Goal: Information Seeking & Learning: Find specific fact

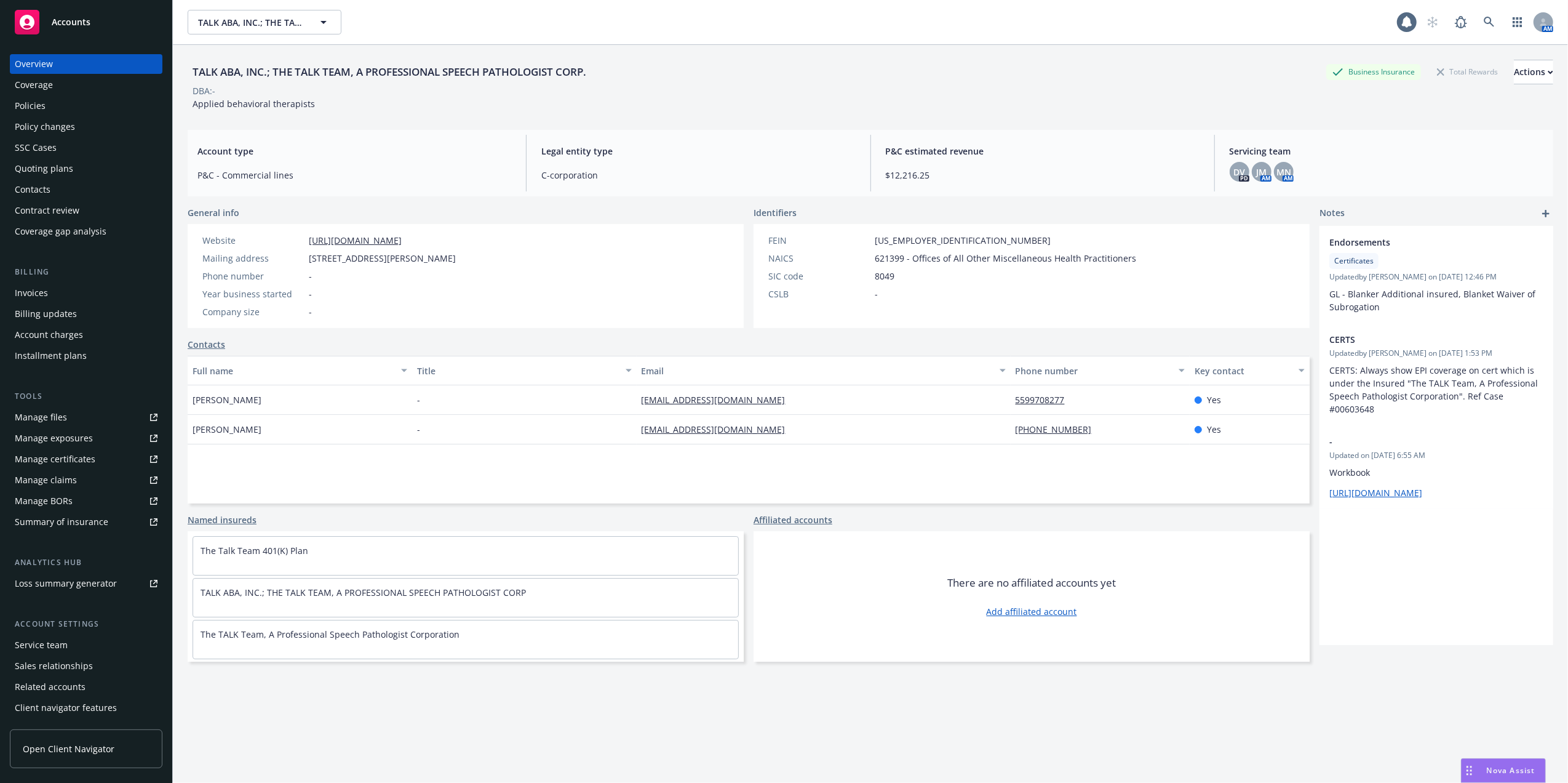
click at [40, 167] on div "Quoting plans" at bounding box center [44, 169] width 59 height 20
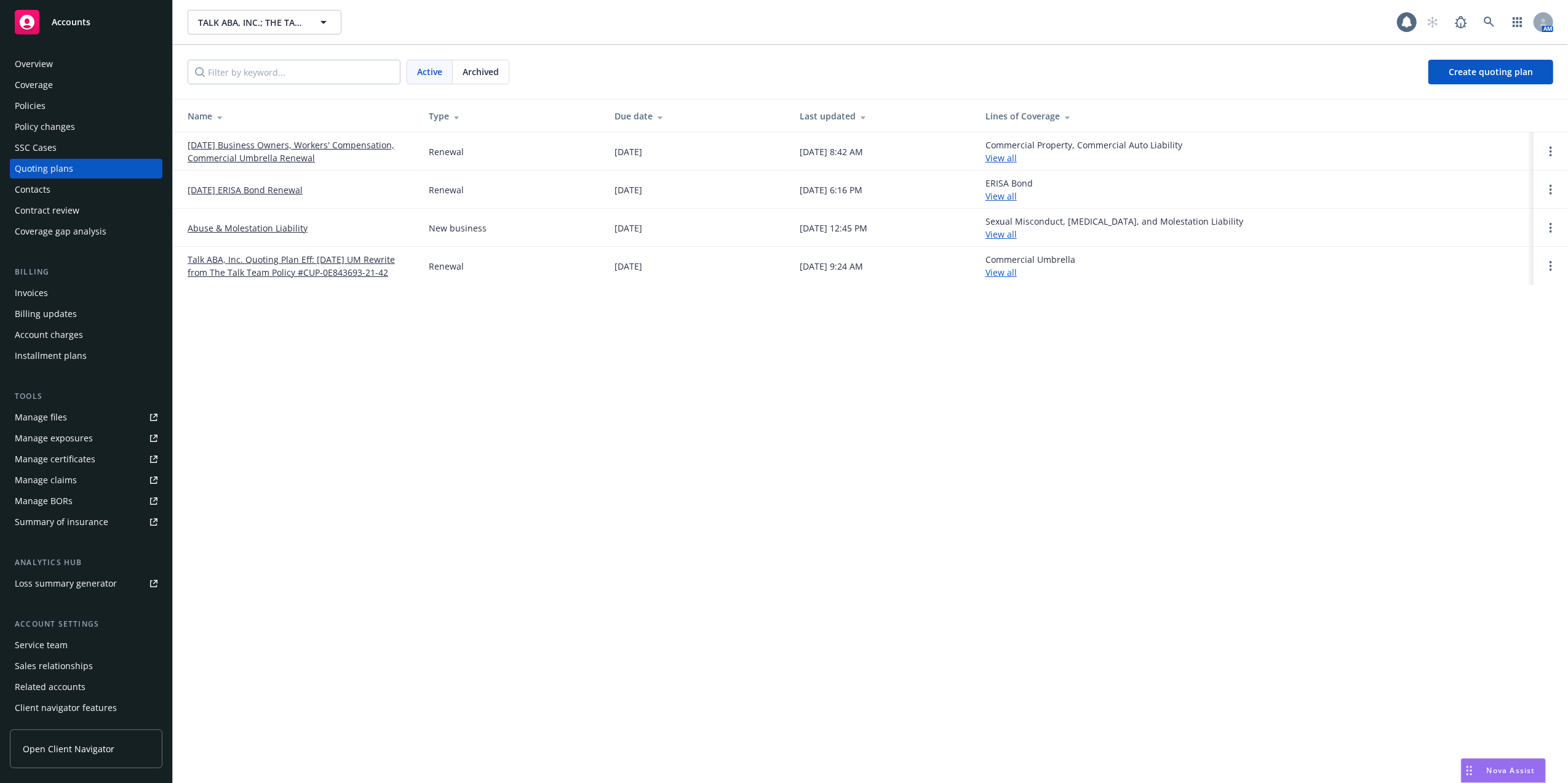
click at [261, 150] on link "[DATE] Business Owners, Workers' Compensation, Commercial Umbrella Renewal" at bounding box center [298, 152] width 221 height 26
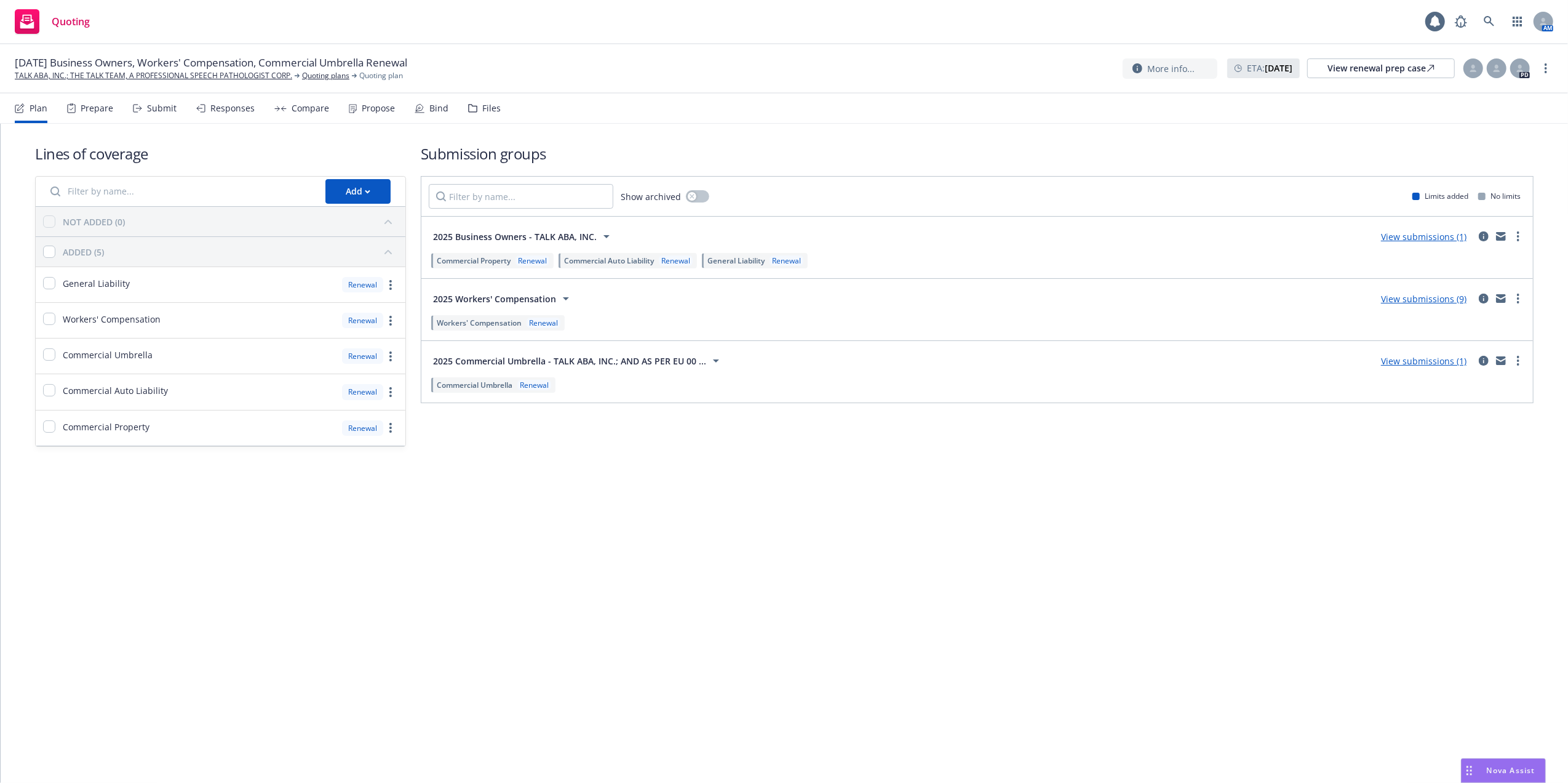
click at [1405, 296] on link "View submissions (9)" at bounding box center [1424, 298] width 86 height 12
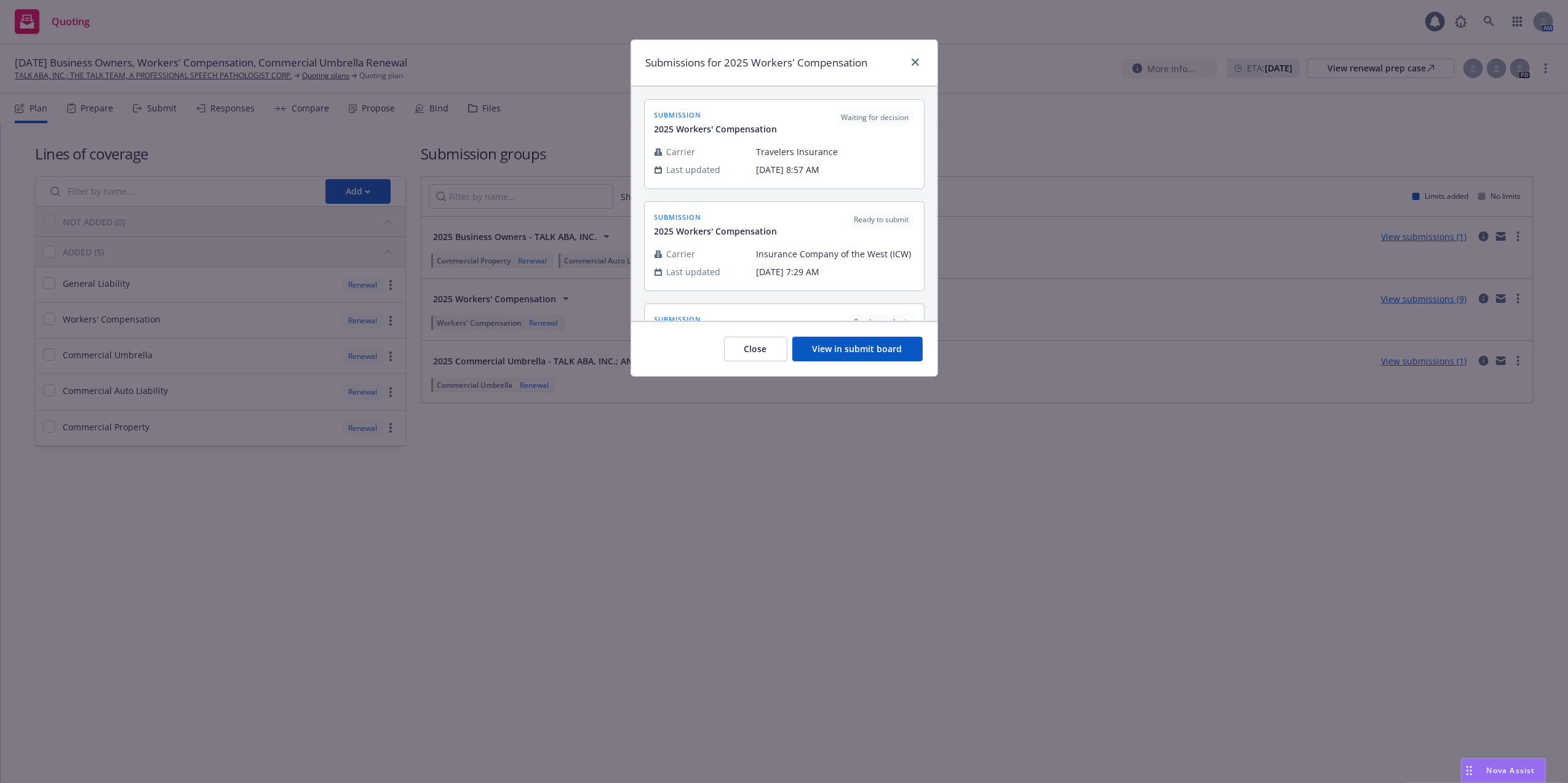
click at [877, 346] on button "View in submit board" at bounding box center [857, 349] width 130 height 25
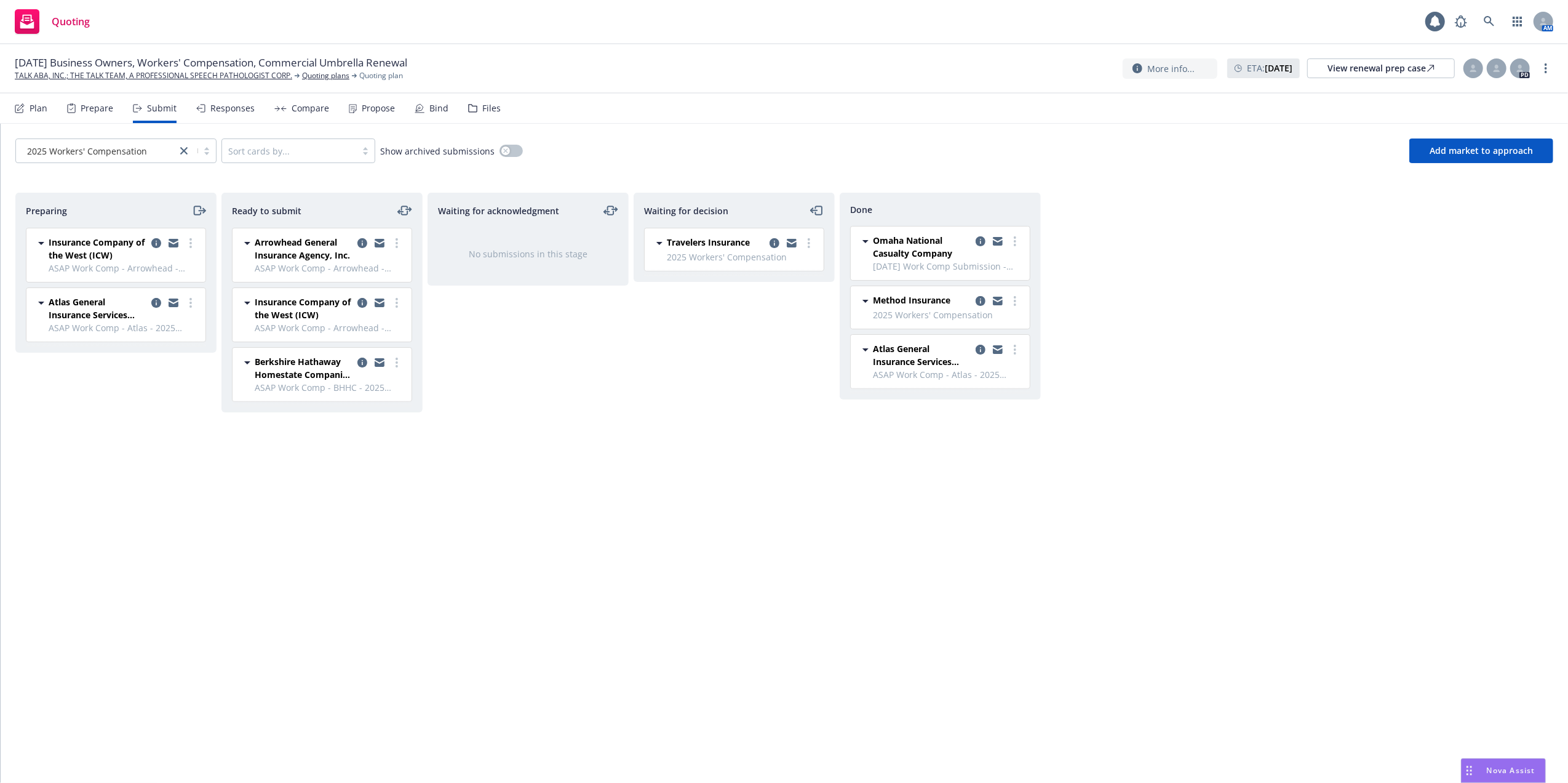
click at [933, 358] on span "Atlas General Insurance Services (RPS)" at bounding box center [922, 355] width 98 height 26
click at [1093, 358] on div "Preparing Insurance Company of the West (ICW) ASAP Work Comp - Arrowhead - 2025…" at bounding box center [784, 475] width 1538 height 564
click at [1489, 759] on div "Nova Assist" at bounding box center [1503, 771] width 84 height 23
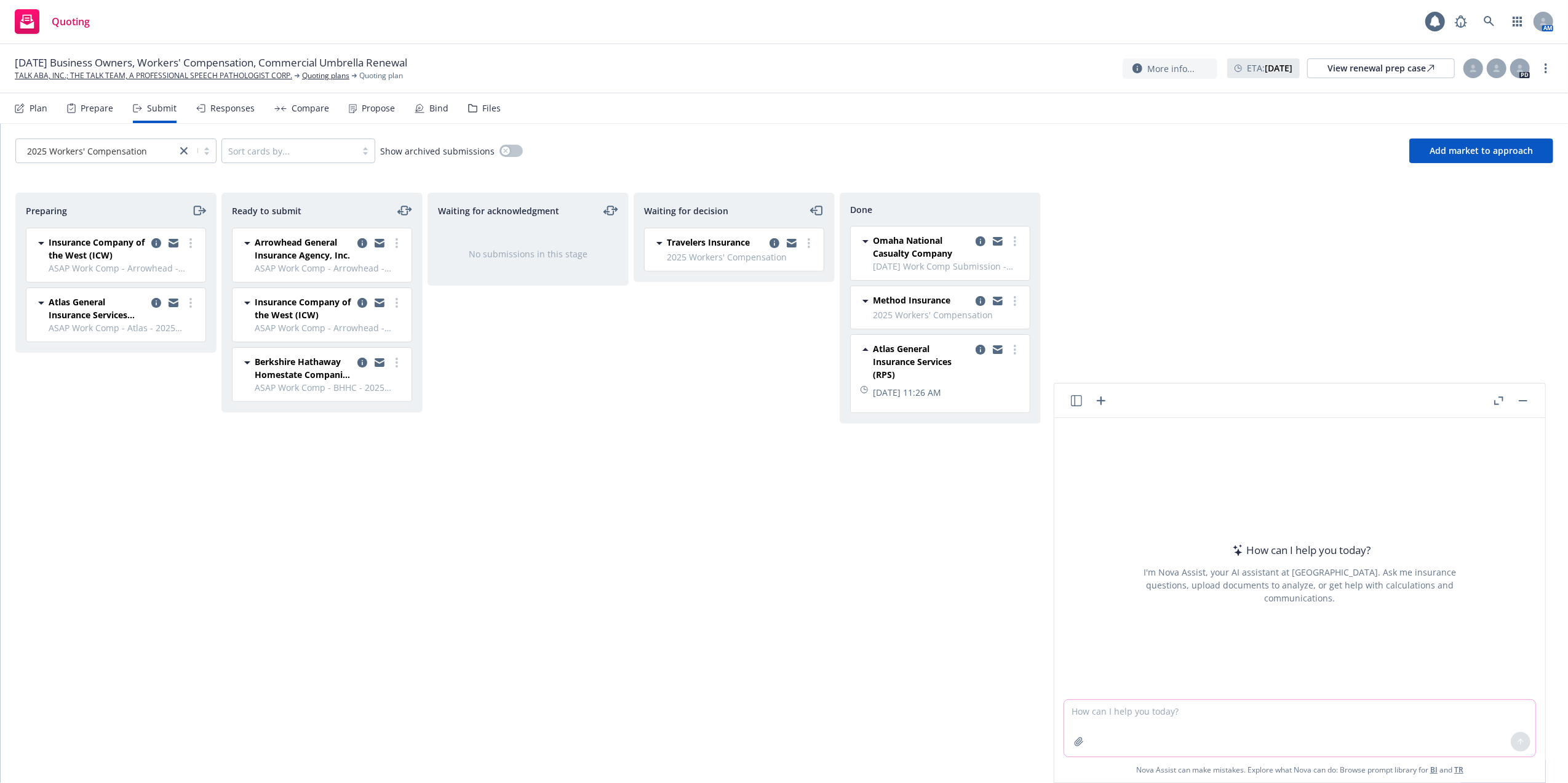
drag, startPoint x: 1294, startPoint y: 714, endPoint x: 1291, endPoint y: 701, distance: 13.3
click at [1292, 704] on textarea at bounding box center [1300, 728] width 472 height 56
paste textarea "Thank you Murali, Is Amtrust not the same as Atlas? Atlas ultimately declined, …"
type textarea "refine email Thank you Murali, Is Amtrust not the same as Atlas? Atlas ultimate…"
click at [1521, 741] on icon at bounding box center [1521, 741] width 0 height 5
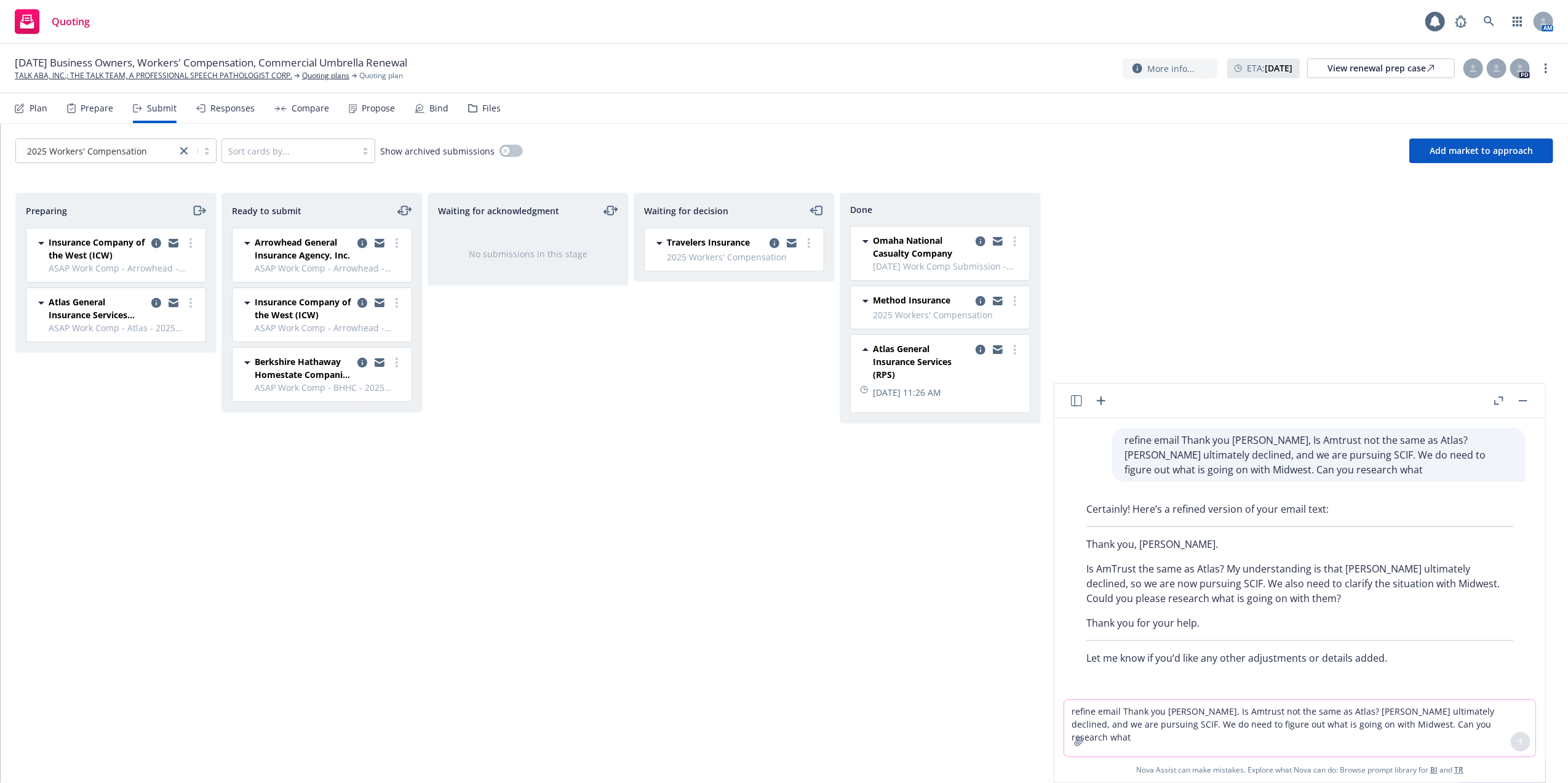
scroll to position [2, 0]
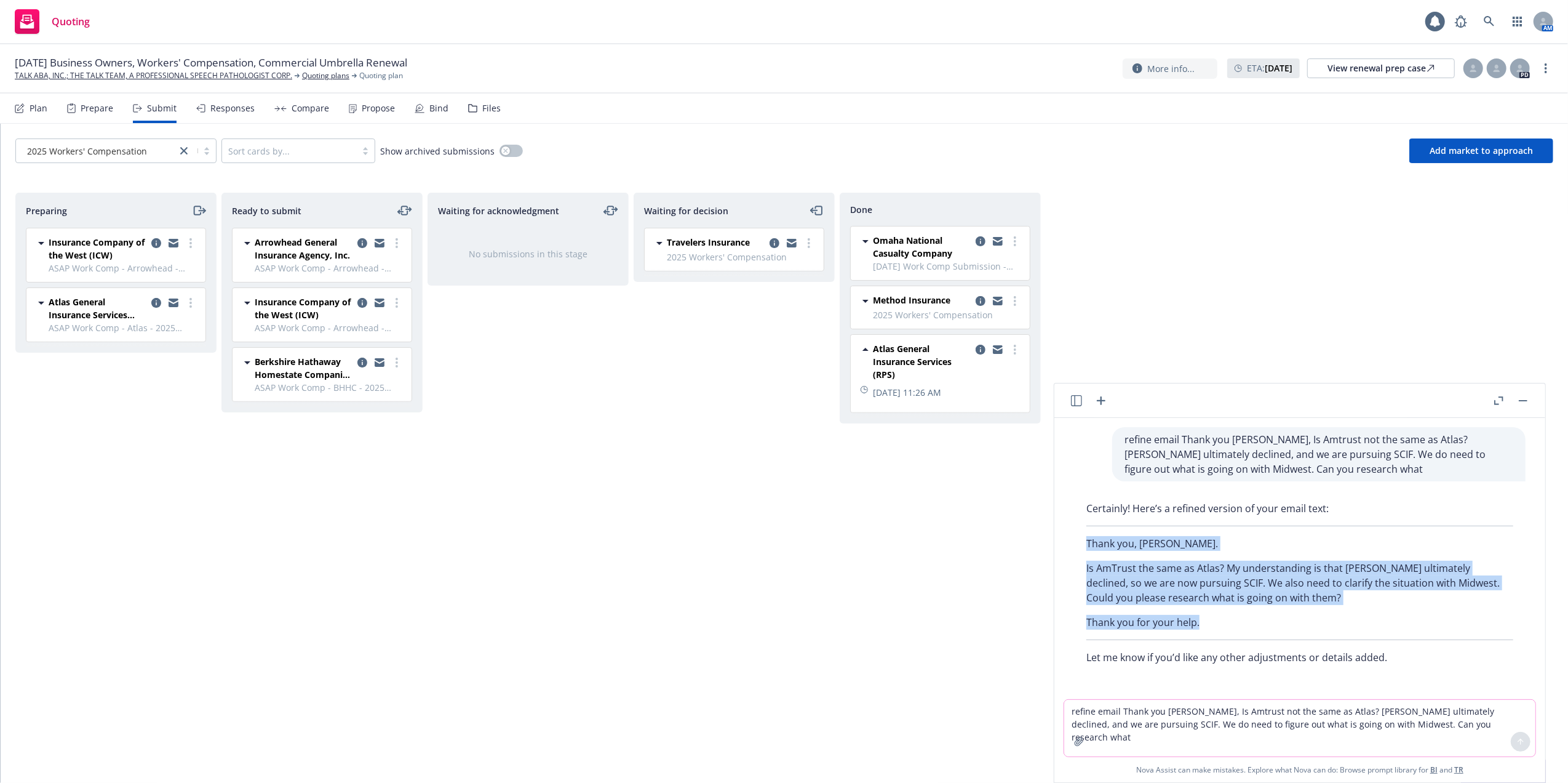
drag, startPoint x: 1086, startPoint y: 540, endPoint x: 1214, endPoint y: 625, distance: 153.7
click at [1214, 625] on div "Certainly! Here’s a refined version of your email text: Thank you, Murali. Is A…" at bounding box center [1300, 583] width 452 height 173
copy div "Thank you, Murali. Is AmTrust the same as Atlas? My understanding is that Atlas…"
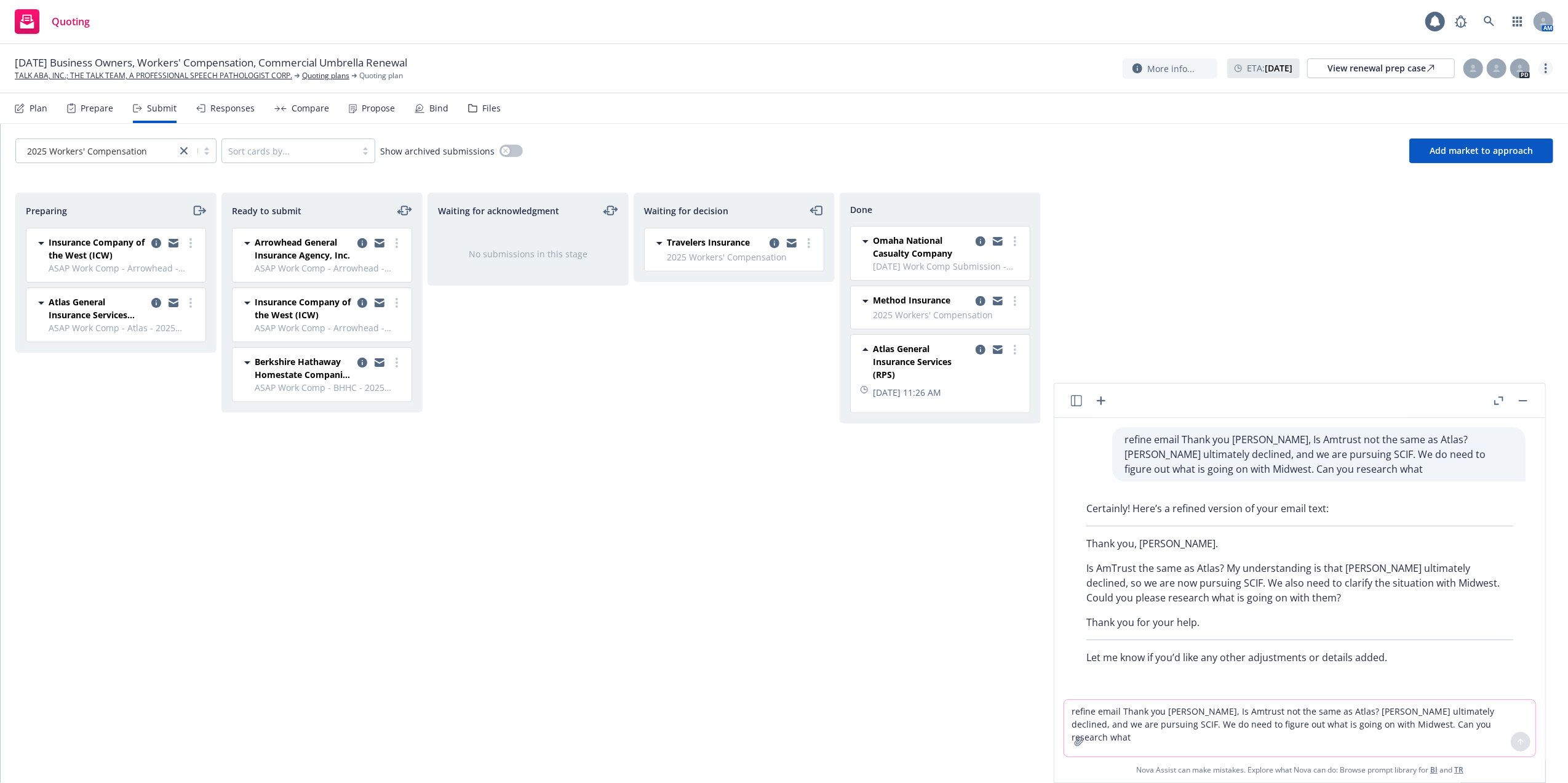
click at [1550, 68] on link "more" at bounding box center [1546, 68] width 15 height 15
click at [1477, 93] on link "Copy logging email" at bounding box center [1484, 94] width 137 height 25
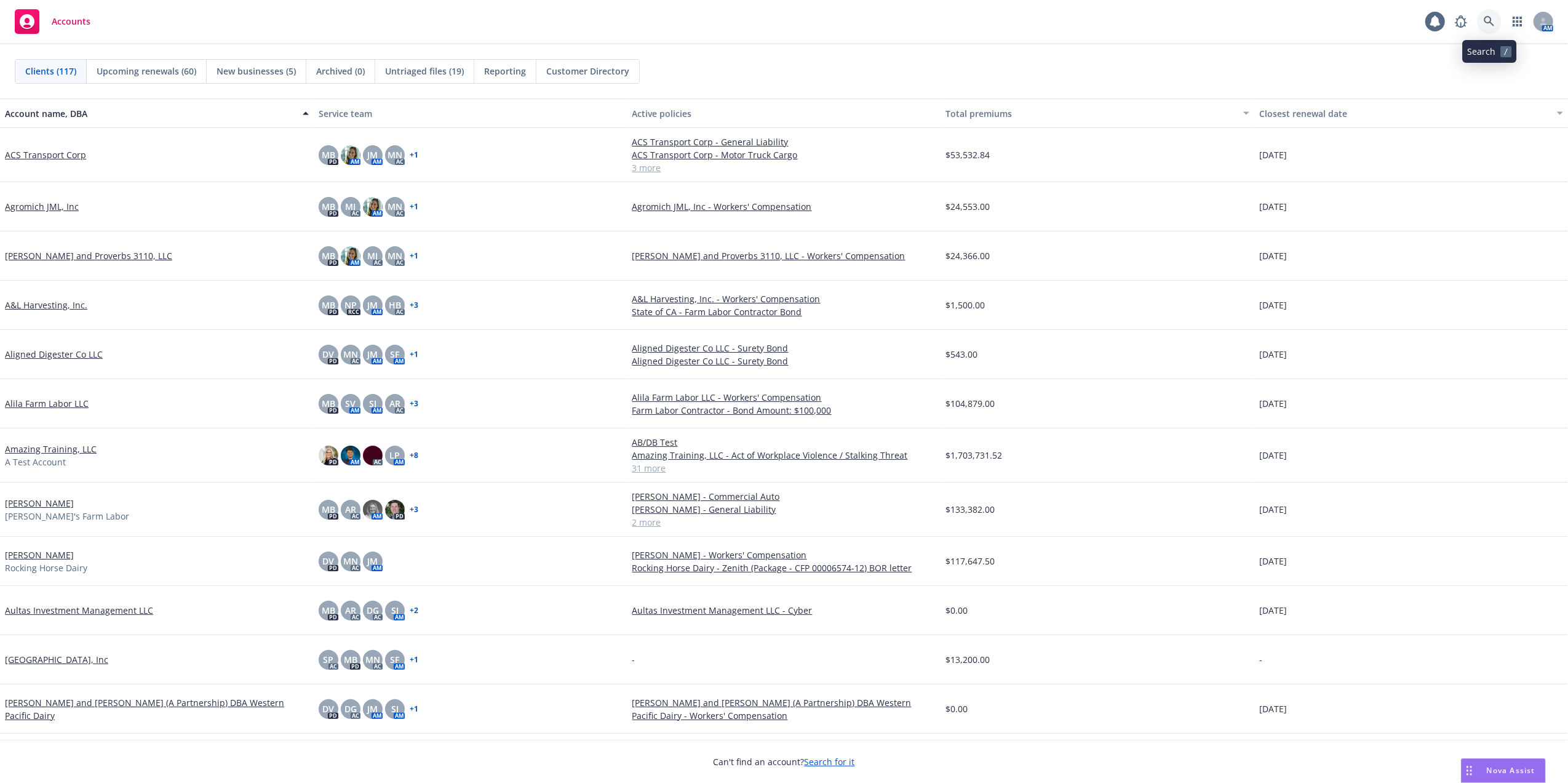
click at [1489, 22] on icon at bounding box center [1489, 22] width 11 height 11
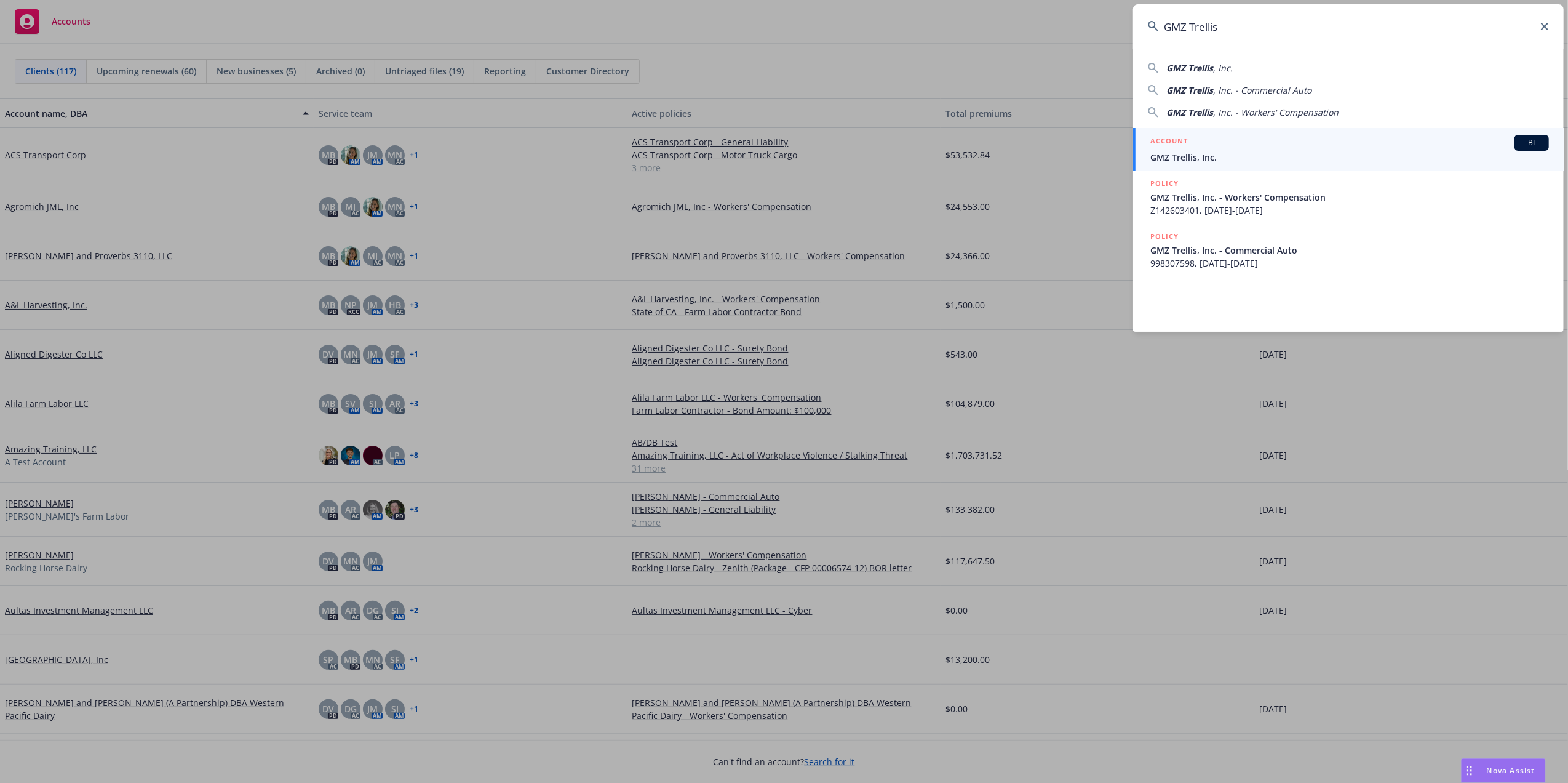
type input "GMZ Trellis"
click at [1247, 143] on div "ACCOUNT BI" at bounding box center [1349, 143] width 398 height 16
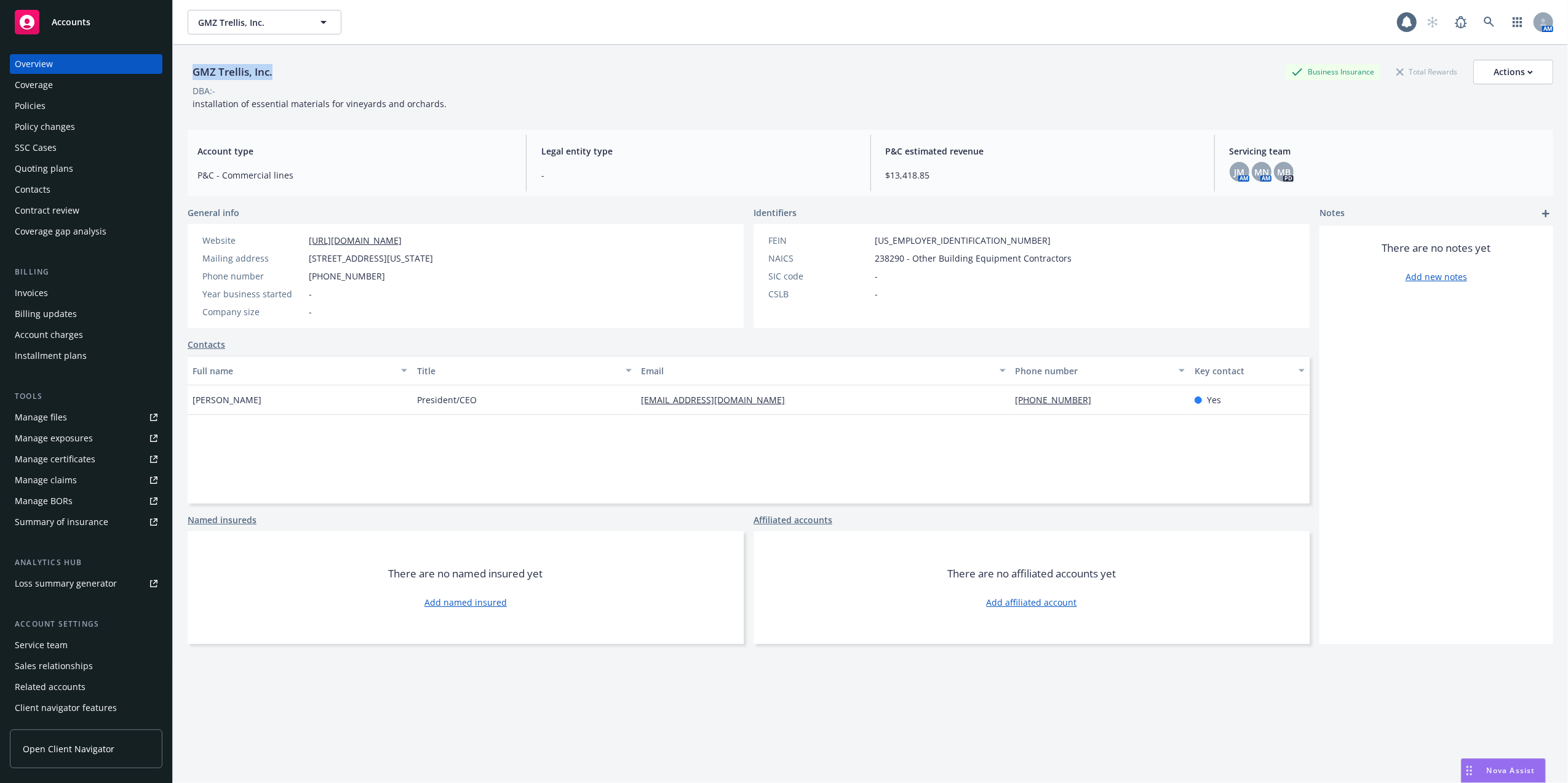
drag, startPoint x: 279, startPoint y: 77, endPoint x: 193, endPoint y: 76, distance: 86.0
click at [193, 76] on div "GMZ Trellis, Inc. Business Insurance Total Rewards Actions" at bounding box center [871, 72] width 1366 height 25
copy div "GMZ Trellis, Inc."
click at [1484, 20] on icon at bounding box center [1489, 22] width 11 height 11
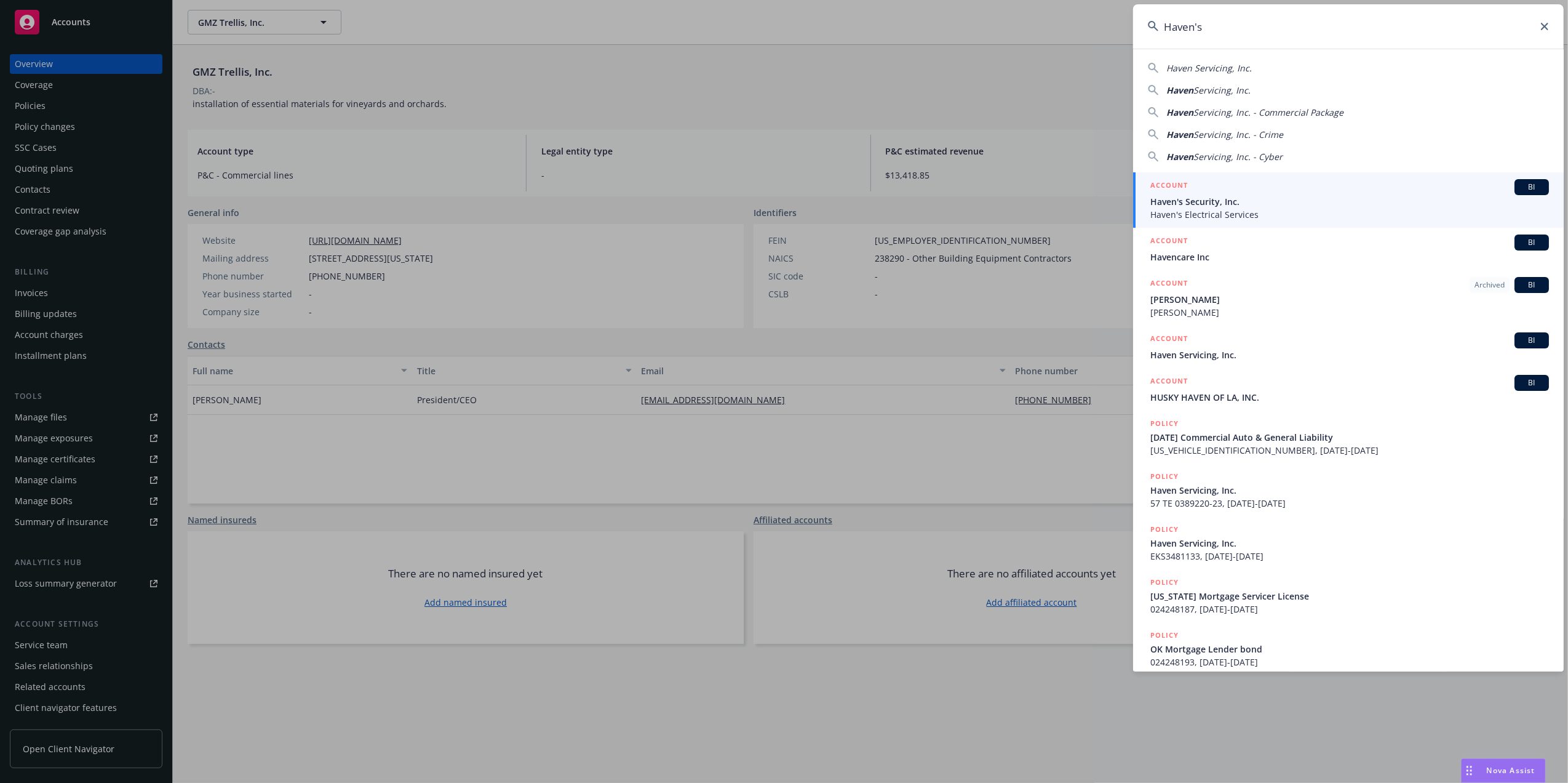
type input "Haven's"
click at [1175, 206] on span "Haven's Security, Inc." at bounding box center [1349, 201] width 398 height 13
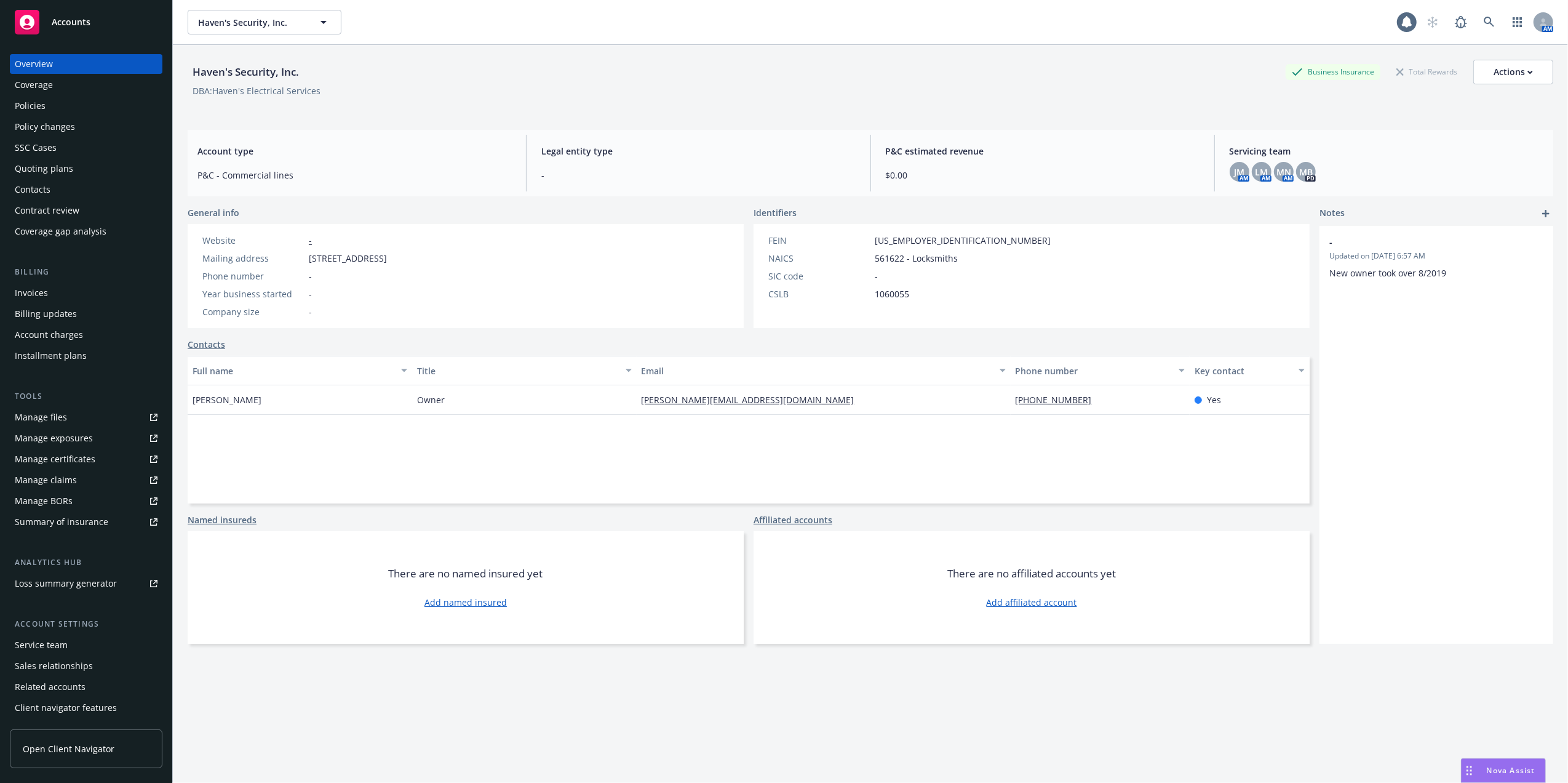
click at [33, 163] on div "Quoting plans" at bounding box center [44, 169] width 59 height 20
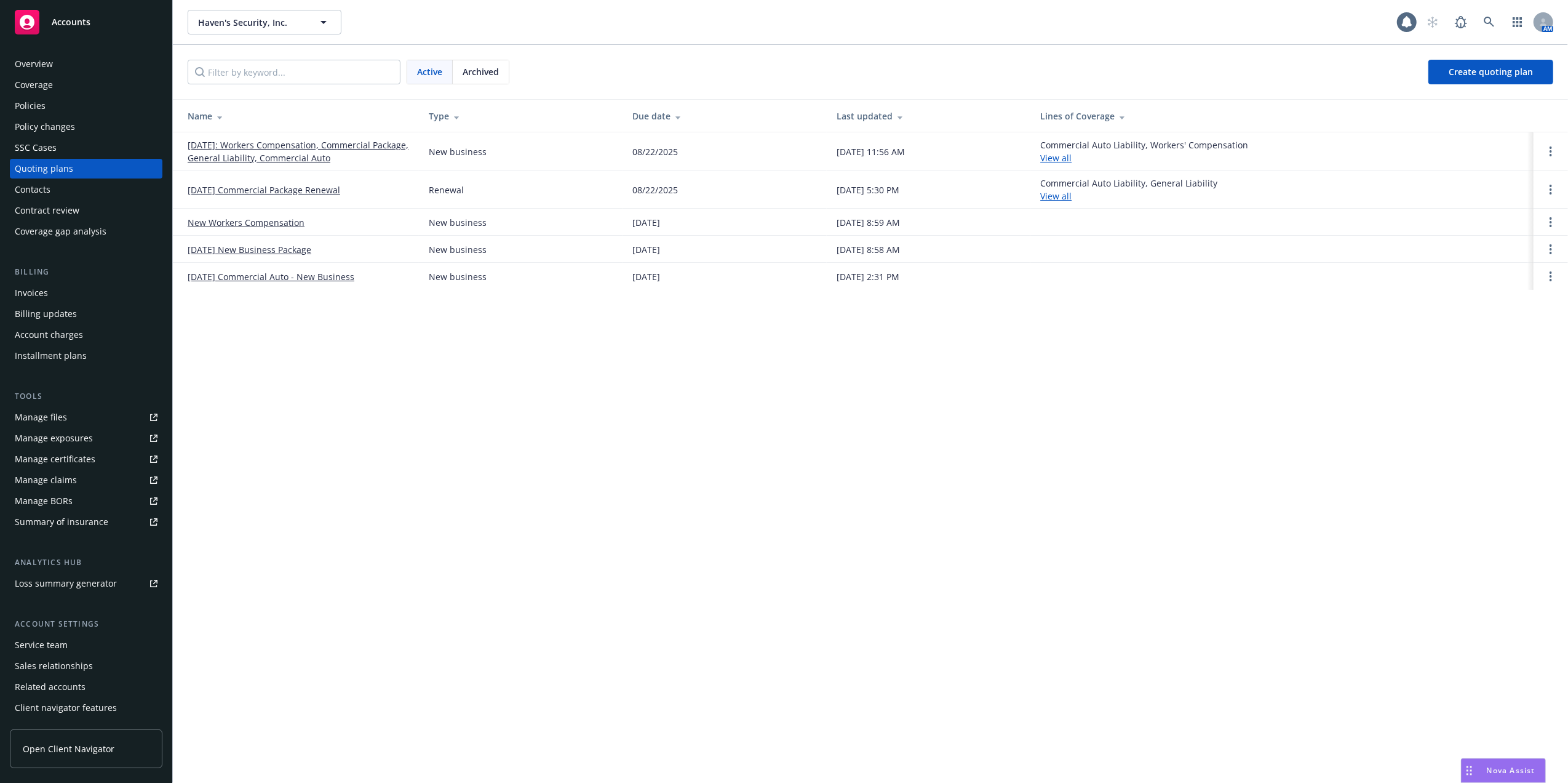
click at [268, 146] on link "08/23/2025: Workers Compensation, Commercial Package, General Liability, Commer…" at bounding box center [298, 152] width 221 height 26
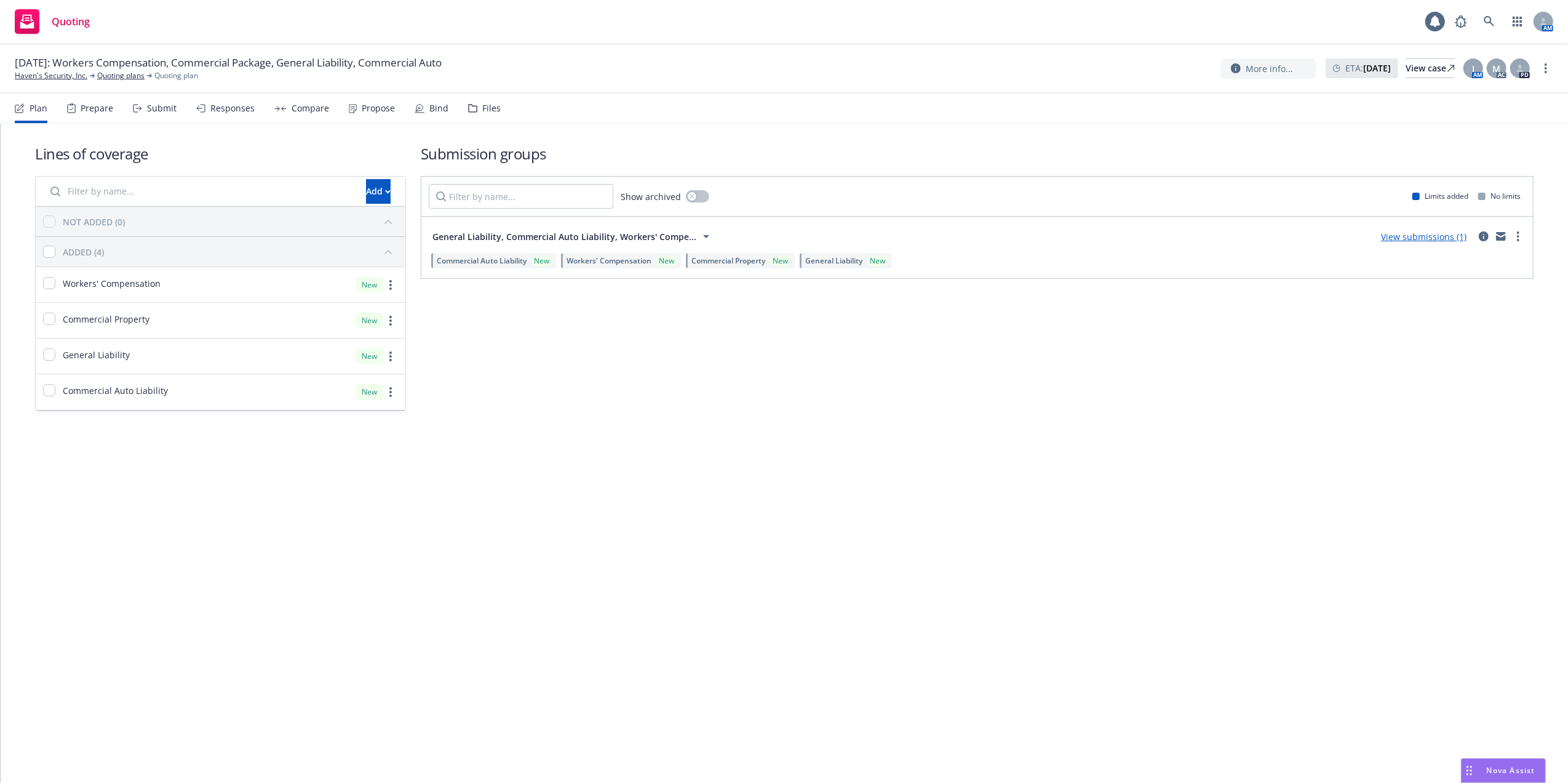
click at [1400, 233] on link "View submissions (1)" at bounding box center [1424, 236] width 86 height 12
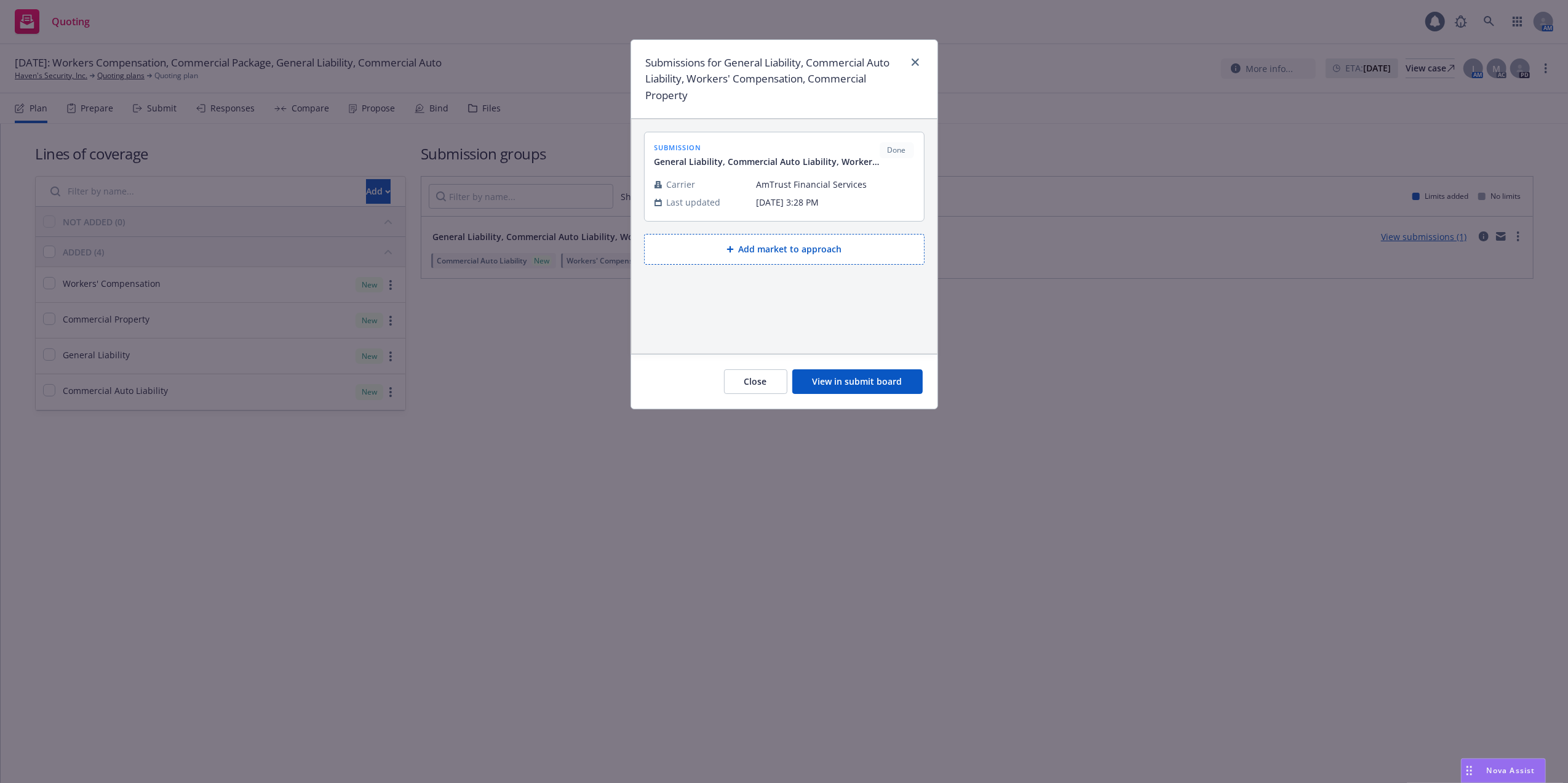
drag, startPoint x: 851, startPoint y: 384, endPoint x: 841, endPoint y: 380, distance: 10.8
click at [844, 380] on button "View in submit board" at bounding box center [857, 381] width 130 height 25
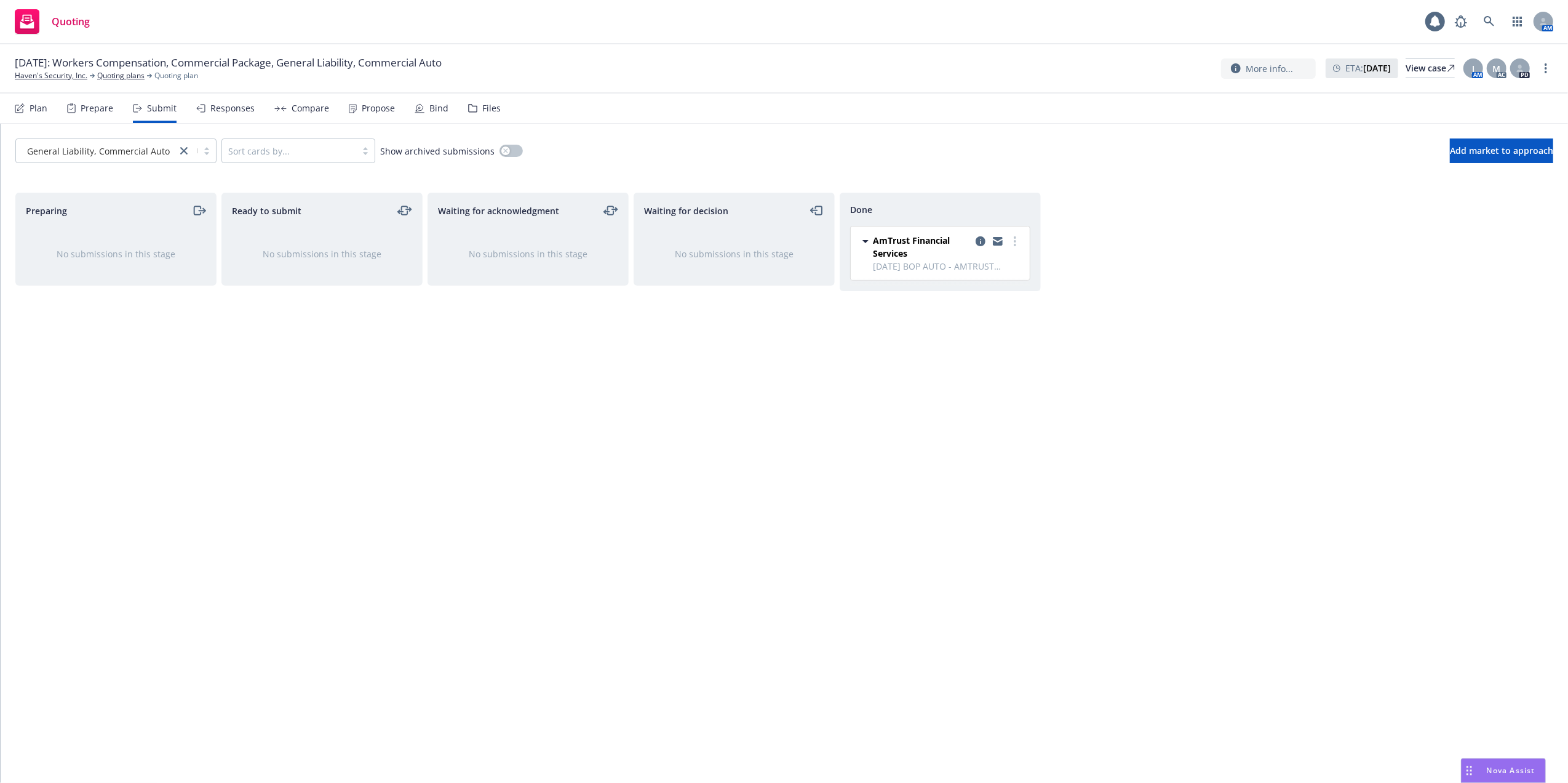
click at [933, 247] on span "AmTrust Financial Services" at bounding box center [922, 247] width 98 height 26
drag, startPoint x: 933, startPoint y: 246, endPoint x: 1015, endPoint y: 246, distance: 82.0
click at [1014, 242] on circle "more" at bounding box center [1015, 240] width 2 height 2
click at [1079, 363] on div "Preparing No submissions in this stage Ready to submit No submissions in this s…" at bounding box center [784, 475] width 1538 height 564
click at [115, 75] on link "Quoting plans" at bounding box center [120, 76] width 47 height 11
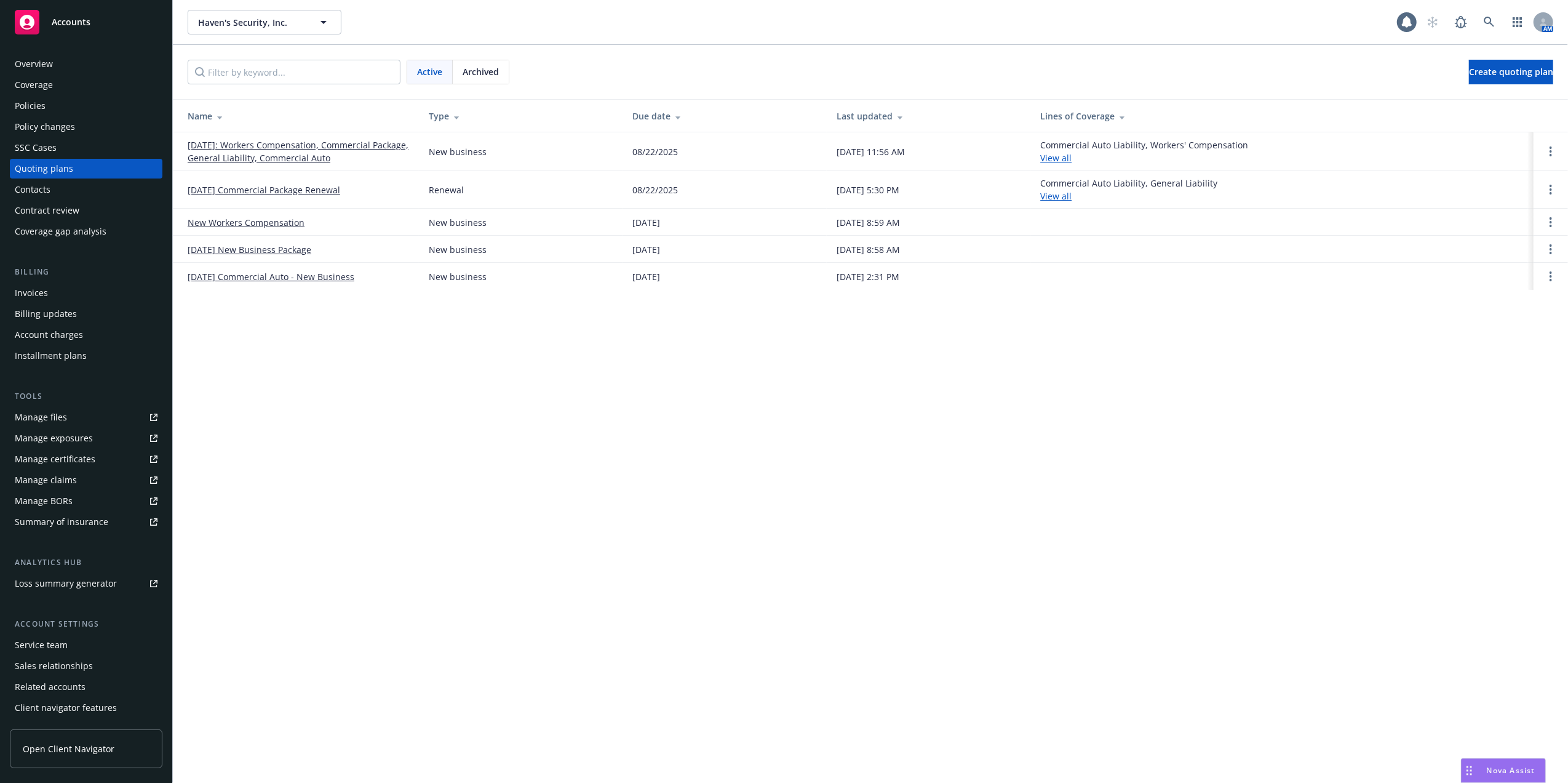
click at [30, 412] on div "Manage files" at bounding box center [41, 418] width 52 height 20
click at [1489, 768] on span "Nova Assist" at bounding box center [1511, 771] width 49 height 11
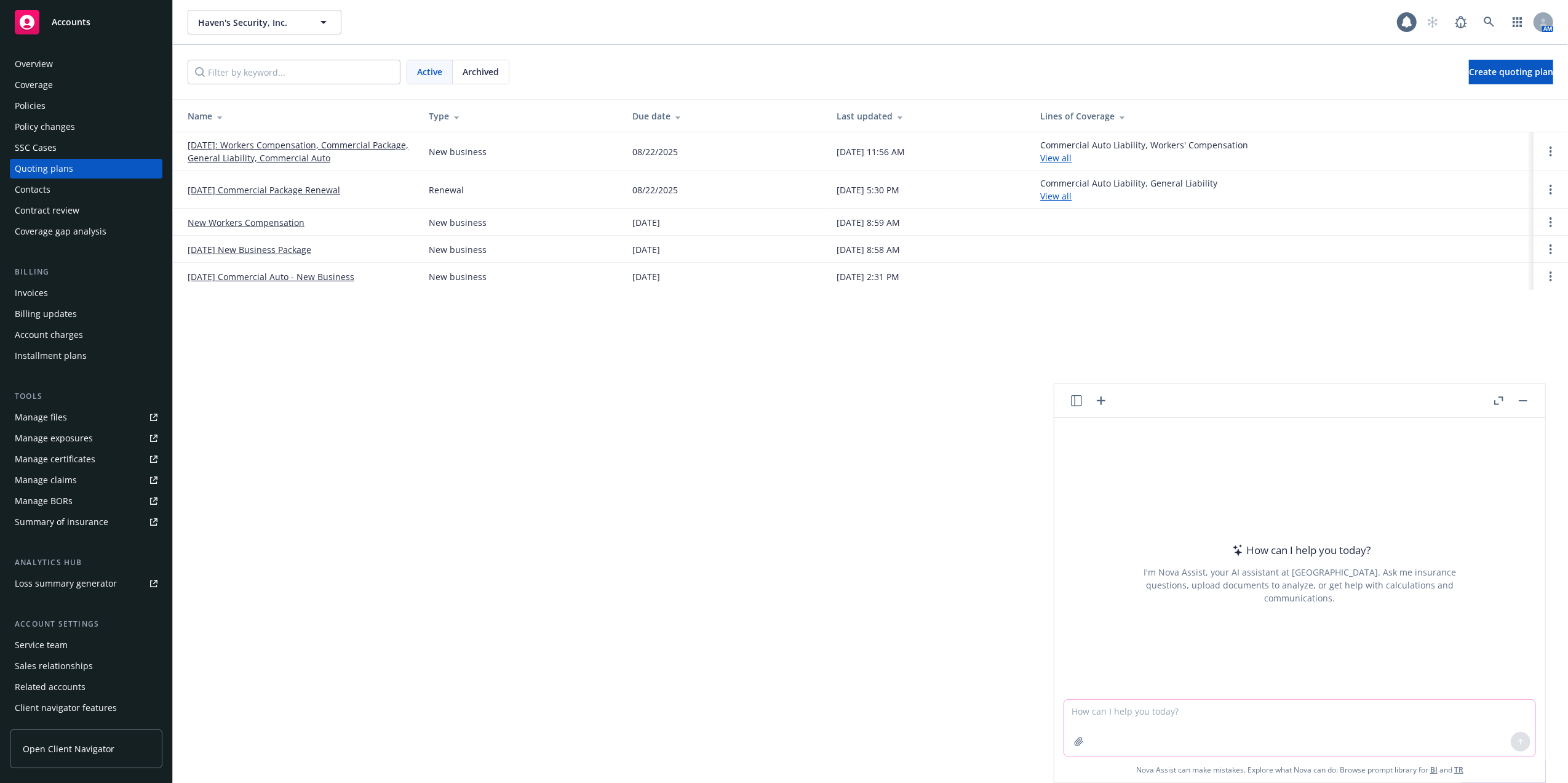
click at [1261, 709] on textarea at bounding box center [1300, 728] width 472 height 56
paste textarea "Hi Teresa, Following Up for this Binder, it’s needed immediately."
type textarea "Hi Teresa, Following Up for this Binder, it’s needed immediately."
click at [1516, 738] on icon at bounding box center [1520, 741] width 8 height 8
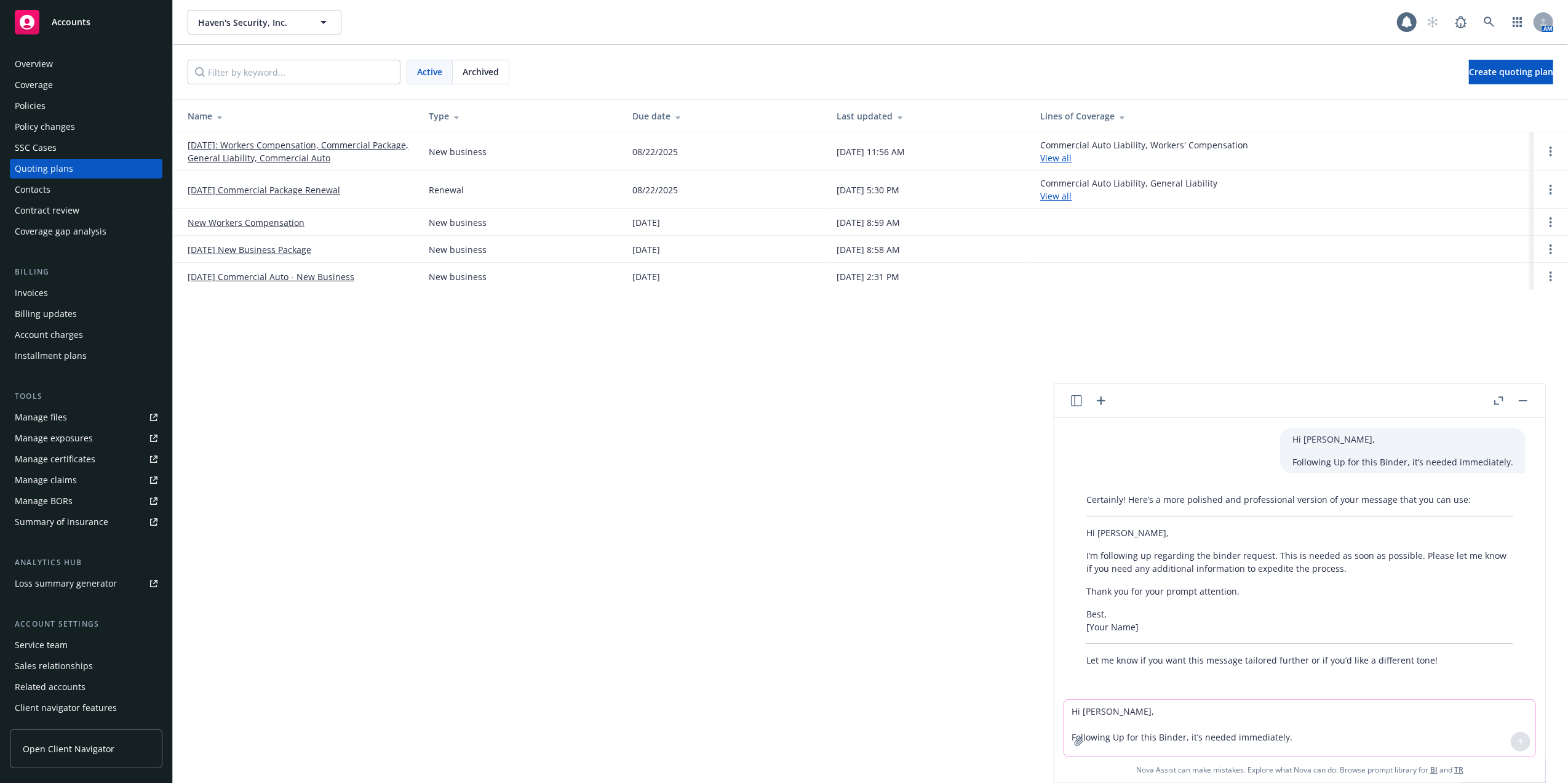
scroll to position [3, 0]
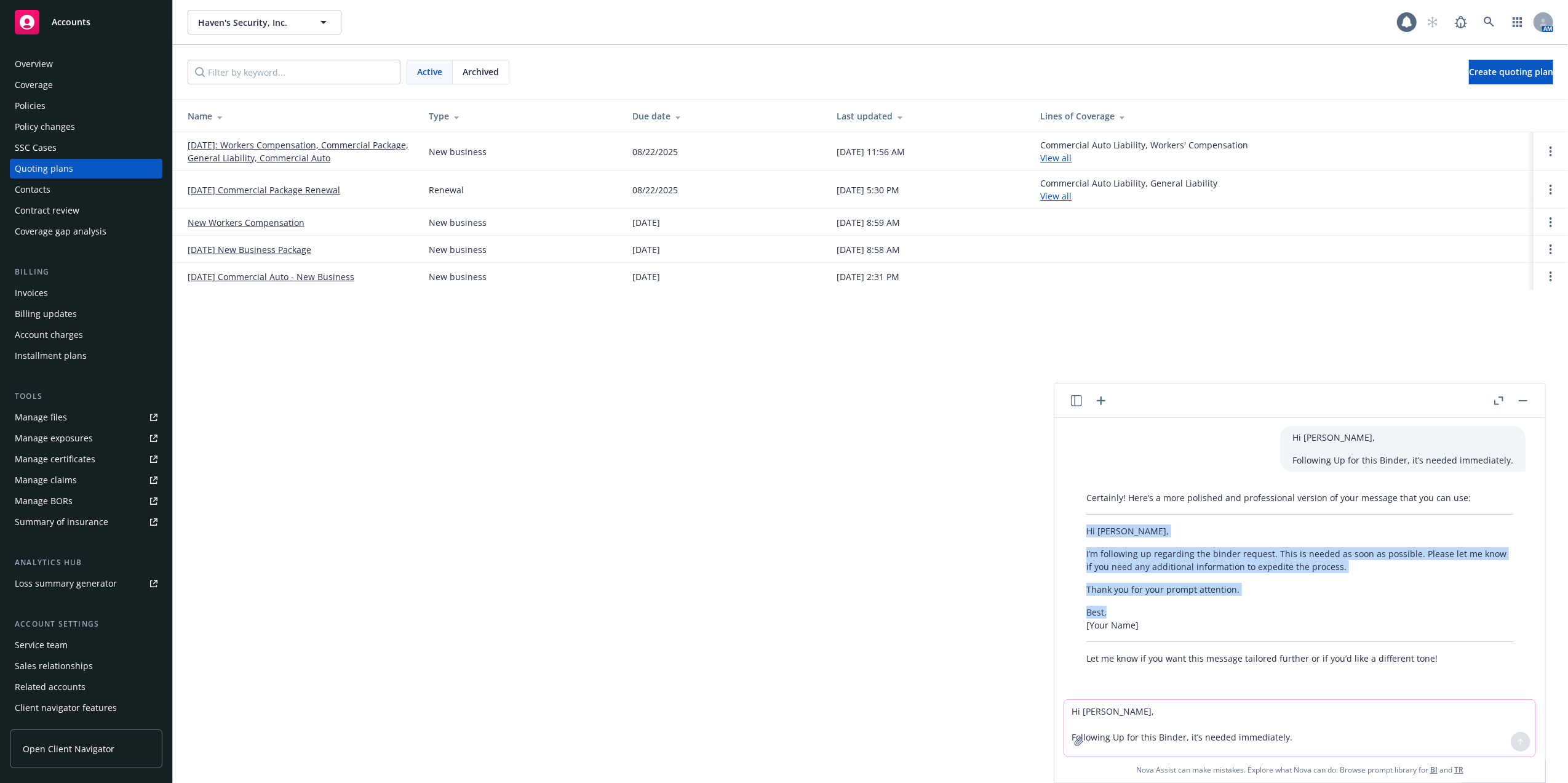
drag, startPoint x: 1086, startPoint y: 526, endPoint x: 1251, endPoint y: 606, distance: 183.4
click at [1251, 606] on div "Certainly! Here’s a more polished and professional version of your message that…" at bounding box center [1300, 578] width 452 height 183
copy div "Hi Teresa, I’m following up regarding the binder request. This is needed as soo…"
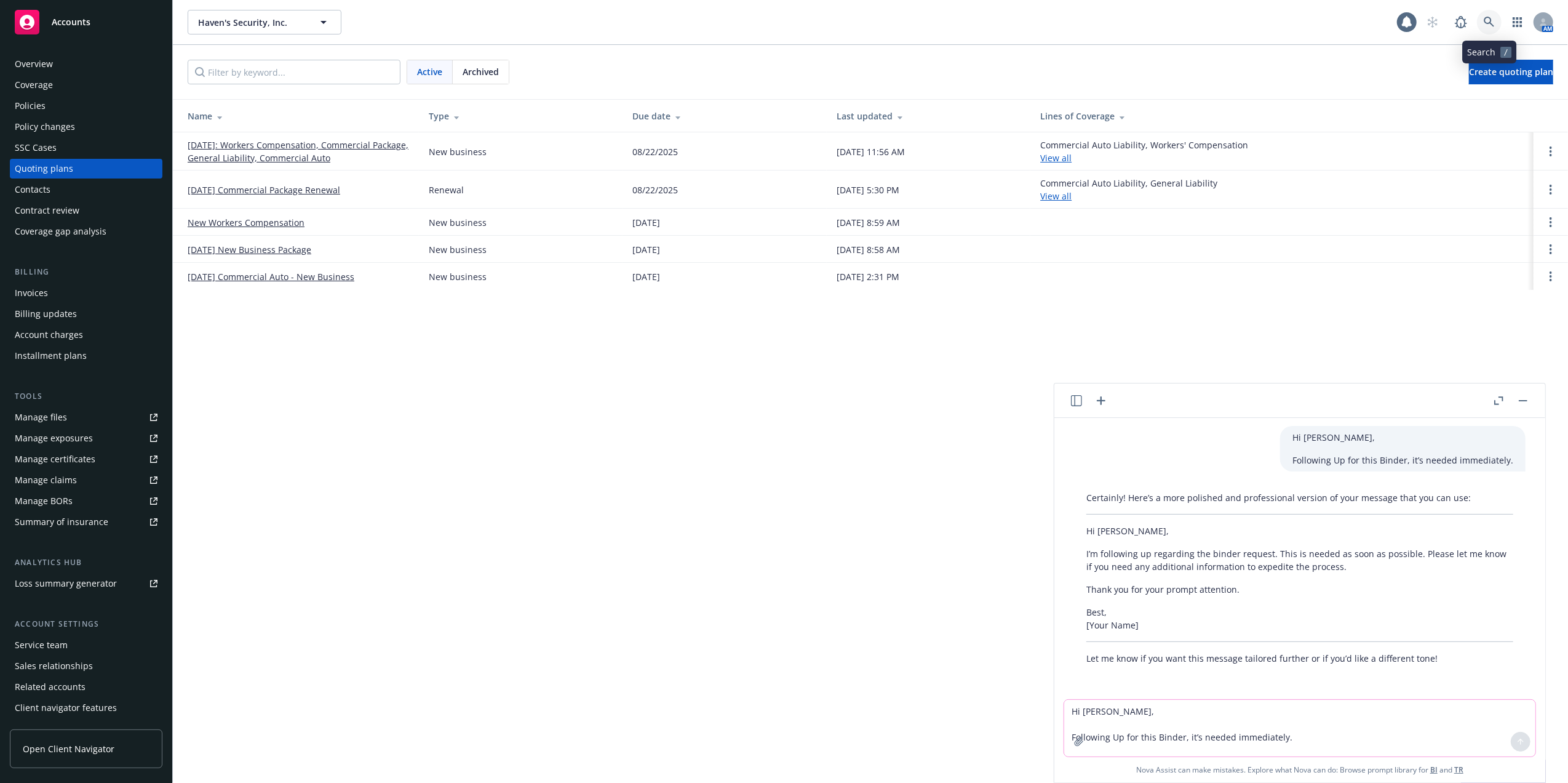
click at [1490, 17] on icon at bounding box center [1489, 22] width 11 height 11
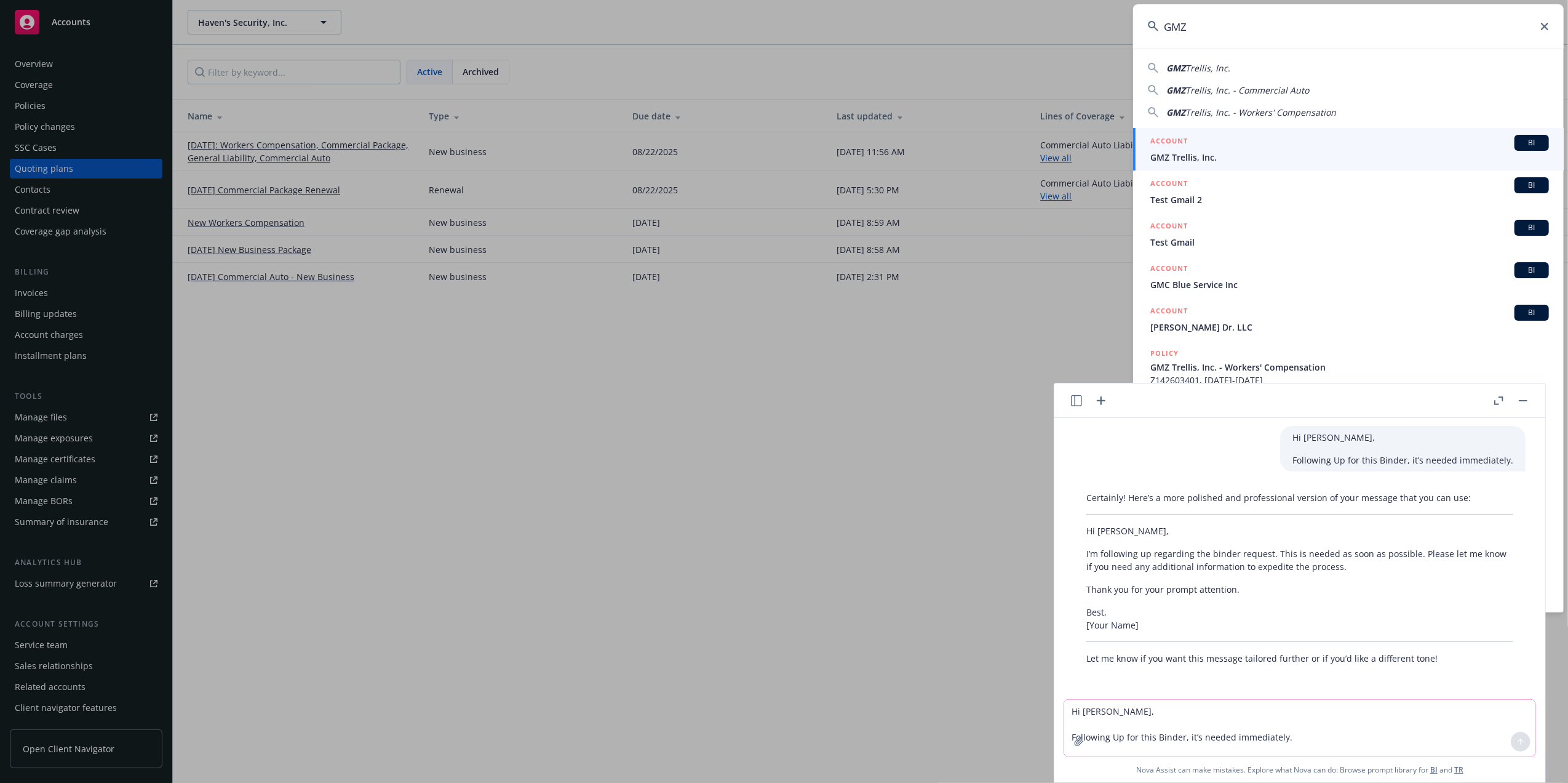
type input "GMZ"
click at [1165, 151] on span "GMZ Trellis, Inc." at bounding box center [1349, 157] width 398 height 13
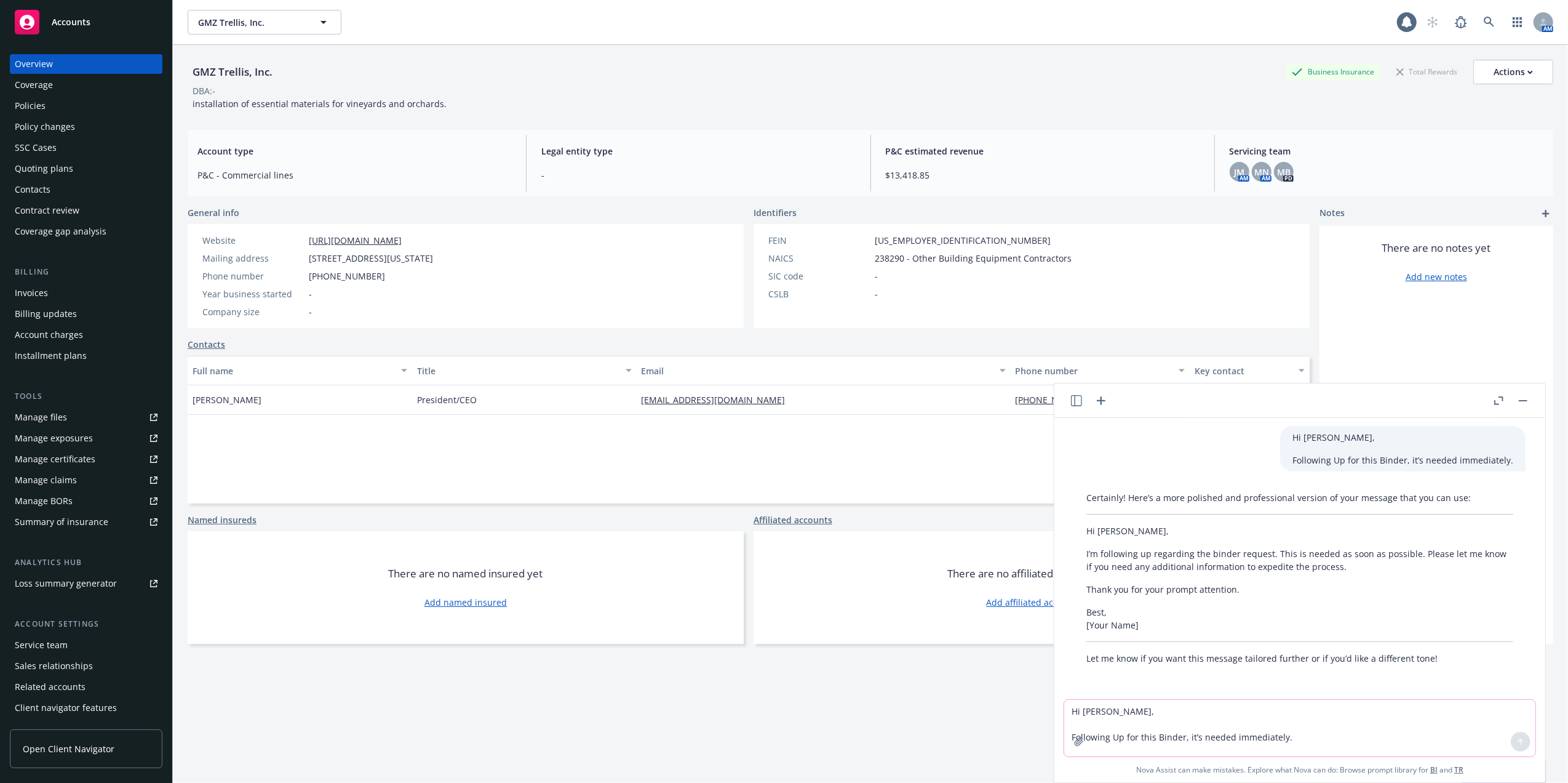
click at [35, 166] on div "Quoting plans" at bounding box center [44, 169] width 59 height 20
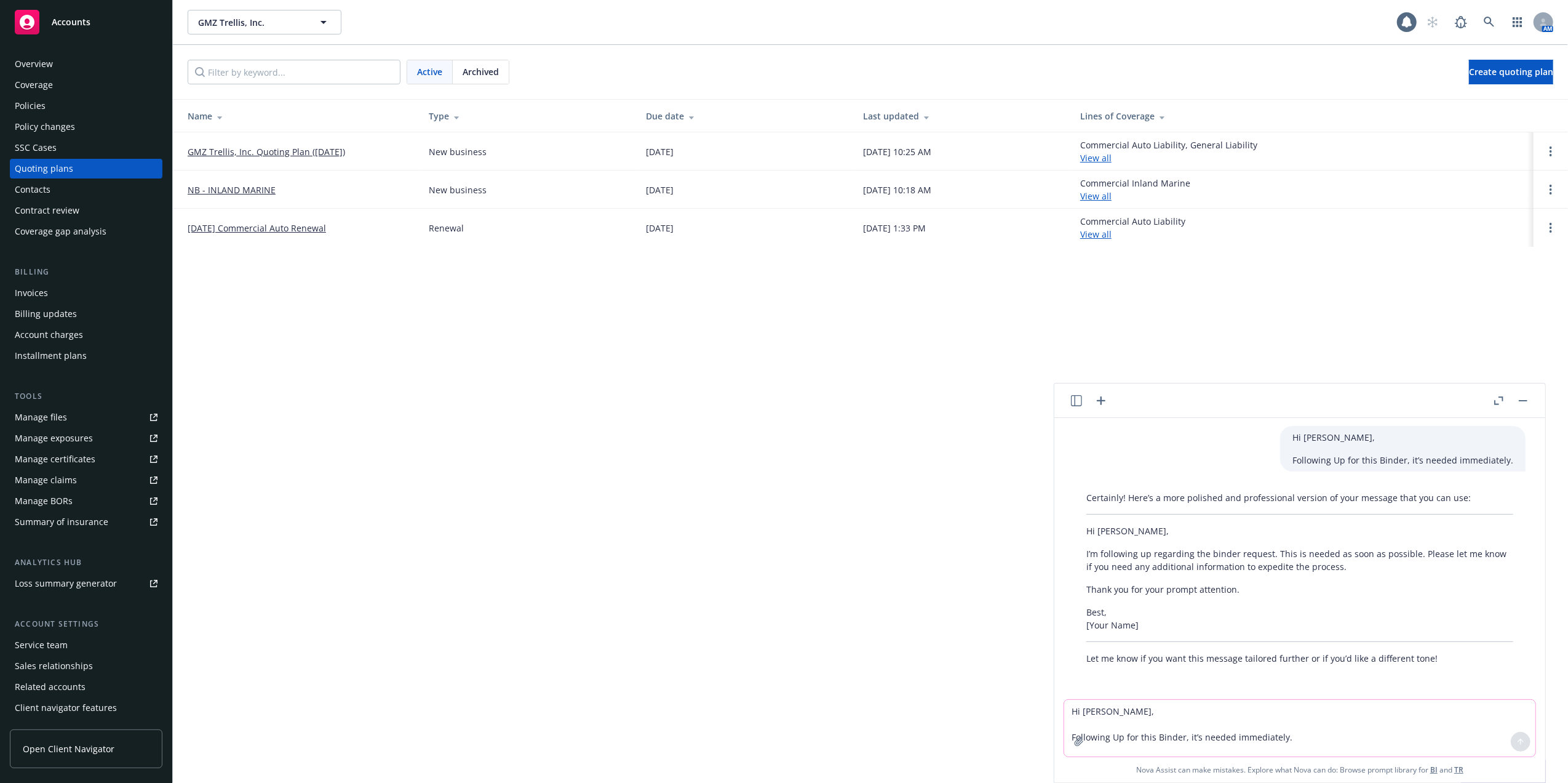
click at [261, 149] on link "GMZ Trellis, Inc. Quoting Plan (2025-05-09)" at bounding box center [267, 151] width 157 height 13
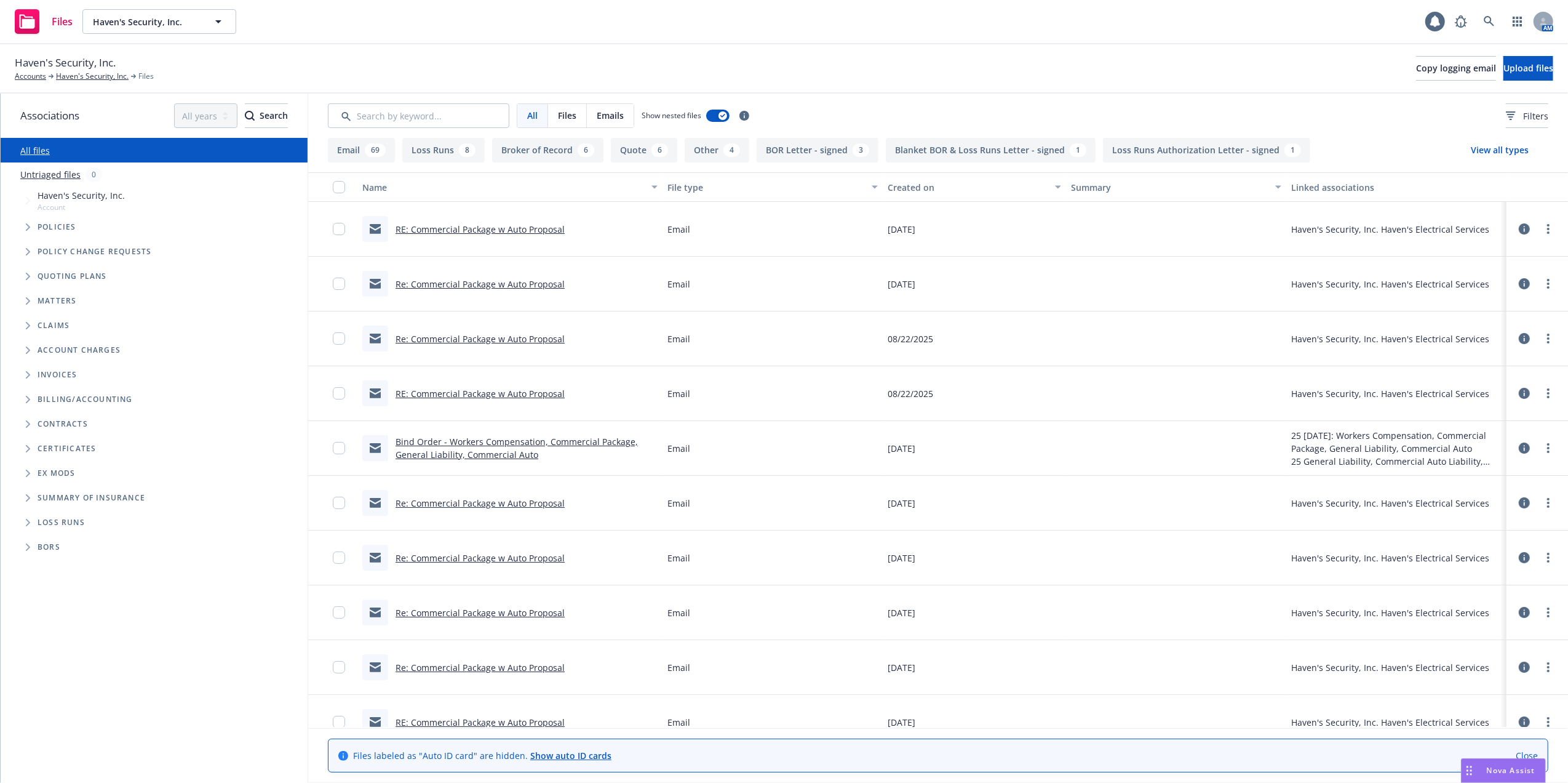
click at [482, 447] on link "Bind Order - Workers Compensation, Commercial Package, General Liability, Comme…" at bounding box center [516, 448] width 243 height 25
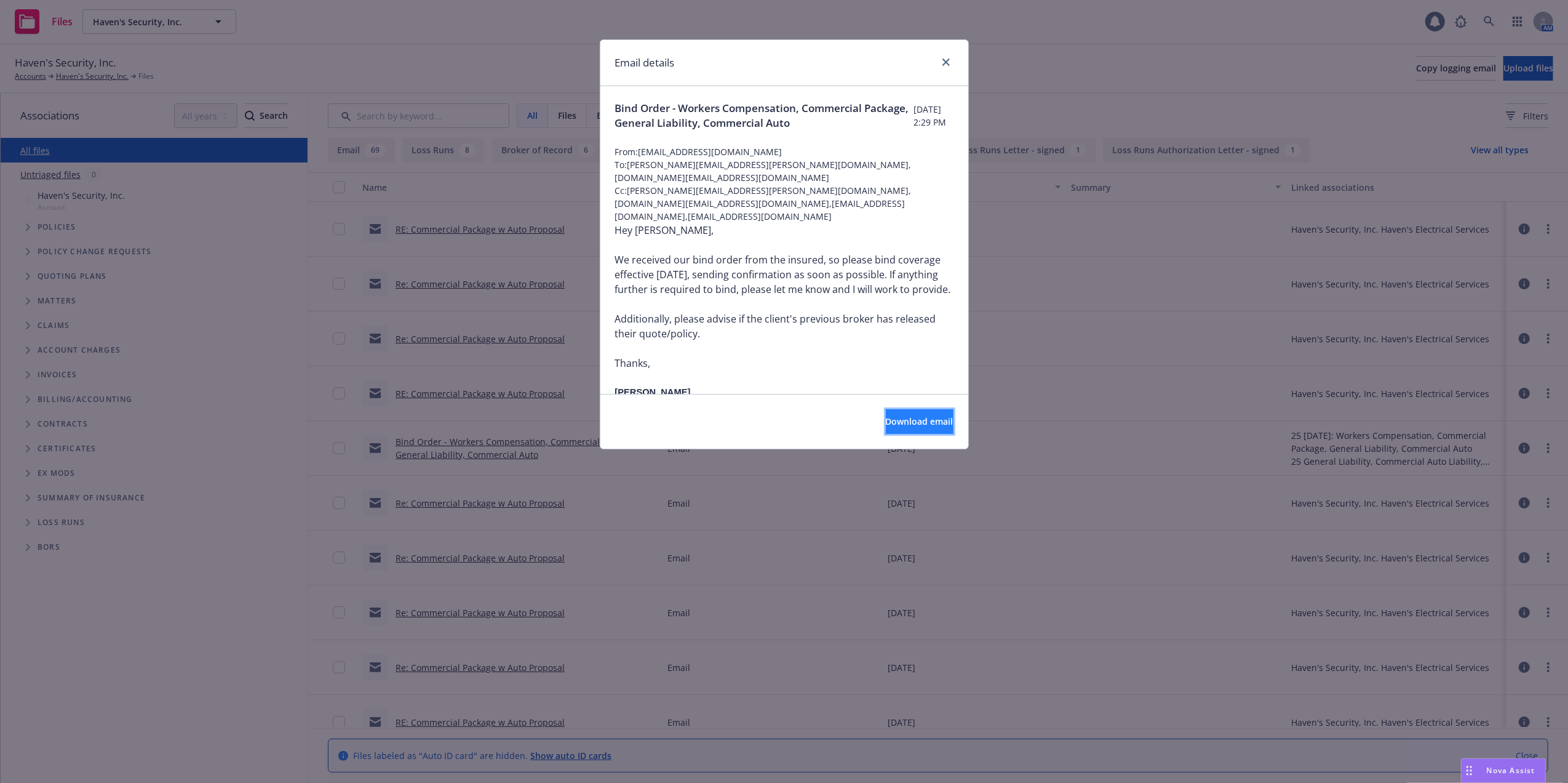
click at [892, 421] on span "Download email" at bounding box center [920, 421] width 68 height 12
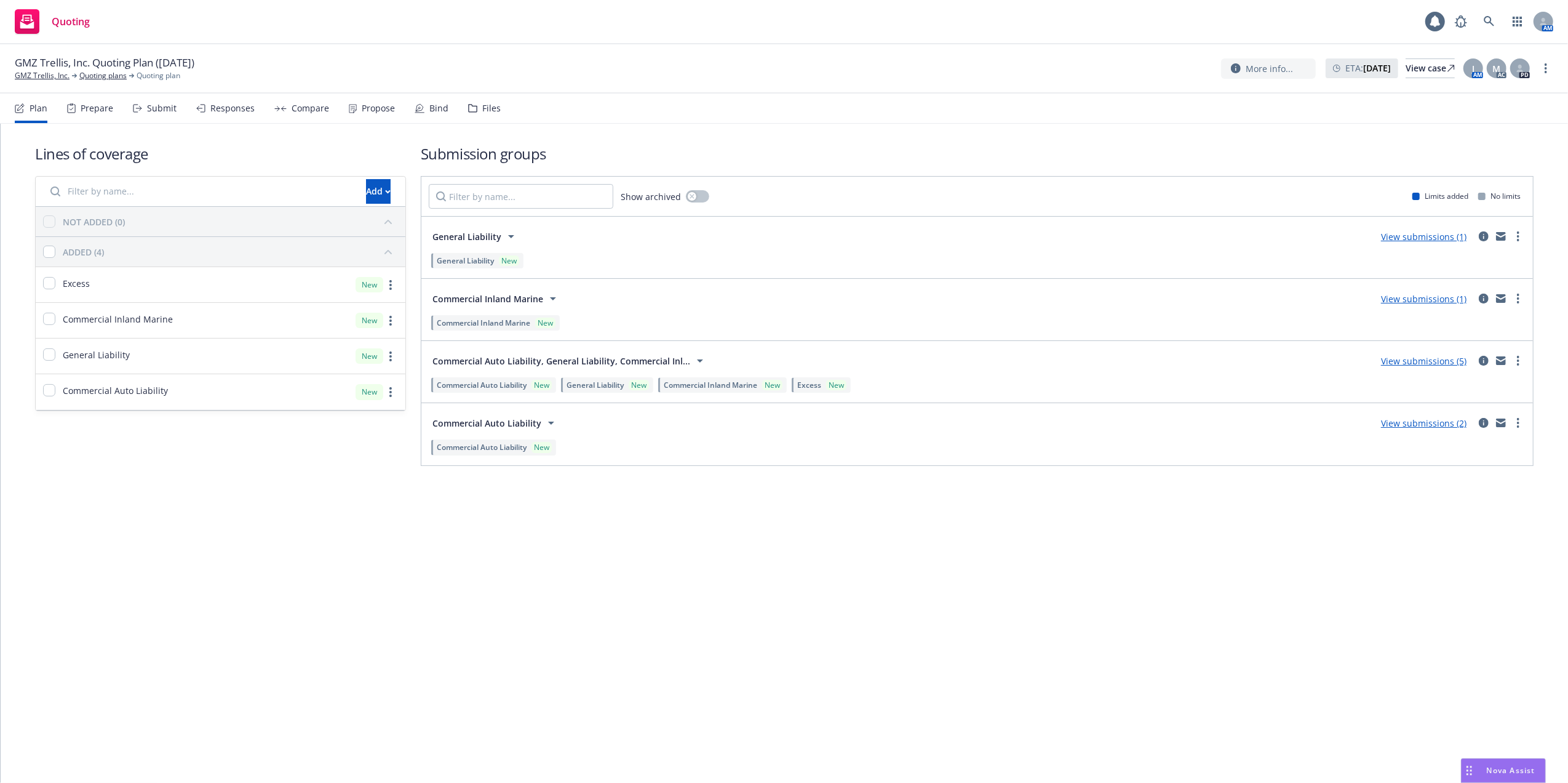
click at [1442, 239] on link "View submissions (1)" at bounding box center [1424, 236] width 86 height 12
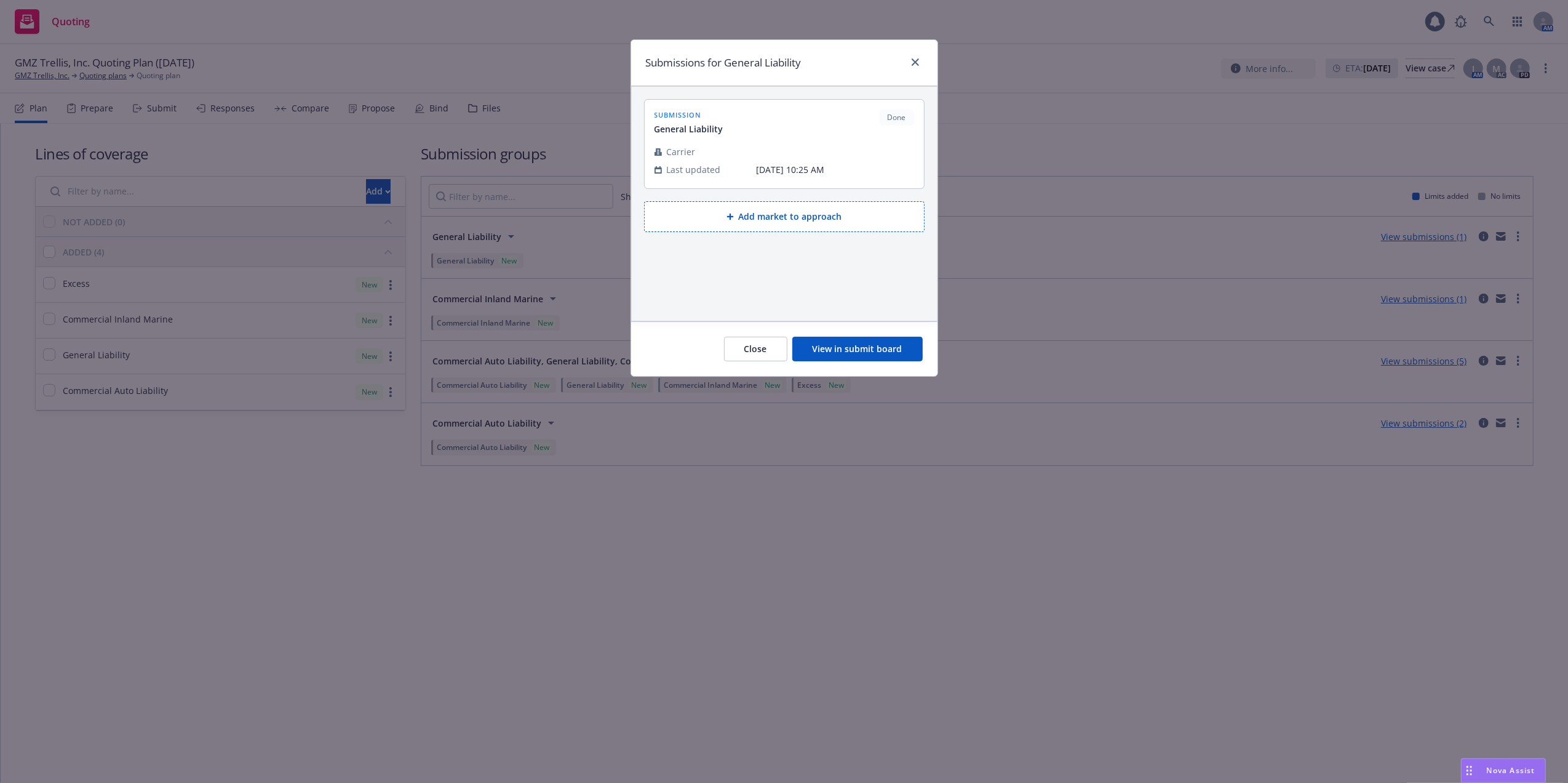
click at [844, 353] on button "View in submit board" at bounding box center [857, 349] width 130 height 25
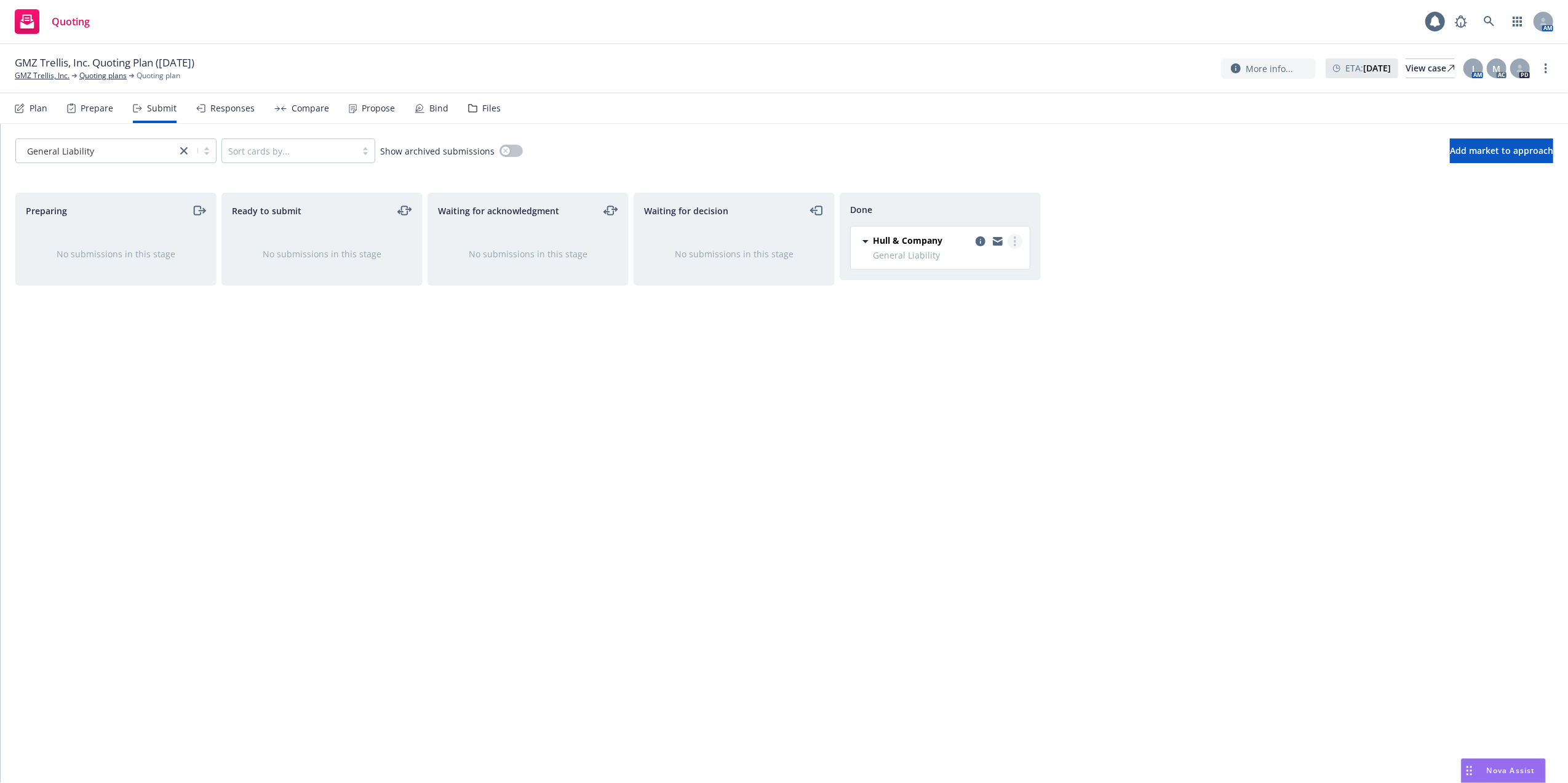
click at [1014, 243] on icon "more" at bounding box center [1015, 241] width 2 height 10
click at [945, 365] on span "Copy logging email" at bounding box center [953, 365] width 108 height 12
click at [87, 75] on link "Quoting plans" at bounding box center [102, 76] width 47 height 11
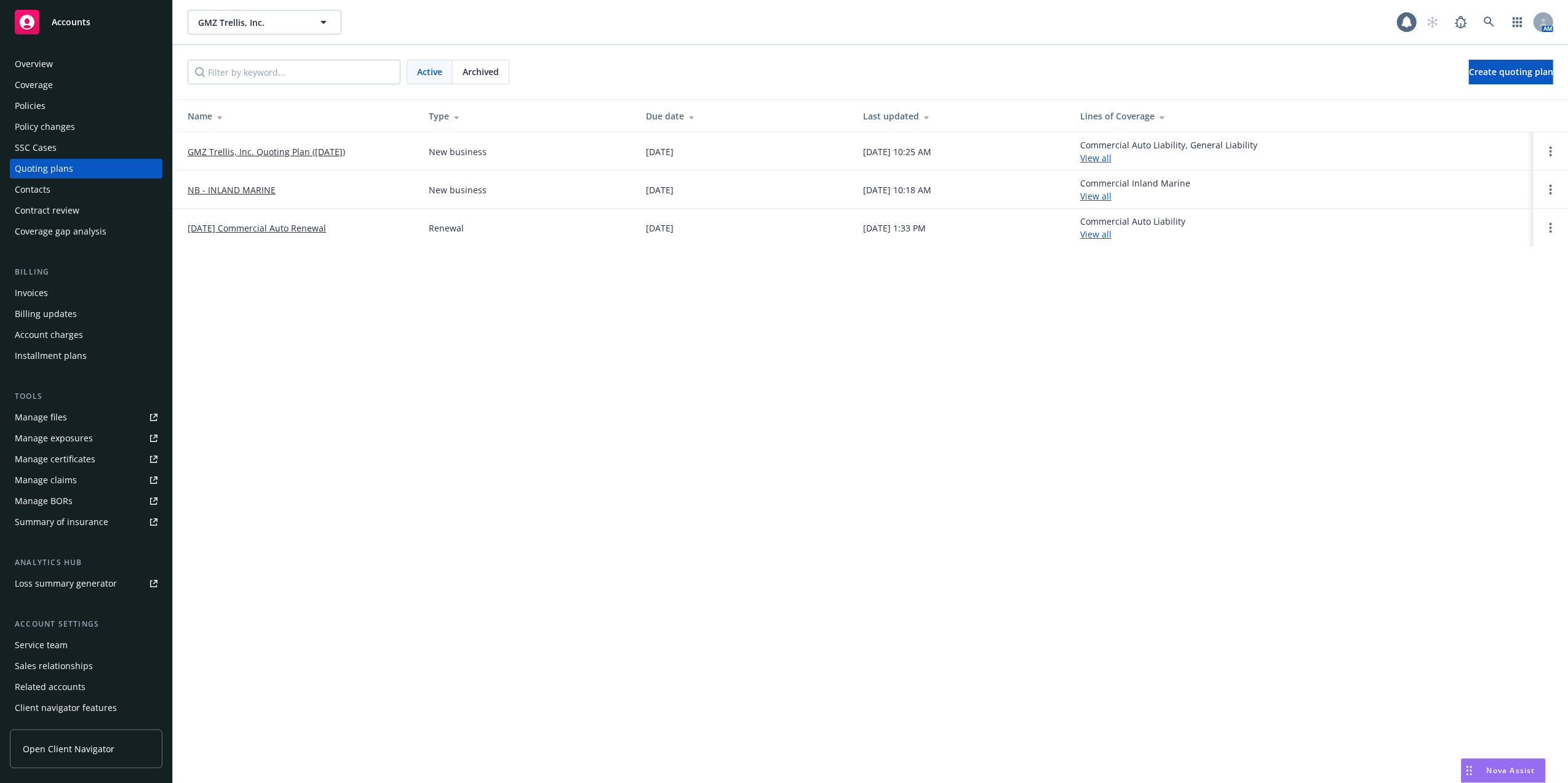
drag, startPoint x: 33, startPoint y: 99, endPoint x: 37, endPoint y: 107, distance: 8.9
click at [33, 97] on div "Policies" at bounding box center [30, 106] width 31 height 20
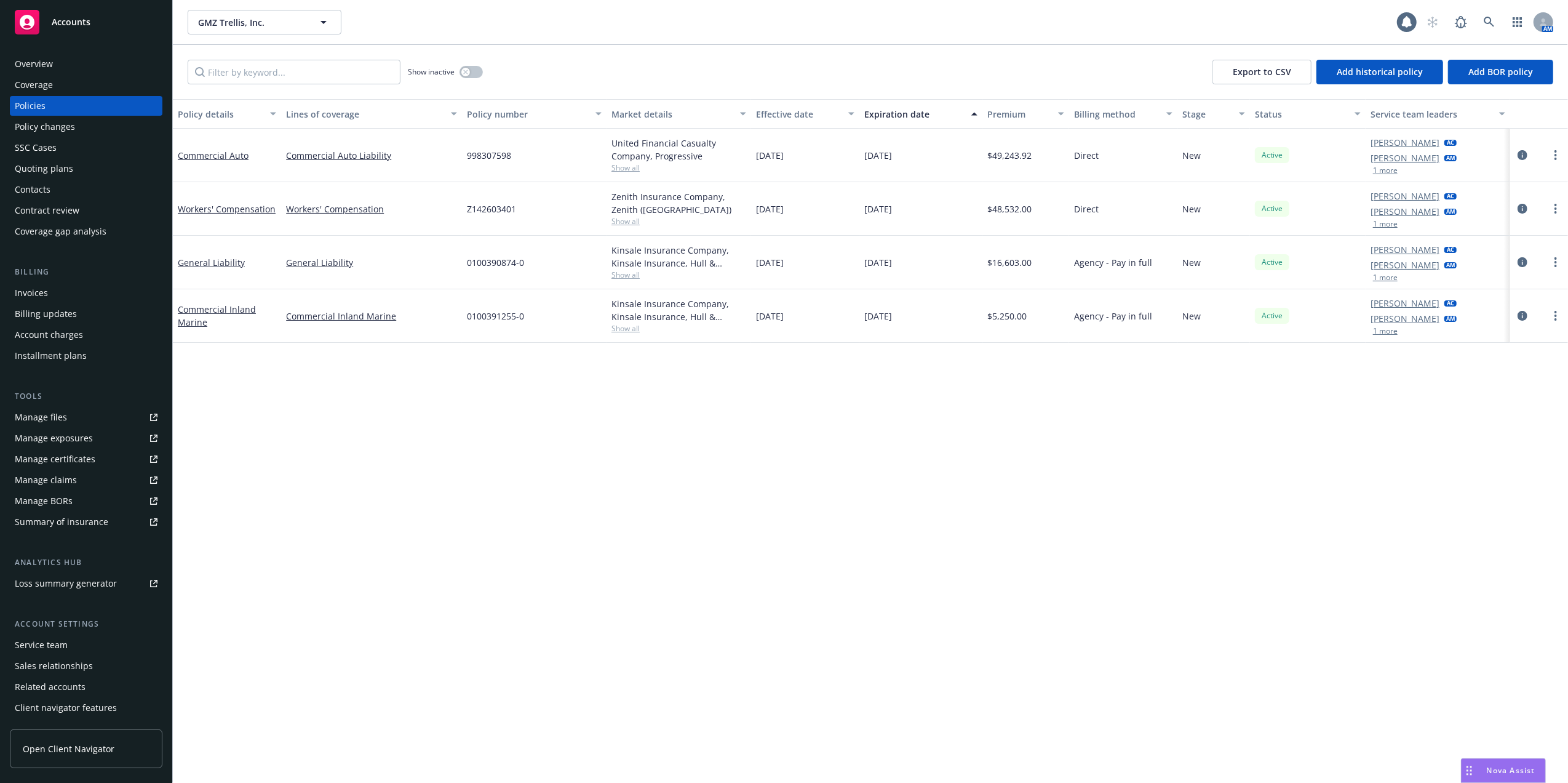
click at [1470, 765] on div "Drag to move" at bounding box center [1469, 771] width 15 height 23
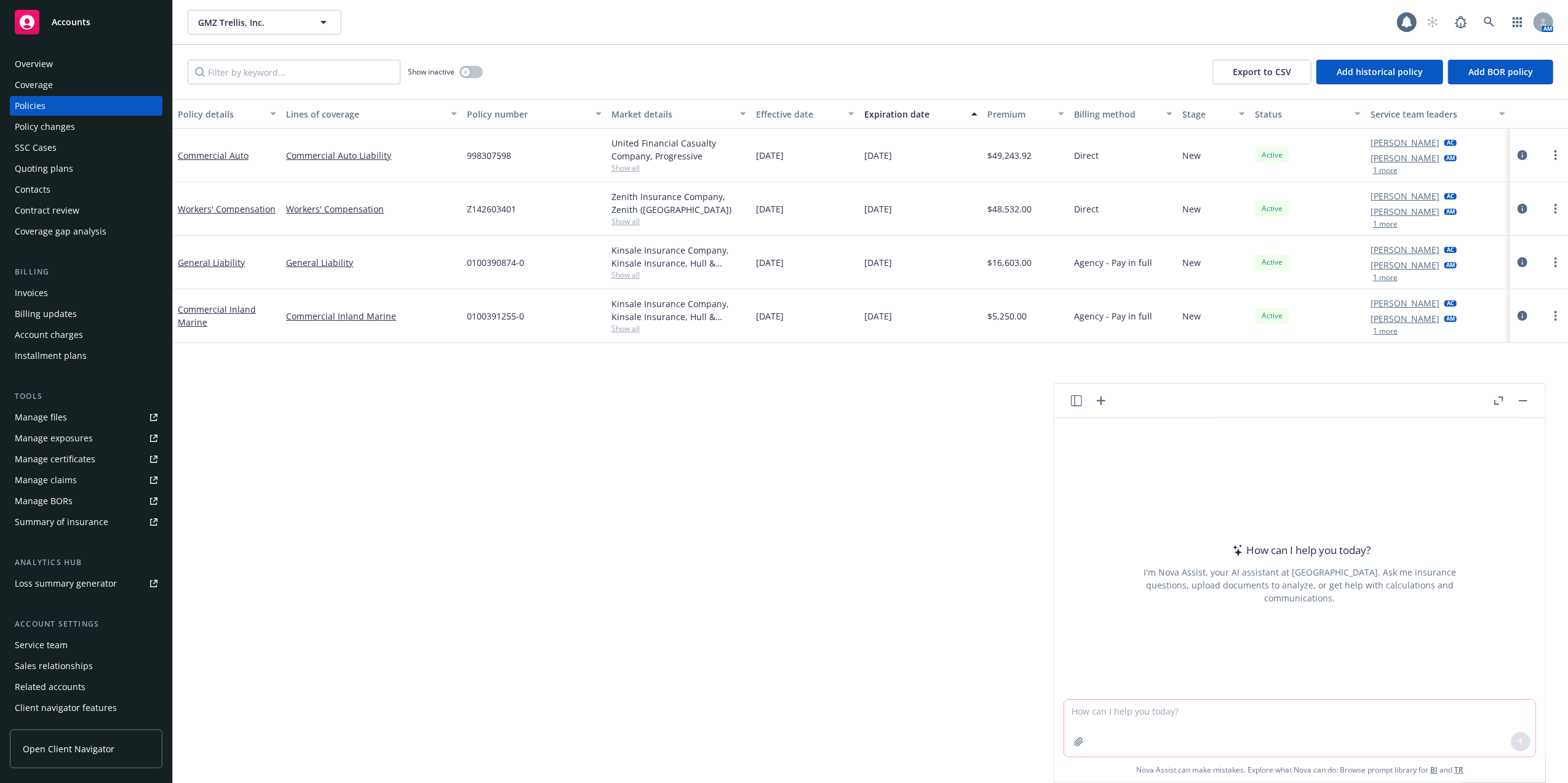
click at [1327, 712] on textarea at bounding box center [1300, 728] width 472 height 56
paste textarea "Hi Again ! We are keeping the same effective date correct? Thank you"
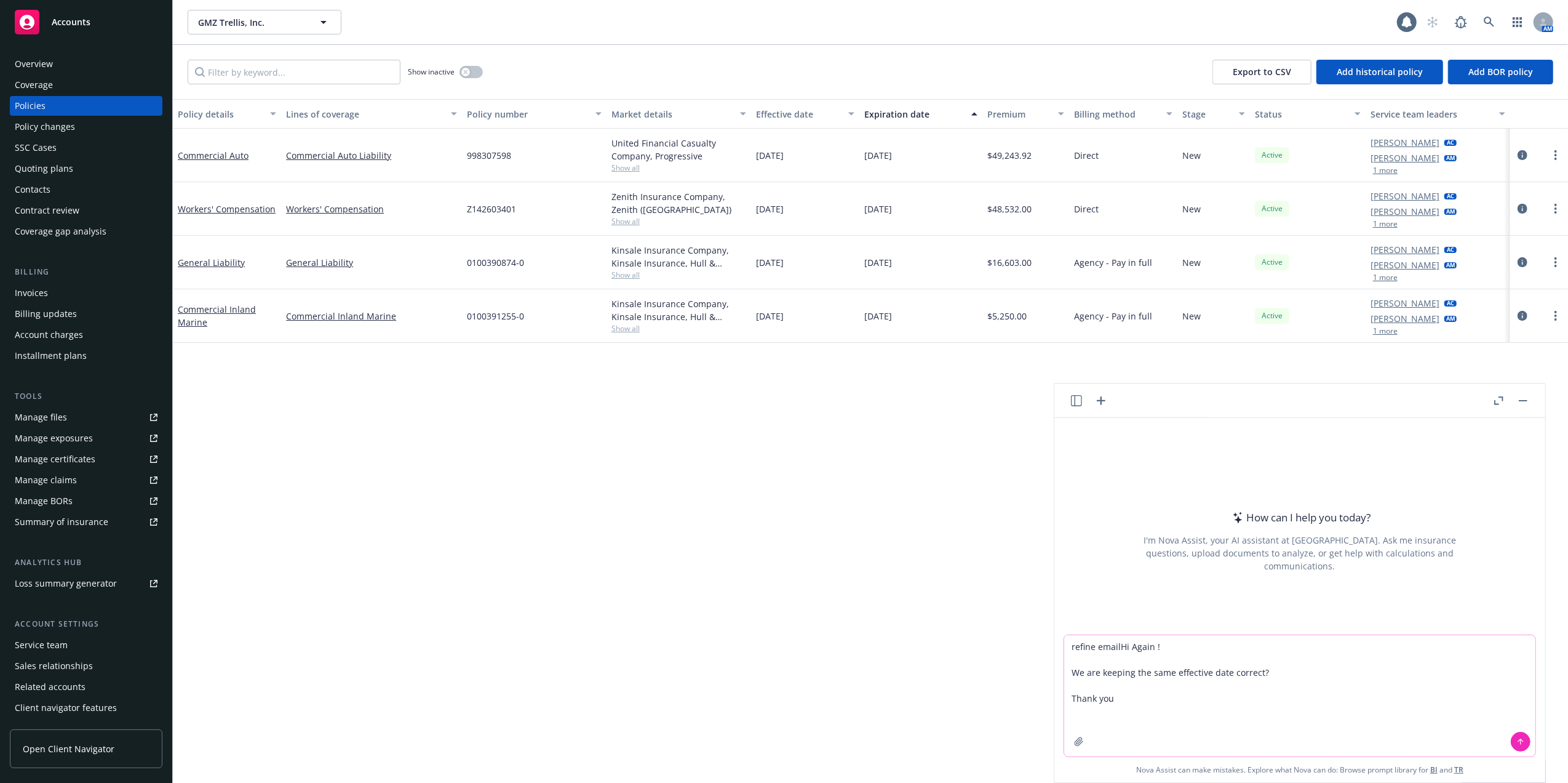
type textarea "refine emailHi Again ! We are keeping the same effective date correct? Thank you"
click at [1516, 738] on icon at bounding box center [1520, 741] width 8 height 8
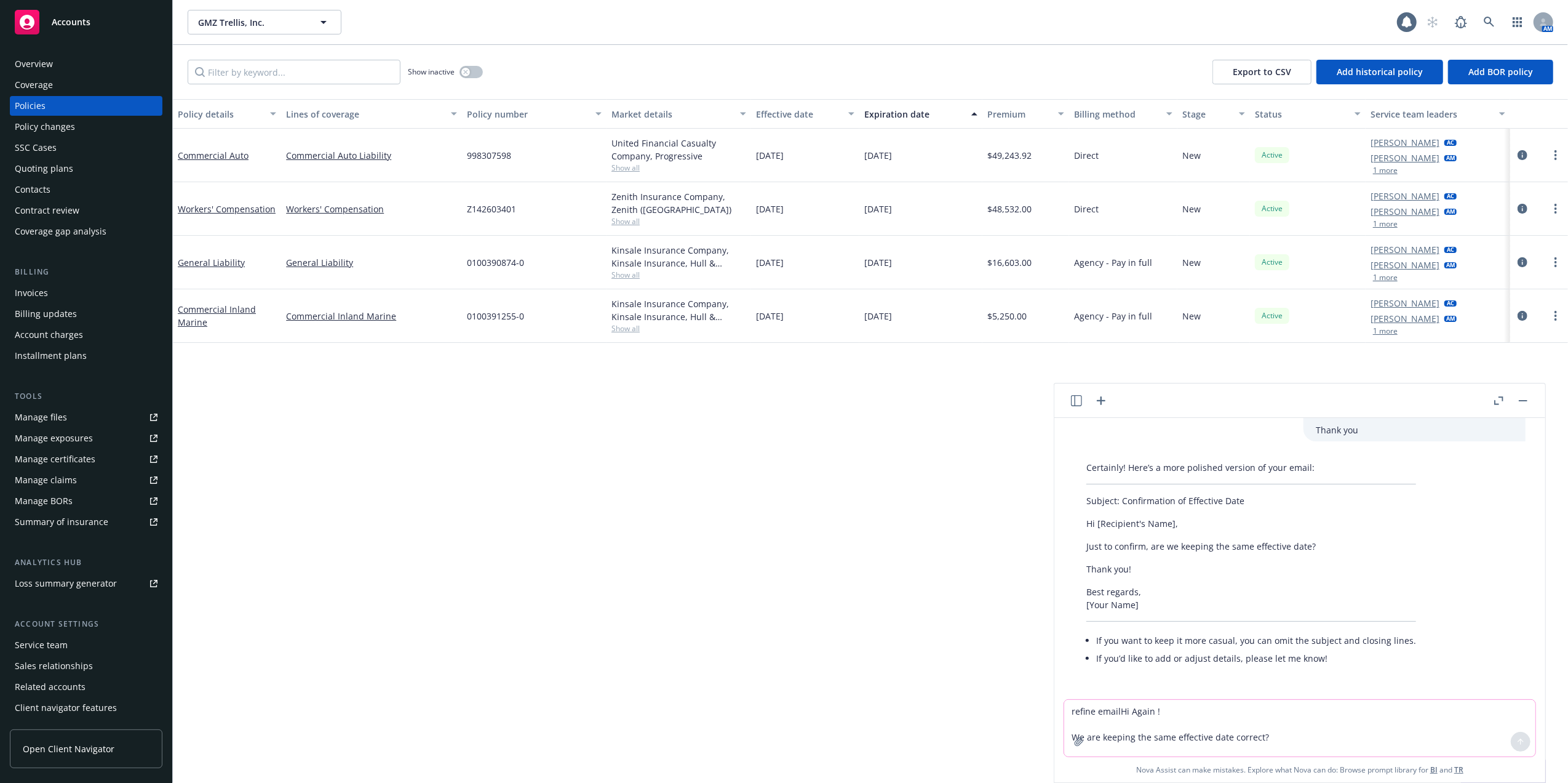
scroll to position [58, 0]
drag, startPoint x: 1086, startPoint y: 519, endPoint x: 1140, endPoint y: 582, distance: 83.0
click at [1140, 582] on div "Certainly! Here’s a more polished version of your email: Subject: Confirmation …" at bounding box center [1251, 561] width 354 height 216
copy div "Hi [Recipient's Name], Just to confirm, are we keeping the same effective date?…"
click at [1135, 713] on textarea "refine emailHi Again ! We are keeping the same effective date correct? Thank you" at bounding box center [1300, 728] width 472 height 56
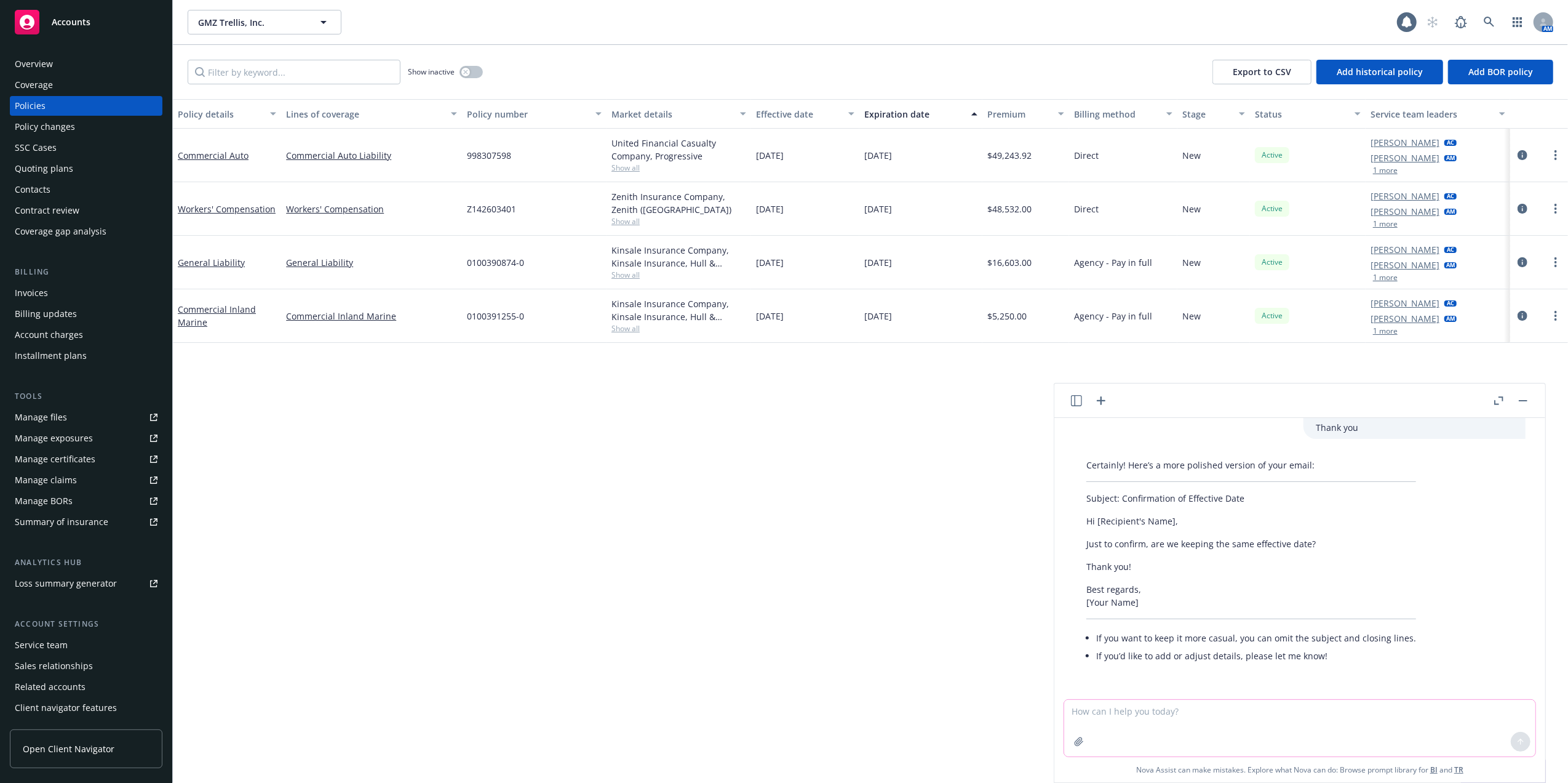
paste textarea "Hi Amtrust Team, Just to confirm, we are keeping the same effective date?! Than…"
type textarea "Hi Amtrust Team, Just to confirm, we are keeping the same effective date?! Than…"
click at [1516, 738] on icon at bounding box center [1520, 741] width 8 height 8
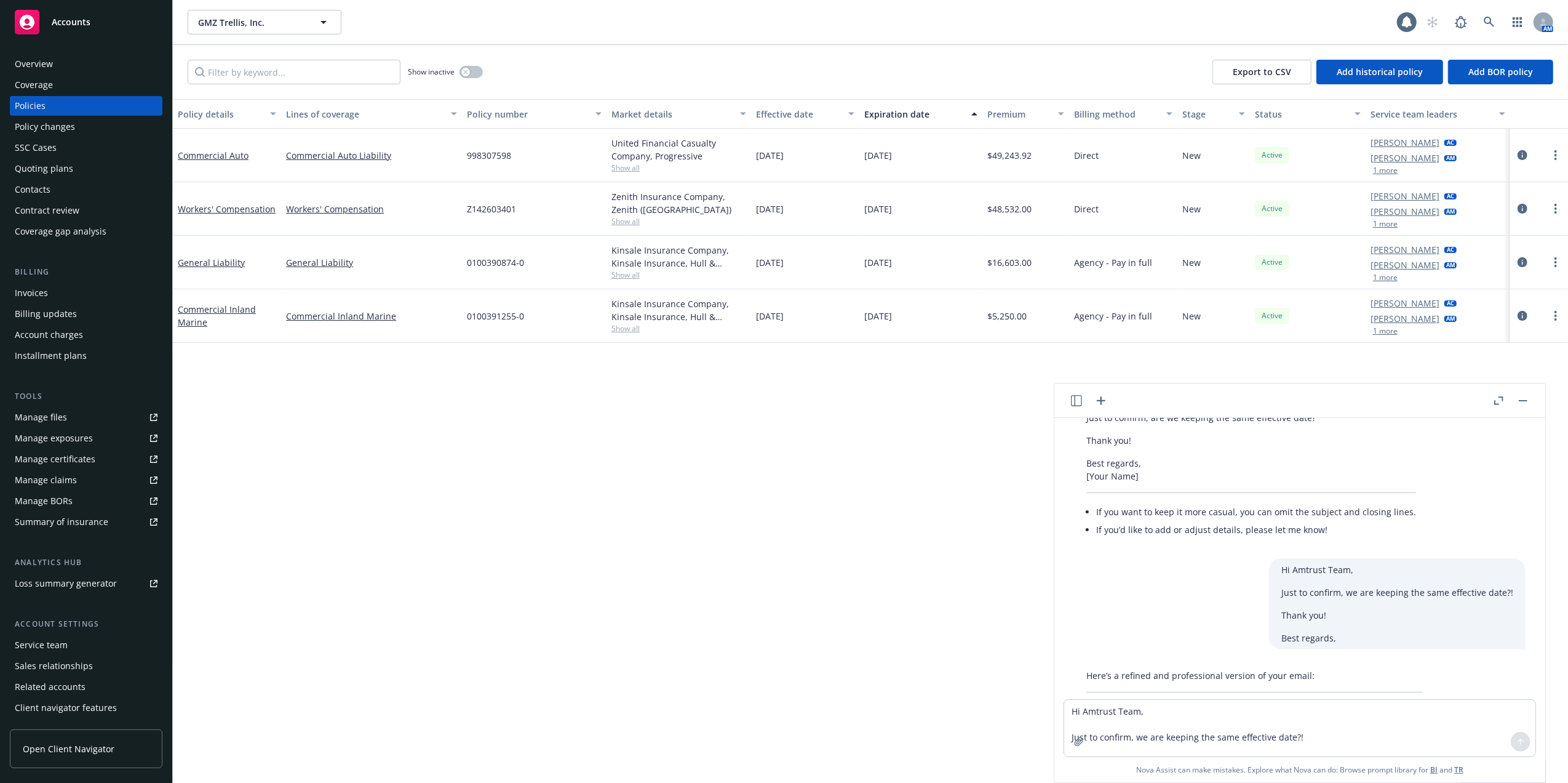
scroll to position [355, 0]
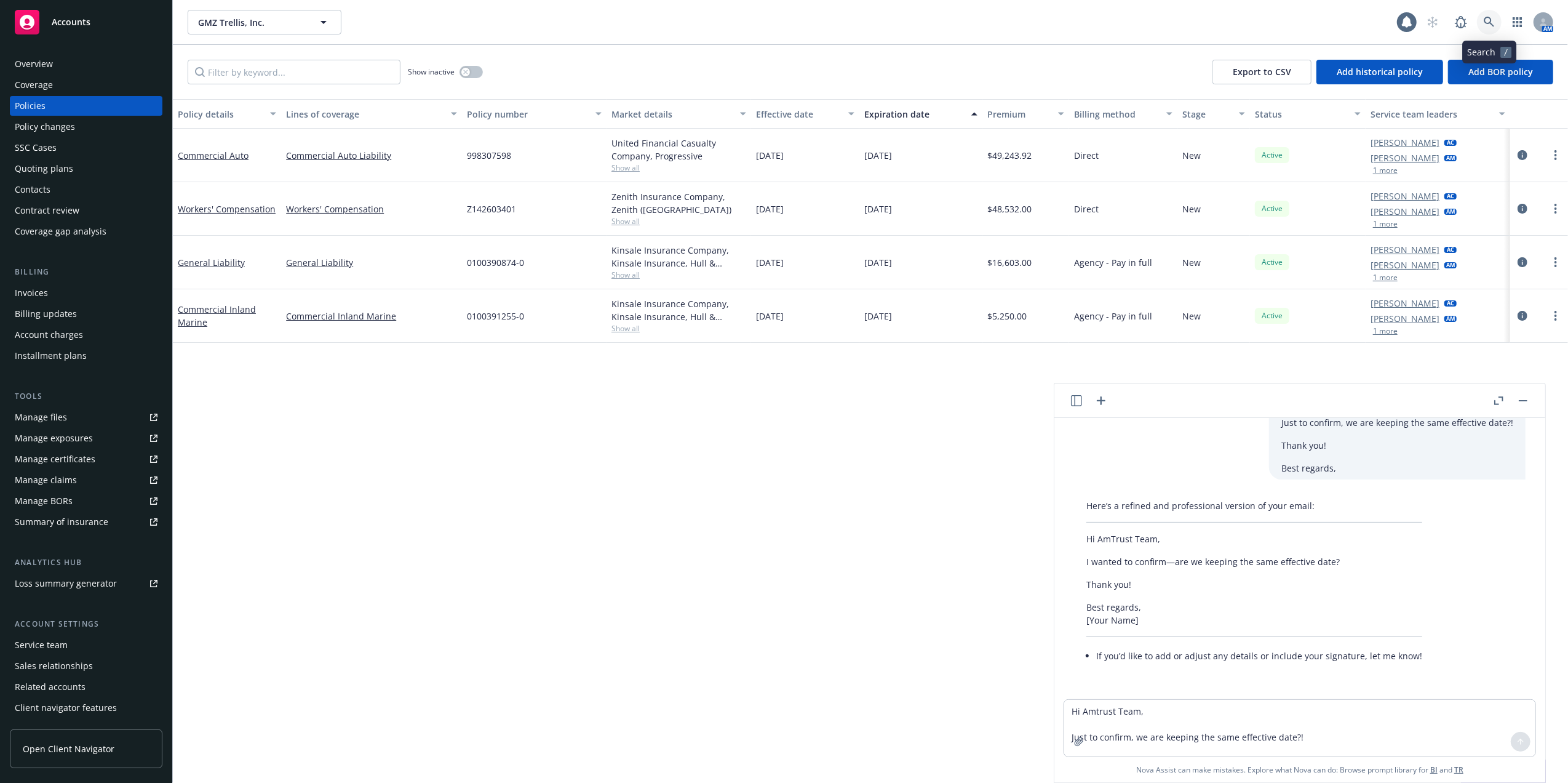
click at [1489, 17] on icon at bounding box center [1489, 22] width 11 height 11
click at [44, 420] on div "Manage files" at bounding box center [41, 418] width 52 height 20
click at [42, 416] on div "Manage files" at bounding box center [41, 418] width 52 height 20
click at [207, 260] on link "General Liability" at bounding box center [211, 262] width 67 height 12
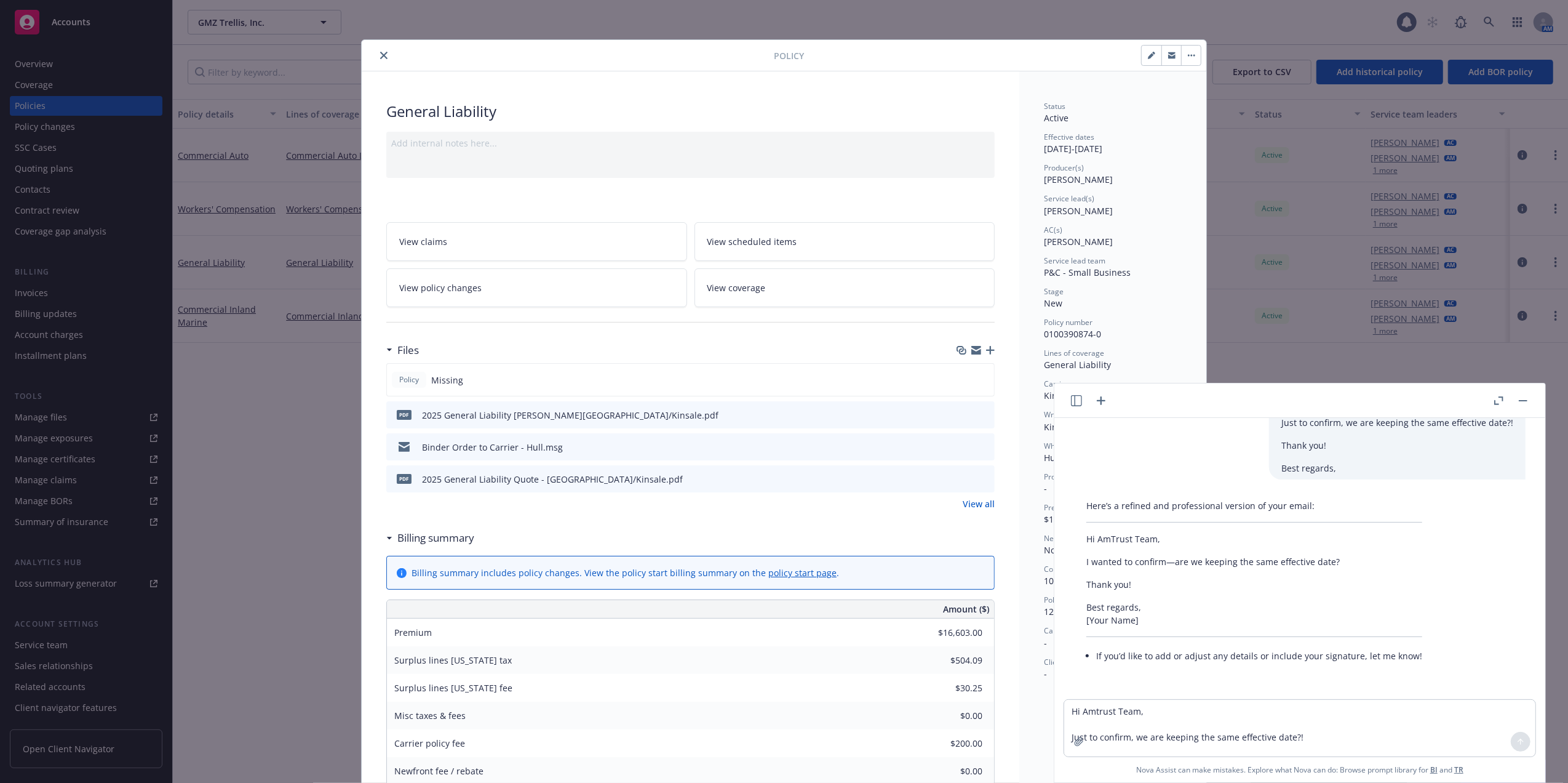
drag, startPoint x: 377, startPoint y: 54, endPoint x: 371, endPoint y: 45, distance: 10.8
click at [377, 50] on button "close" at bounding box center [384, 55] width 15 height 15
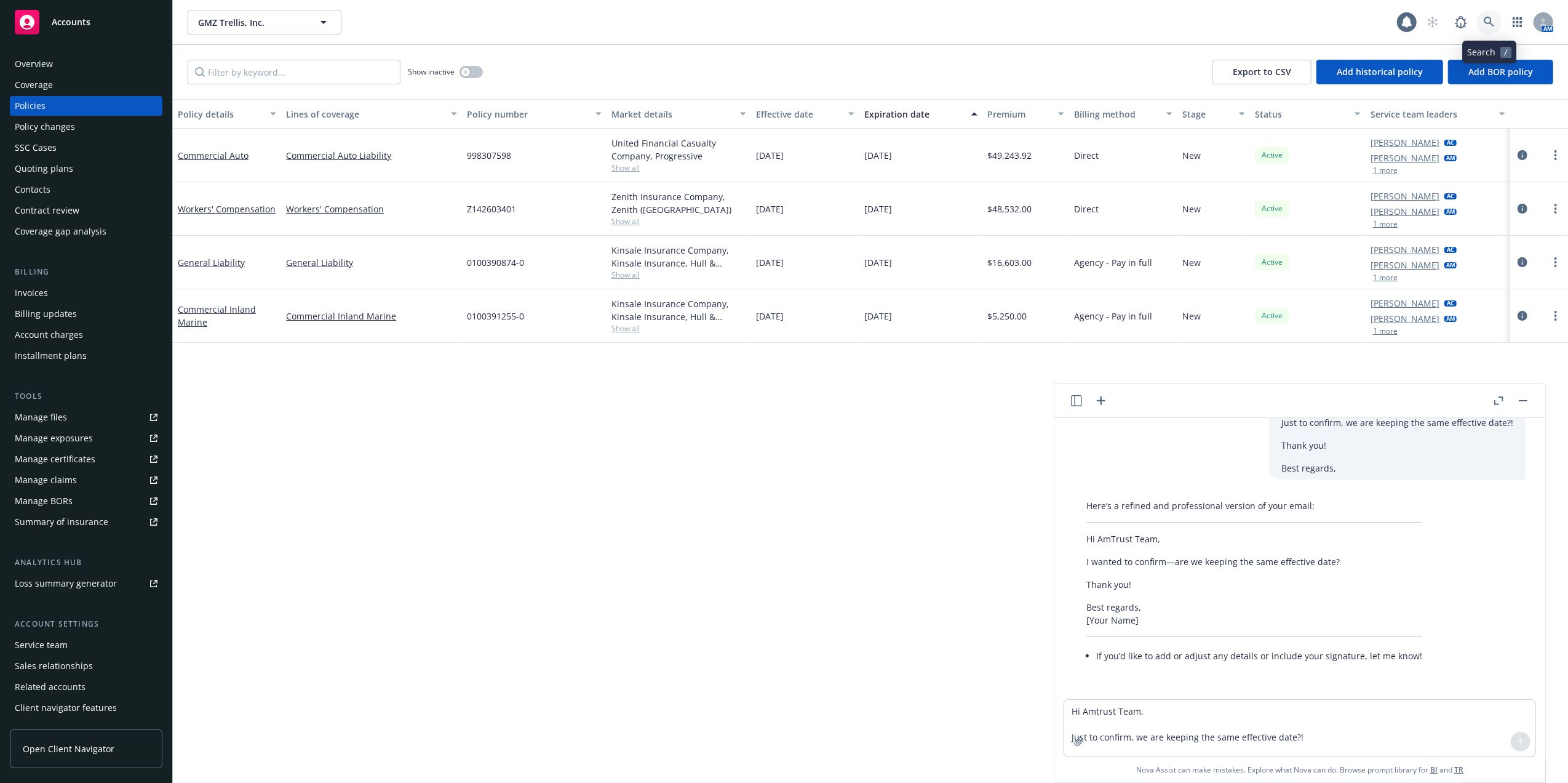
click at [1492, 18] on icon at bounding box center [1489, 22] width 11 height 11
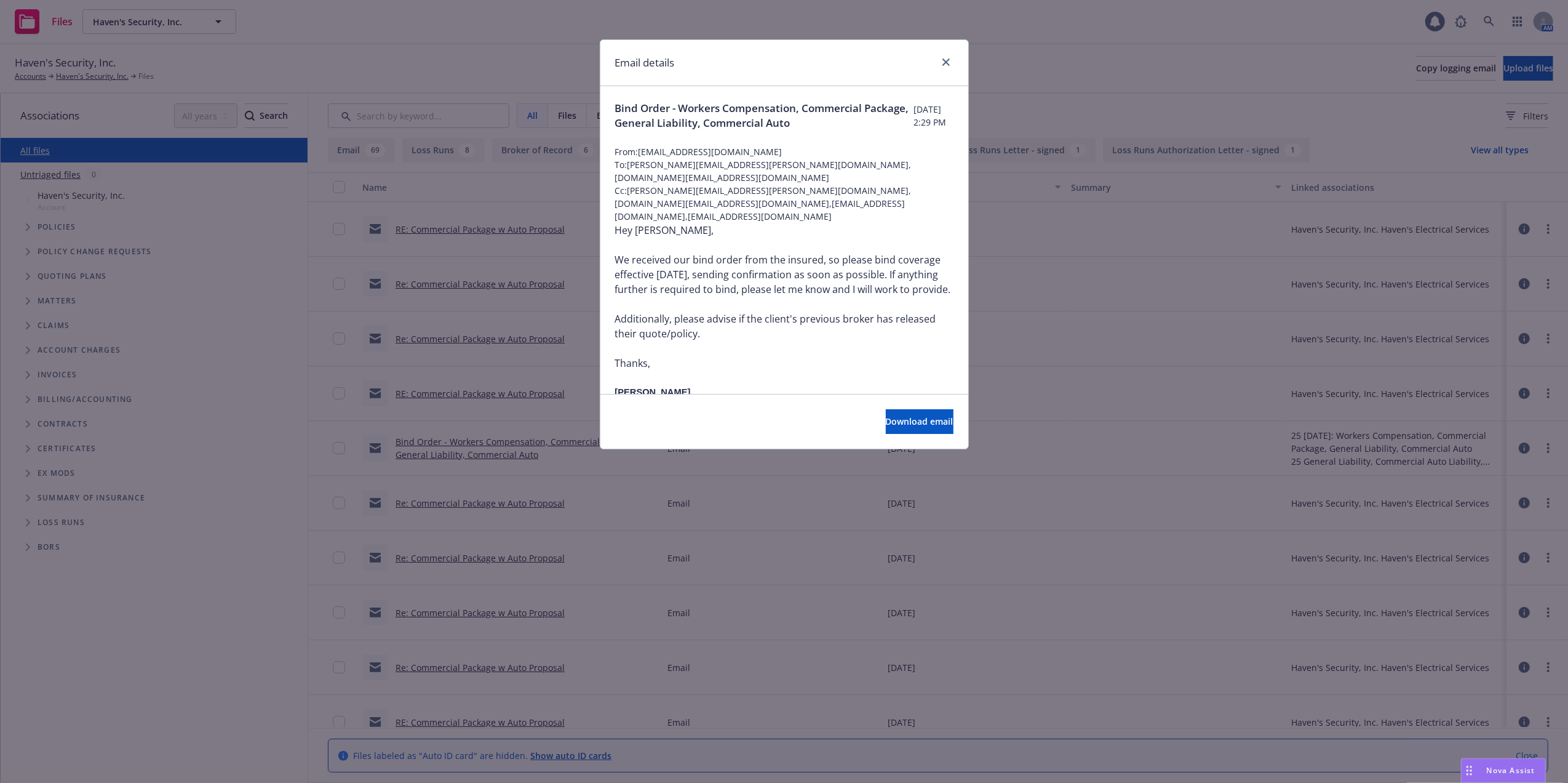
drag, startPoint x: 1507, startPoint y: 771, endPoint x: 1500, endPoint y: 767, distance: 8.1
click at [1504, 767] on span "Nova Assist" at bounding box center [1511, 771] width 49 height 11
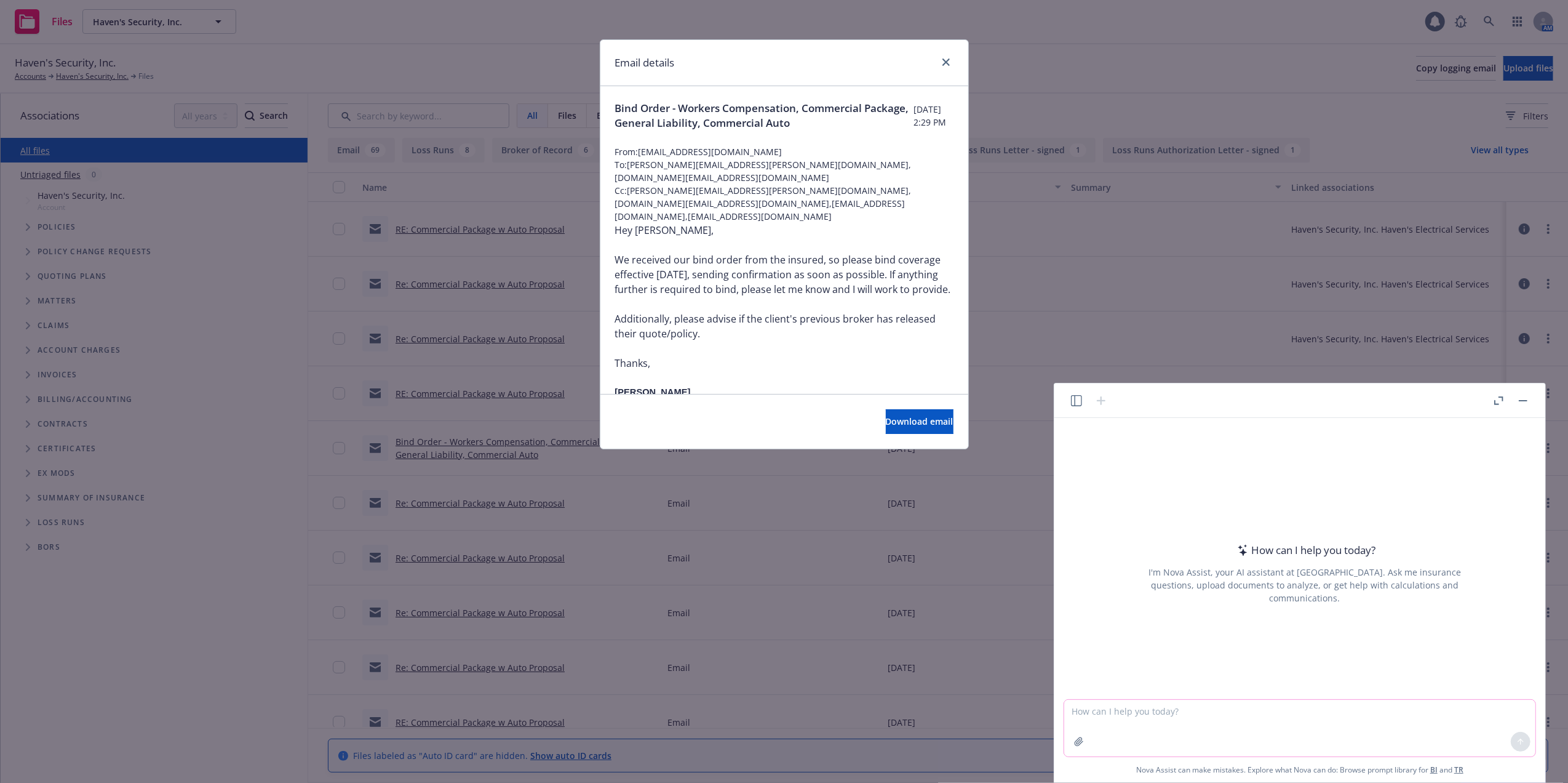
click at [1185, 714] on textarea at bounding box center [1300, 728] width 472 height 56
paste textarea "Owner's & Contractor's Protective"
click at [1070, 707] on textarea "Owner's & Contractor's Protective" at bounding box center [1300, 728] width 472 height 56
type textarea "WHAT IS Owner's & Contractor's Protective"
click at [1519, 739] on icon at bounding box center [1520, 741] width 8 height 8
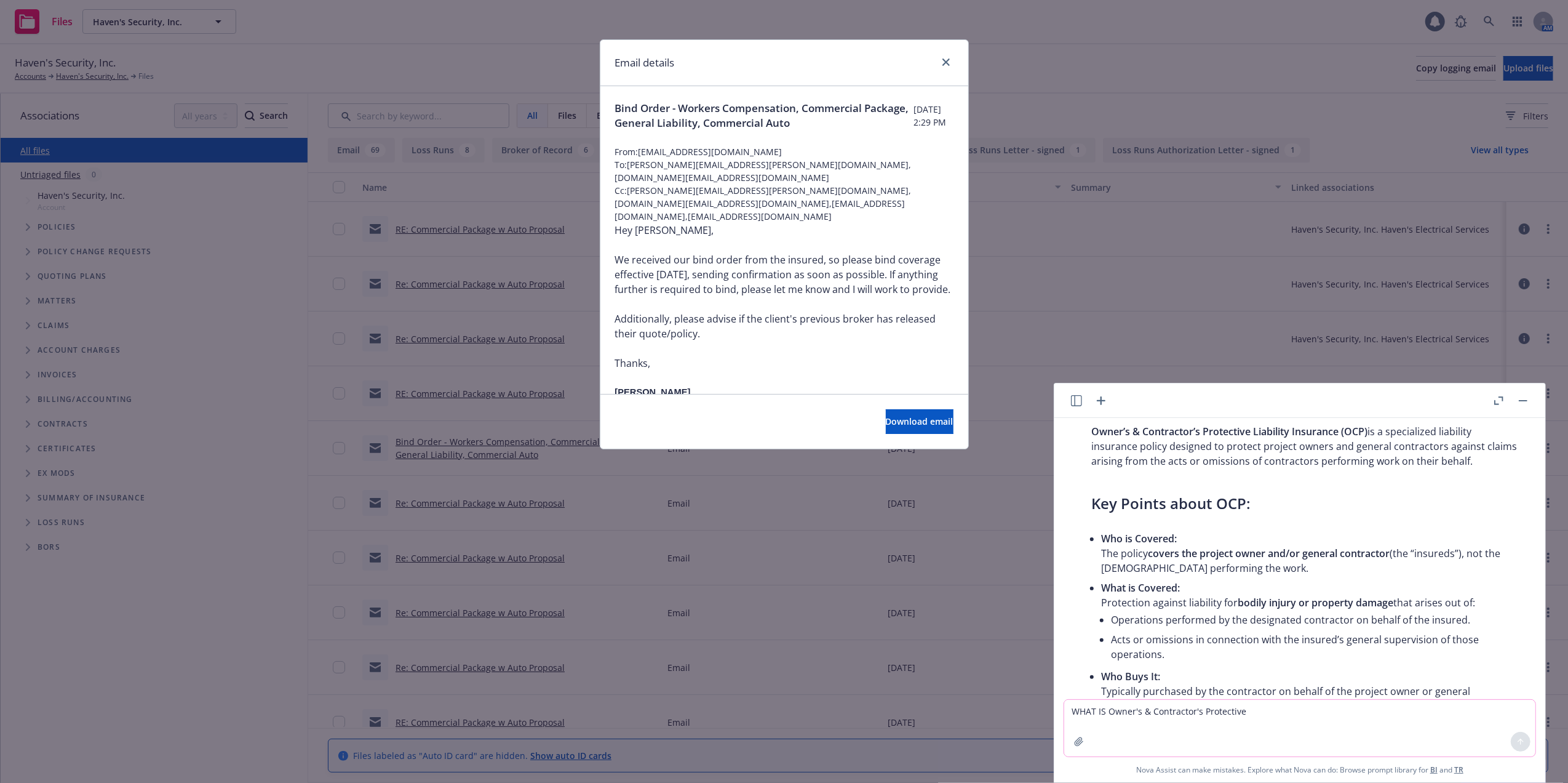
scroll to position [37, 0]
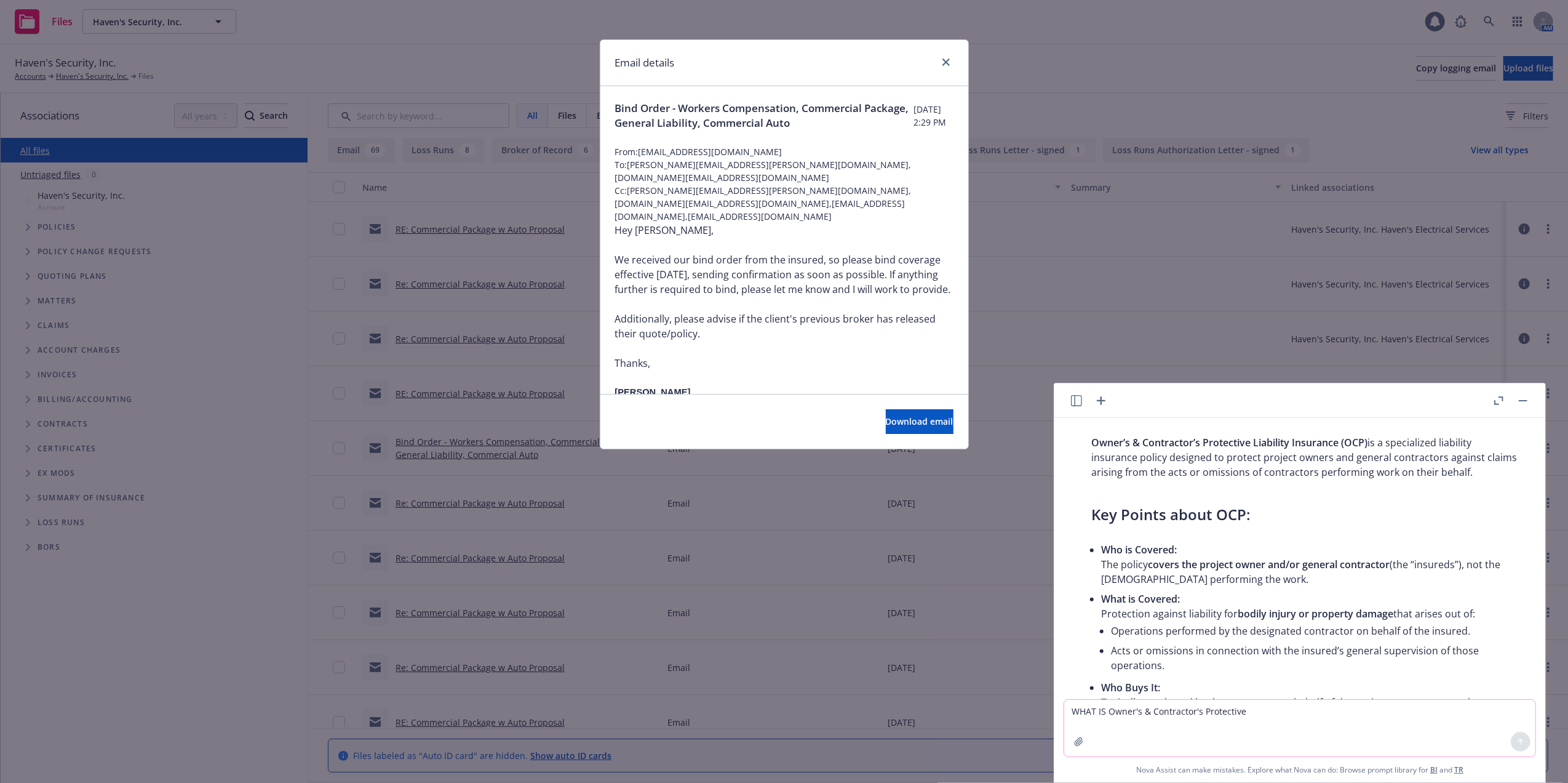
click at [1499, 398] on icon "button" at bounding box center [1499, 400] width 9 height 8
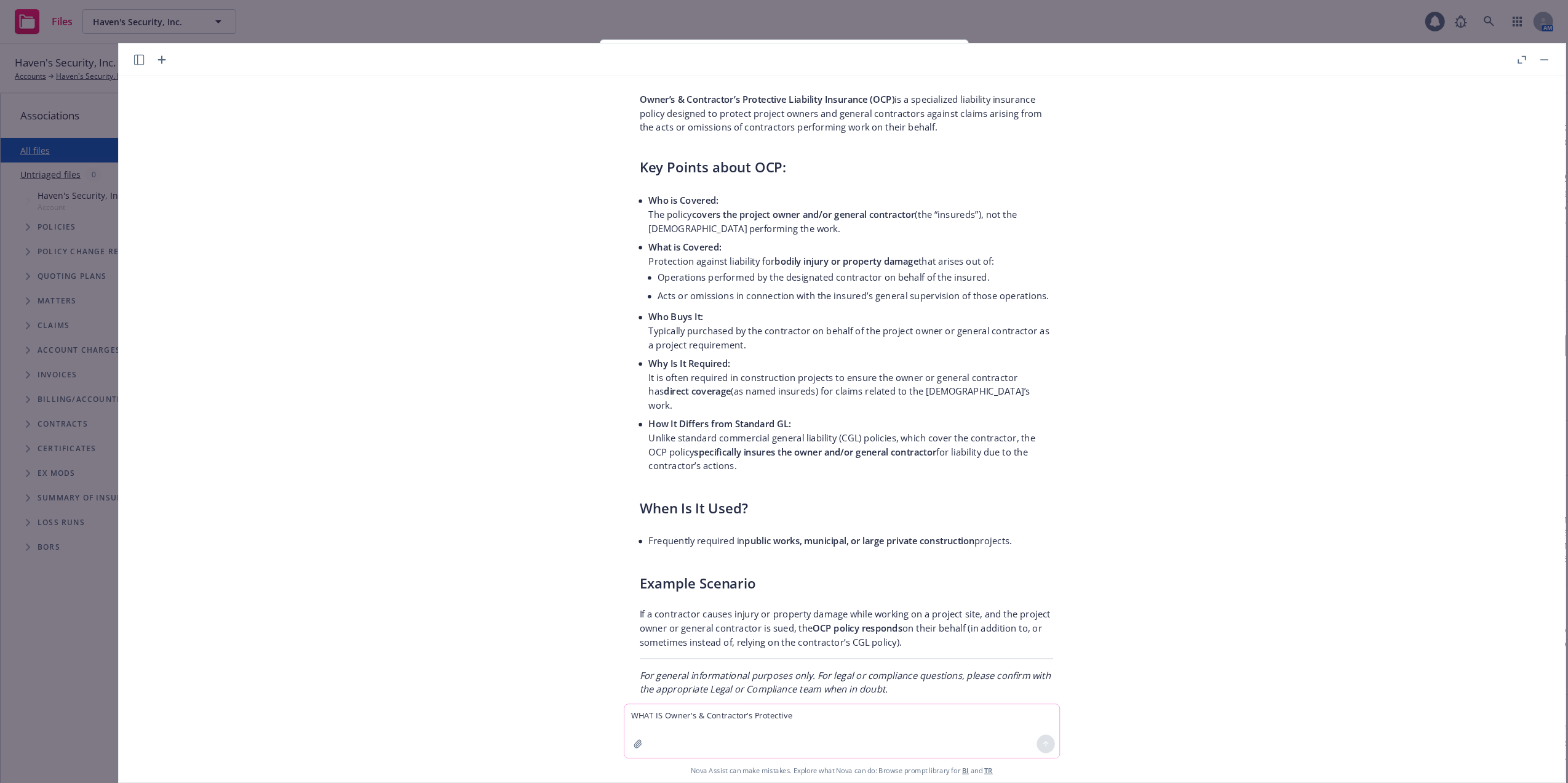
scroll to position [50, 0]
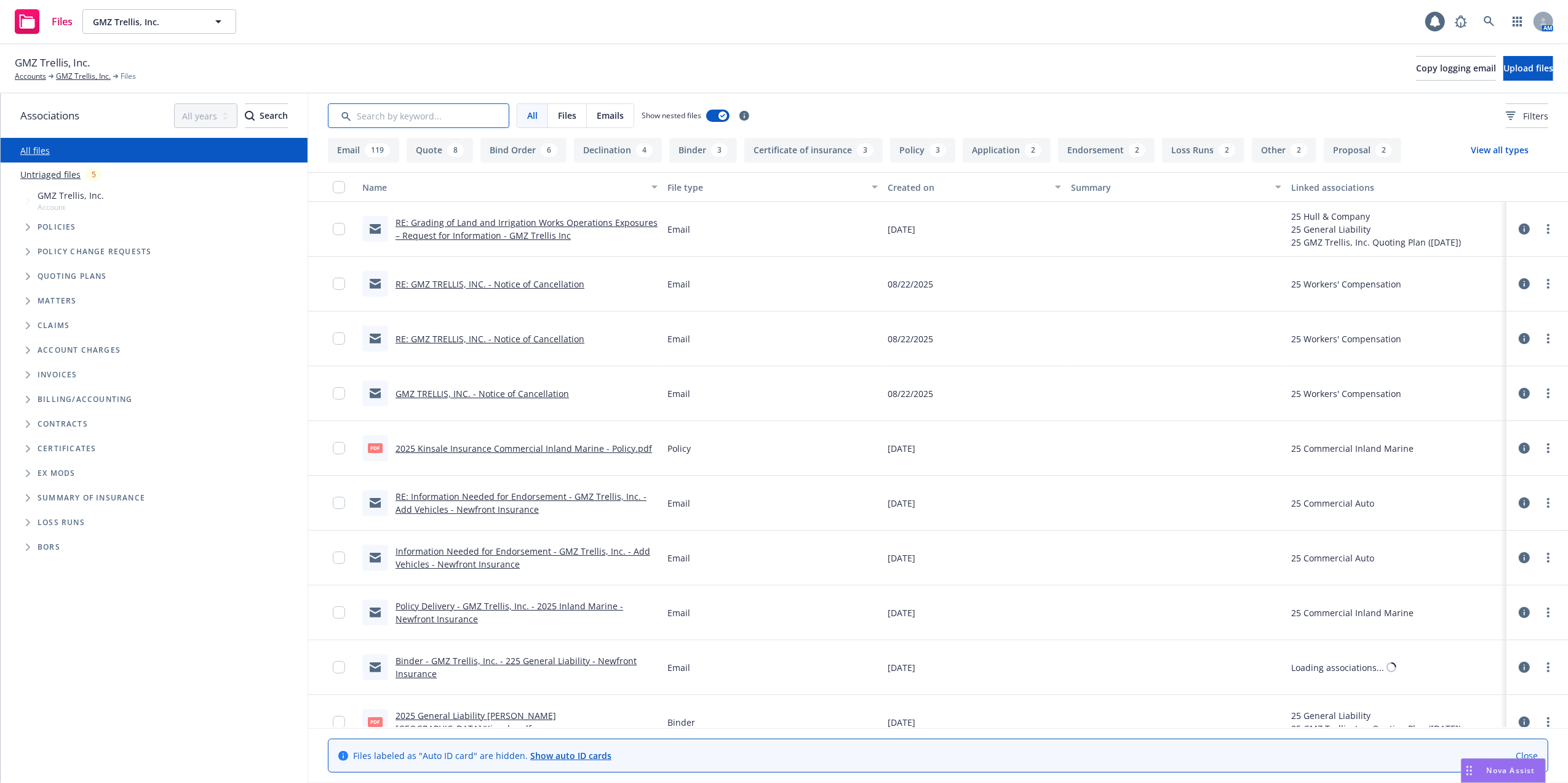
click at [460, 111] on input "Search by keyword..." at bounding box center [419, 116] width 182 height 25
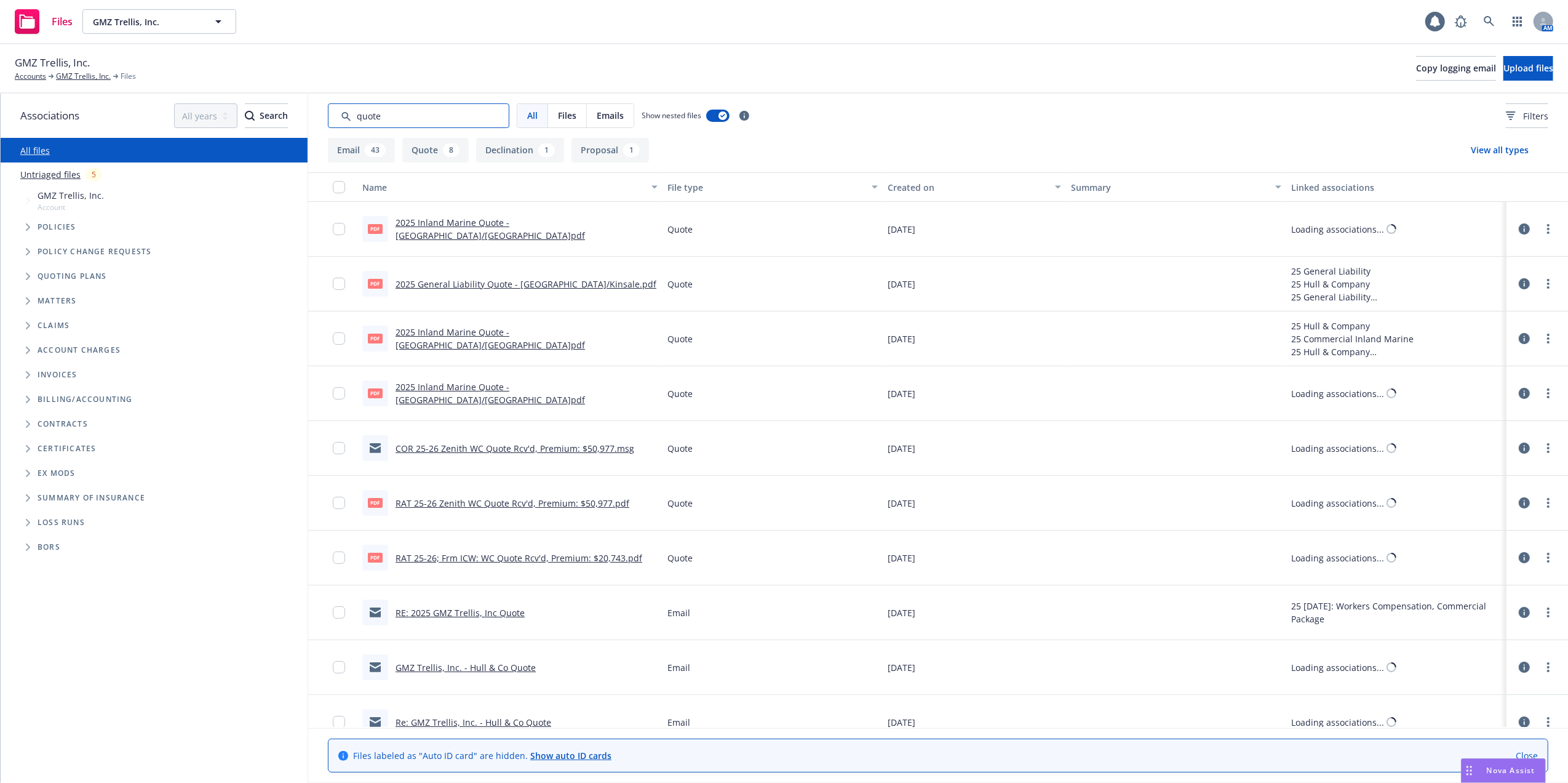
type input "quote"
click at [475, 281] on link "2025 General Liability Quote - Hull/Kinsale.pdf" at bounding box center [525, 284] width 261 height 12
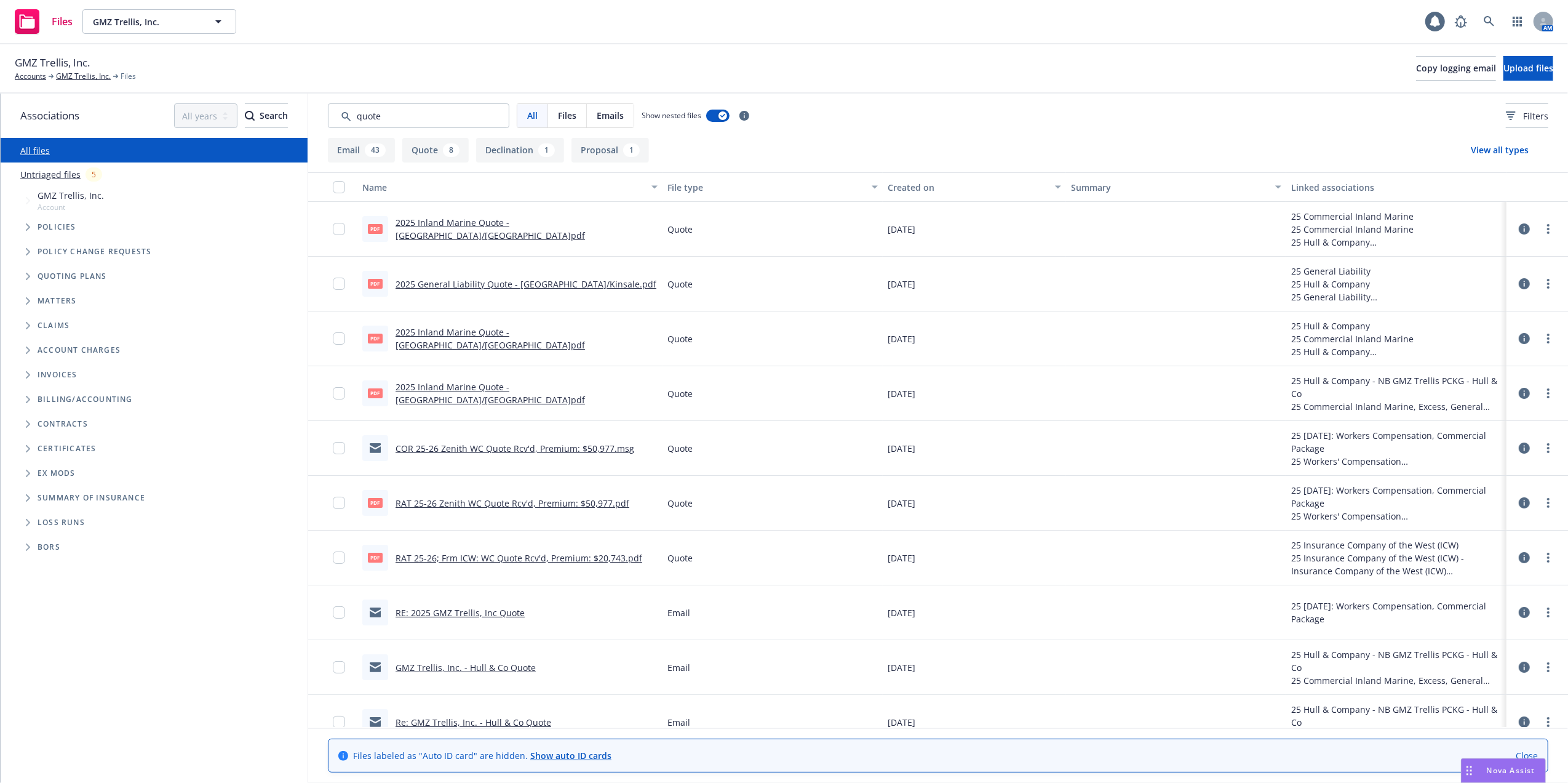
click at [455, 283] on link "2025 General Liability Quote - Hull/Kinsale.pdf" at bounding box center [525, 284] width 261 height 12
click at [474, 284] on link "2025 General Liability Quote - Hull/Kinsale.pdf" at bounding box center [525, 284] width 261 height 12
click at [459, 282] on link "2025 General Liability Quote - Hull/Kinsale.pdf" at bounding box center [525, 284] width 261 height 12
click at [473, 445] on link "COR 25-26 Zenith WC Quote Rcv'd, Premium: $50,977.msg" at bounding box center [515, 448] width 239 height 12
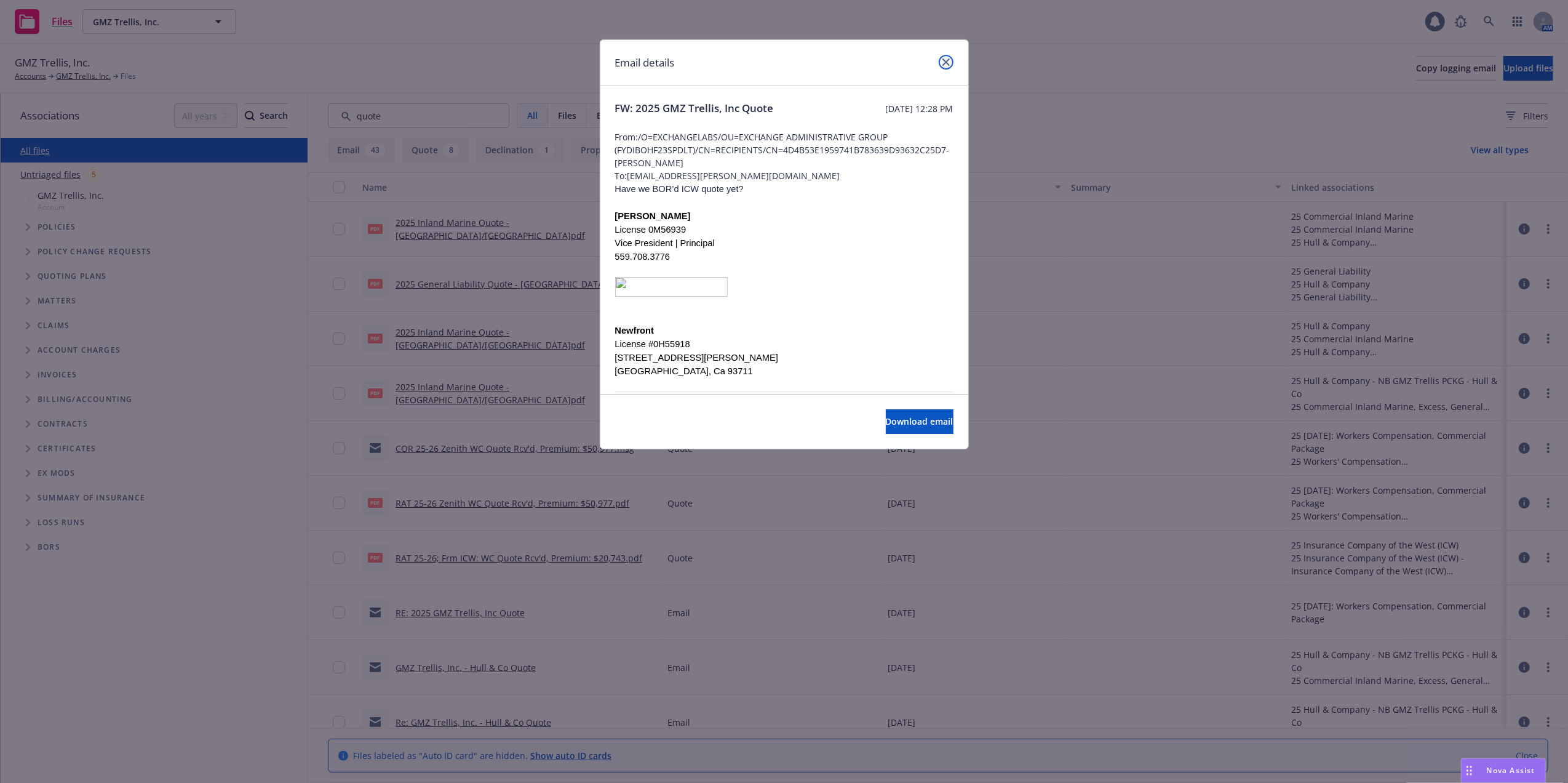
click at [948, 62] on icon "close" at bounding box center [946, 62] width 8 height 8
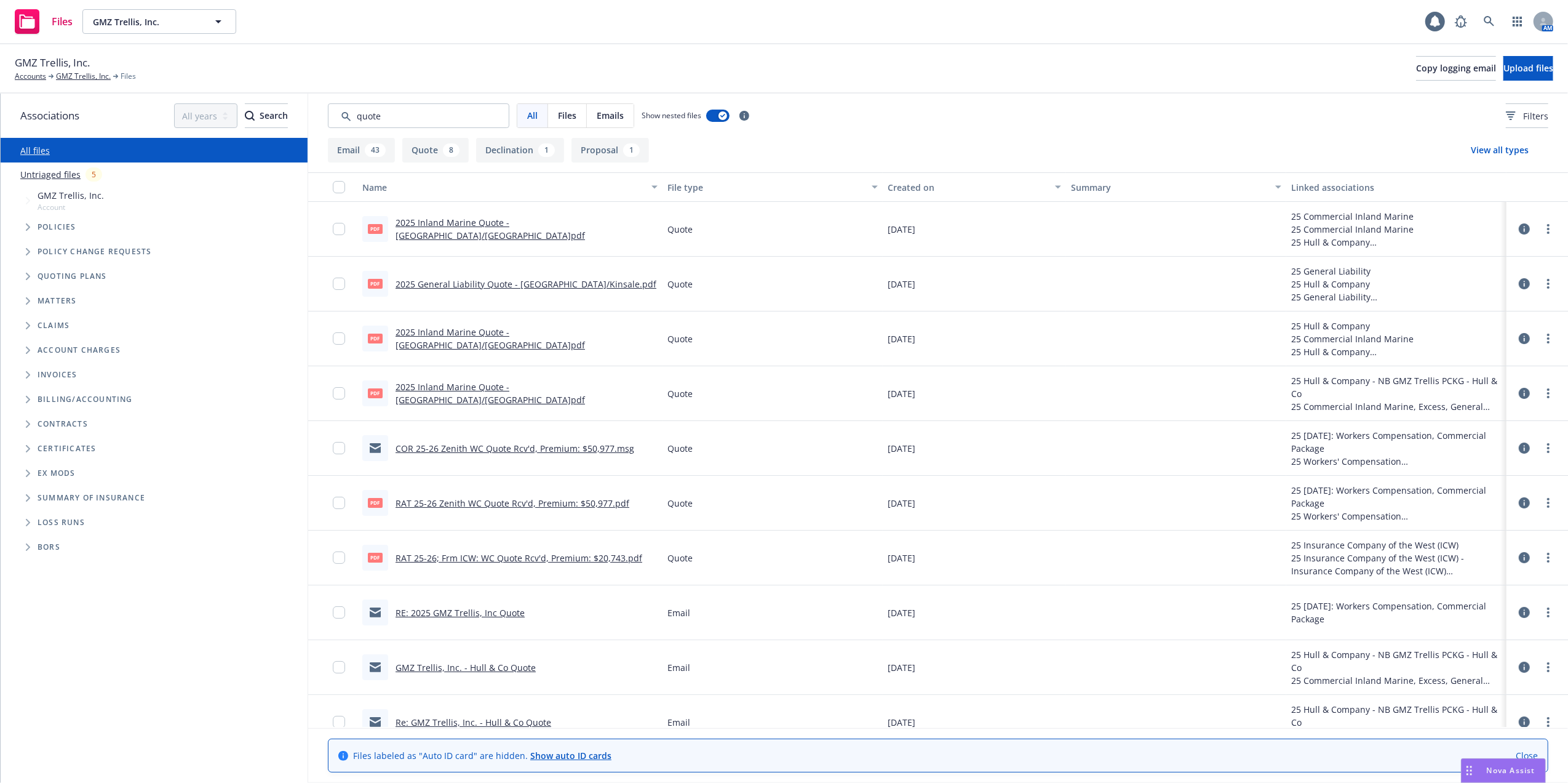
click at [1512, 767] on span "Nova Assist" at bounding box center [1511, 771] width 49 height 11
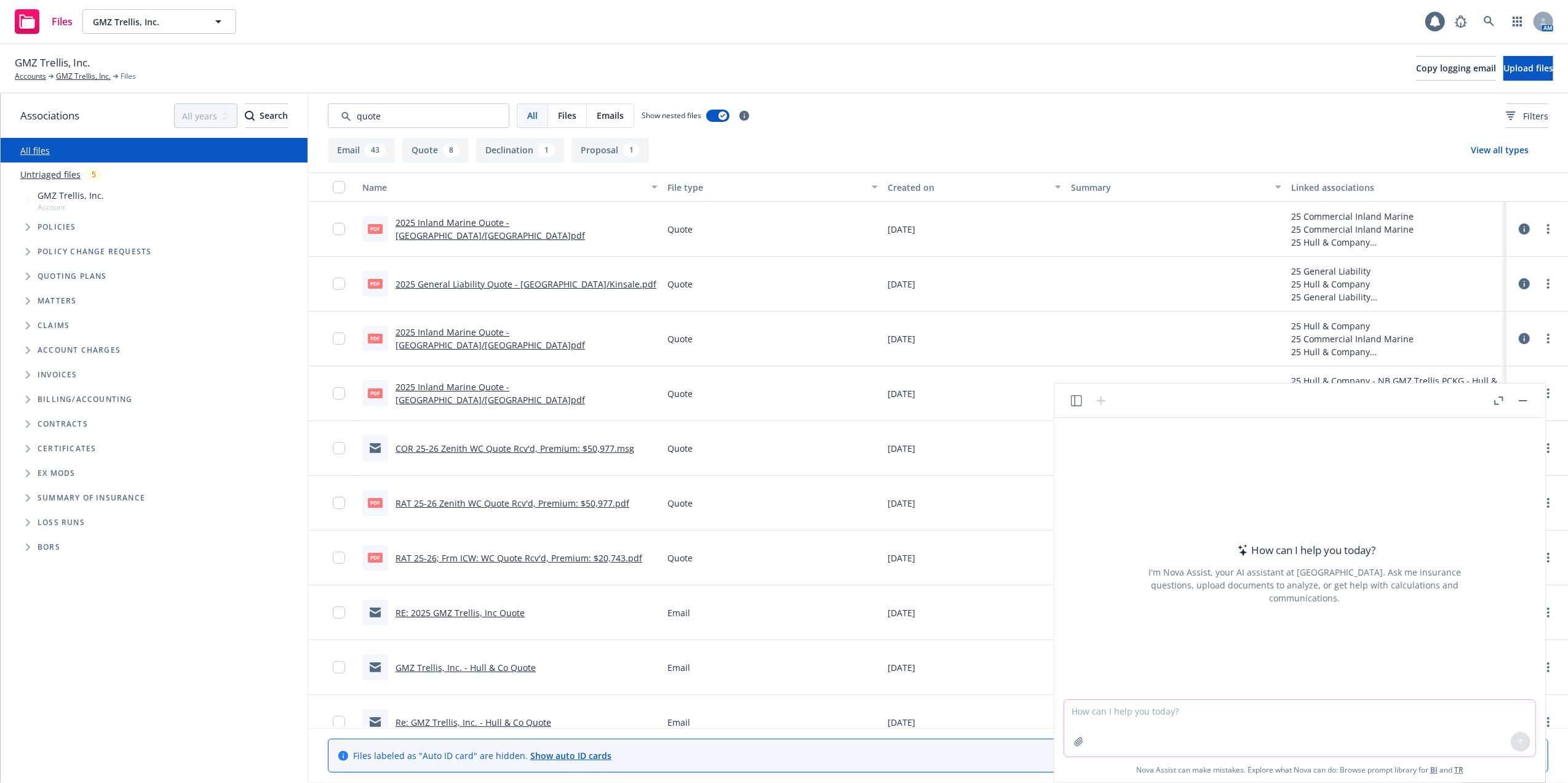
click at [1105, 712] on textarea at bounding box center [1300, 728] width 472 height 56
type textarea "H"
click at [1258, 707] on textarea "Class code for" at bounding box center [1300, 728] width 472 height 56
paste textarea "Orchards and Vineyards - operation by contractors"
type textarea "Class code for Orchards and Vineyards - operation by contractors"
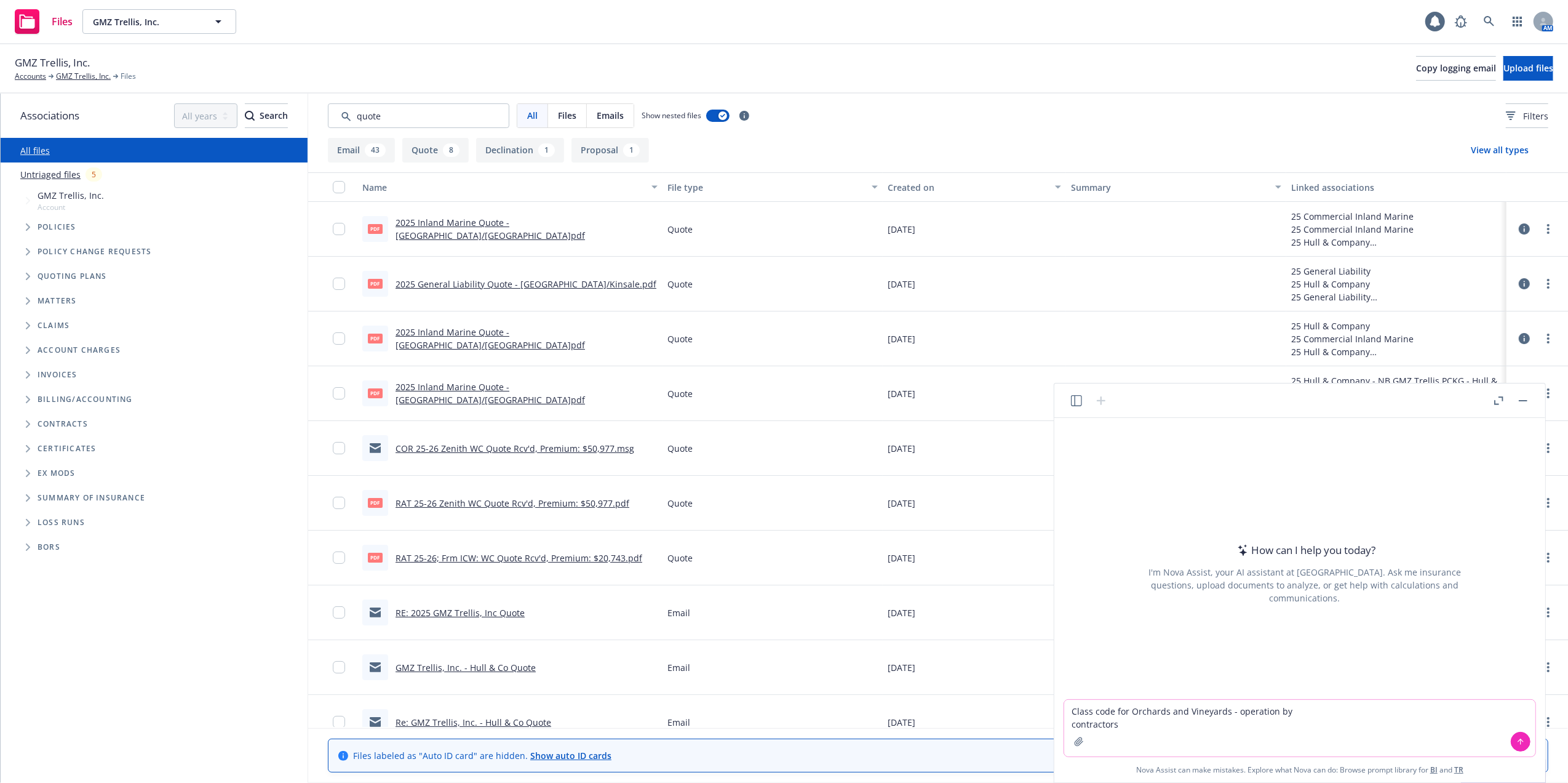
click at [1516, 738] on icon at bounding box center [1520, 741] width 8 height 8
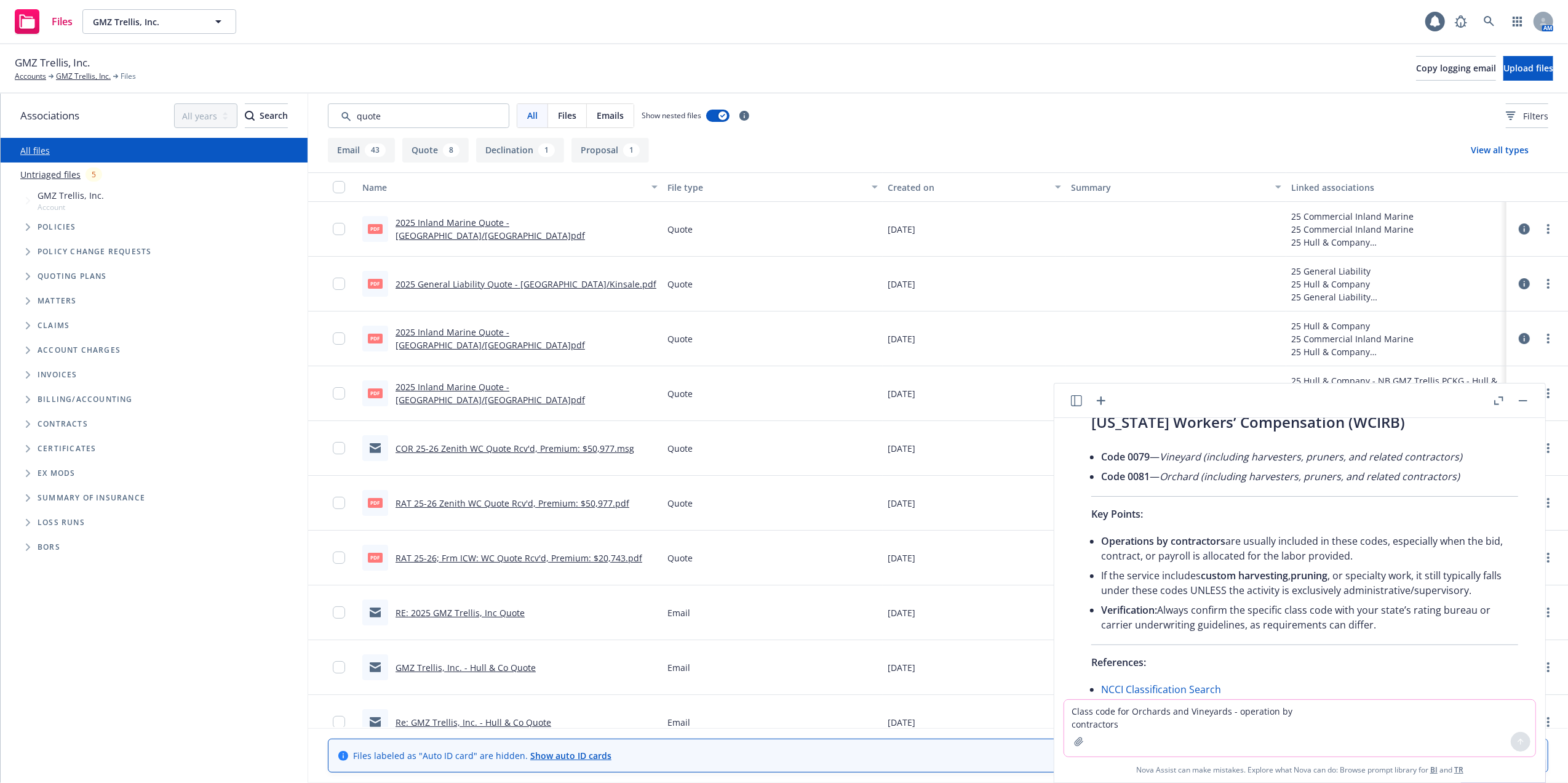
scroll to position [286, 0]
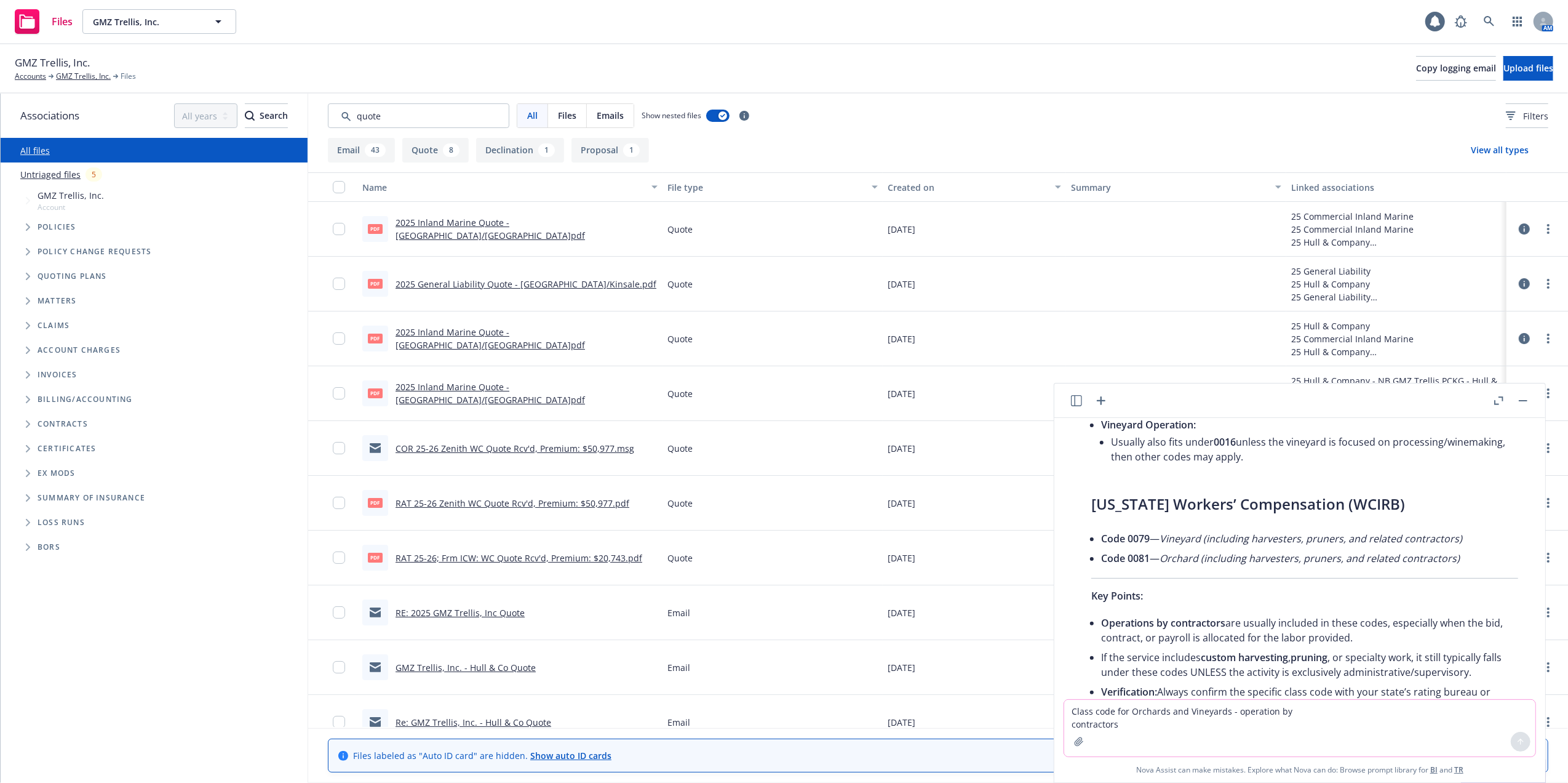
click at [1137, 711] on textarea "Class code for Orchards and Vineyards - operation by contractors" at bounding box center [1300, 728] width 472 height 56
paste textarea "Orchards and Vineyards - operation by contractors"
type textarea "General Liability Class code for Orchards and Vineyards - operation by contract…"
click at [1521, 739] on icon at bounding box center [1521, 741] width 0 height 5
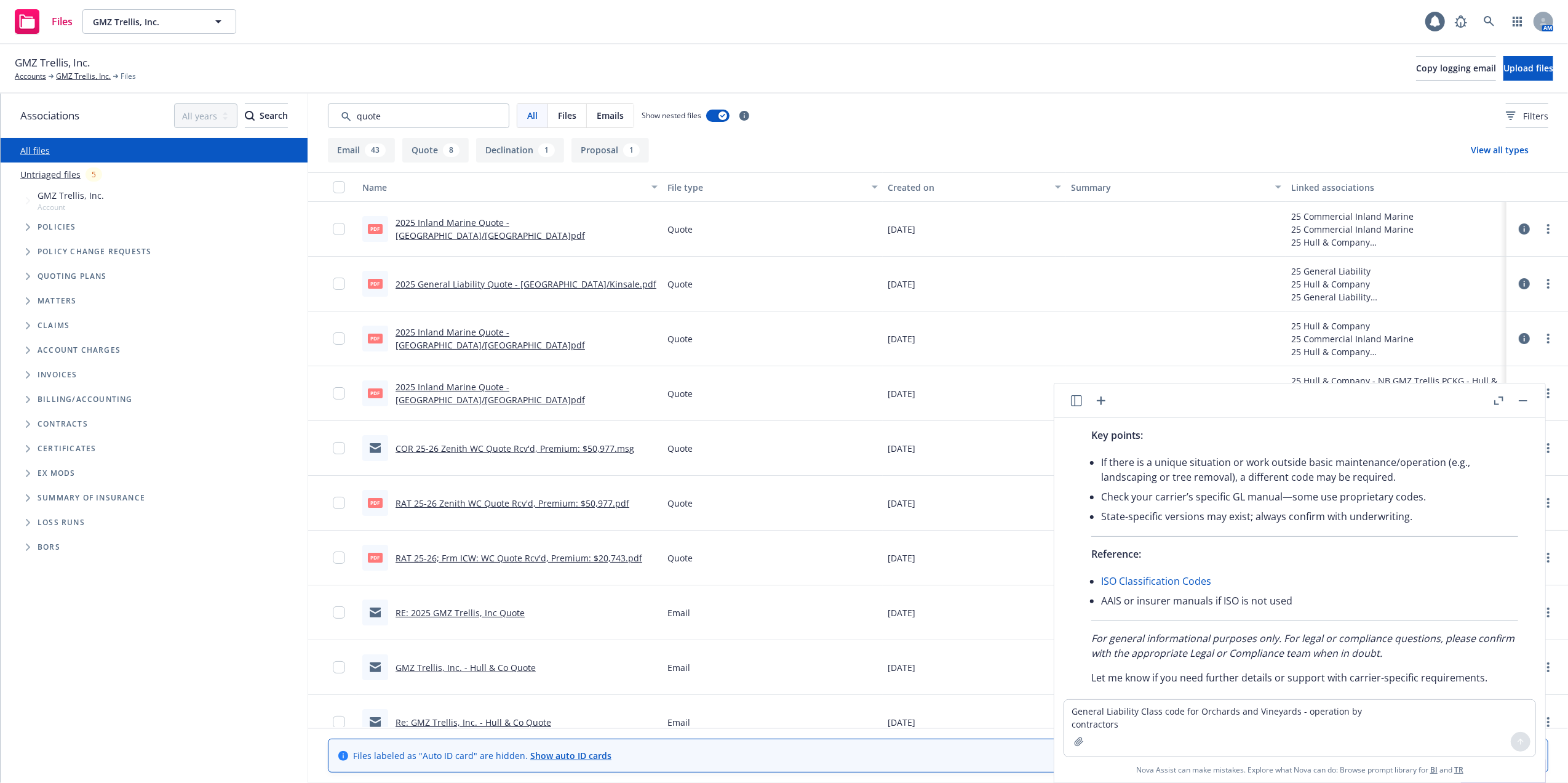
scroll to position [1163, 0]
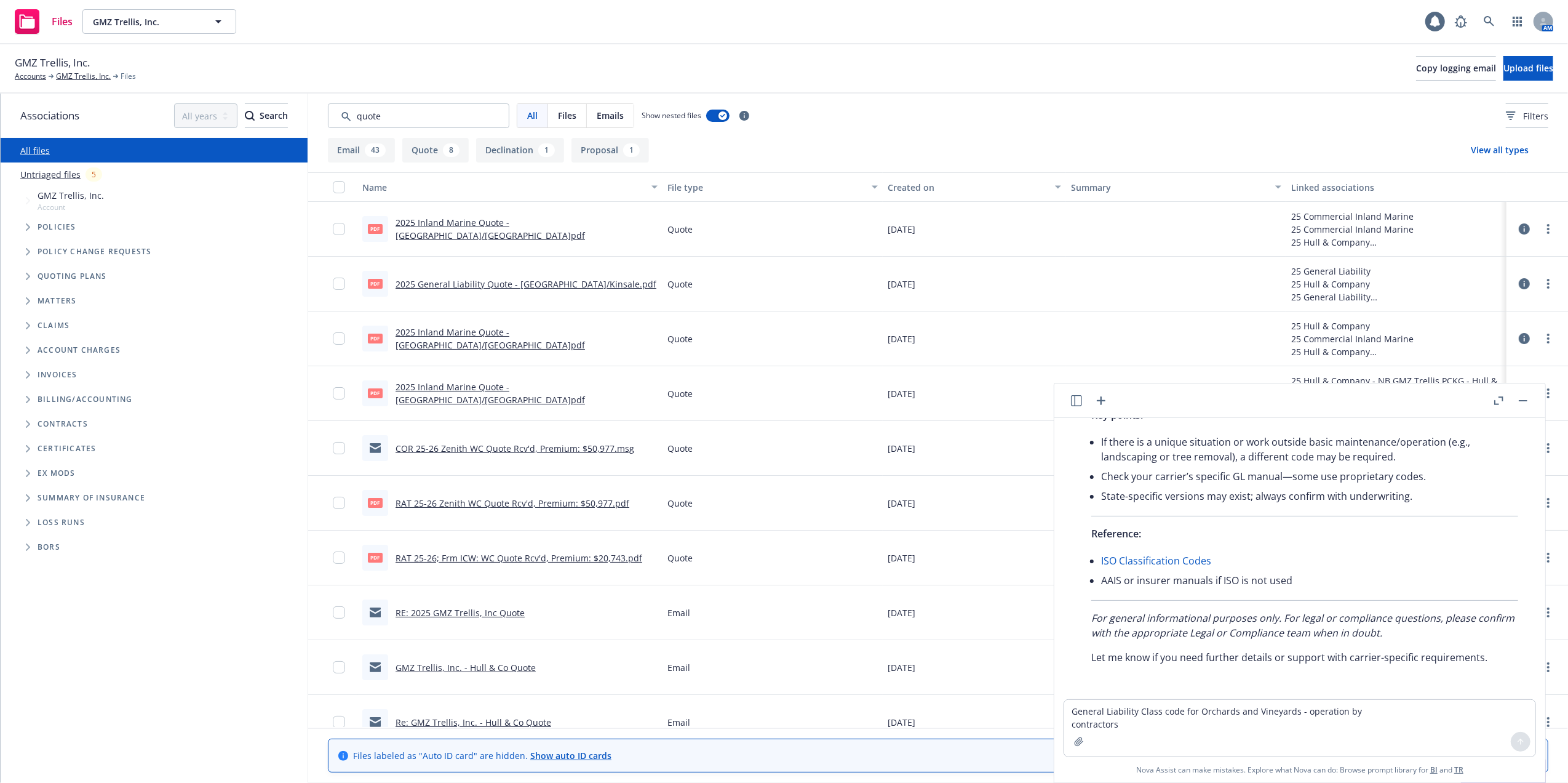
click at [1138, 557] on link "ISO Classification Codes" at bounding box center [1156, 561] width 110 height 14
click at [1297, 726] on textarea "General Liability Class code for Orchards and Vineyards - operation by contract…" at bounding box center [1300, 728] width 472 height 56
type textarea "class code description for 95410"
click at [1519, 738] on icon at bounding box center [1520, 741] width 8 height 8
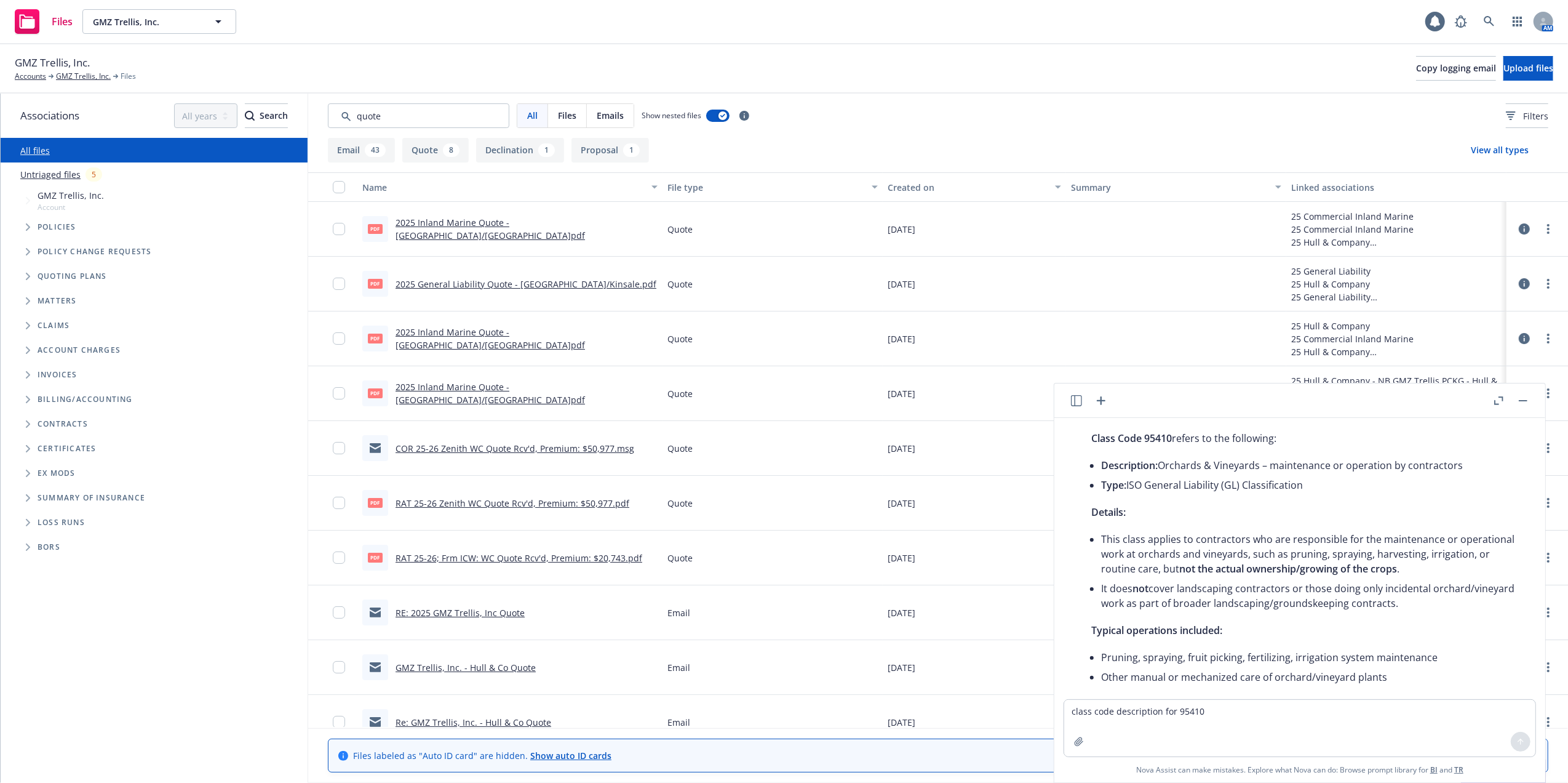
scroll to position [1423, 0]
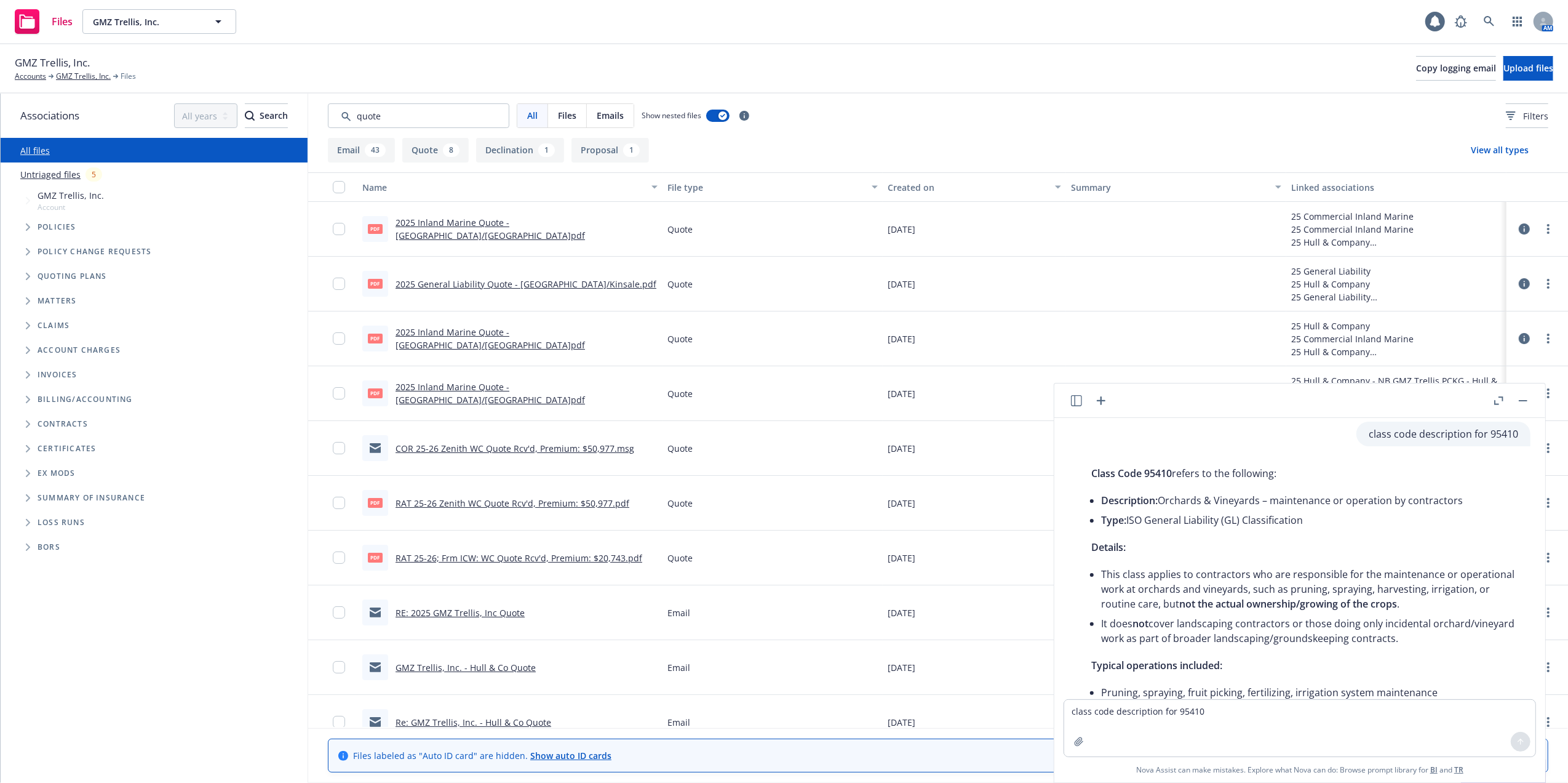
click at [1525, 398] on button "button" at bounding box center [1523, 400] width 15 height 15
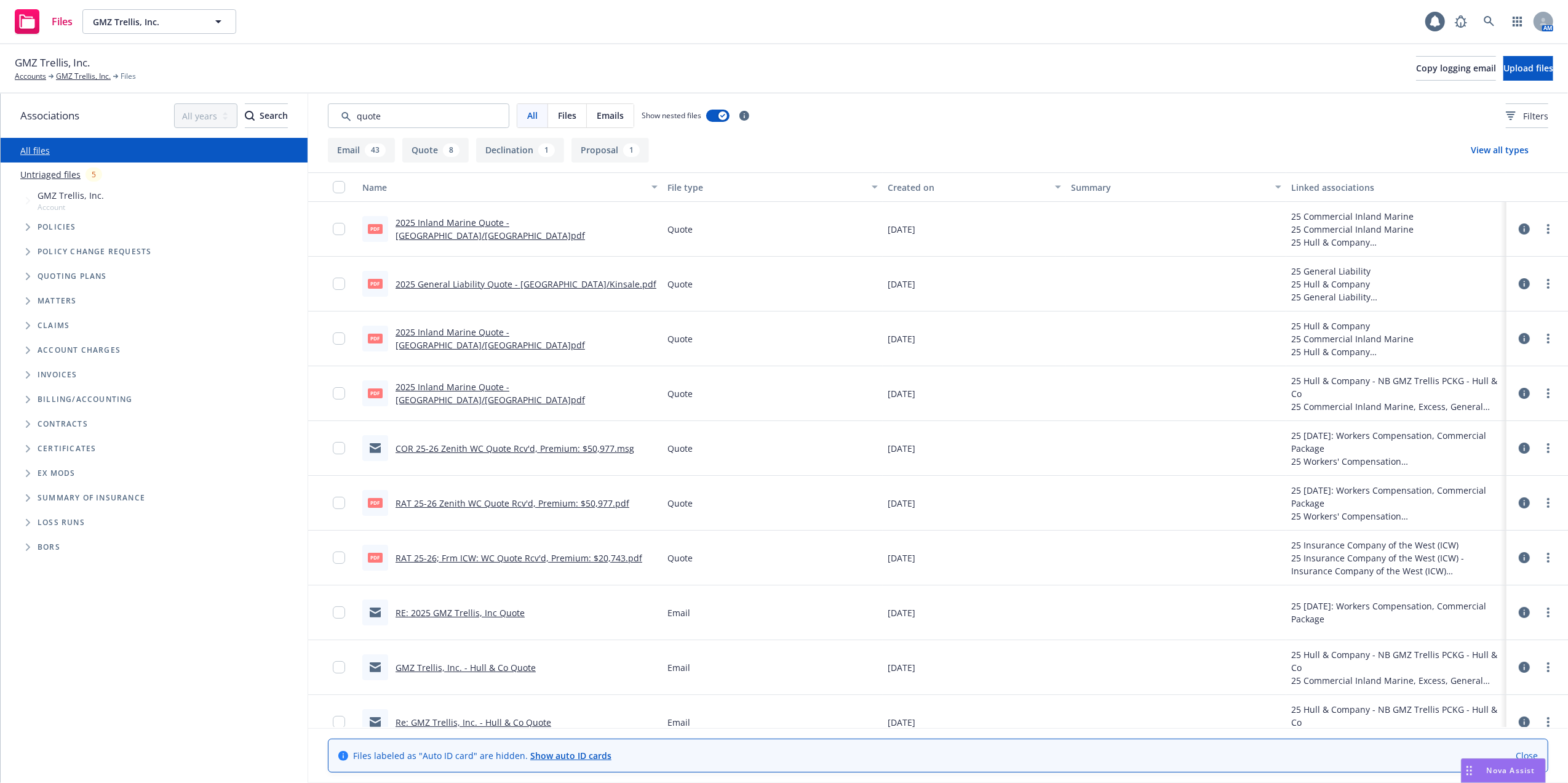
scroll to position [1588, 0]
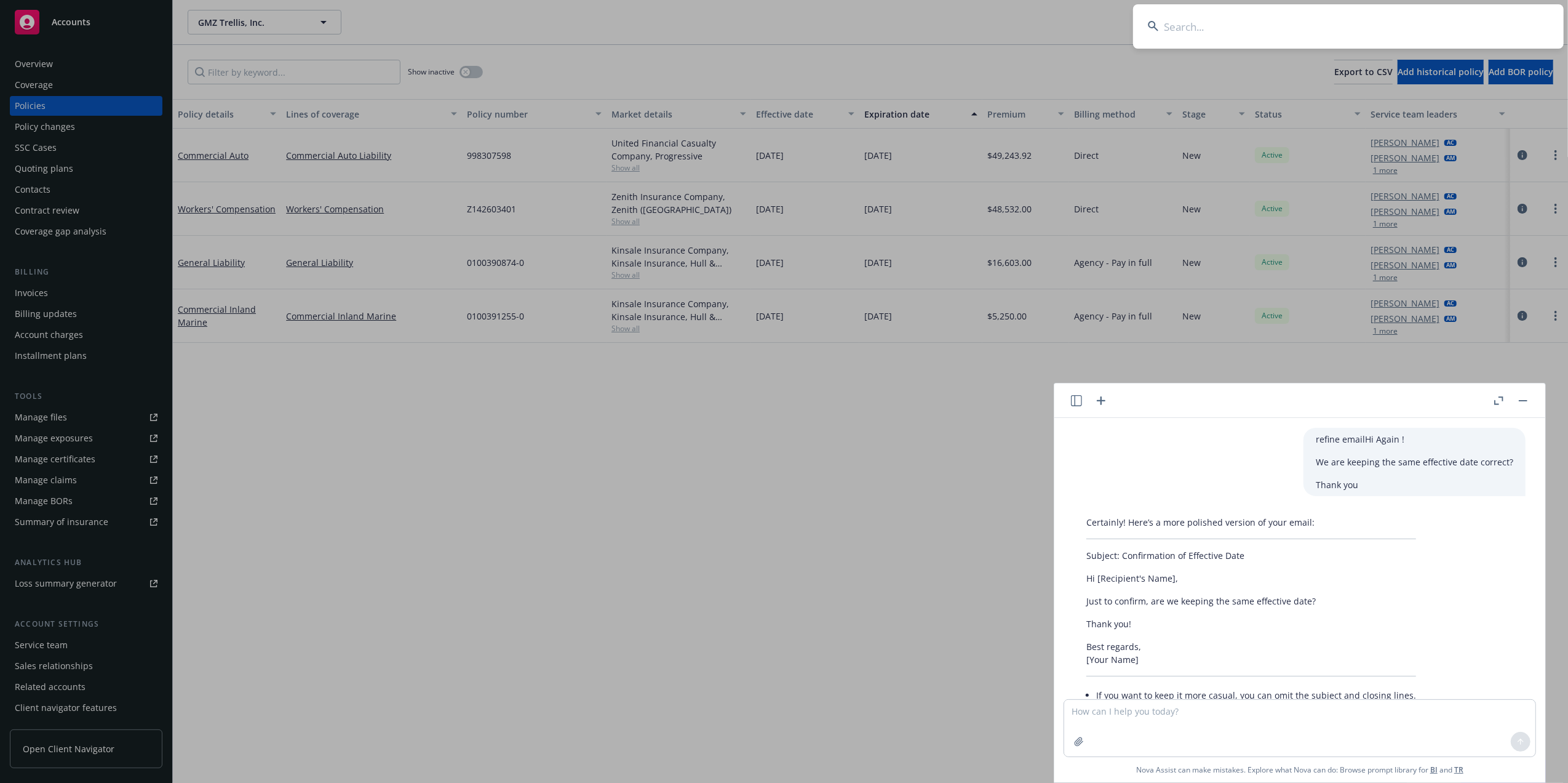
scroll to position [355, 0]
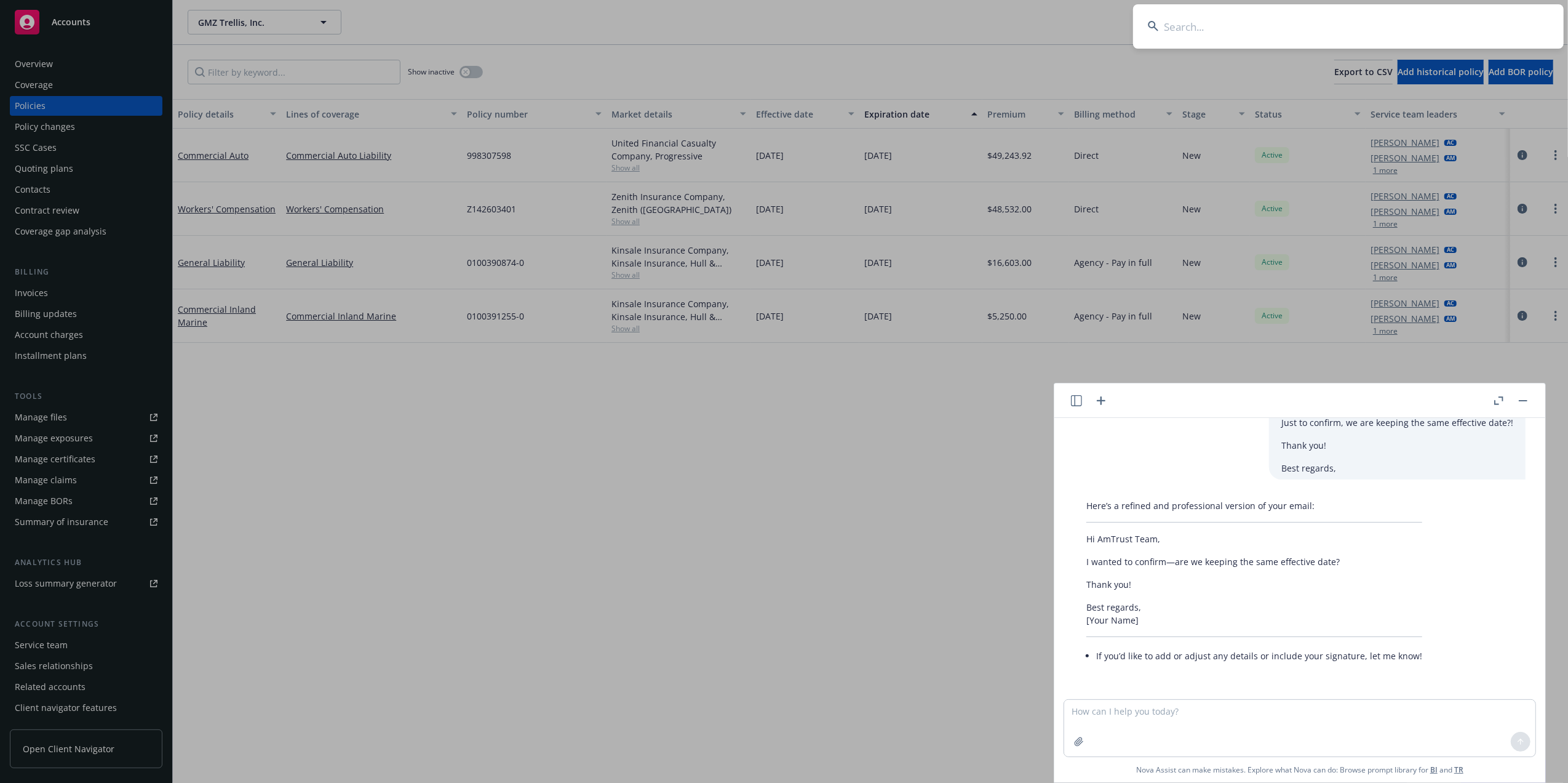
click at [1339, 25] on input at bounding box center [1348, 26] width 431 height 44
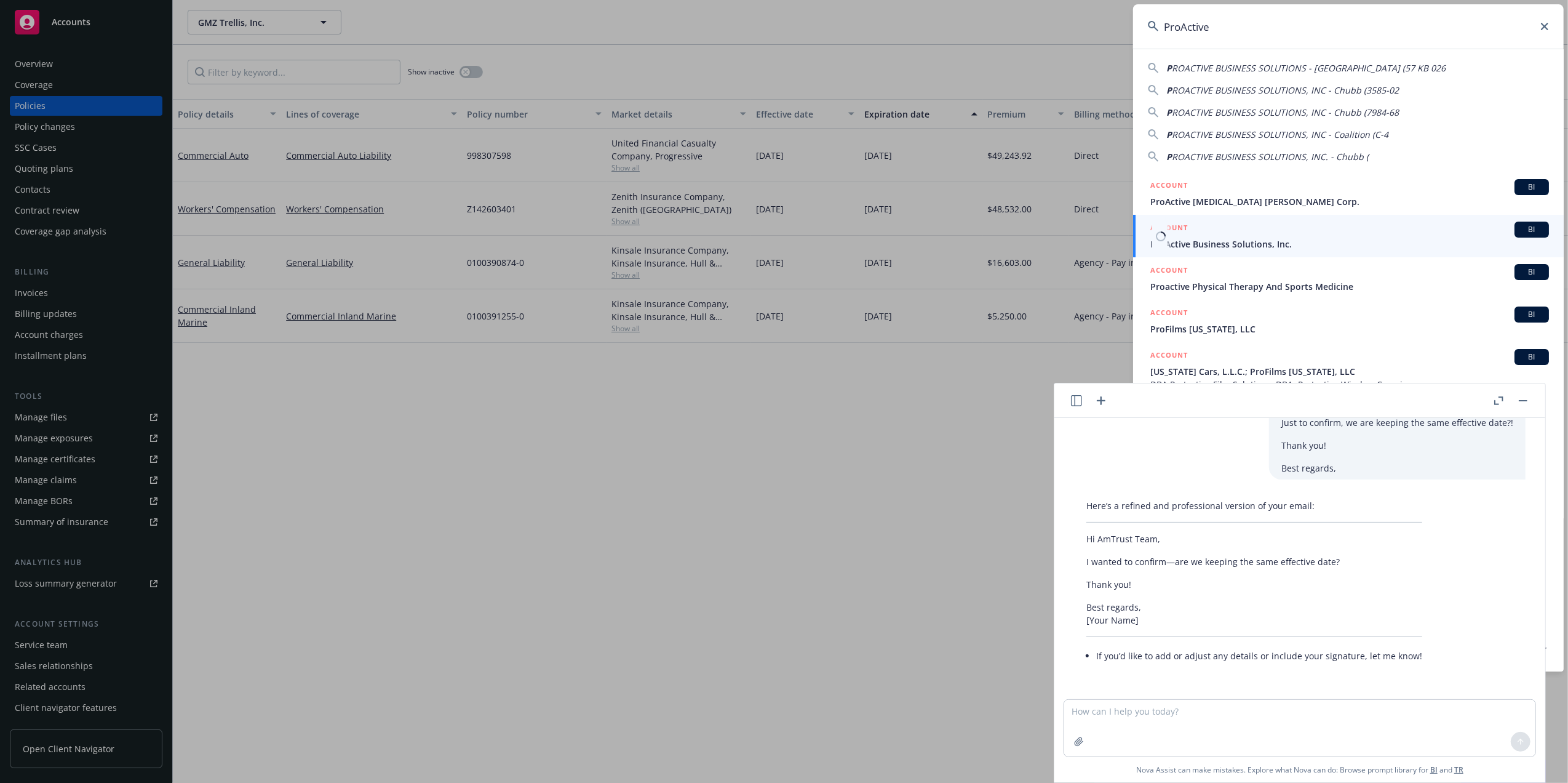
type input "ProActive"
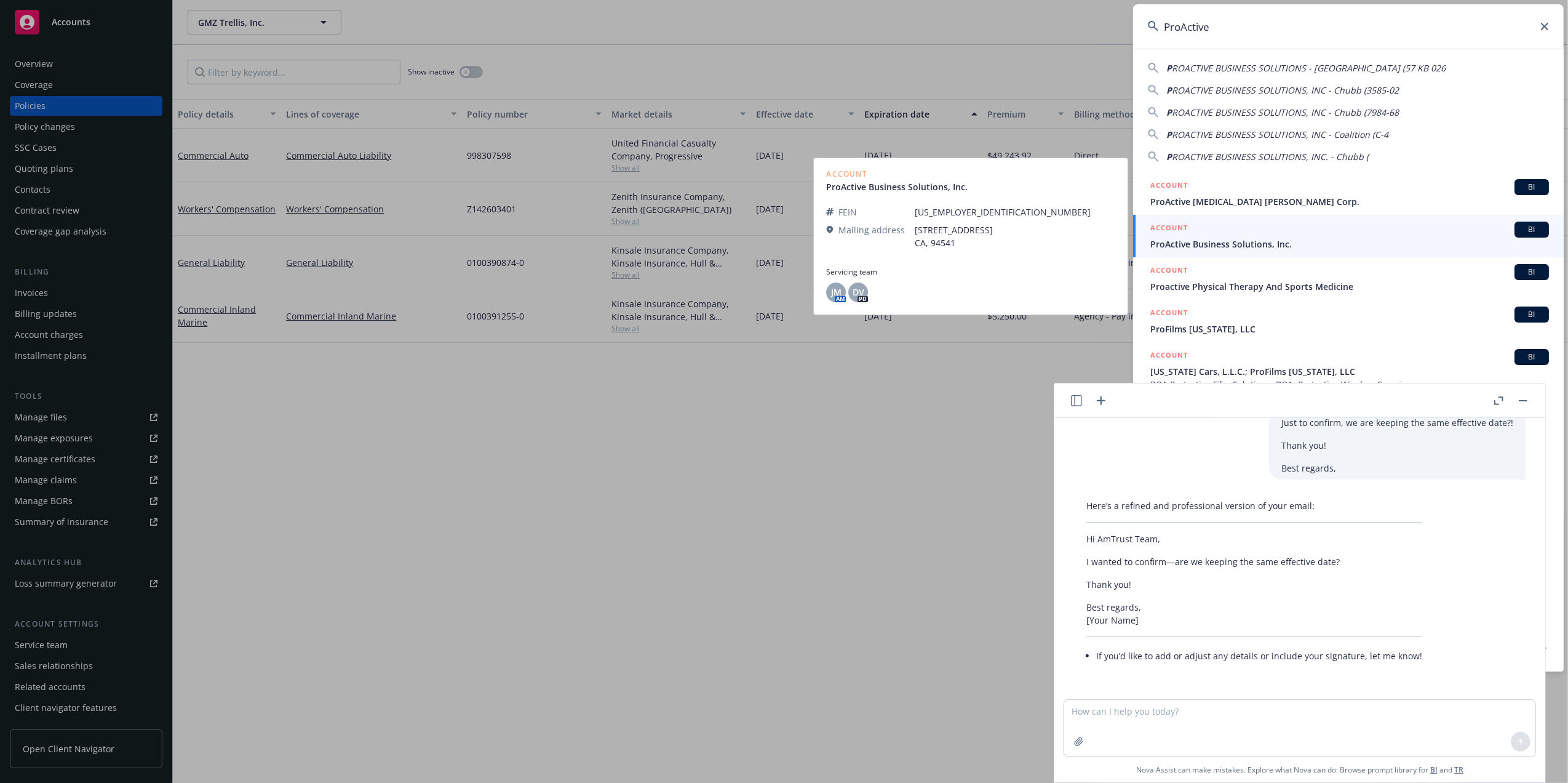
click at [1222, 237] on div "ACCOUNT BI ProActive Business Solutions, Inc." at bounding box center [1349, 236] width 398 height 29
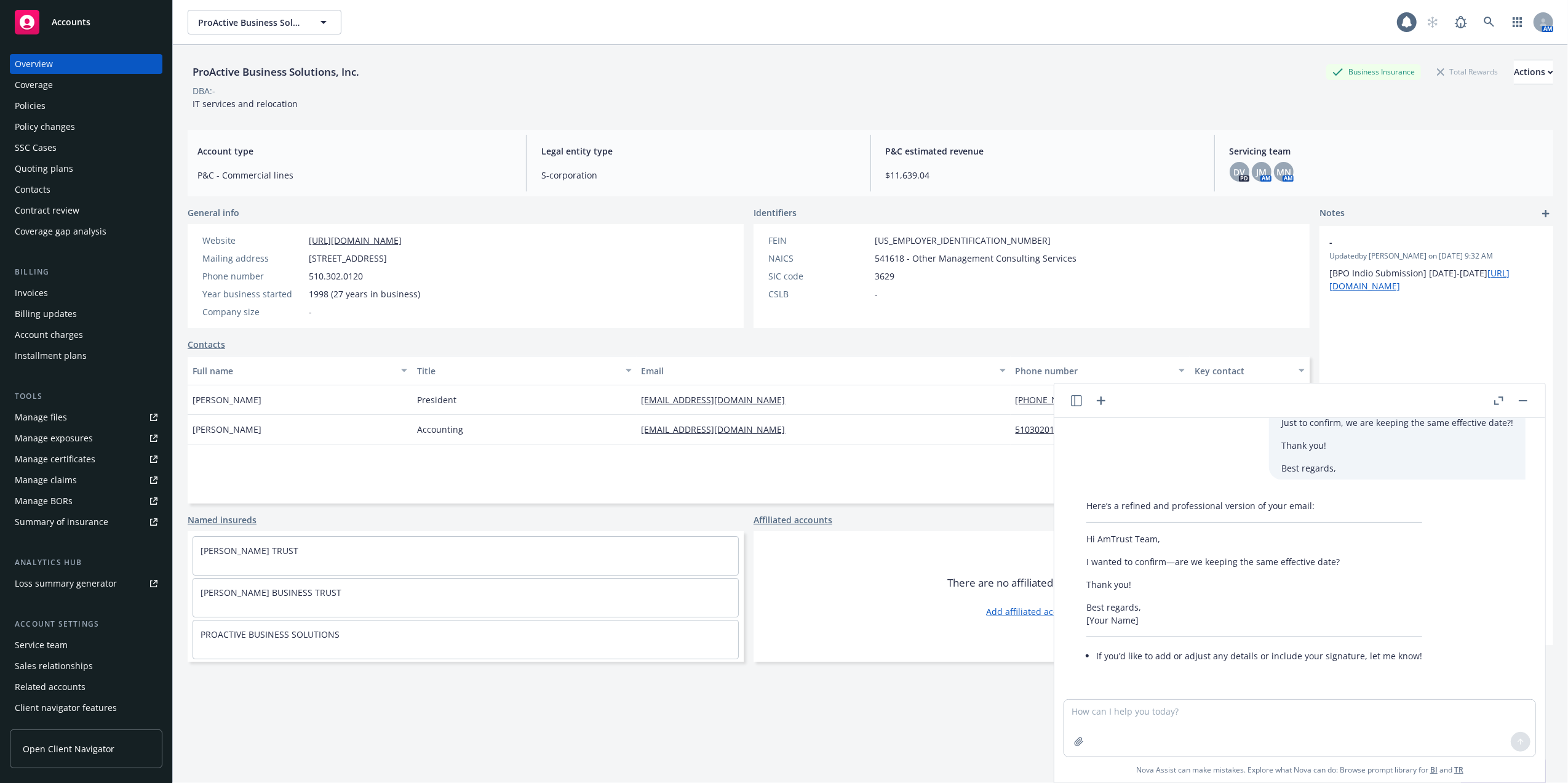
click at [1519, 395] on button "button" at bounding box center [1523, 400] width 15 height 15
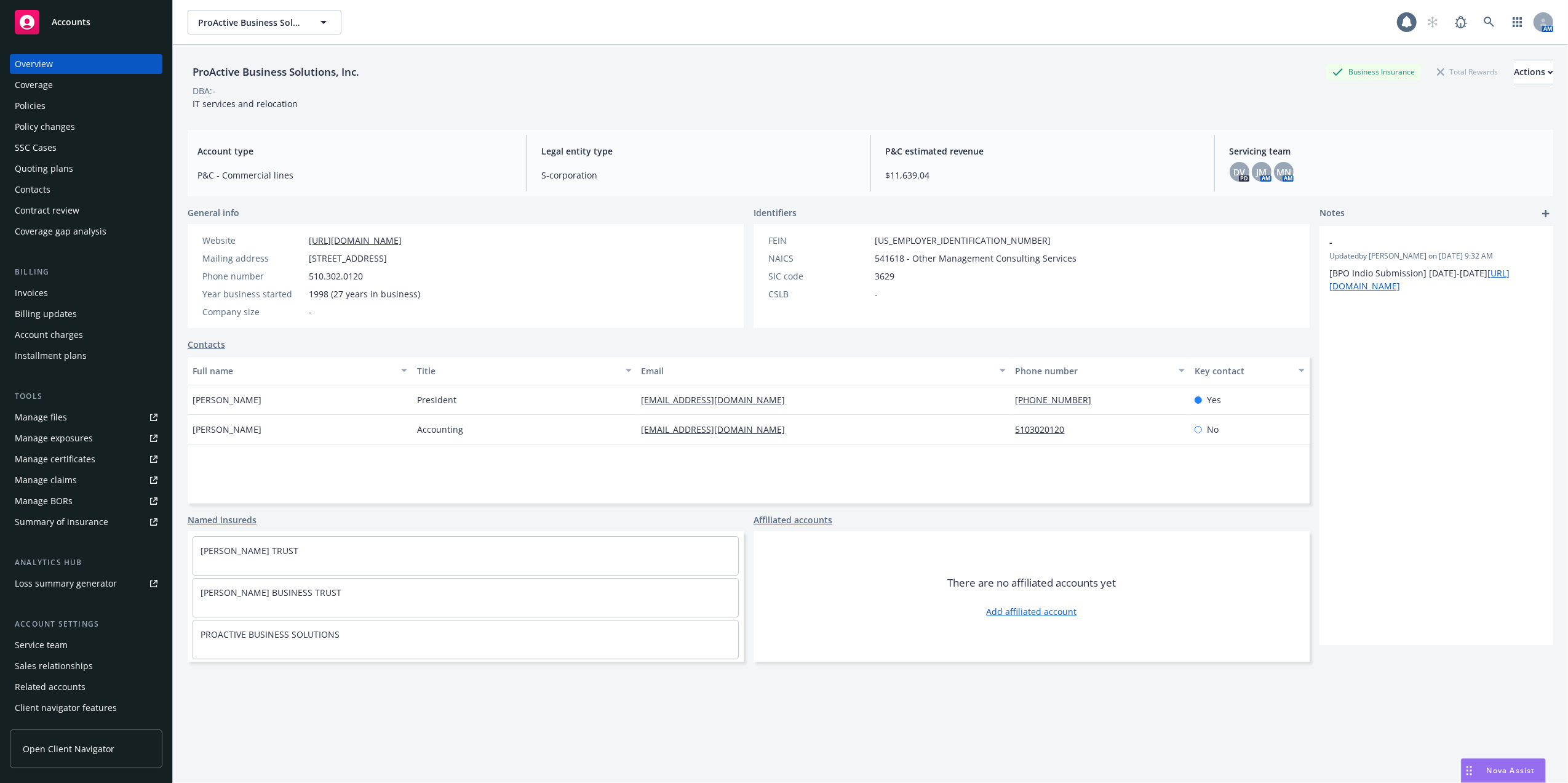
click at [30, 168] on div "Quoting plans" at bounding box center [44, 169] width 59 height 20
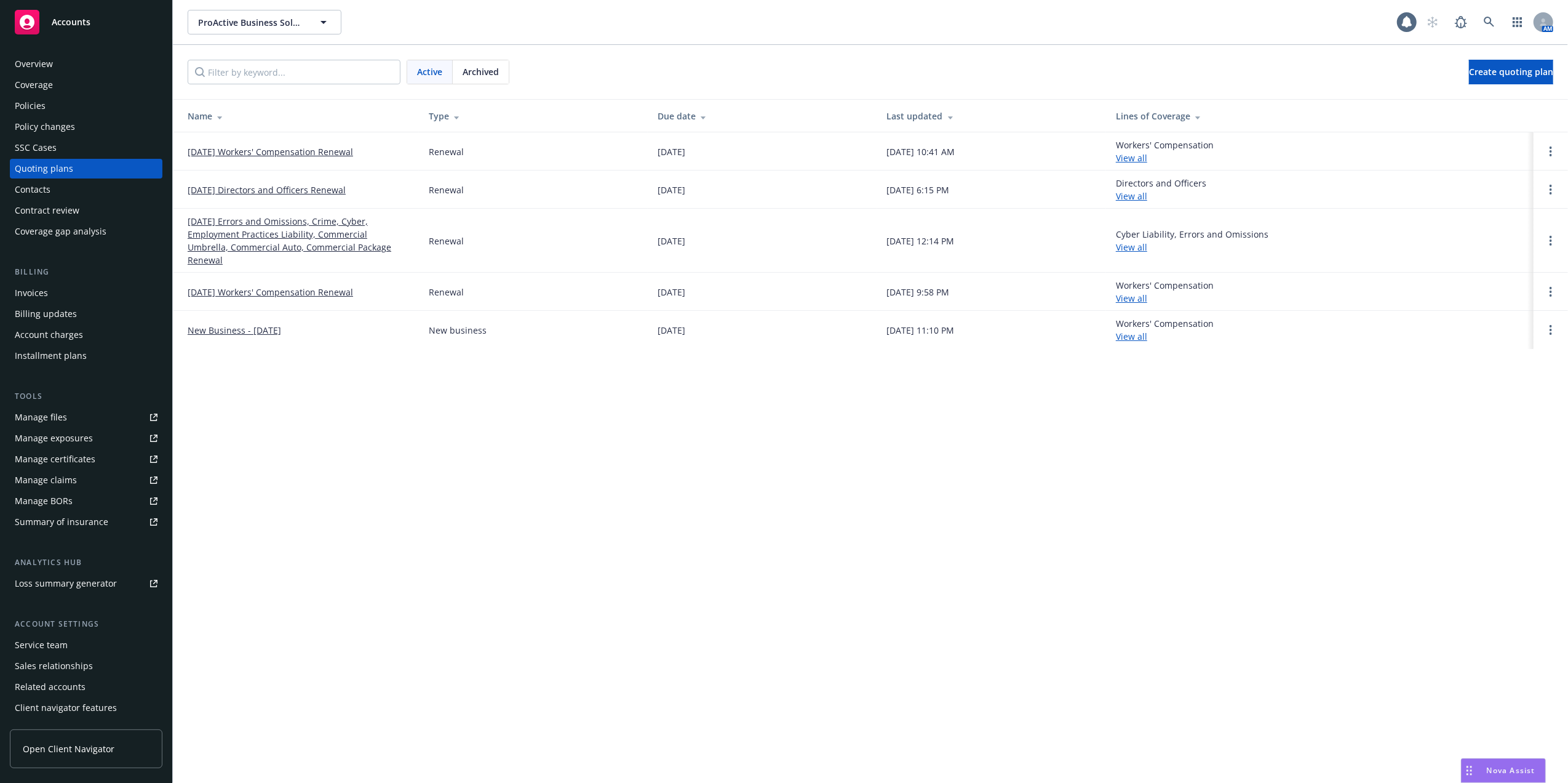
click at [288, 148] on link "09/01/25 Workers' Compensation Renewal" at bounding box center [270, 151] width 166 height 13
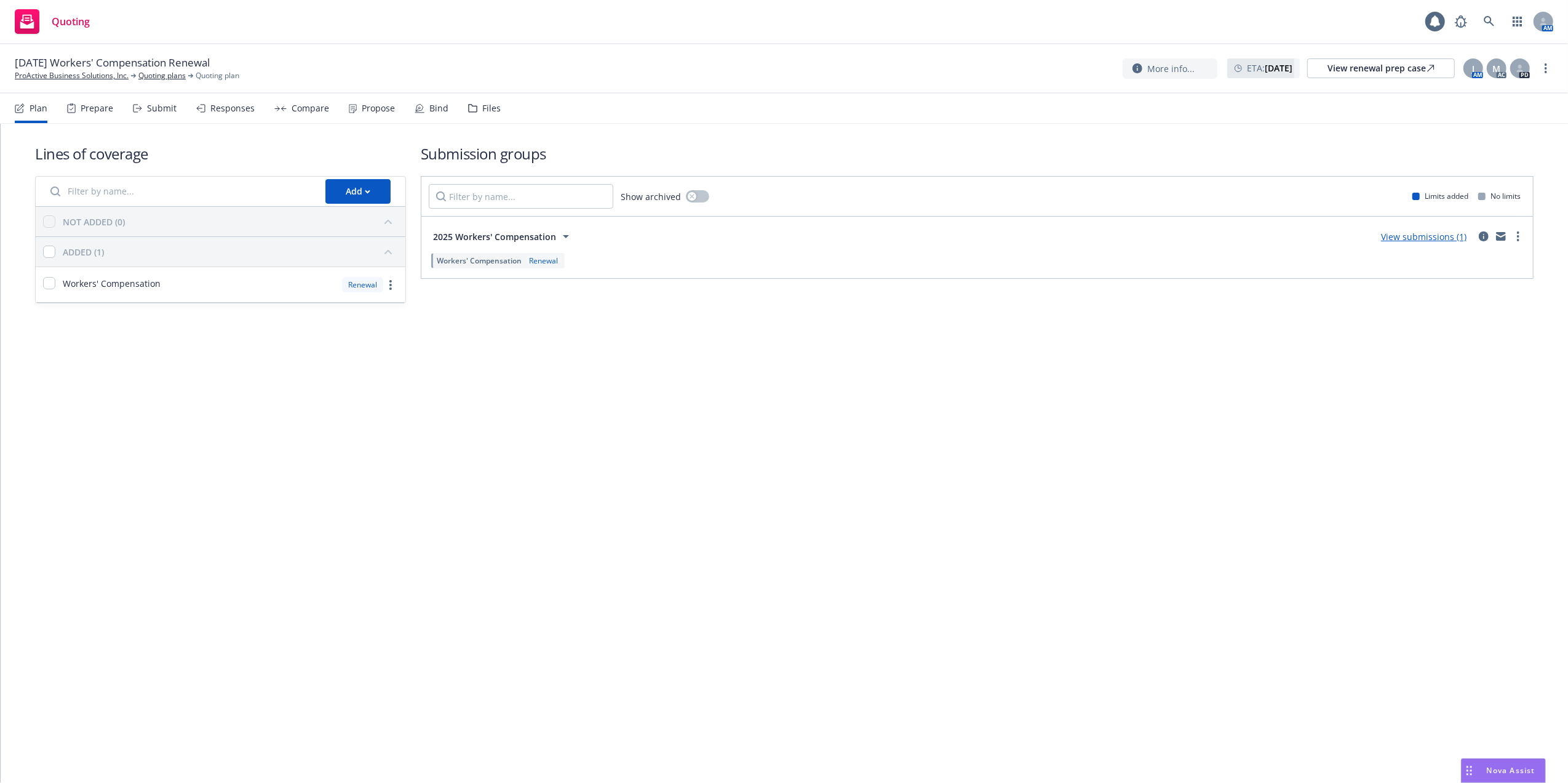
click at [1419, 237] on link "View submissions (1)" at bounding box center [1424, 236] width 86 height 12
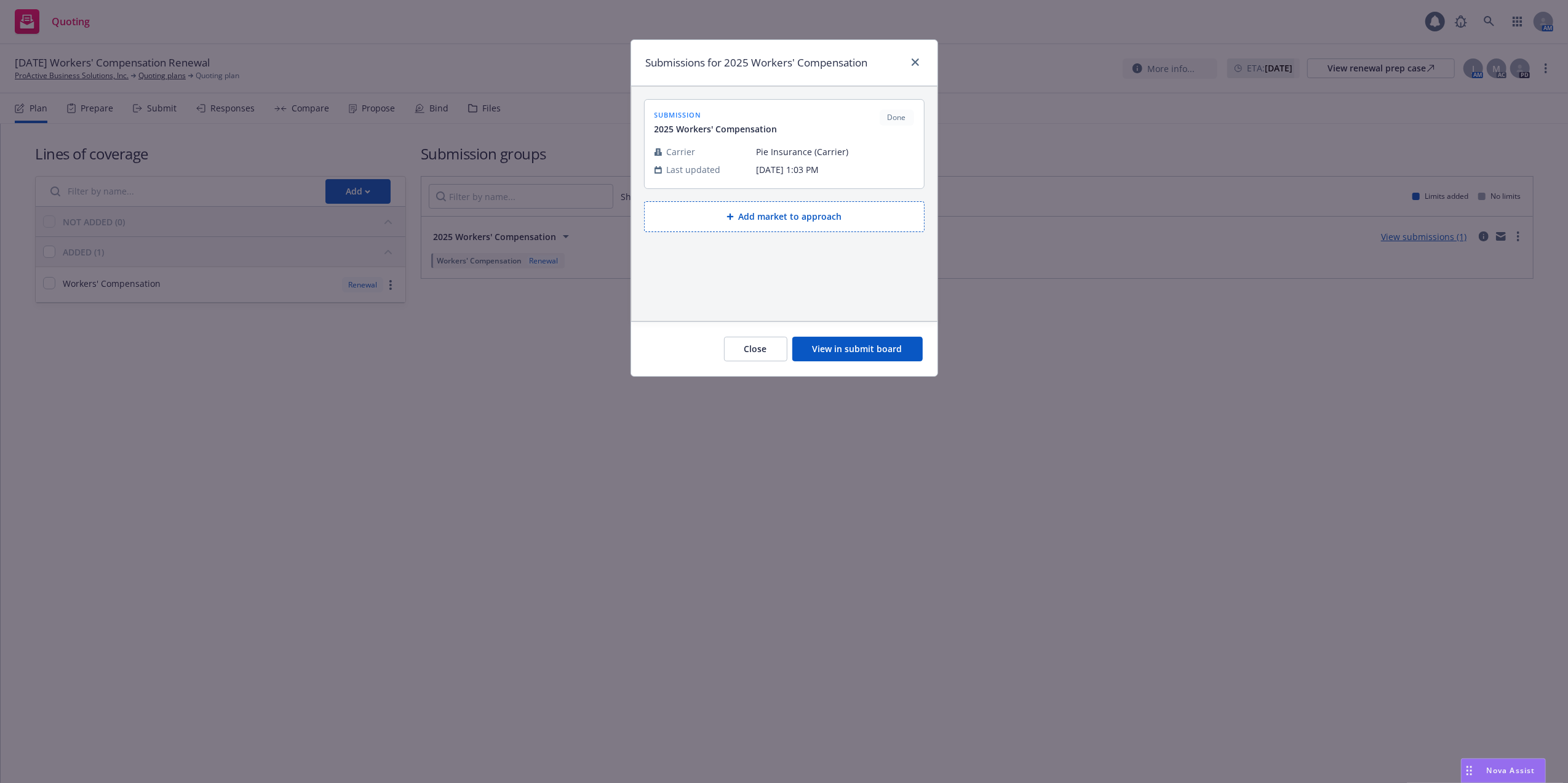
click at [839, 345] on button "View in submit board" at bounding box center [857, 349] width 130 height 25
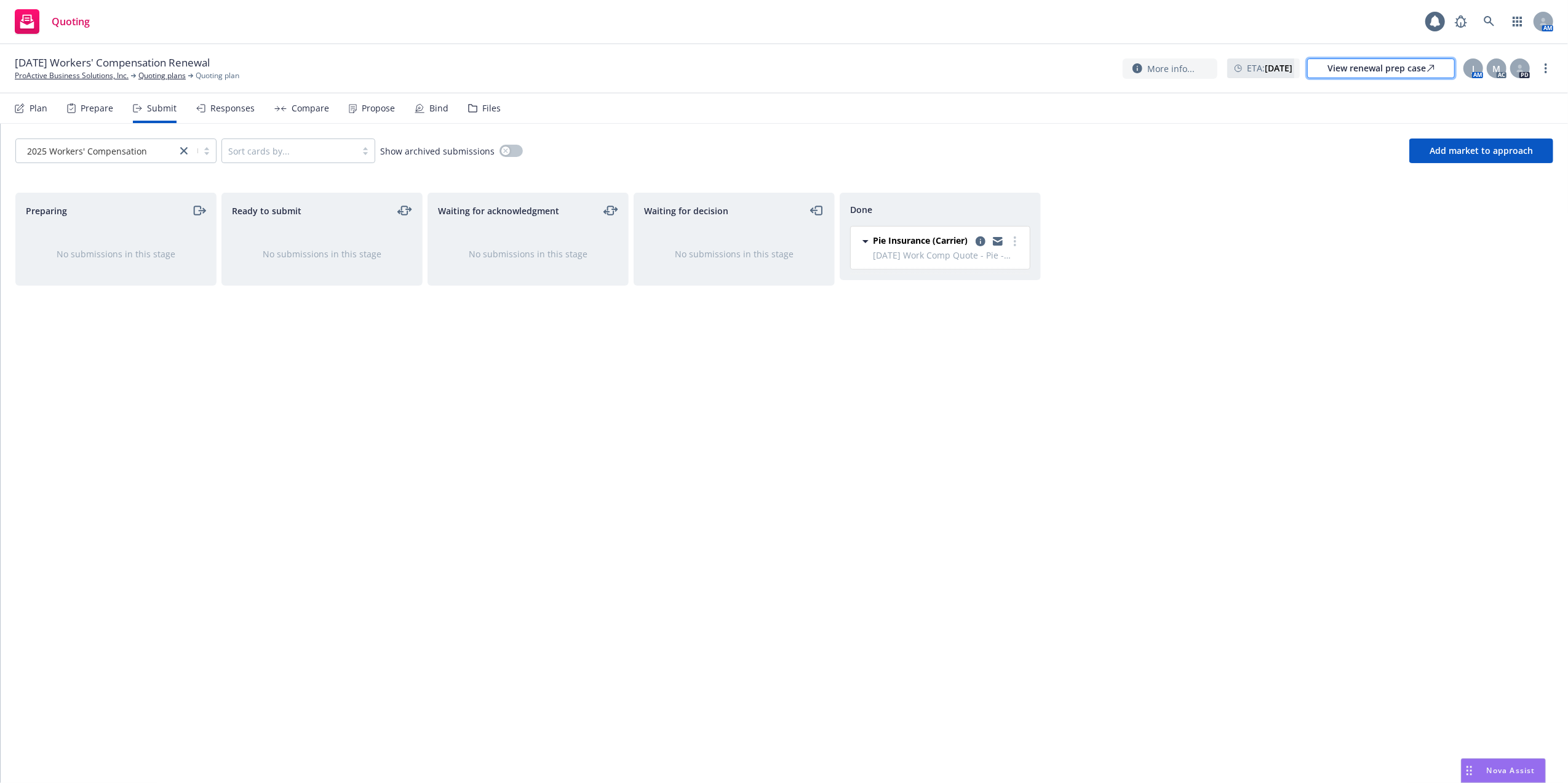
click at [1349, 62] on div "View renewal prep case" at bounding box center [1381, 69] width 107 height 18
click at [33, 74] on link "ProActive Business Solutions, Inc." at bounding box center [72, 76] width 114 height 11
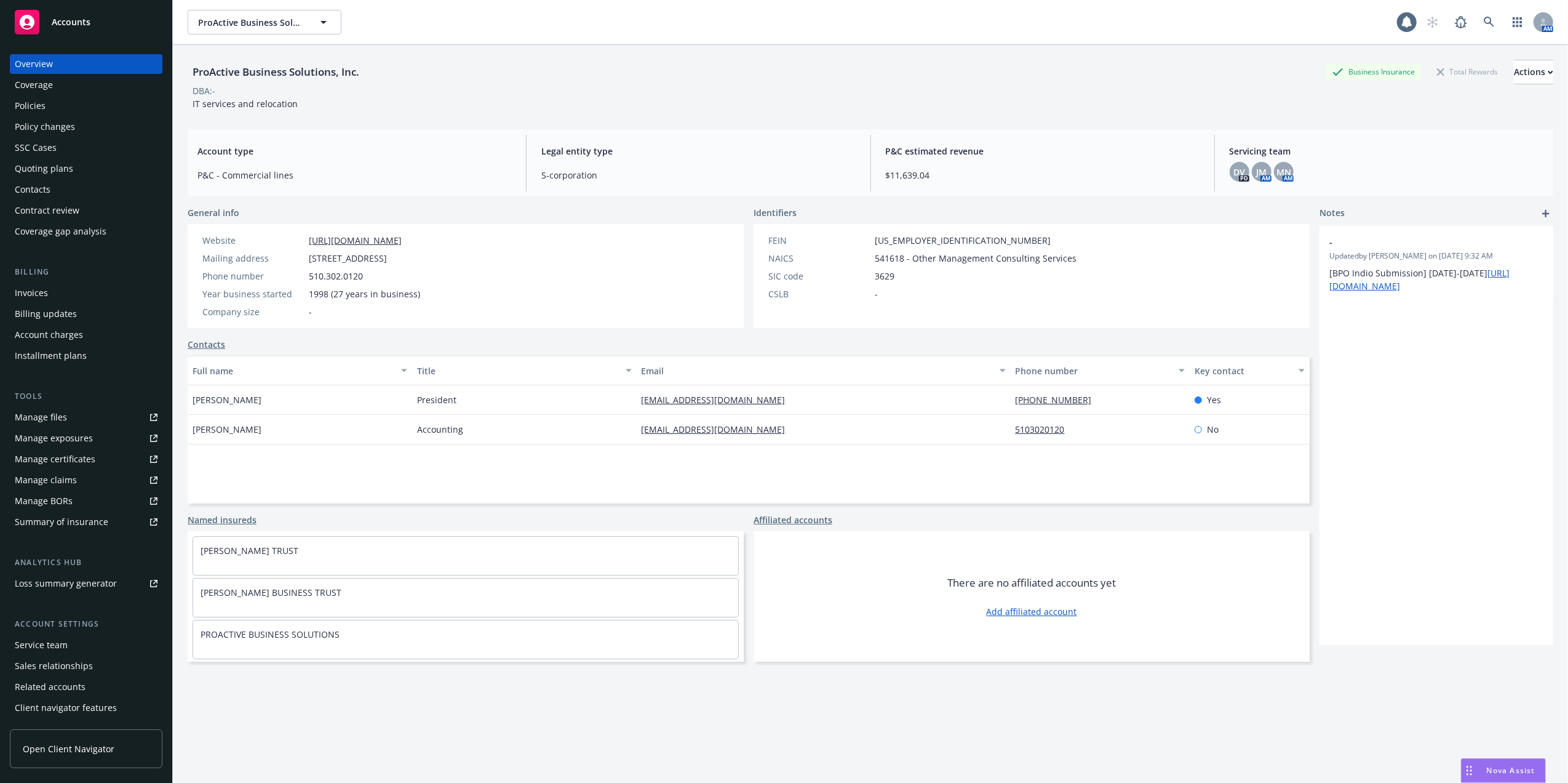
click at [32, 414] on div "Manage files" at bounding box center [41, 418] width 52 height 20
click at [39, 106] on div "Policies" at bounding box center [30, 106] width 31 height 20
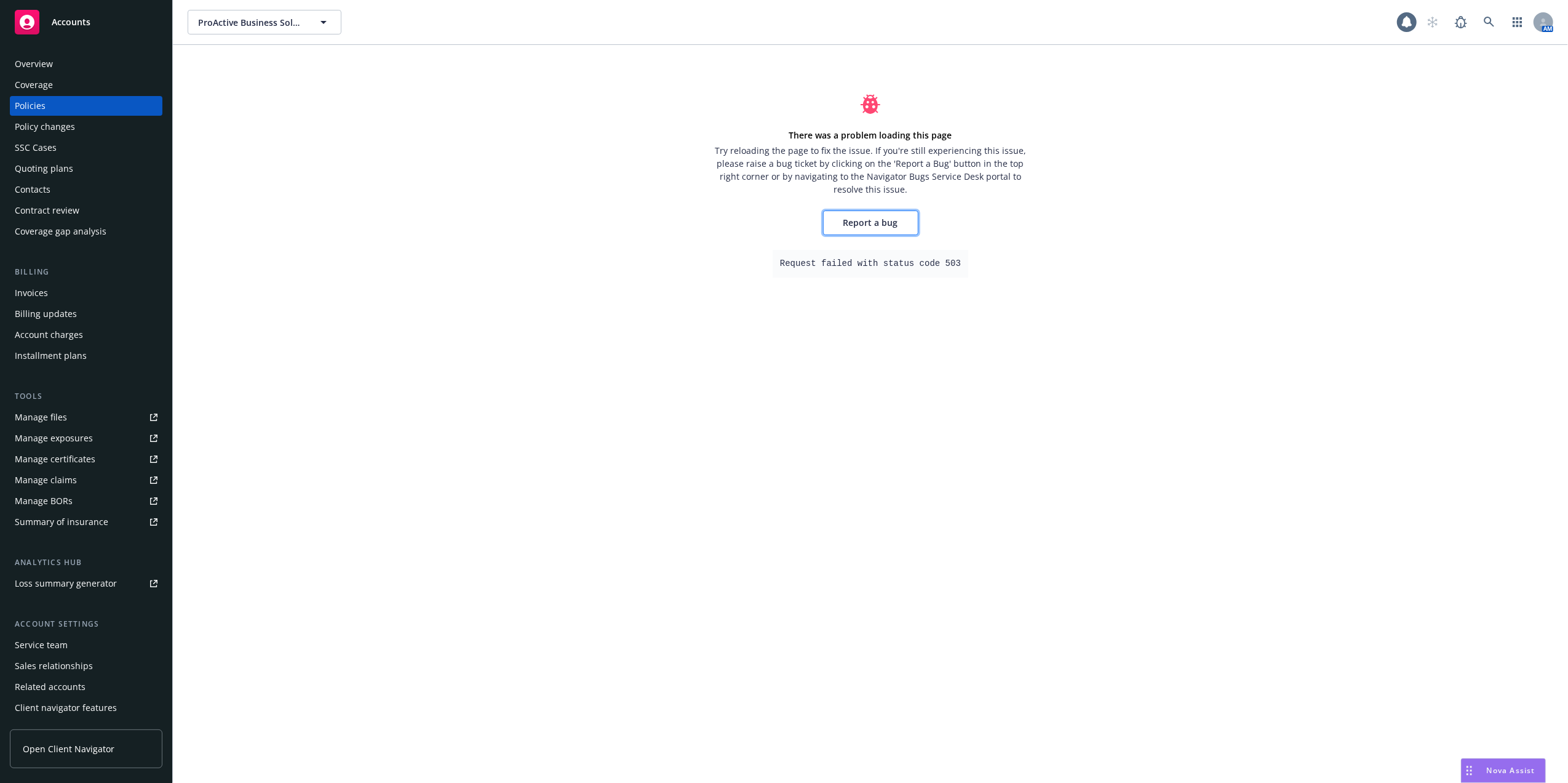
click at [866, 220] on span "Report a bug" at bounding box center [871, 222] width 55 height 12
click at [75, 101] on div "Policies" at bounding box center [86, 106] width 143 height 20
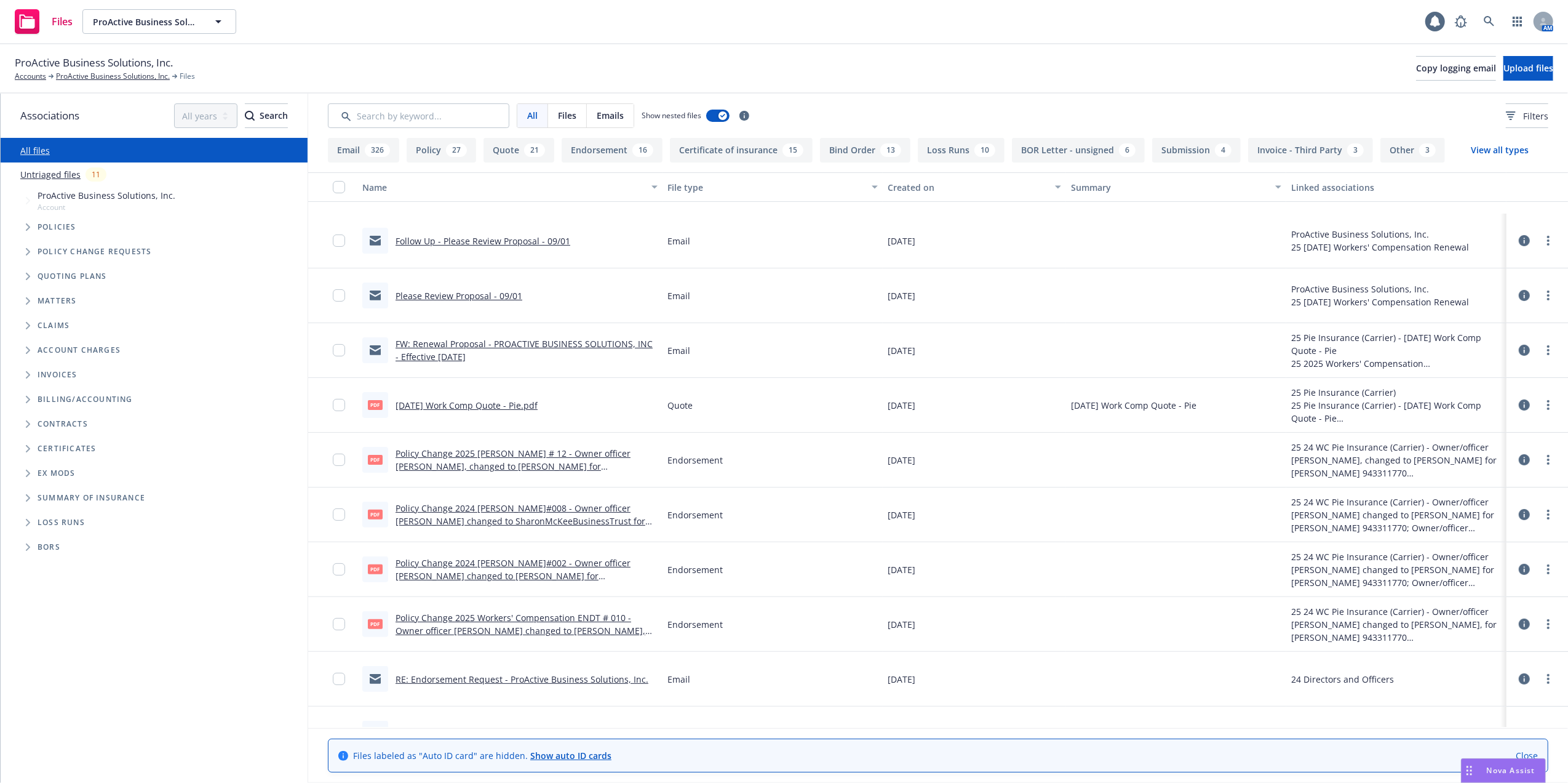
scroll to position [328, 0]
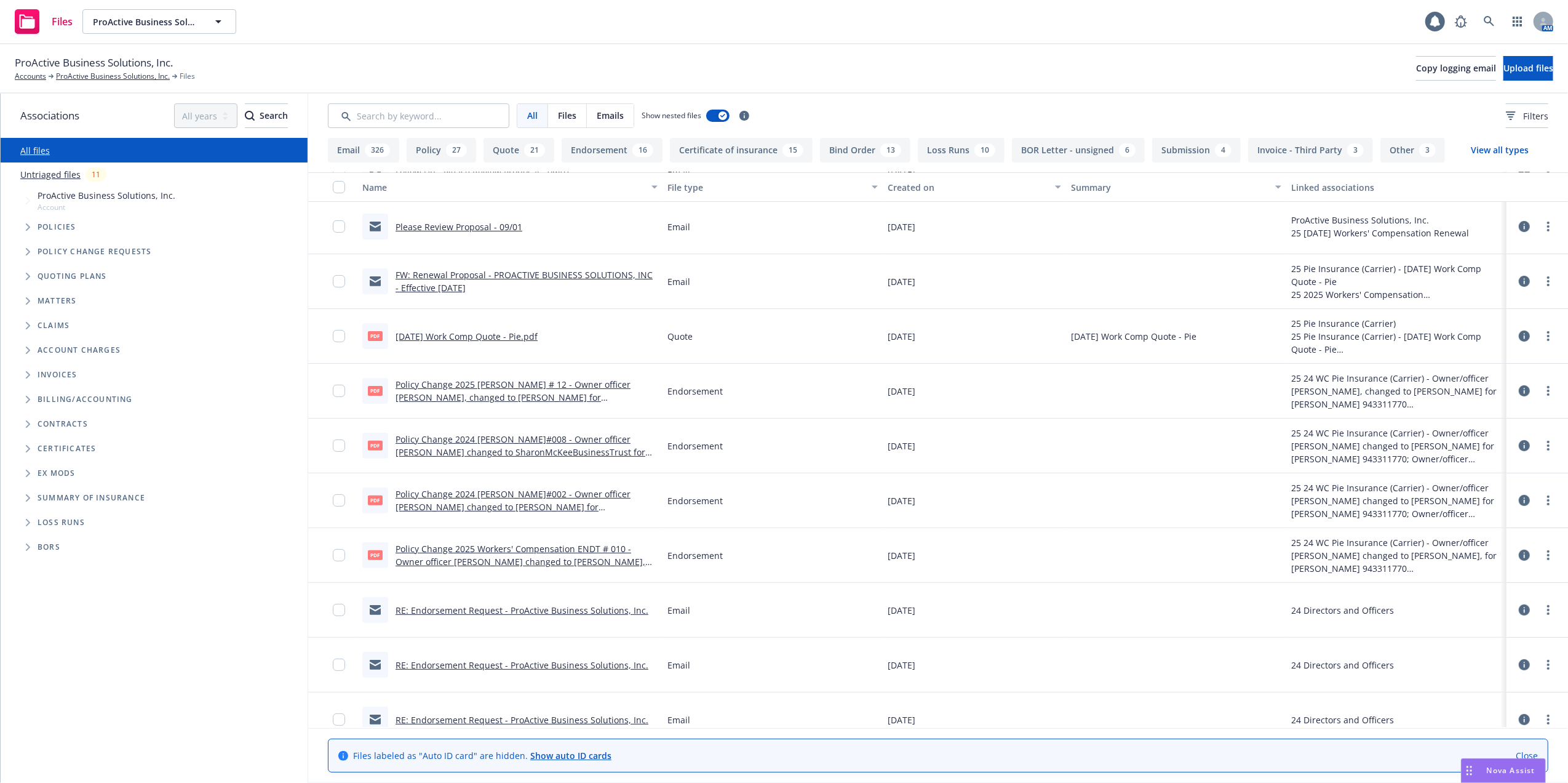
click at [450, 334] on link "[DATE] Work Comp Quote - Pie.pdf" at bounding box center [466, 336] width 142 height 12
click at [68, 74] on link "ProActive Business Solutions, Inc." at bounding box center [113, 76] width 114 height 11
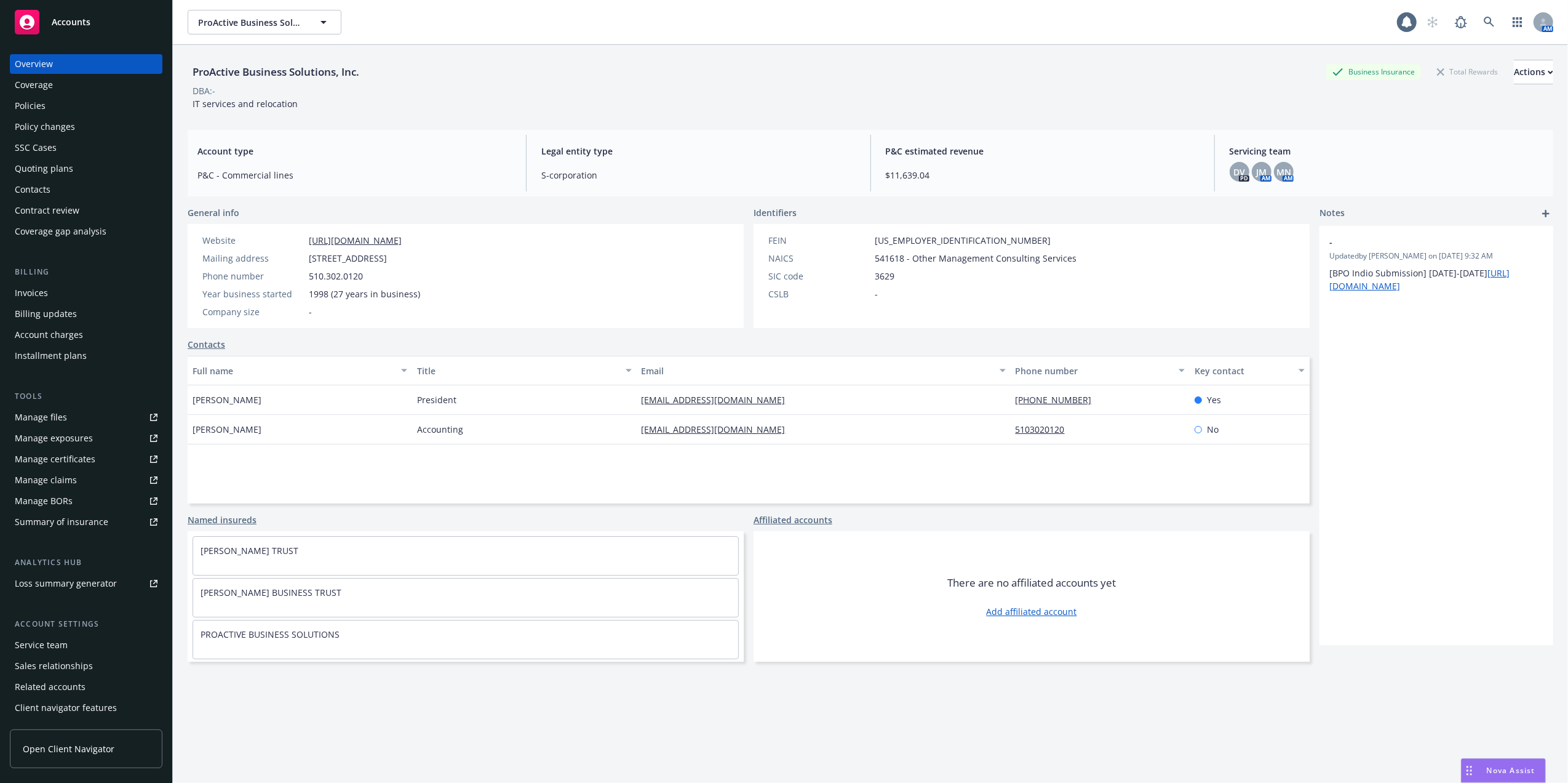
click at [29, 101] on div "Policies" at bounding box center [30, 106] width 31 height 20
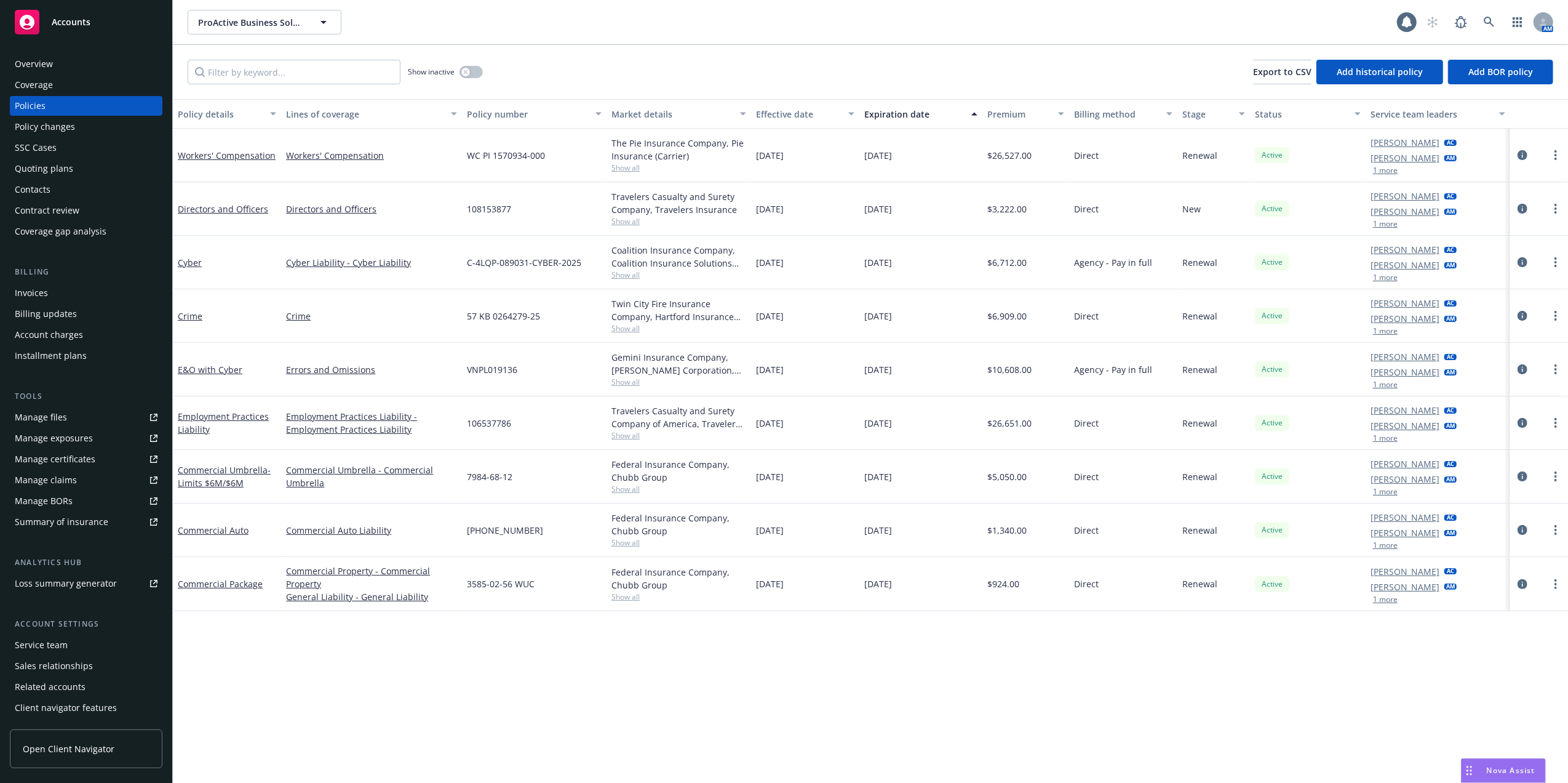
click at [31, 161] on div "Quoting plans" at bounding box center [44, 169] width 59 height 20
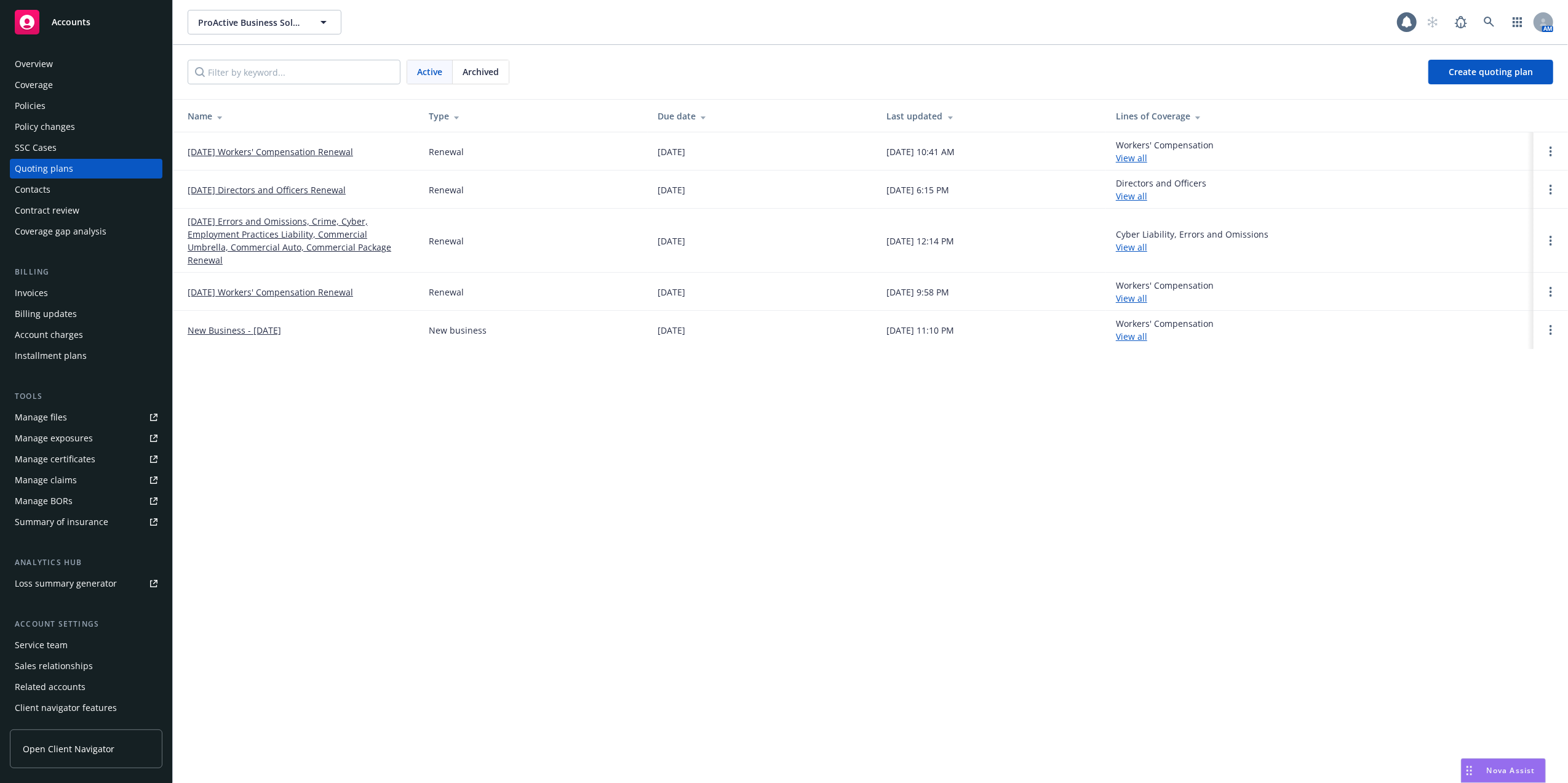
click at [241, 149] on link "[DATE] Workers' Compensation Renewal" at bounding box center [270, 151] width 166 height 13
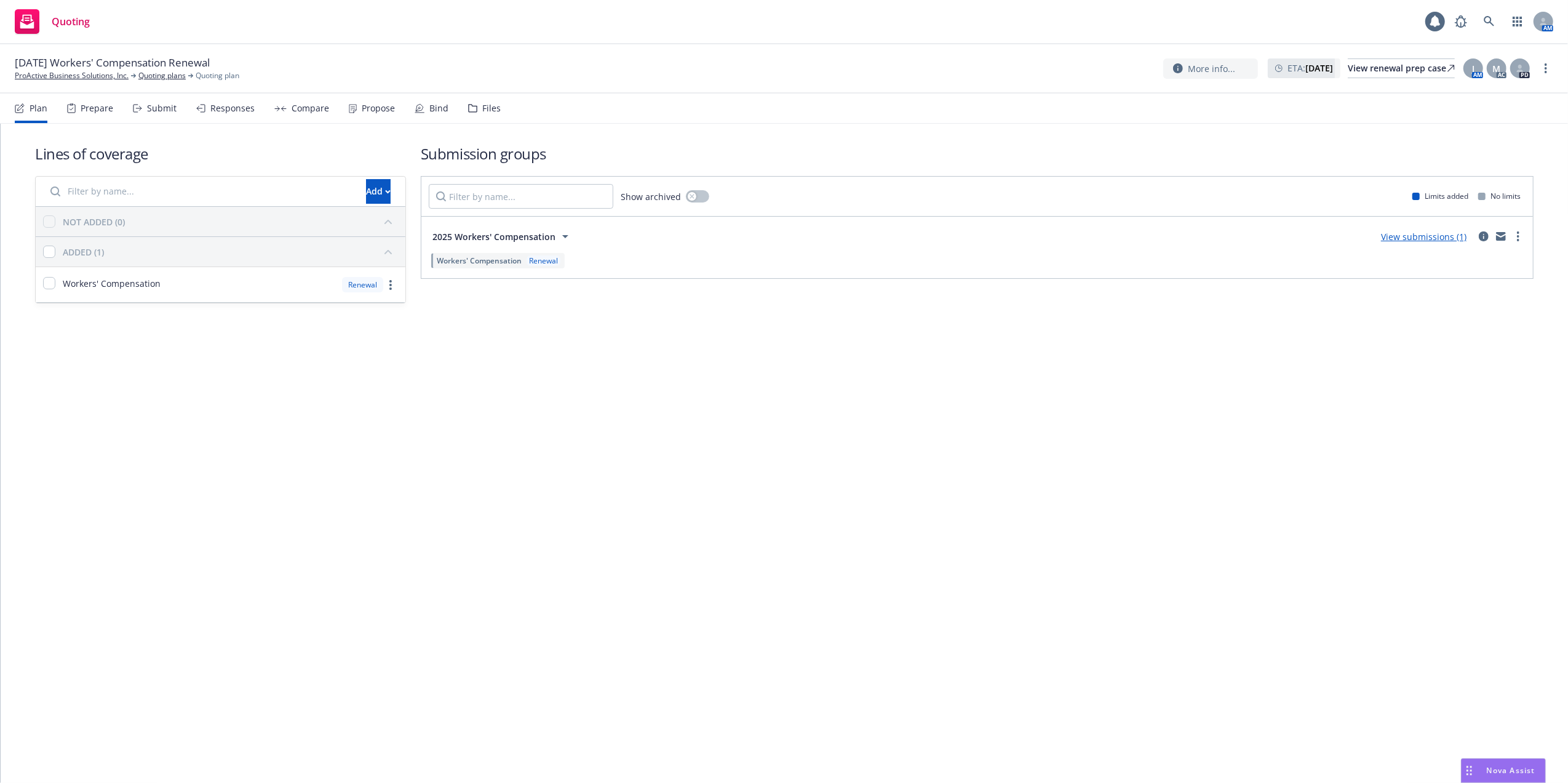
click at [1439, 234] on link "View submissions (1)" at bounding box center [1424, 236] width 86 height 12
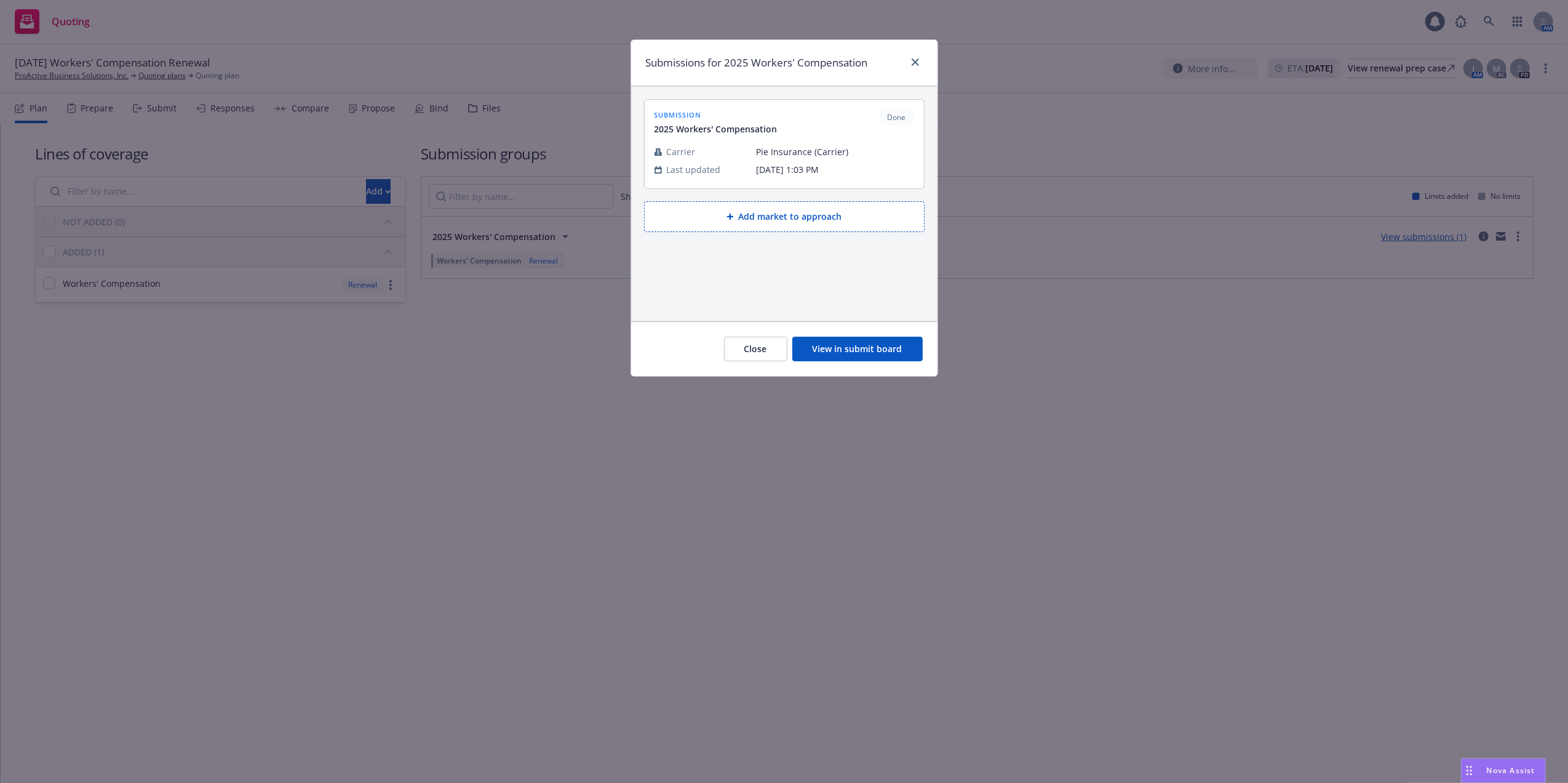
click at [821, 353] on button "View in submit board" at bounding box center [857, 349] width 130 height 25
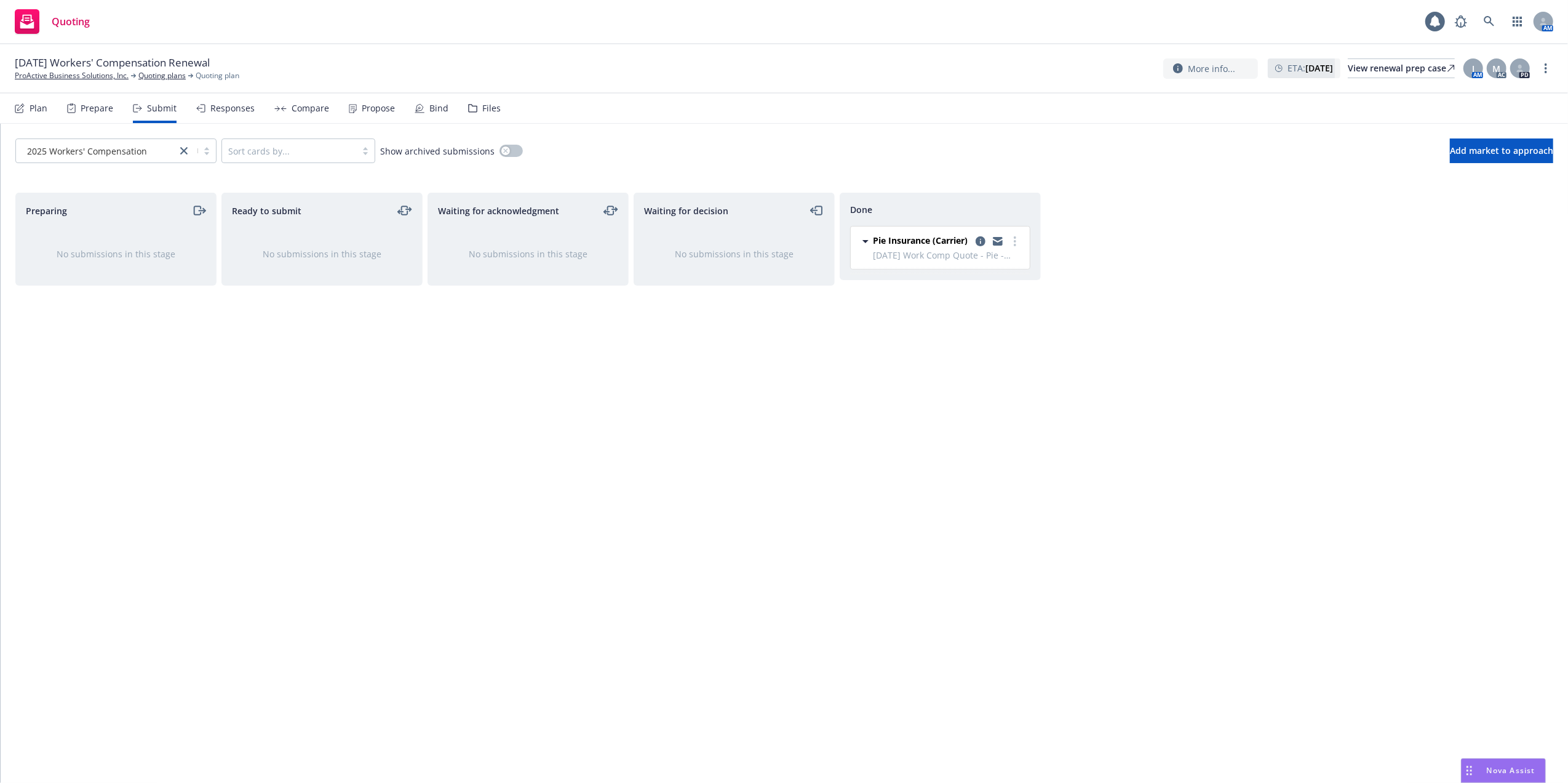
click at [231, 107] on div "Responses" at bounding box center [232, 108] width 44 height 10
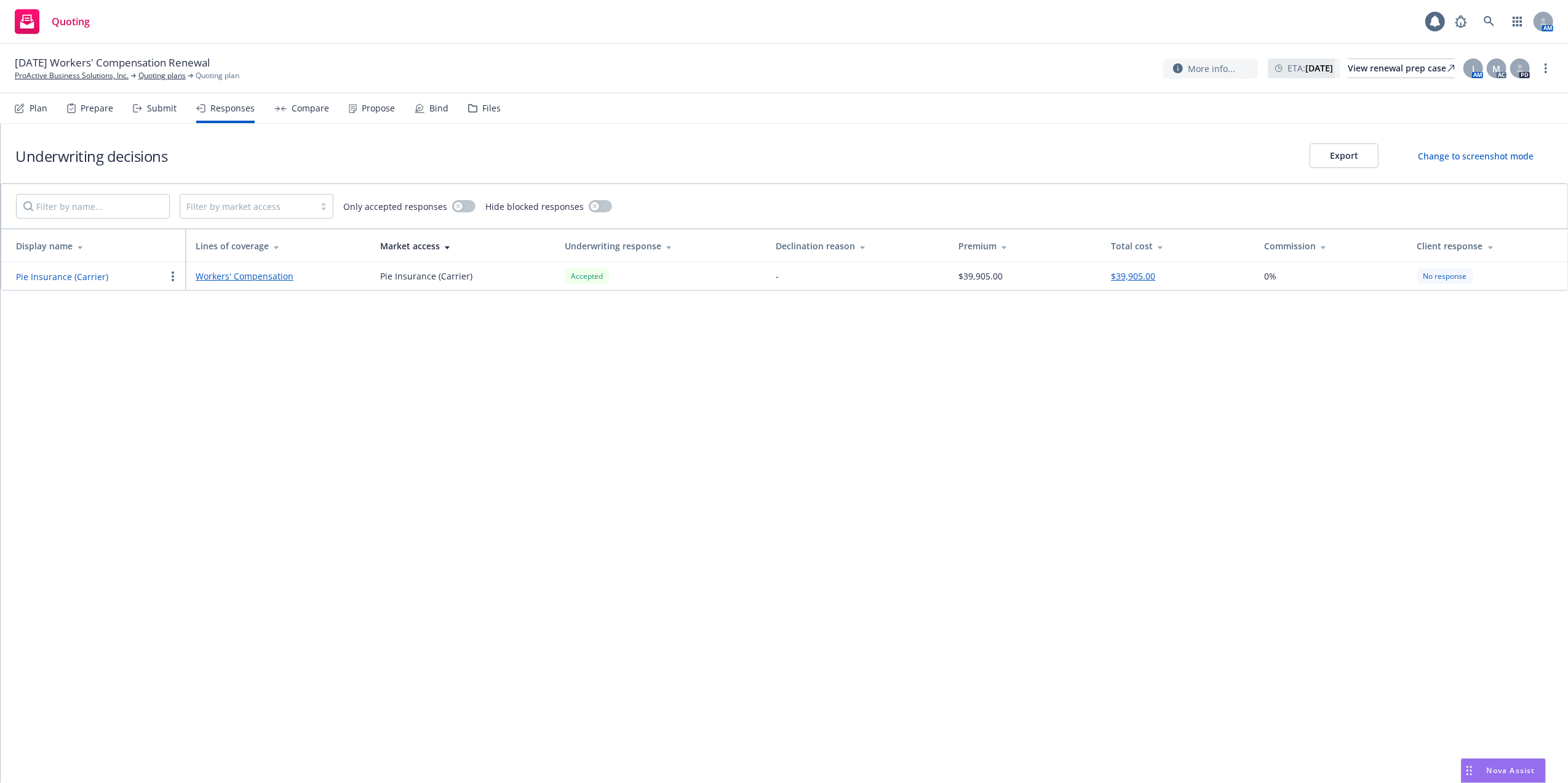
click at [52, 276] on button "Pie Insurance (Carrier)" at bounding box center [62, 277] width 92 height 13
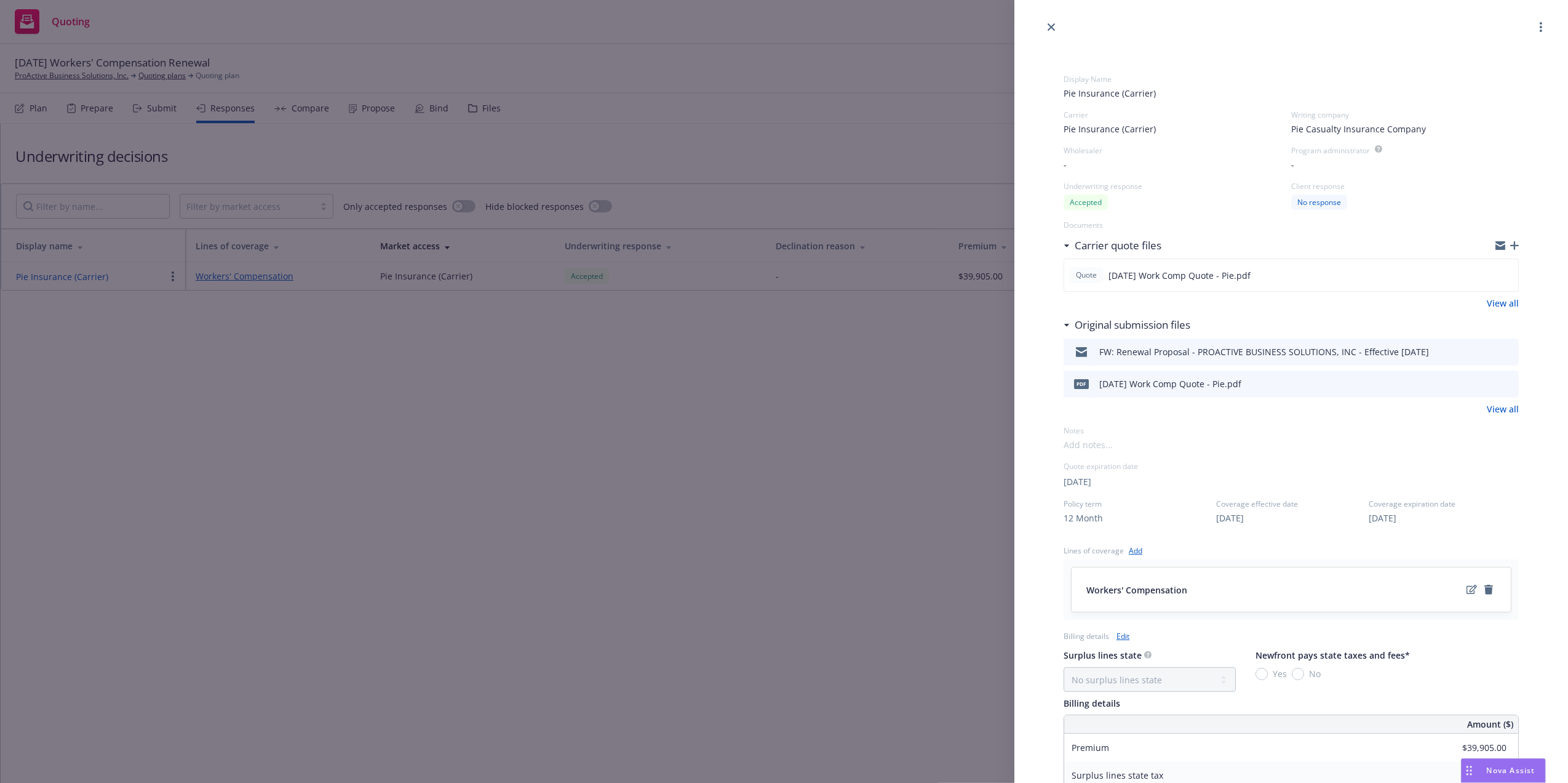
click at [1503, 377] on button at bounding box center [1509, 384] width 11 height 15
click at [1502, 383] on icon "preview file" at bounding box center [1507, 383] width 11 height 8
click at [1052, 22] on link "close" at bounding box center [1051, 27] width 15 height 15
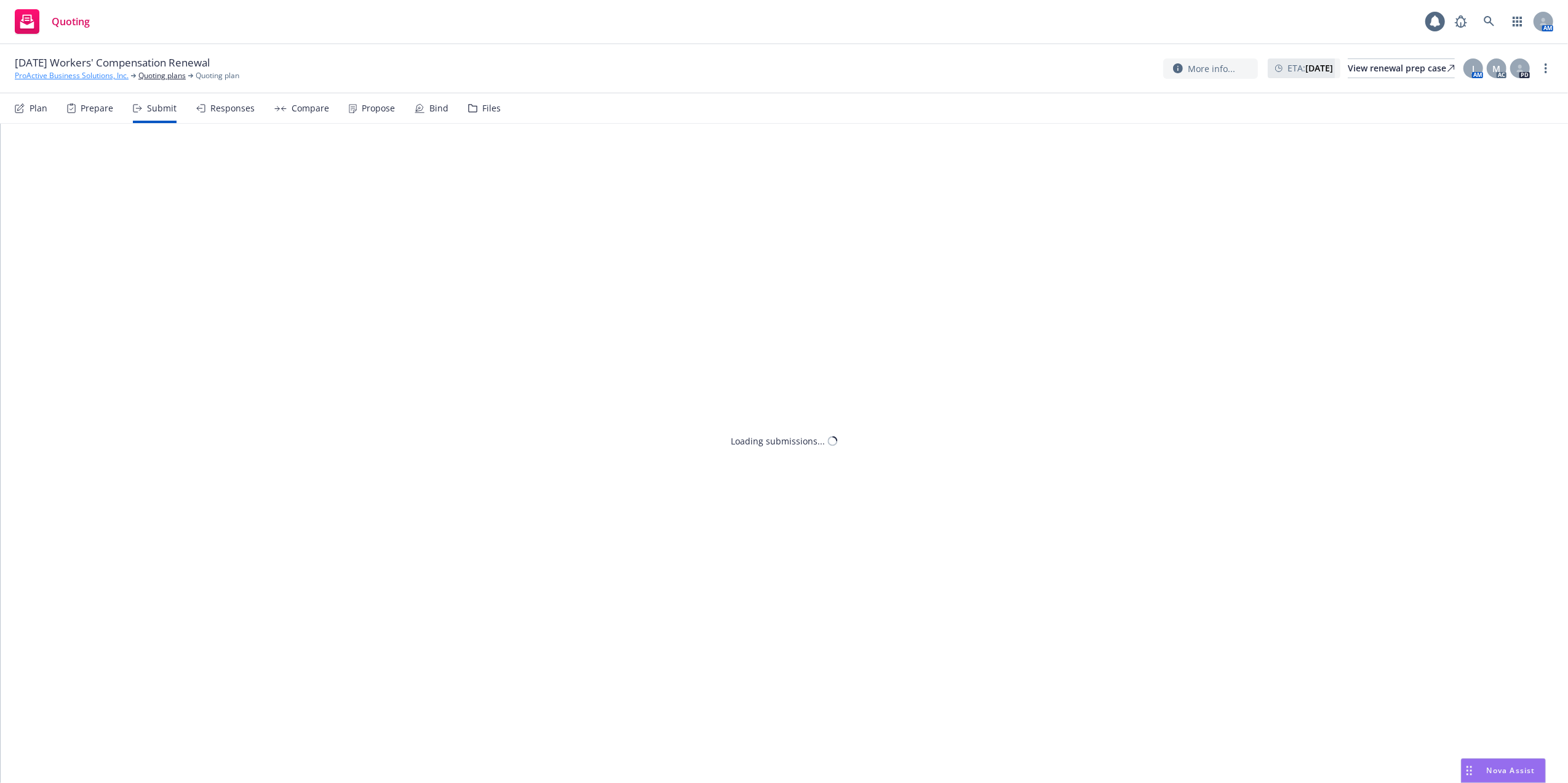
click at [84, 75] on link "ProActive Business Solutions, Inc." at bounding box center [72, 76] width 114 height 11
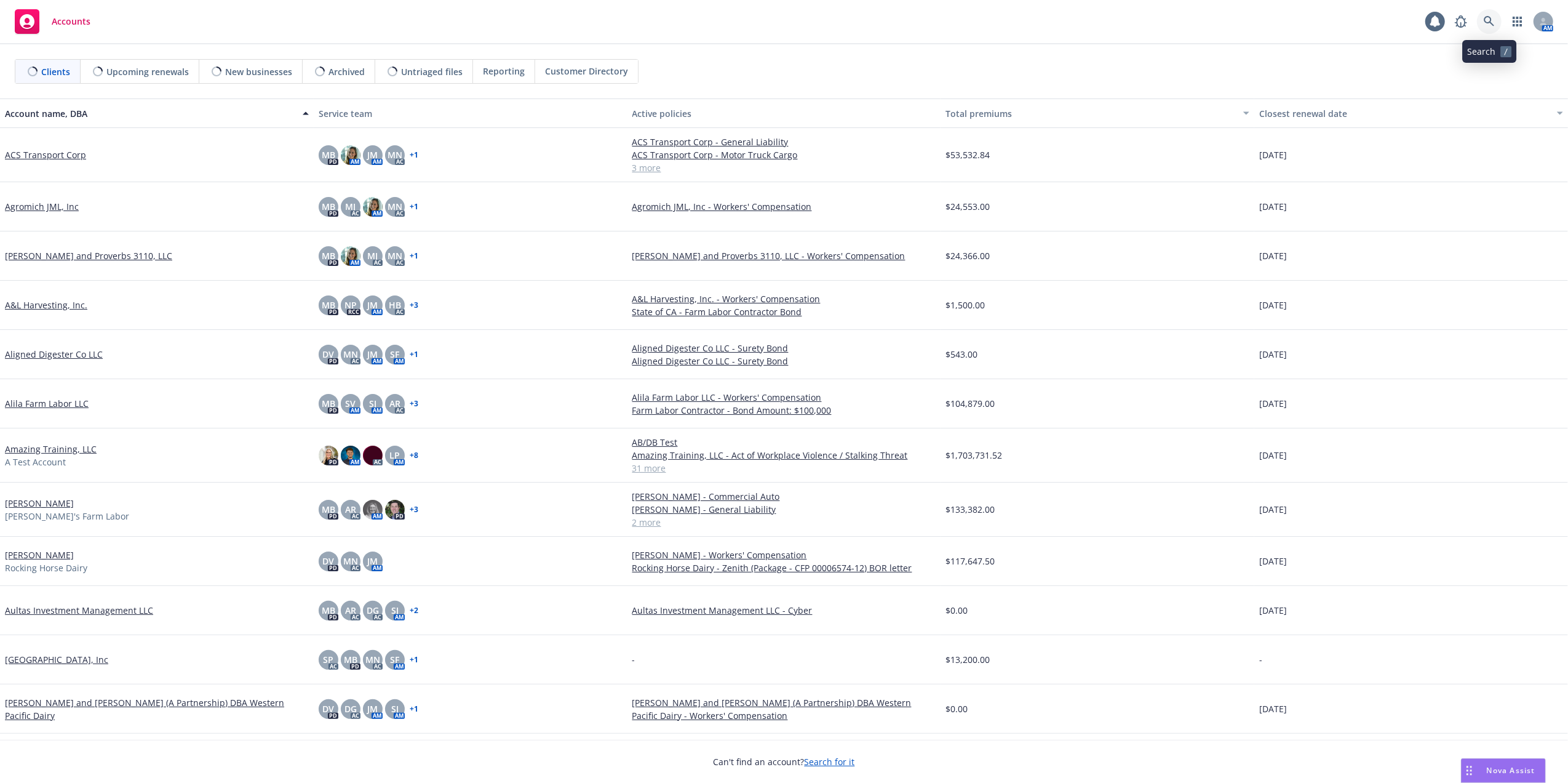
click at [1488, 20] on icon at bounding box center [1489, 22] width 11 height 11
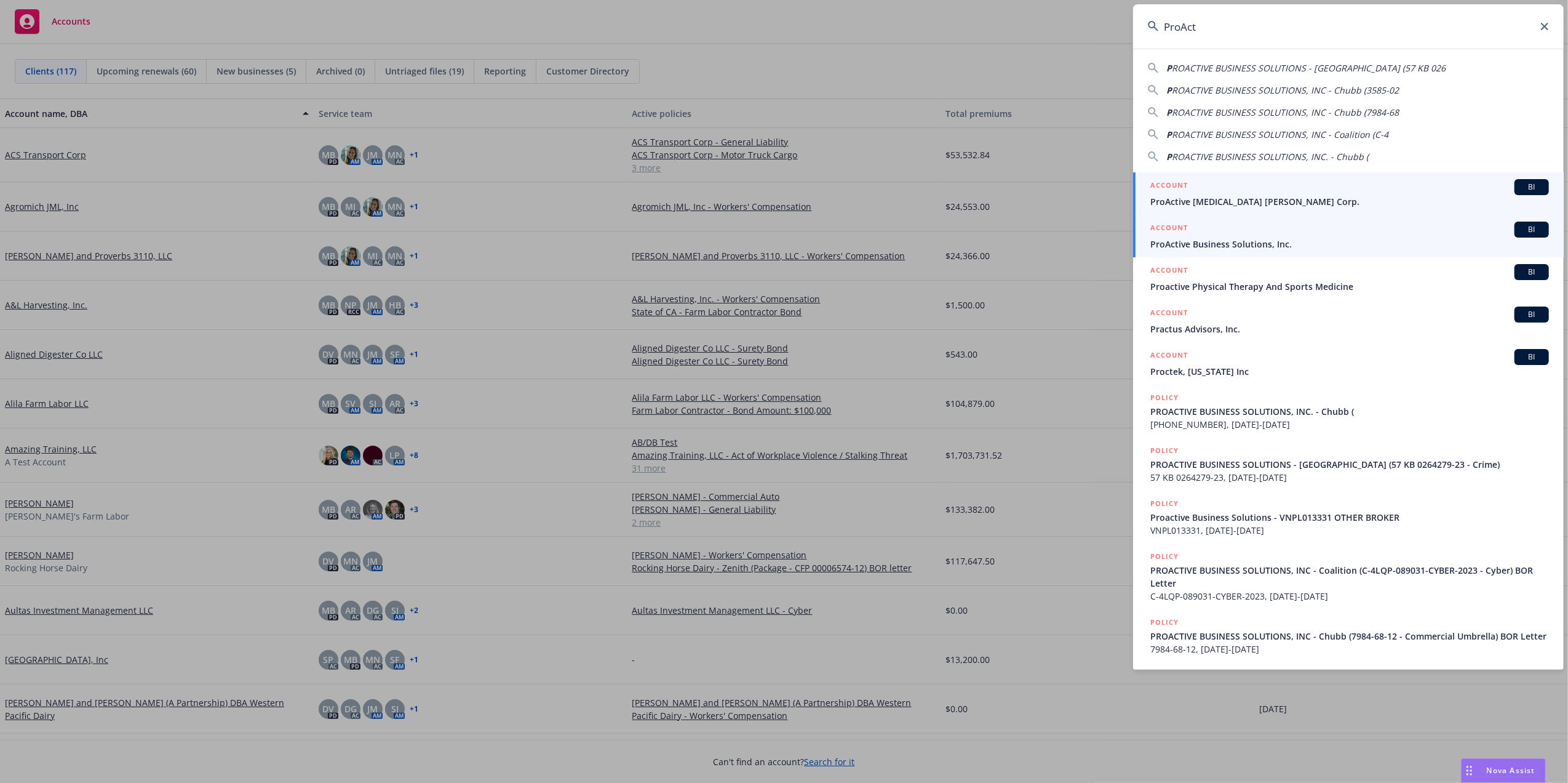
type input "ProAct"
click at [1198, 243] on span "ProActive Business Solutions, Inc." at bounding box center [1349, 244] width 398 height 13
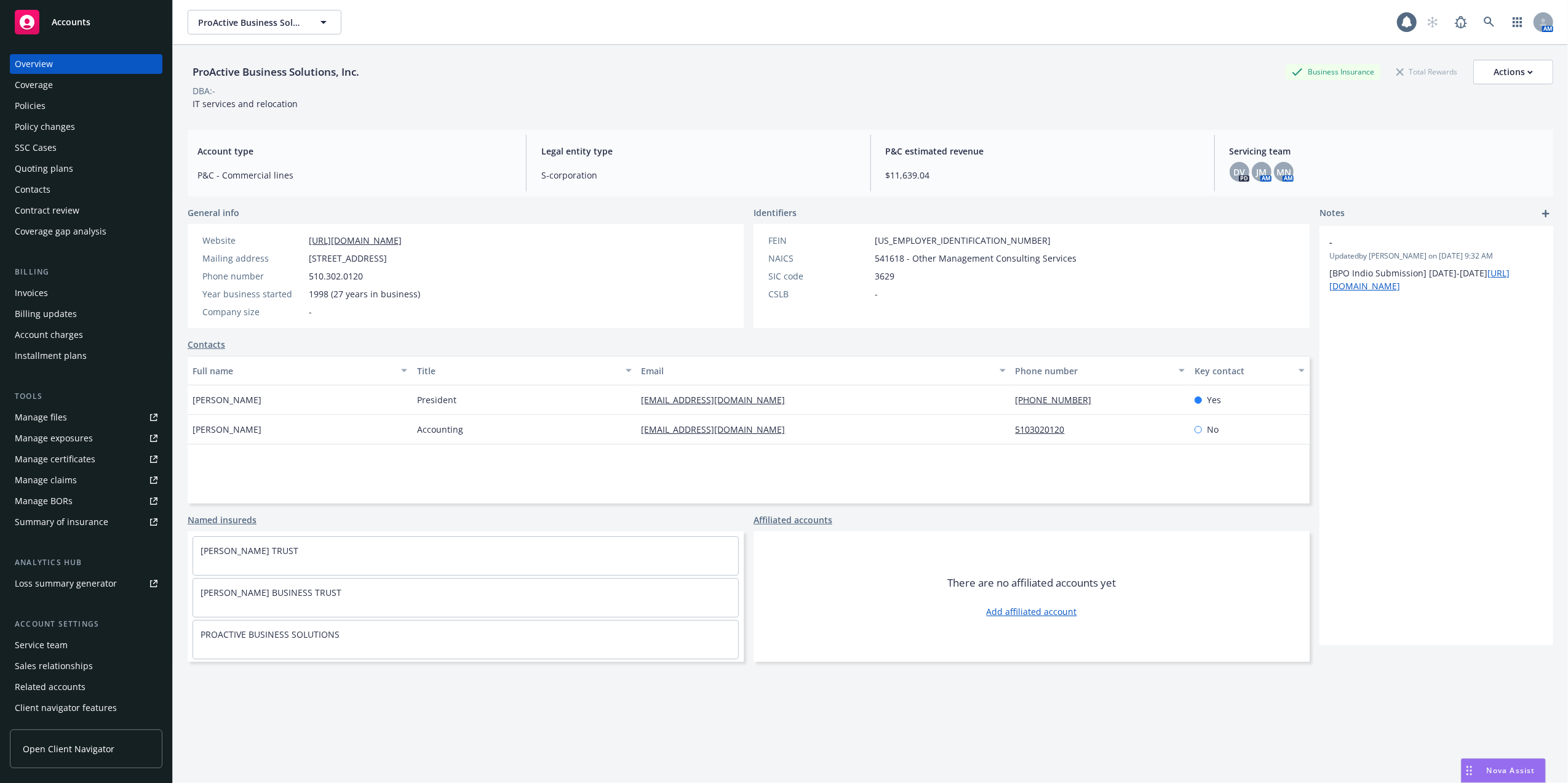
click at [25, 104] on div "Policies" at bounding box center [30, 106] width 31 height 20
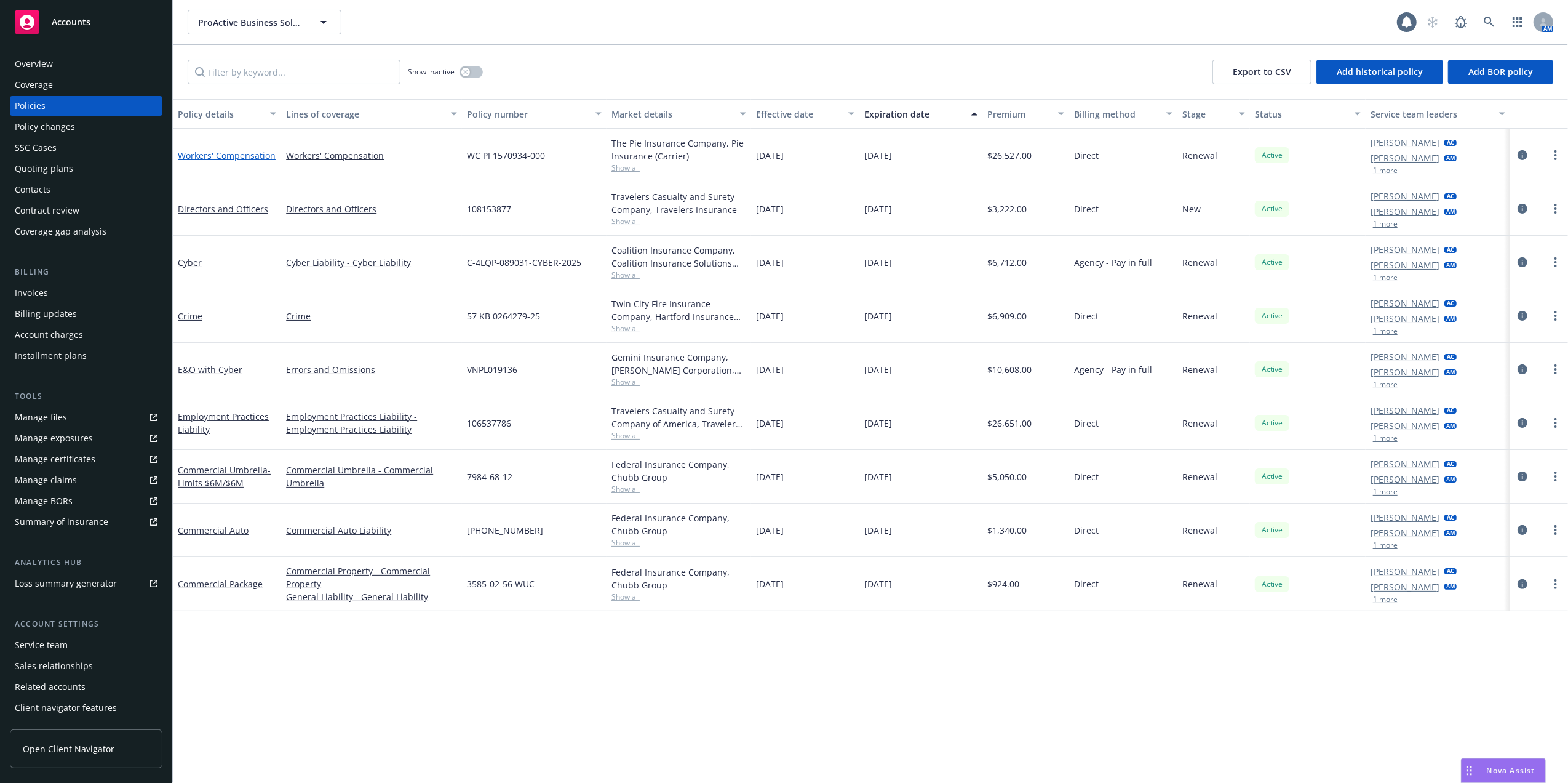
click at [222, 151] on link "Workers' Compensation" at bounding box center [227, 155] width 98 height 12
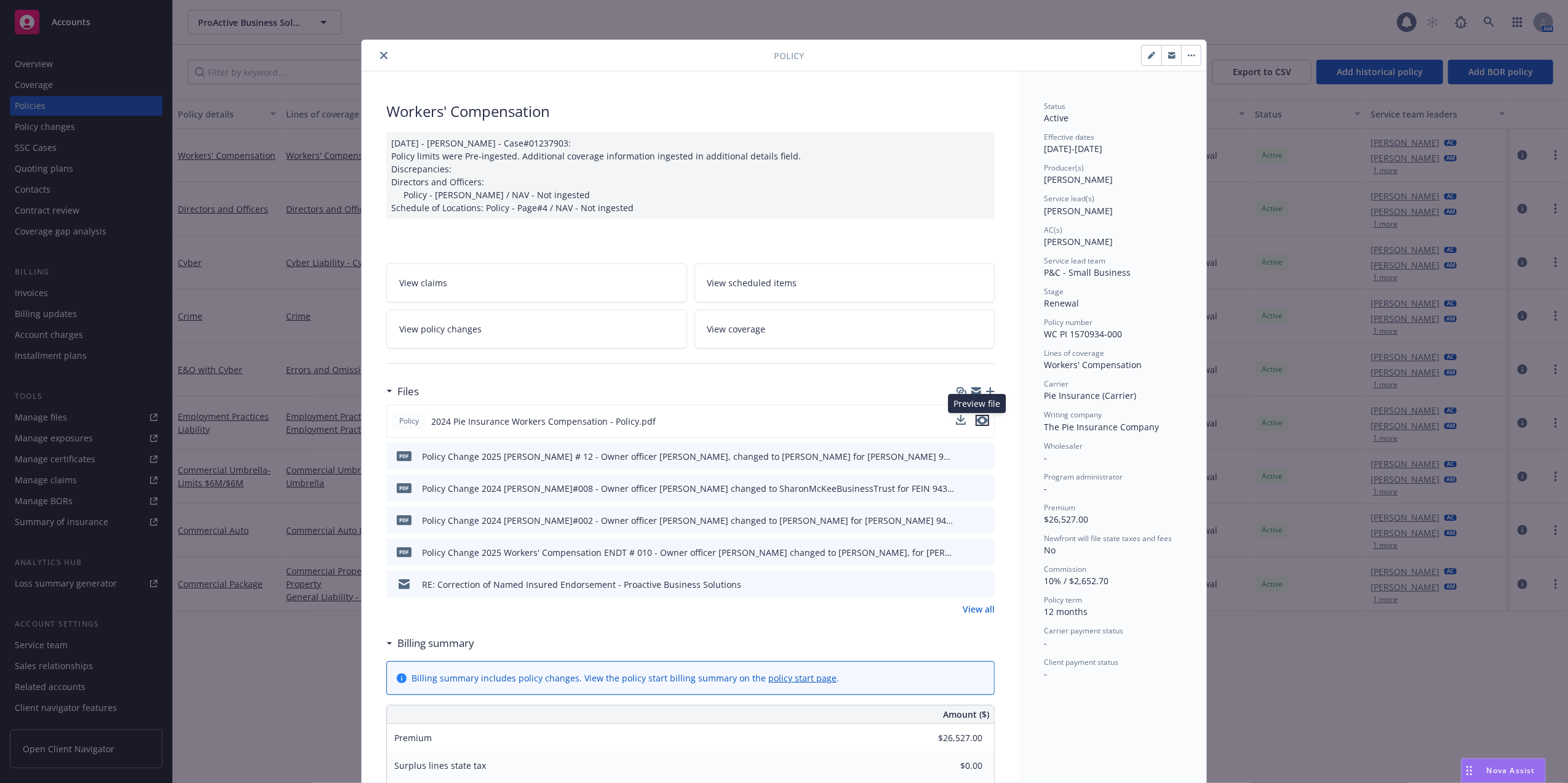
click at [978, 420] on icon "preview file" at bounding box center [982, 420] width 11 height 8
click at [380, 52] on icon "close" at bounding box center [384, 55] width 8 height 8
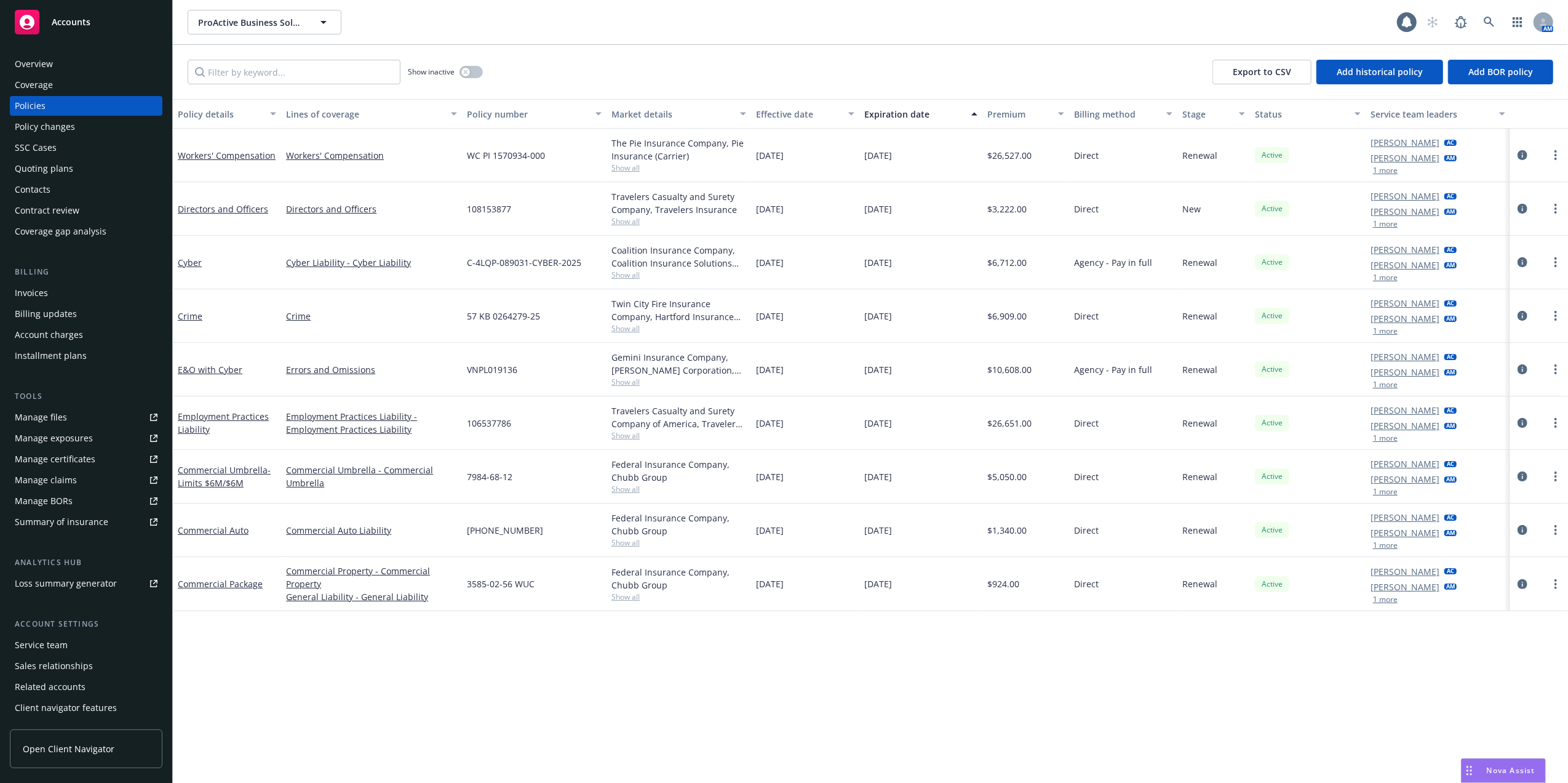
click at [35, 412] on div "Manage files" at bounding box center [41, 418] width 52 height 20
click at [31, 417] on div "Manage files" at bounding box center [41, 418] width 52 height 20
click at [465, 70] on icon "button" at bounding box center [465, 72] width 5 height 5
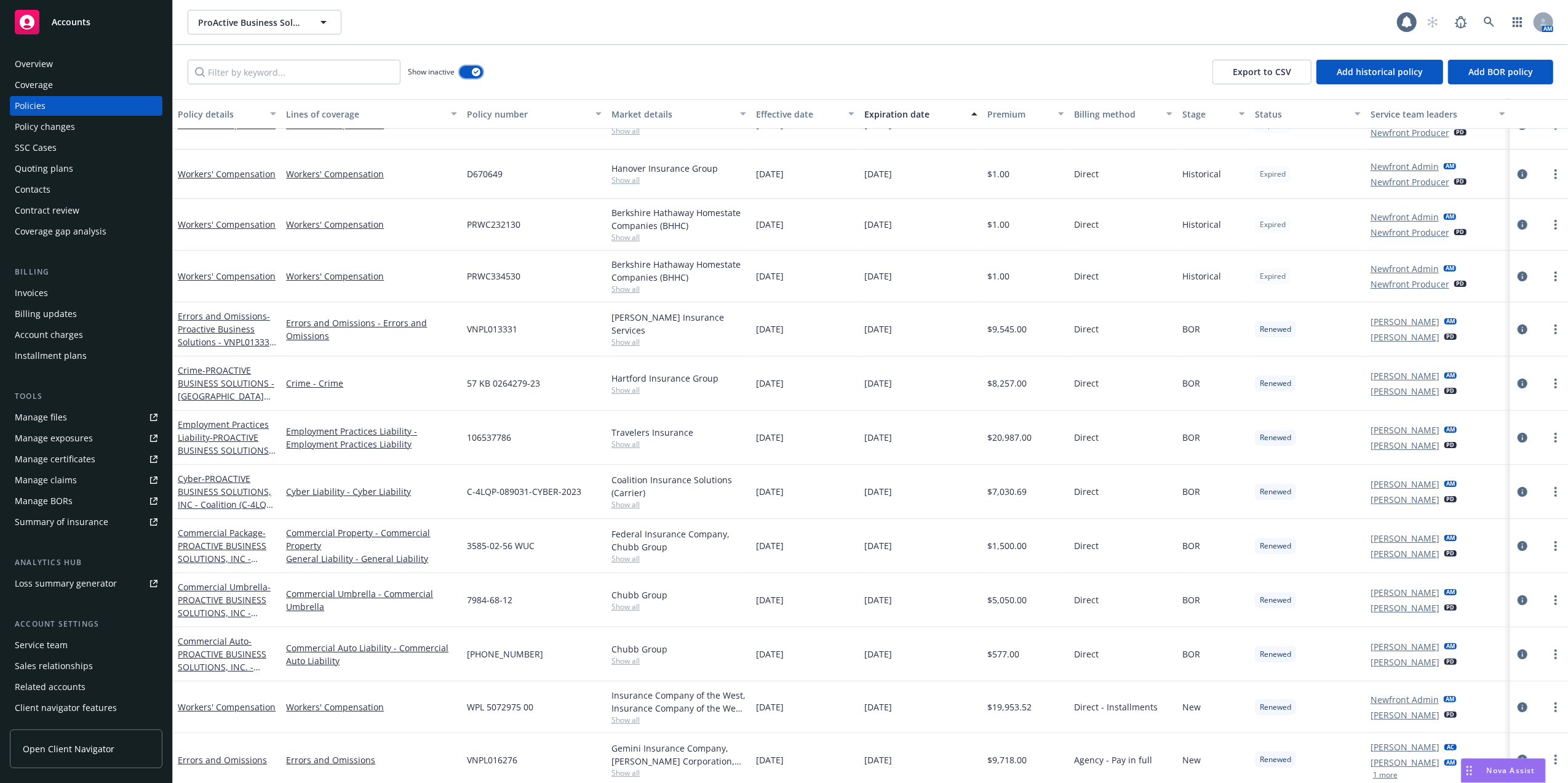
scroll to position [82, 0]
click at [26, 59] on div "Overview" at bounding box center [34, 64] width 39 height 20
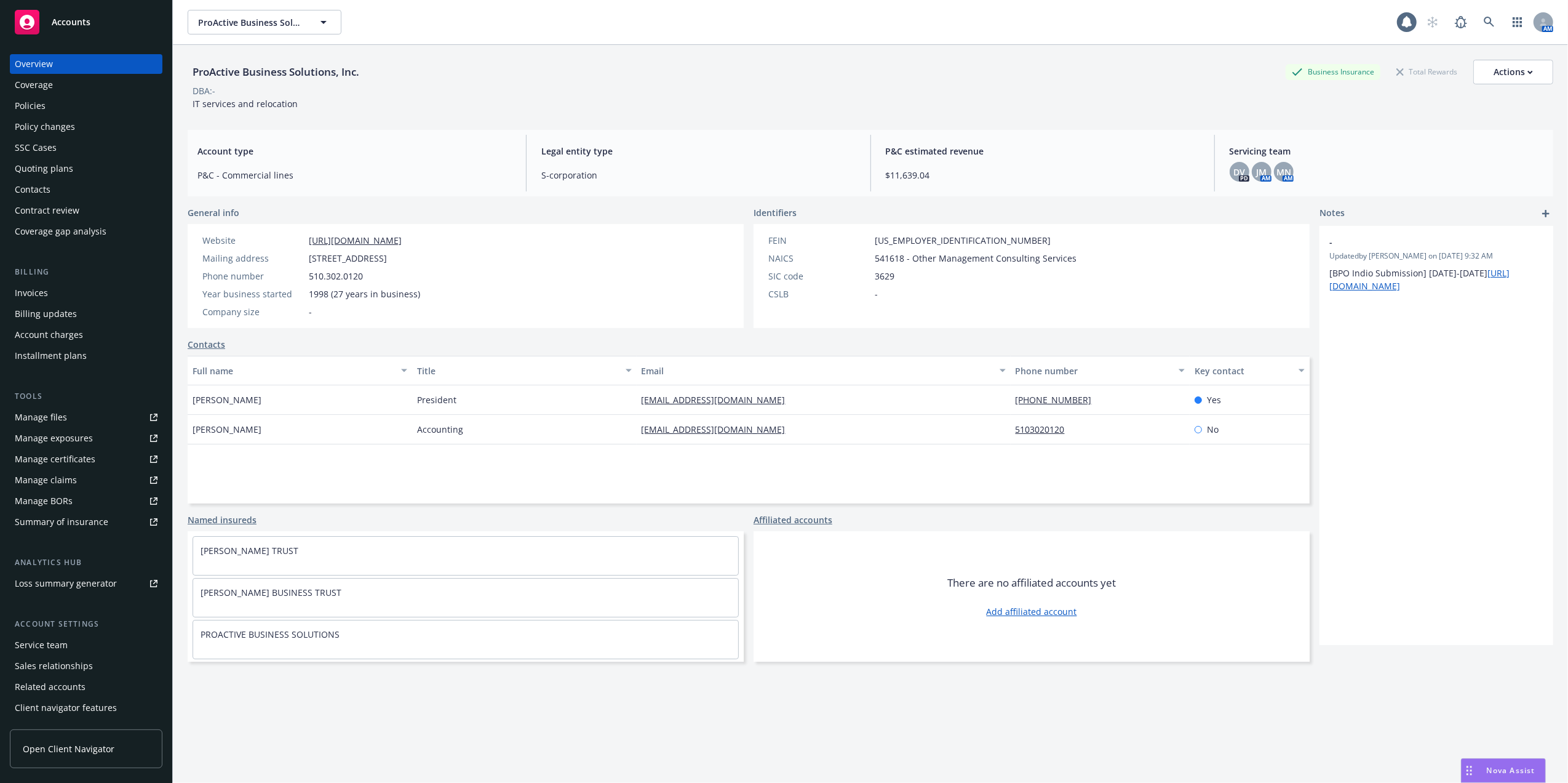
click at [50, 62] on div "Overview" at bounding box center [34, 64] width 39 height 20
drag, startPoint x: 884, startPoint y: 240, endPoint x: 941, endPoint y: 237, distance: 57.1
click at [941, 237] on div "FEIN 94-3311770" at bounding box center [922, 240] width 318 height 13
drag, startPoint x: 941, startPoint y: 237, endPoint x: 933, endPoint y: 240, distance: 8.5
click at [933, 237] on div "FEIN 94-3311770" at bounding box center [922, 240] width 318 height 13
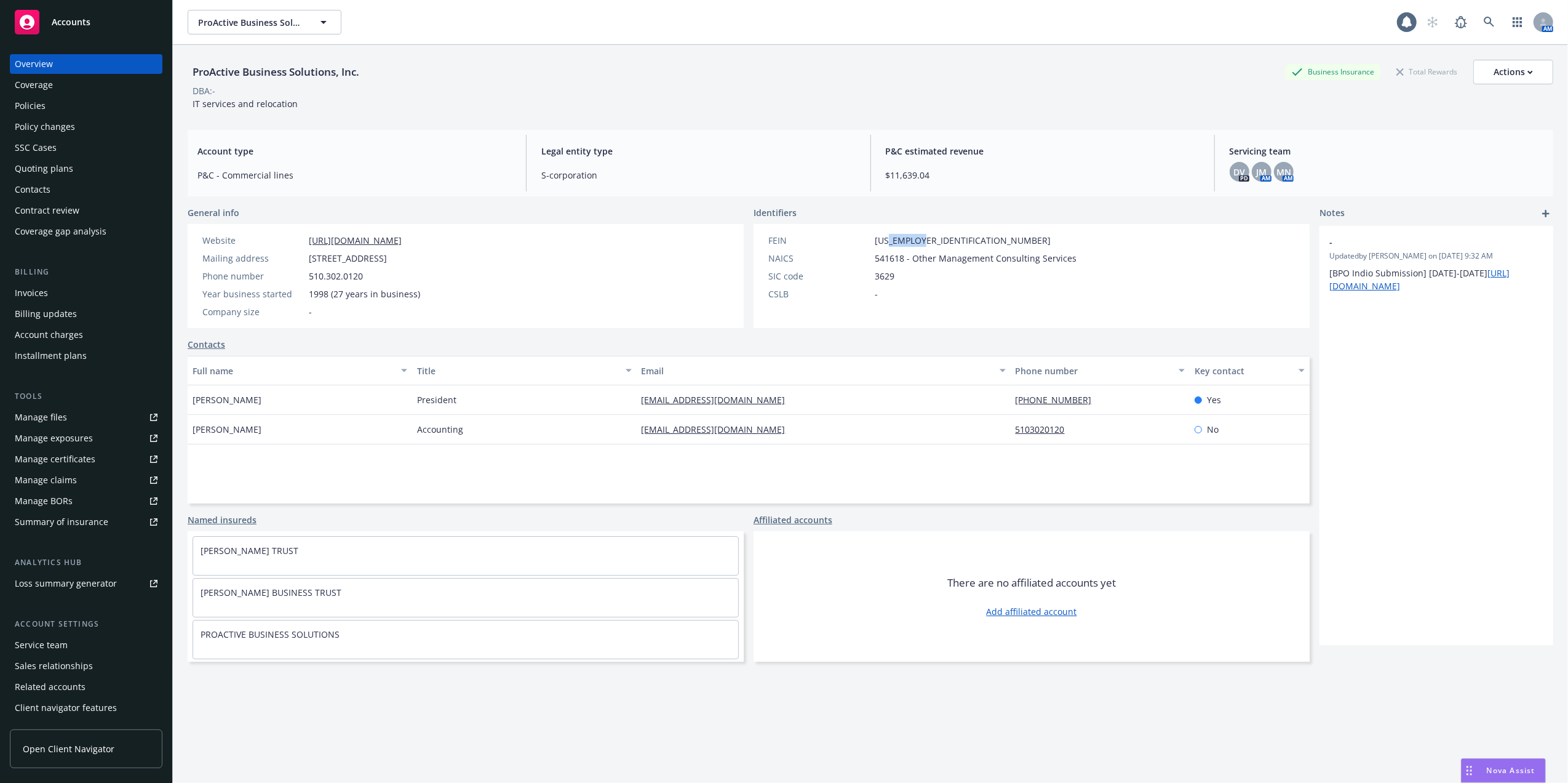
drag, startPoint x: 881, startPoint y: 237, endPoint x: 930, endPoint y: 239, distance: 49.0
click at [930, 239] on div "FEIN 94-3311770" at bounding box center [922, 240] width 318 height 13
copy span "3311770"
click at [43, 414] on div "Manage files" at bounding box center [41, 418] width 52 height 20
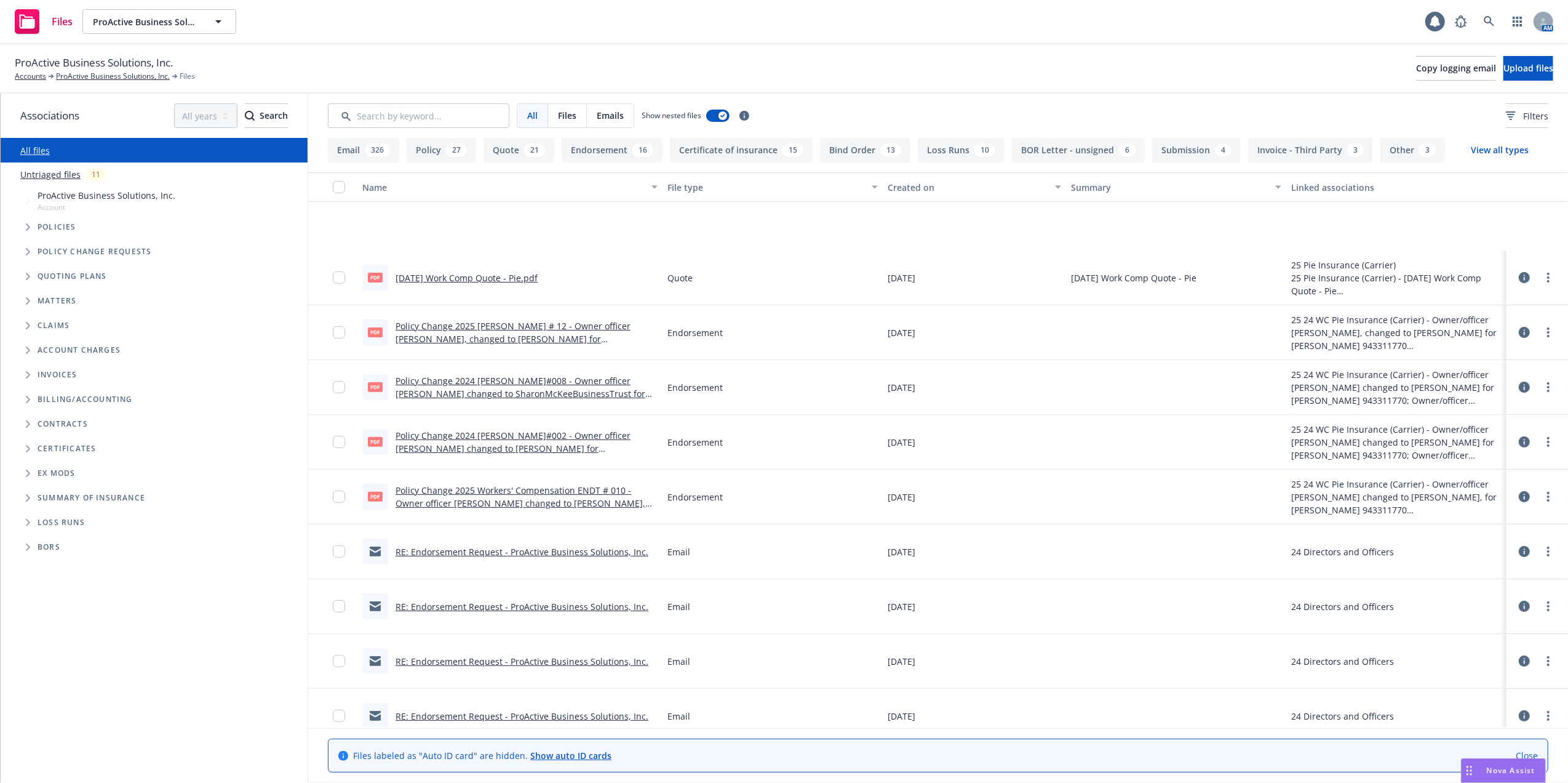
scroll to position [328, 0]
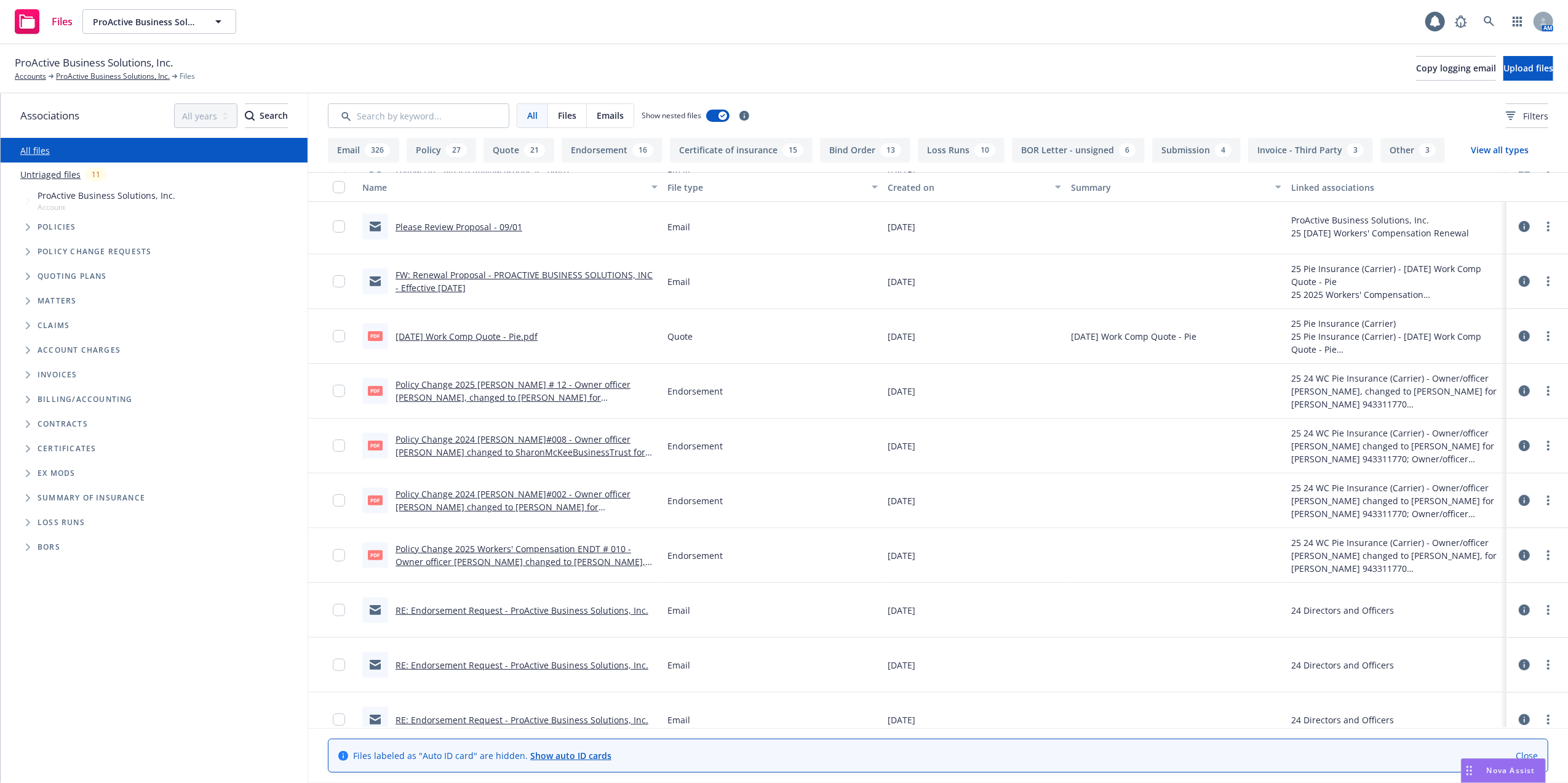
click at [458, 335] on link "[DATE] Work Comp Quote - Pie.pdf" at bounding box center [466, 336] width 142 height 12
drag, startPoint x: 59, startPoint y: 77, endPoint x: 54, endPoint y: 84, distance: 8.6
click at [59, 75] on link "ProActive Business Solutions, Inc." at bounding box center [113, 76] width 114 height 11
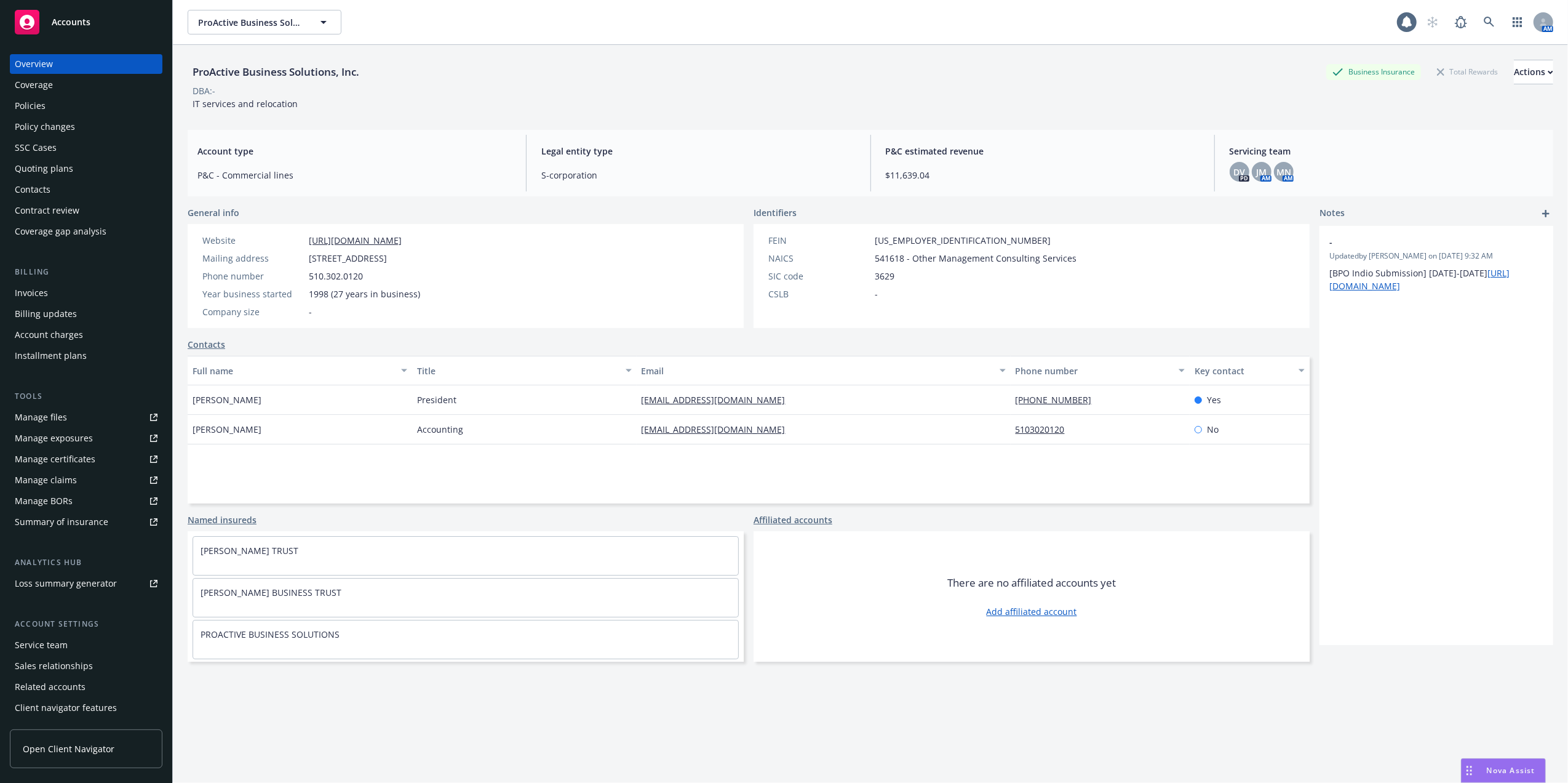
click at [33, 103] on div "Policies" at bounding box center [30, 106] width 31 height 20
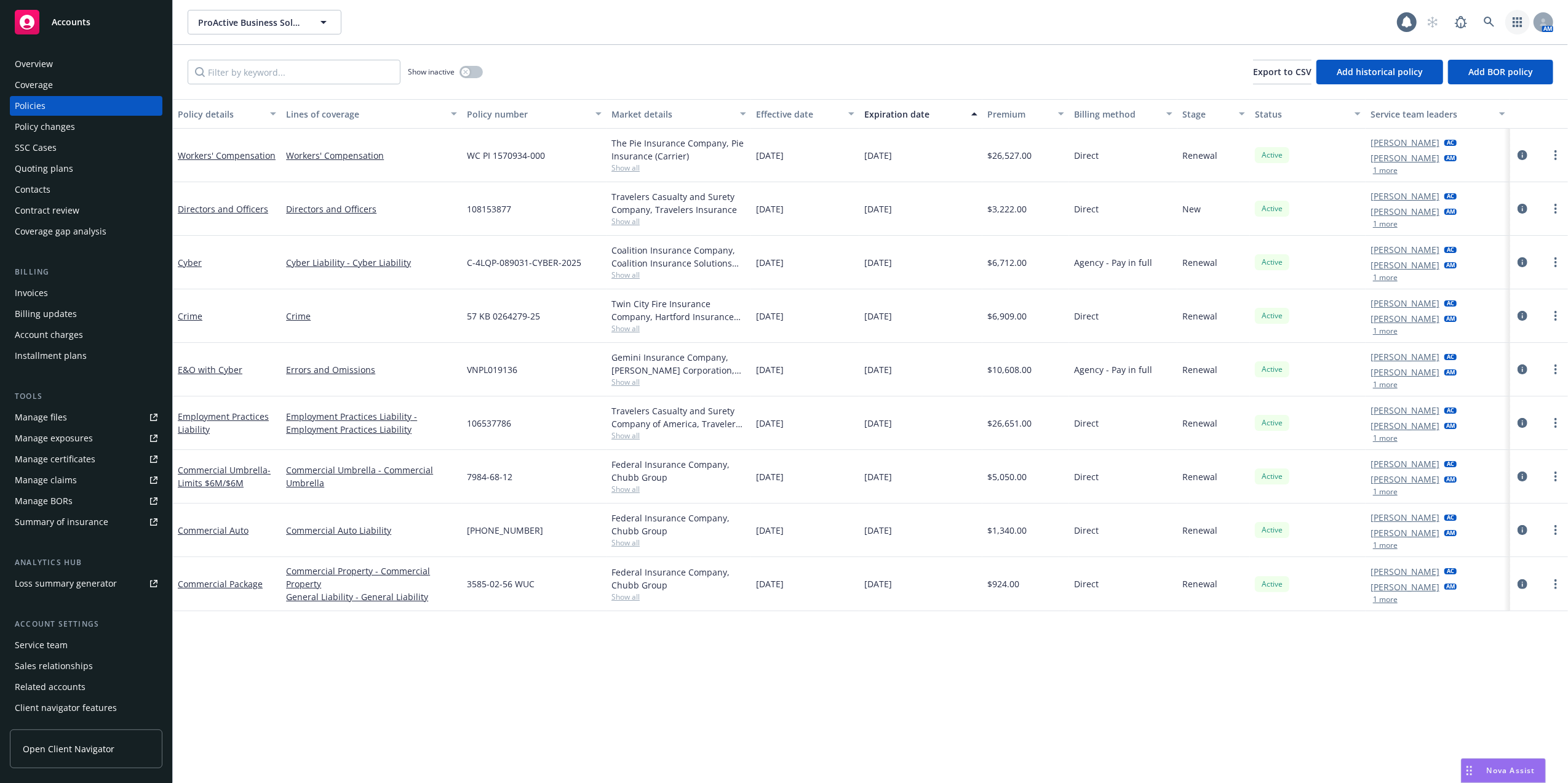
click at [1517, 20] on icon "button" at bounding box center [1517, 22] width 10 height 10
click at [1419, 115] on span "Trading partners" at bounding box center [1442, 119] width 152 height 10
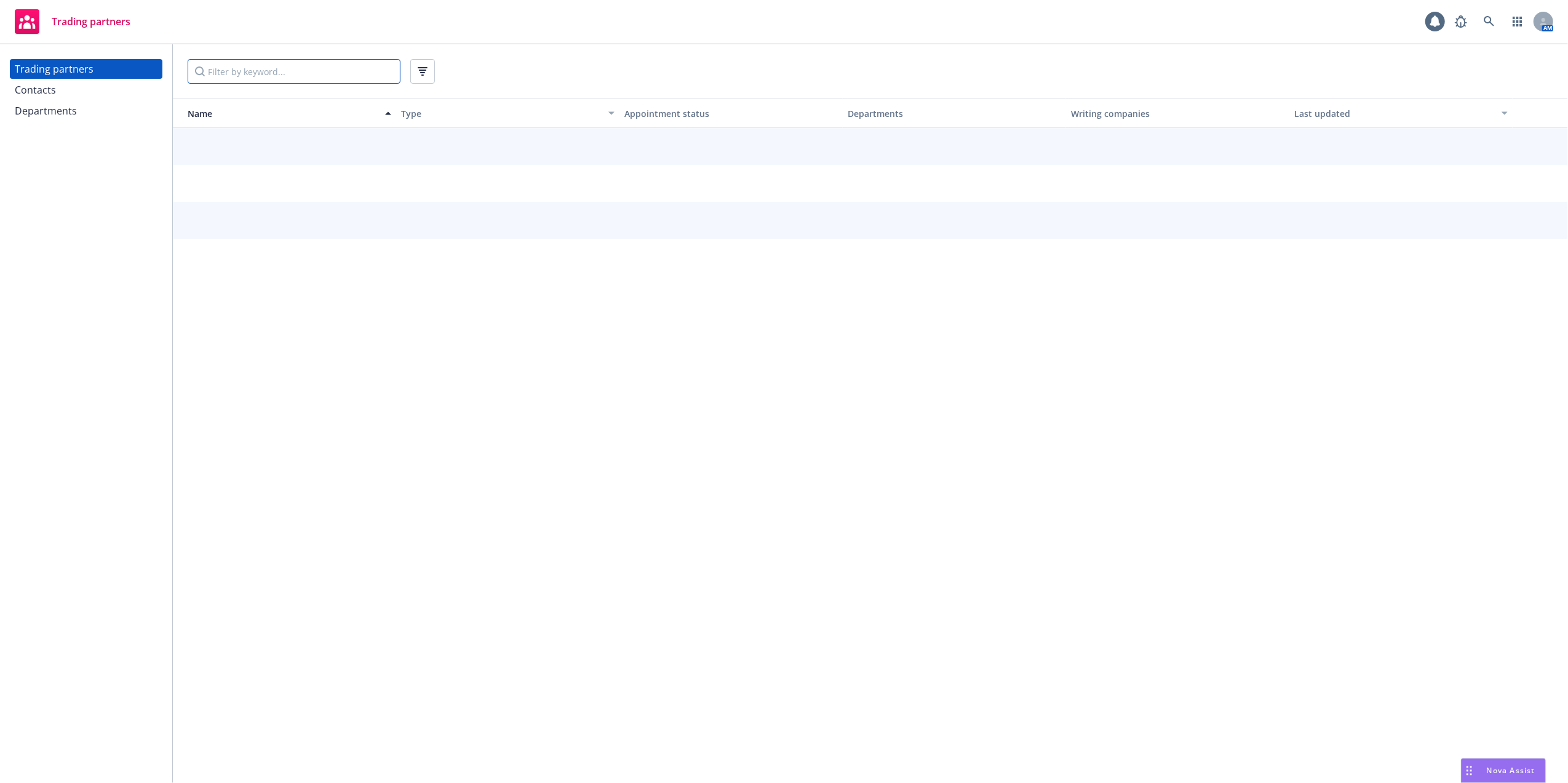
click at [233, 72] on input "Filter by keyword..." at bounding box center [294, 72] width 213 height 25
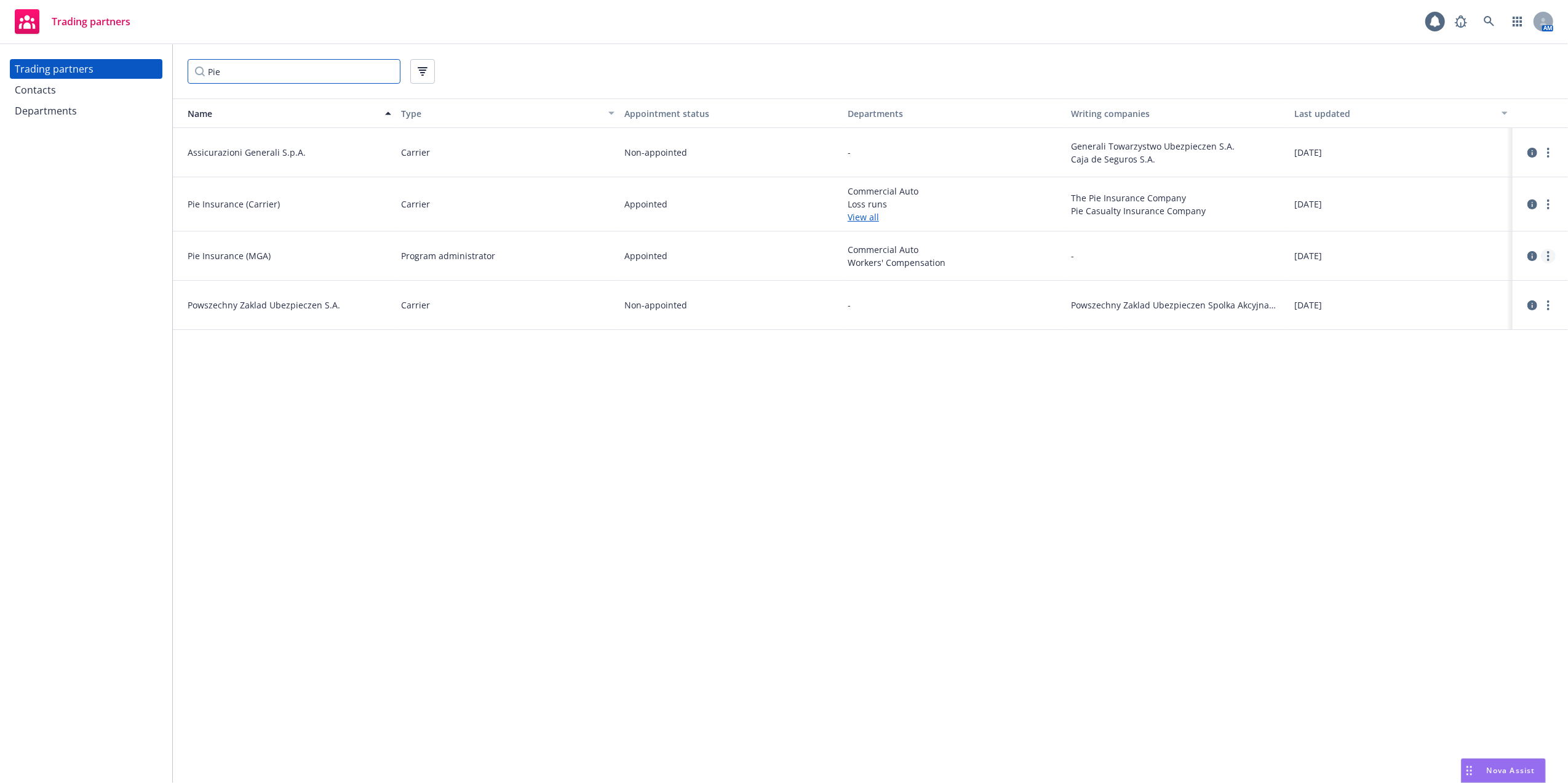
type input "Pie"
click at [1550, 255] on link "more" at bounding box center [1548, 256] width 15 height 15
drag, startPoint x: 1009, startPoint y: 203, endPoint x: 997, endPoint y: 209, distance: 13.4
click at [1007, 203] on span "Loss runs" at bounding box center [954, 203] width 213 height 13
click at [1549, 207] on icon "more" at bounding box center [1548, 204] width 2 height 10
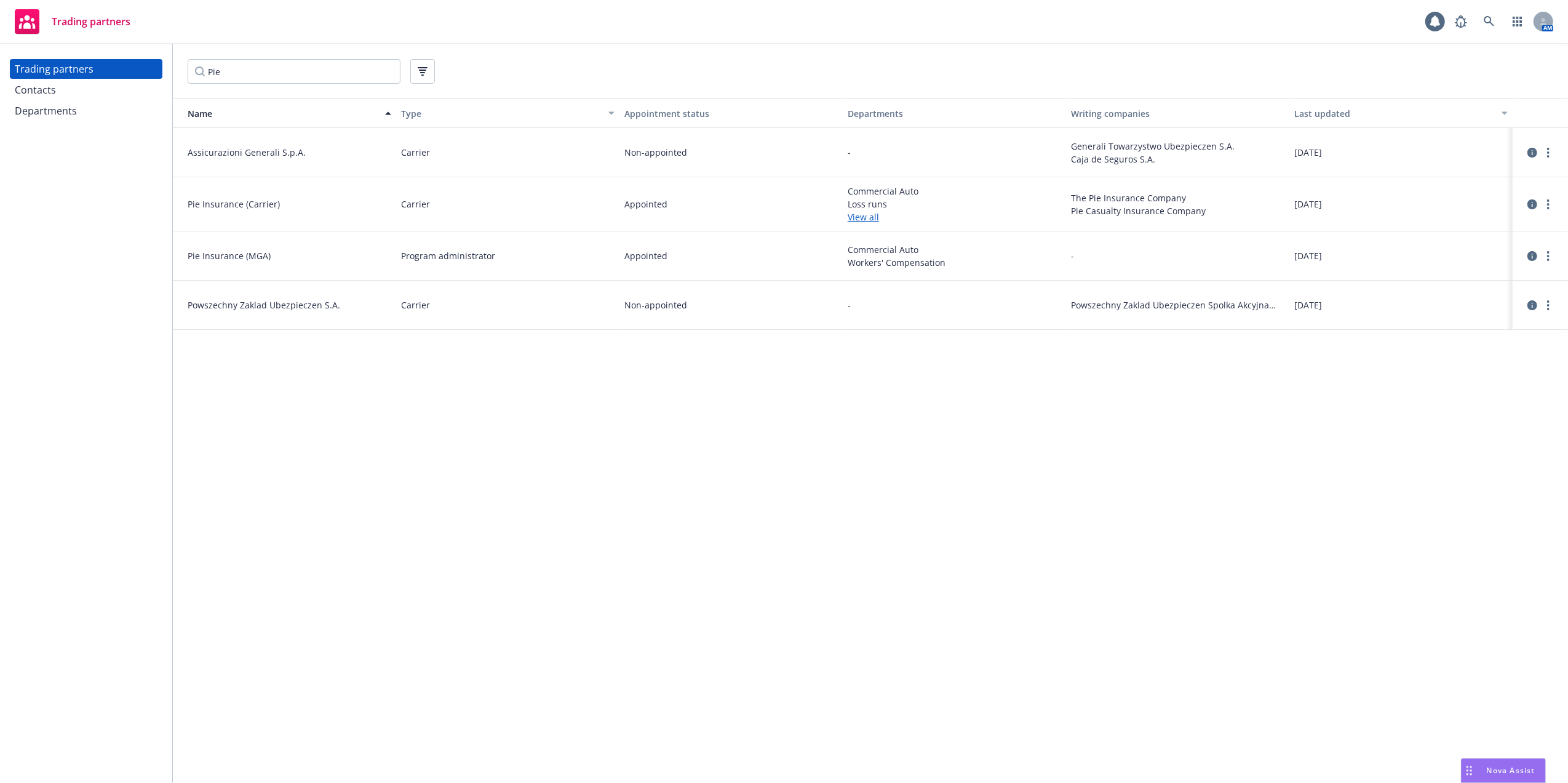
click at [750, 215] on div "Appointed" at bounding box center [731, 204] width 223 height 54
click at [871, 215] on link "View all" at bounding box center [954, 217] width 213 height 13
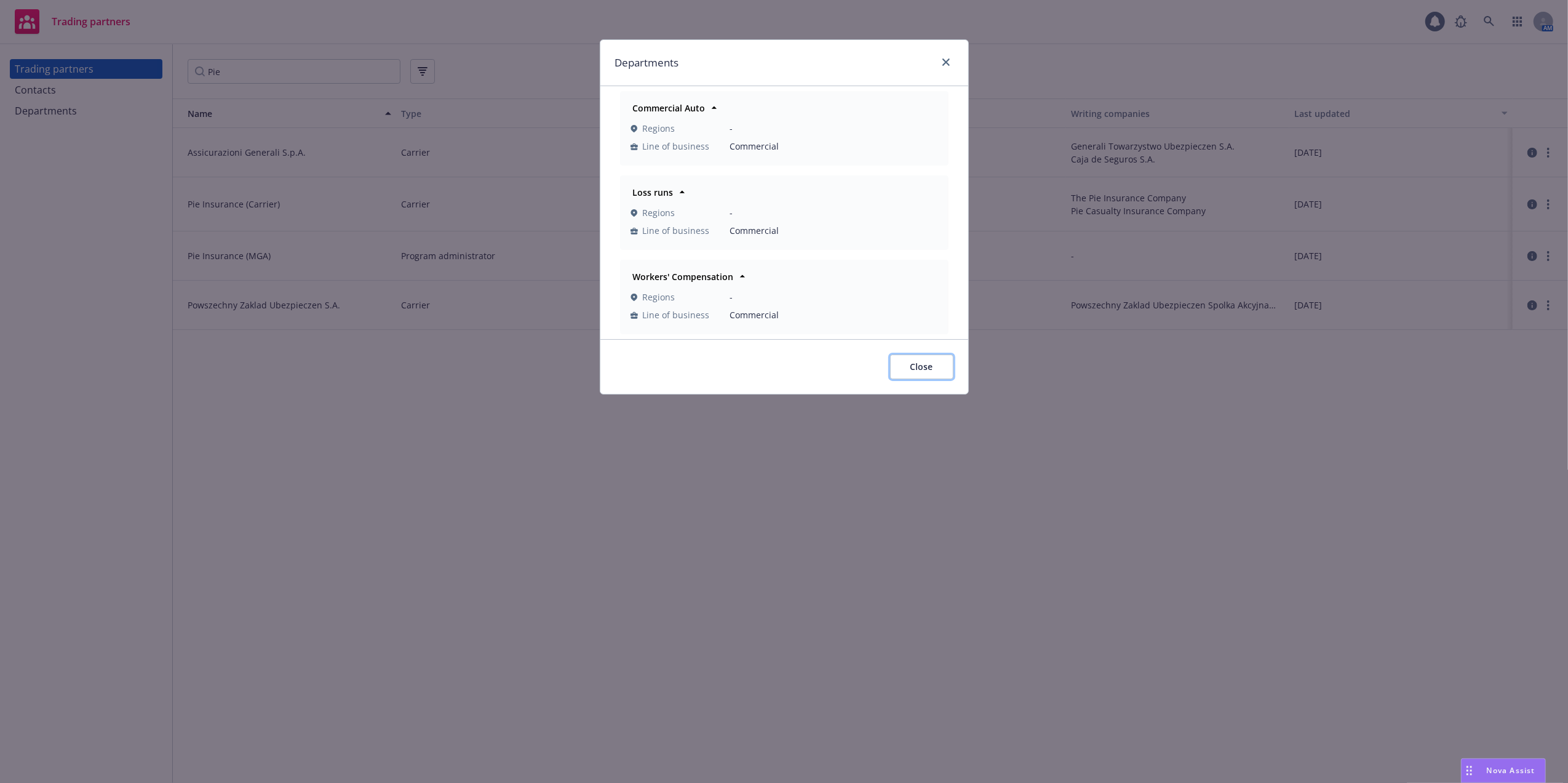
click at [934, 372] on button "Close" at bounding box center [922, 367] width 63 height 25
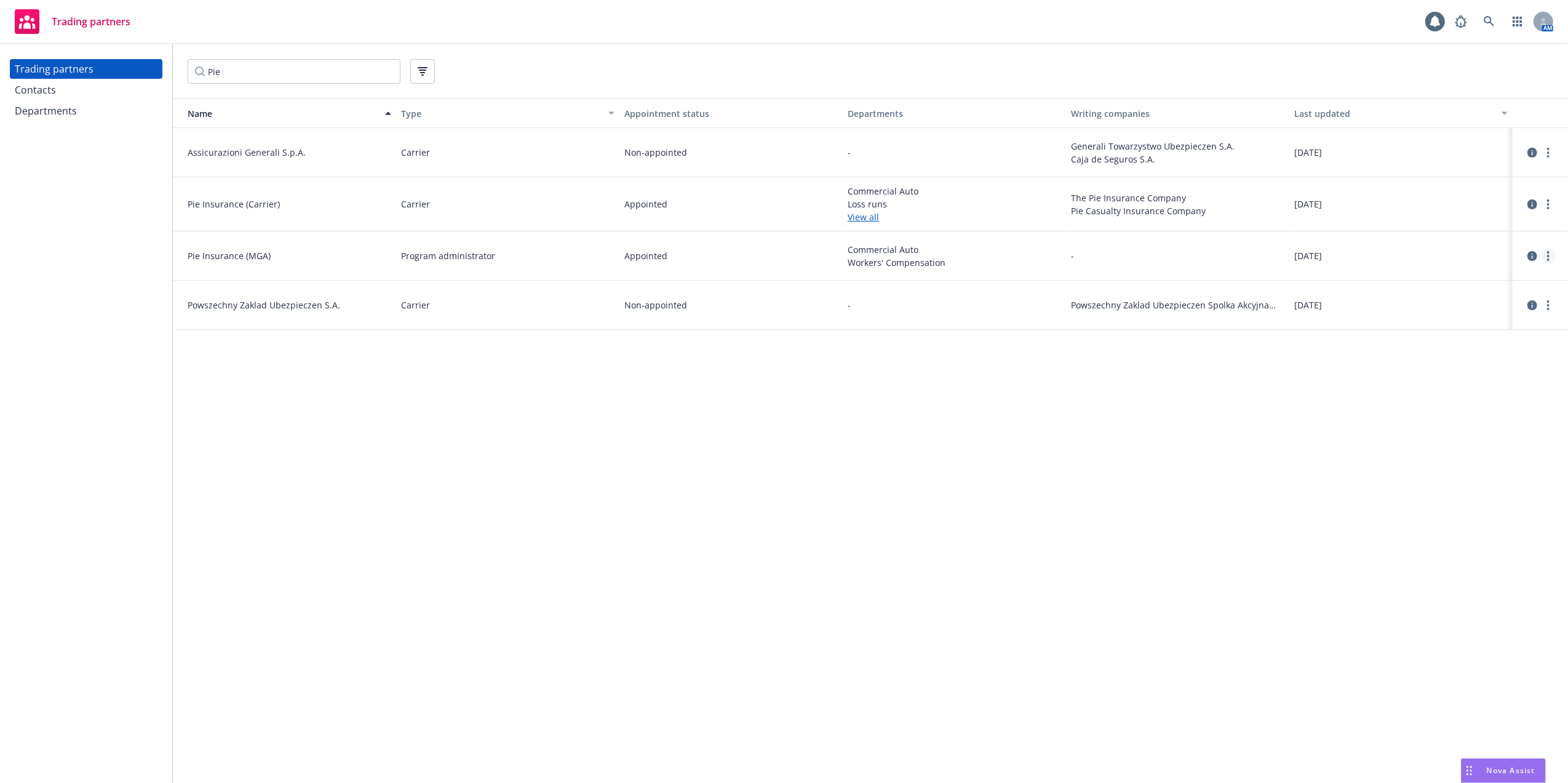
click at [1550, 254] on icon "more" at bounding box center [1548, 256] width 2 height 10
click at [1549, 197] on link "more" at bounding box center [1548, 204] width 15 height 15
click at [1476, 274] on link "View writing companies" at bounding box center [1487, 279] width 137 height 25
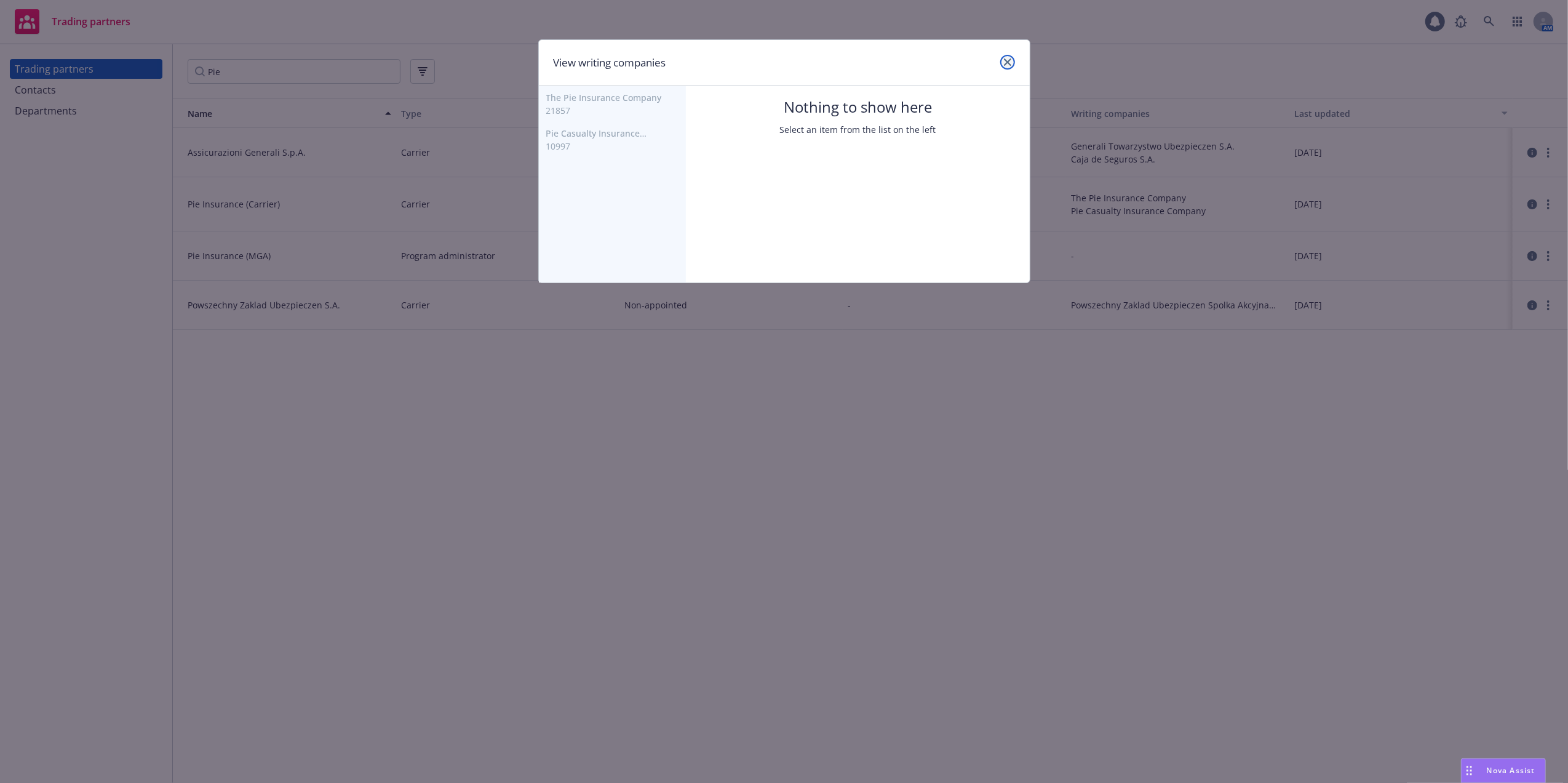
click at [1006, 62] on icon "close" at bounding box center [1008, 62] width 8 height 8
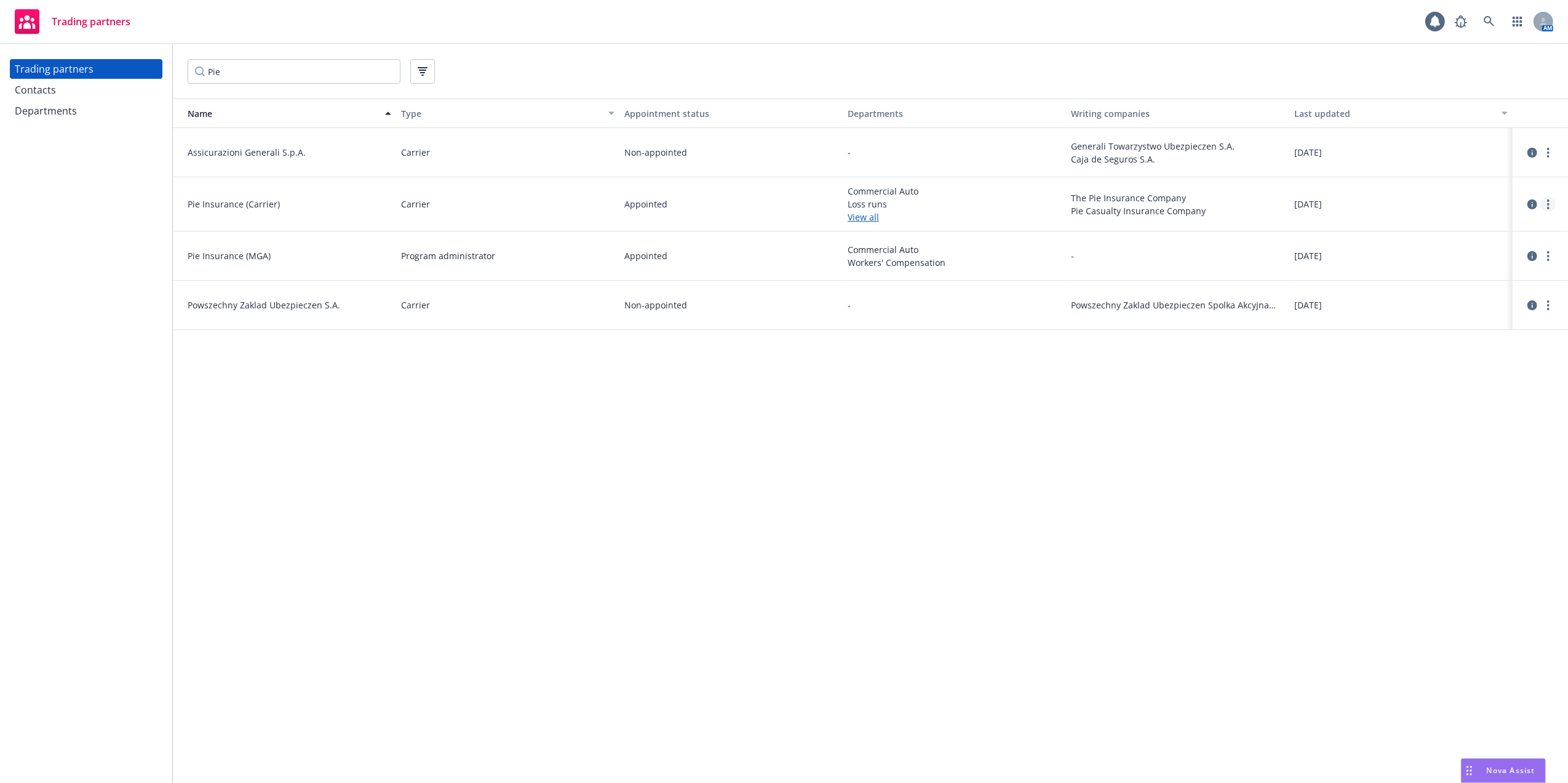
click at [1550, 200] on link "more" at bounding box center [1548, 204] width 15 height 15
drag, startPoint x: 609, startPoint y: 639, endPoint x: 594, endPoint y: 618, distance: 25.8
click at [606, 633] on div "Name Type Appointment status Departments Writing companies Last updated Assicur…" at bounding box center [870, 441] width 1395 height 684
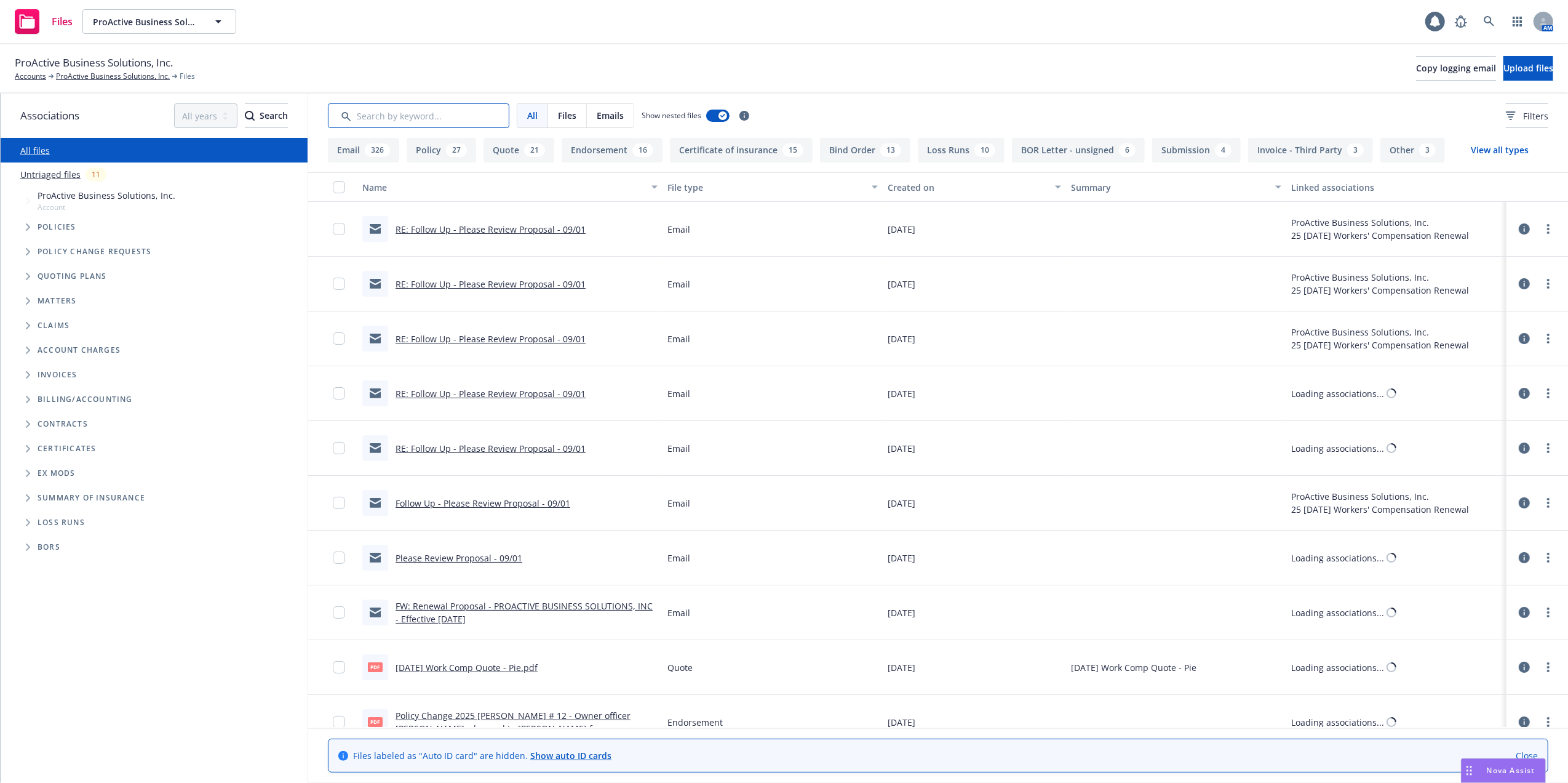
click at [416, 116] on input "Search by keyword..." at bounding box center [419, 116] width 182 height 25
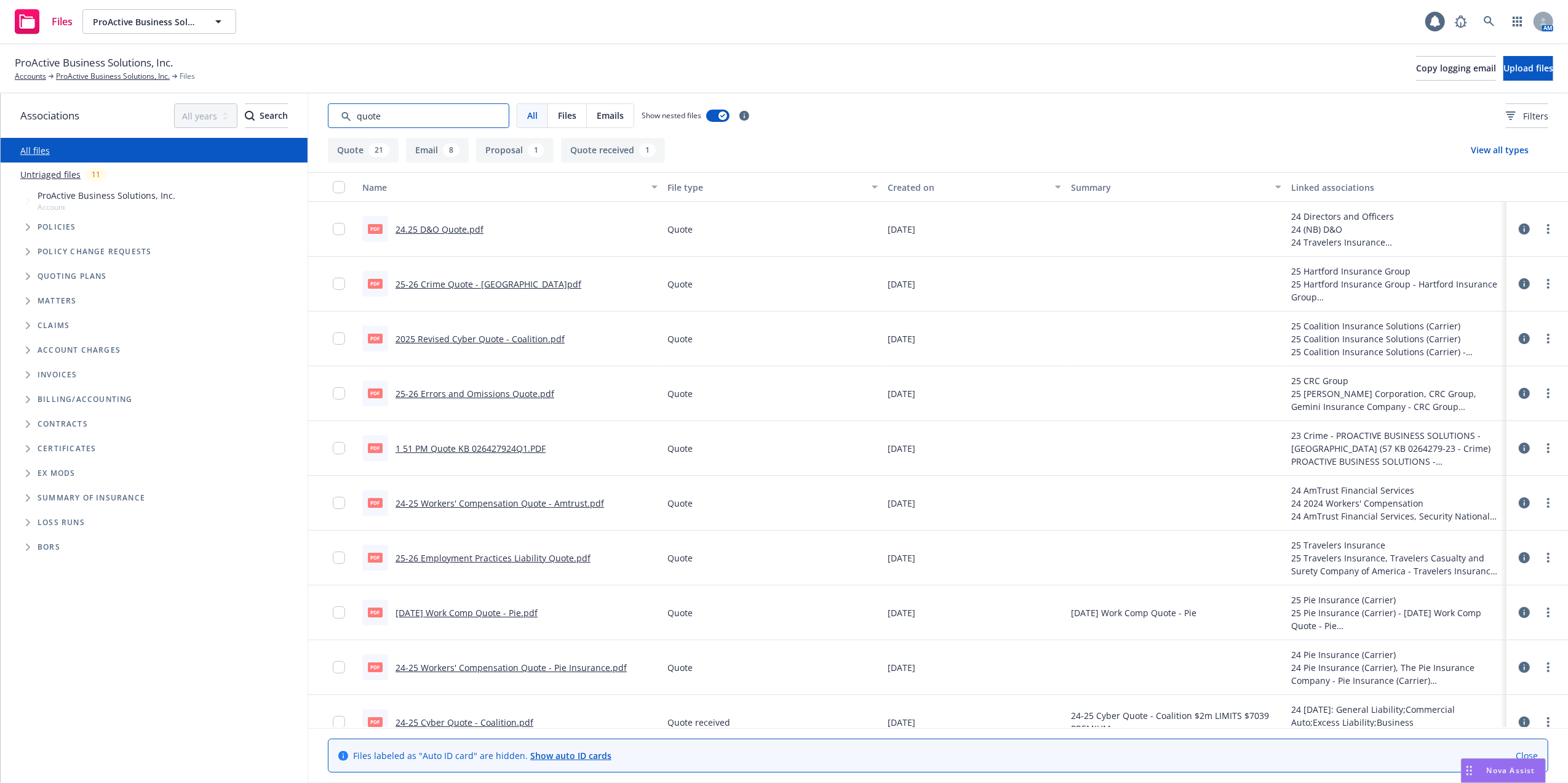
type input "quote"
click at [482, 499] on link "24-25 Workers' Compensation Quote - Amtrust.pdf" at bounding box center [499, 502] width 209 height 12
click at [485, 501] on link "24-25 Workers' Compensation Quote - Amtrust.pdf" at bounding box center [499, 502] width 209 height 12
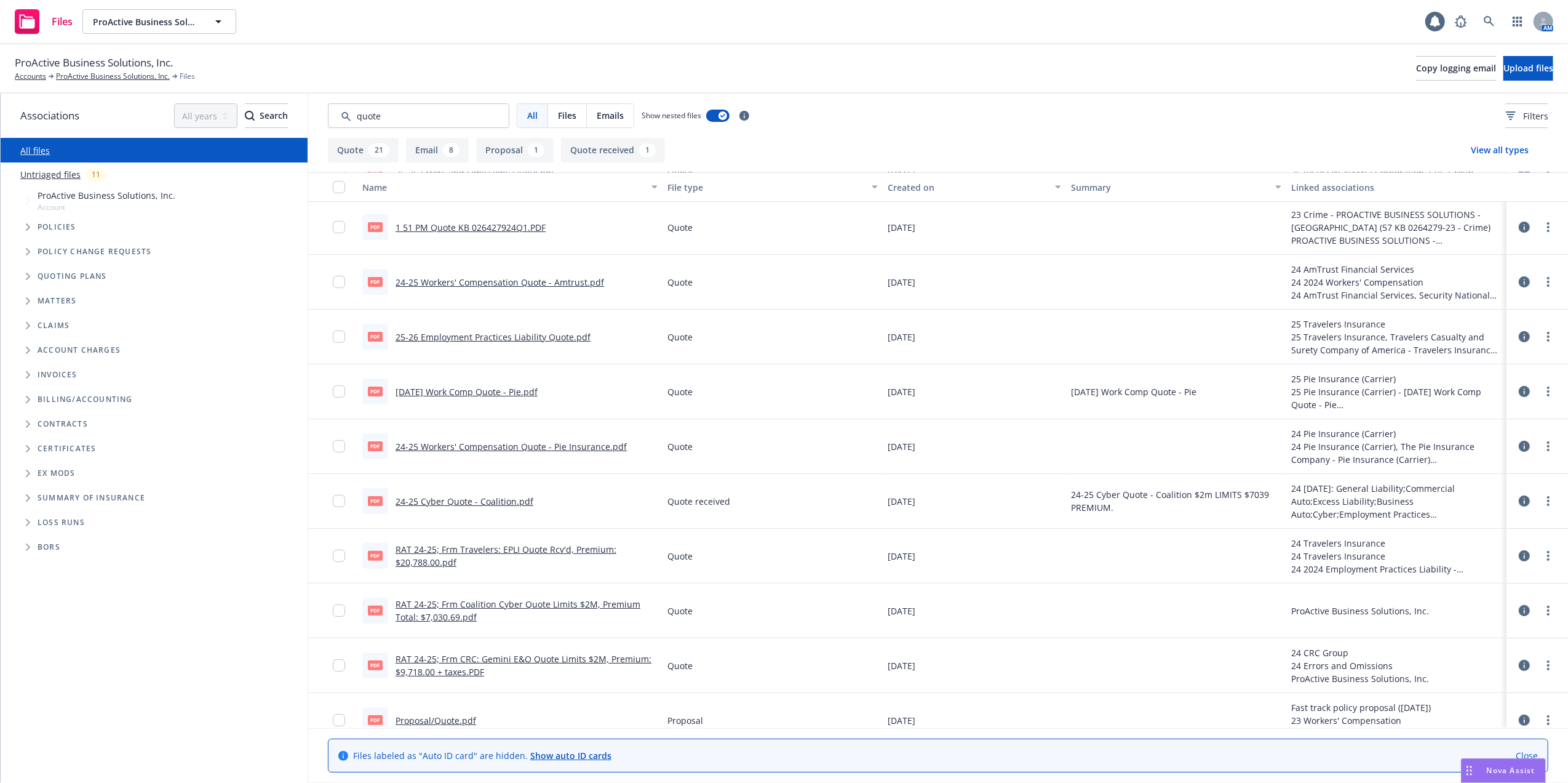
scroll to position [246, 0]
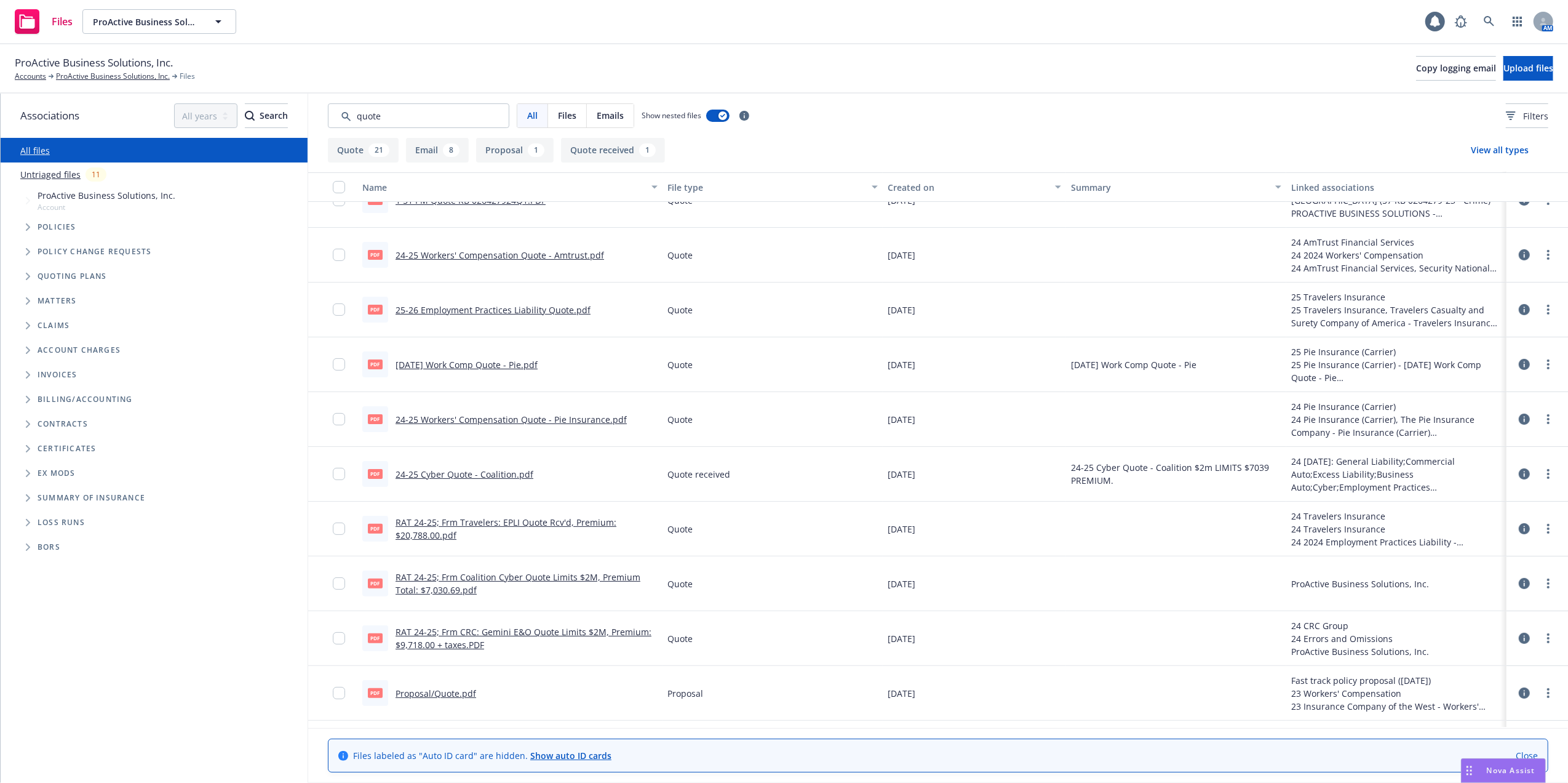
click at [453, 363] on link "[DATE] Work Comp Quote - Pie.pdf" at bounding box center [466, 365] width 142 height 12
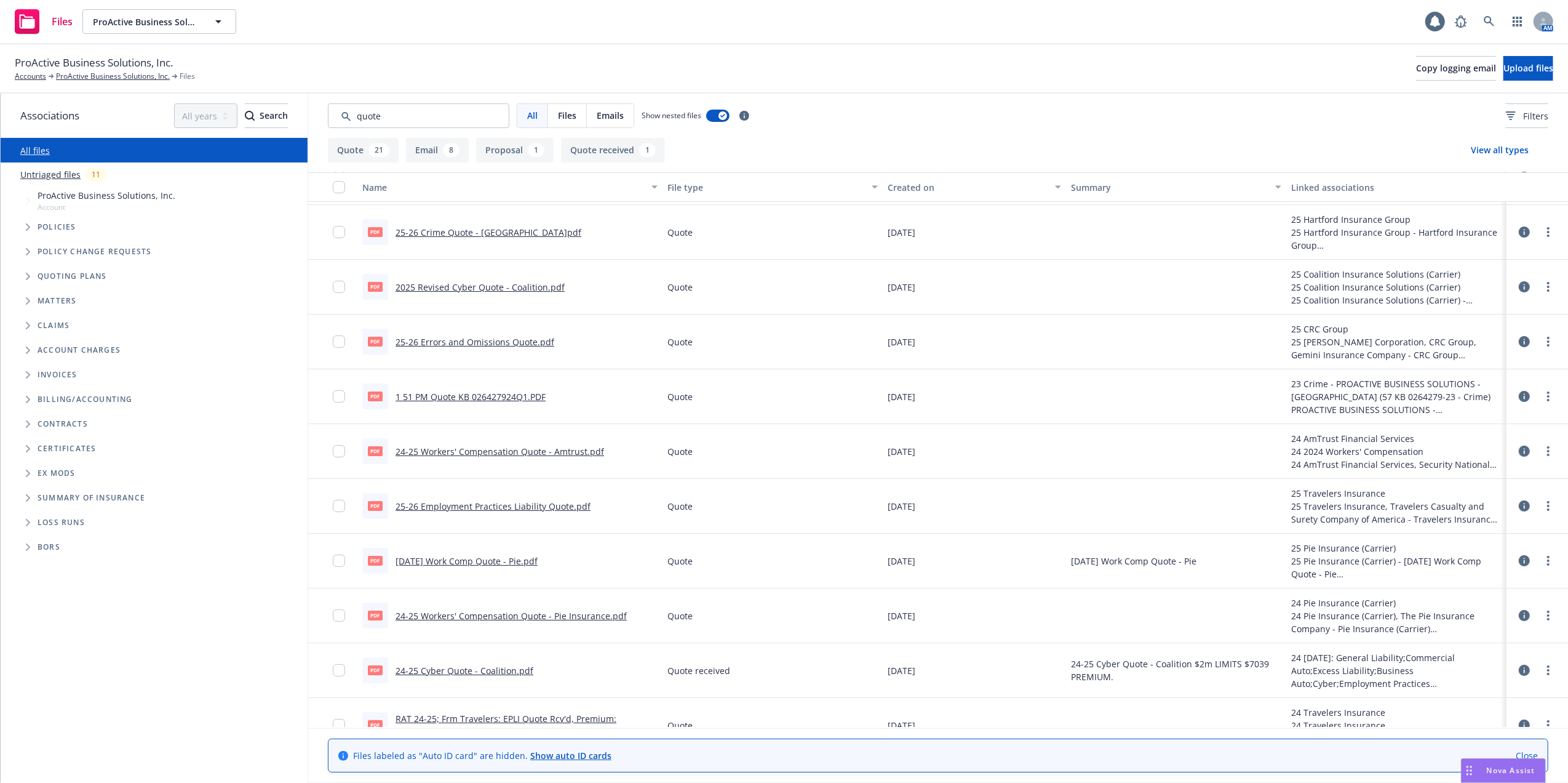
scroll to position [0, 0]
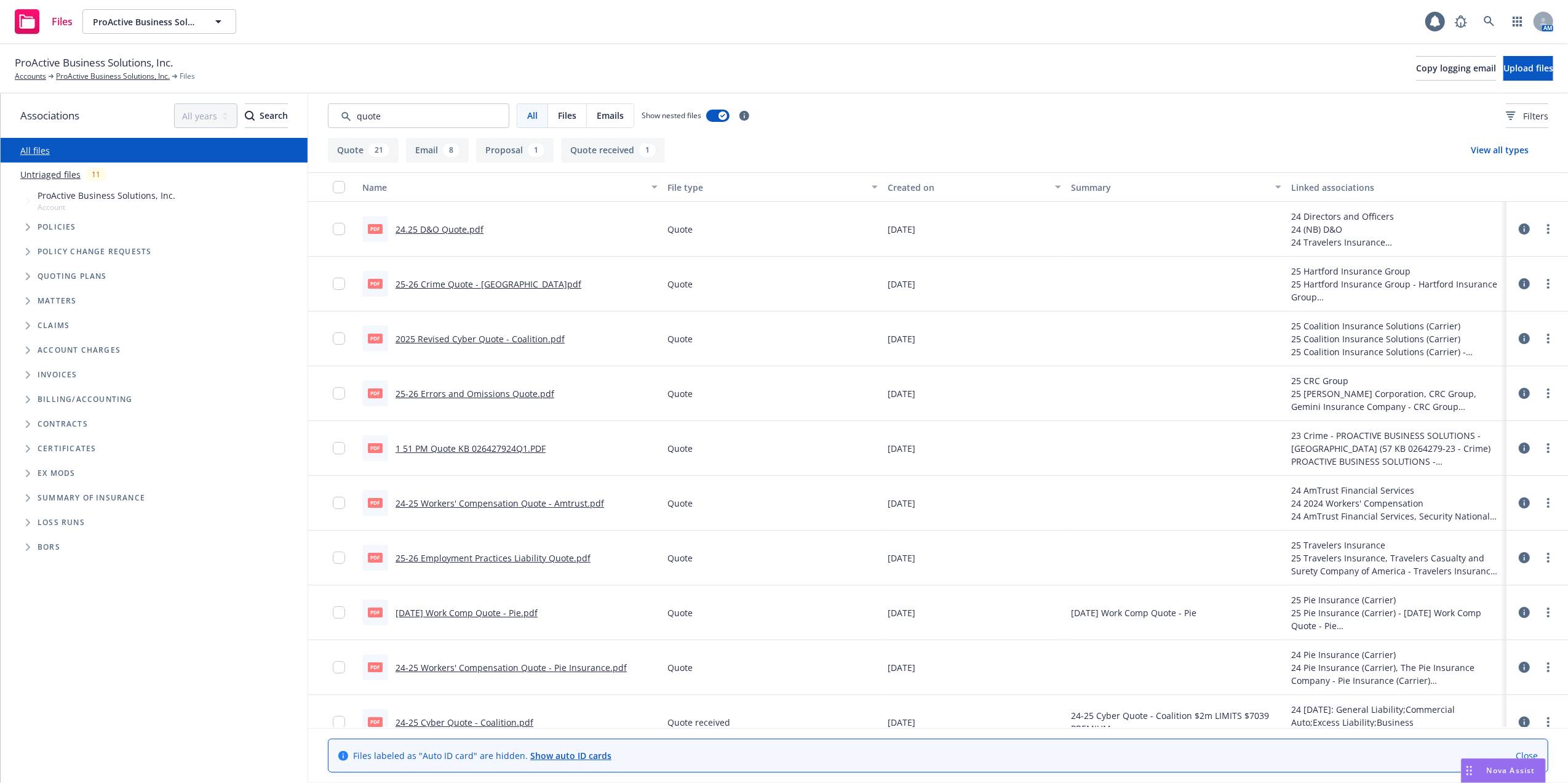
click at [463, 610] on link "[DATE] Work Comp Quote - Pie.pdf" at bounding box center [466, 612] width 142 height 12
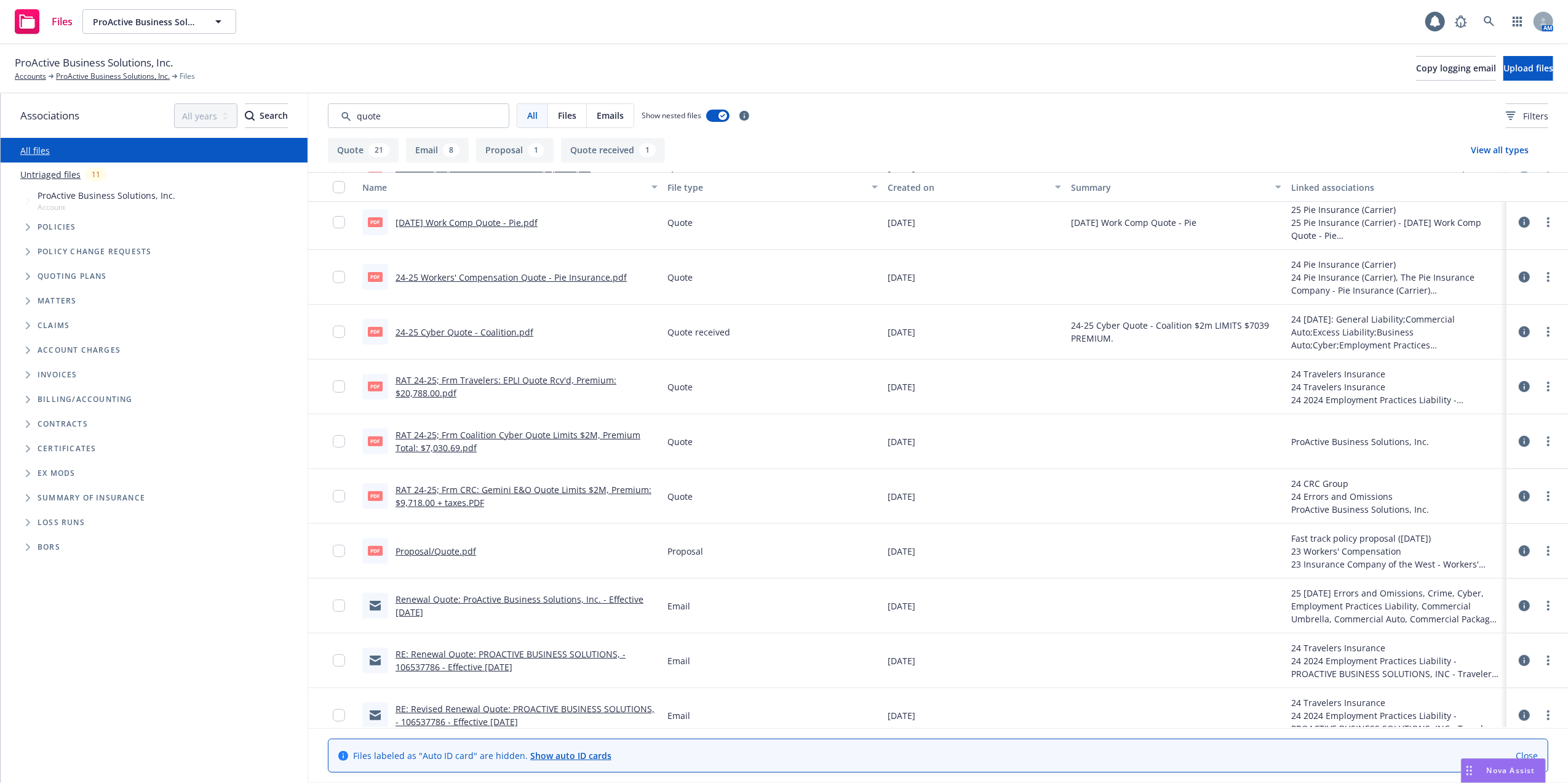
scroll to position [410, 0]
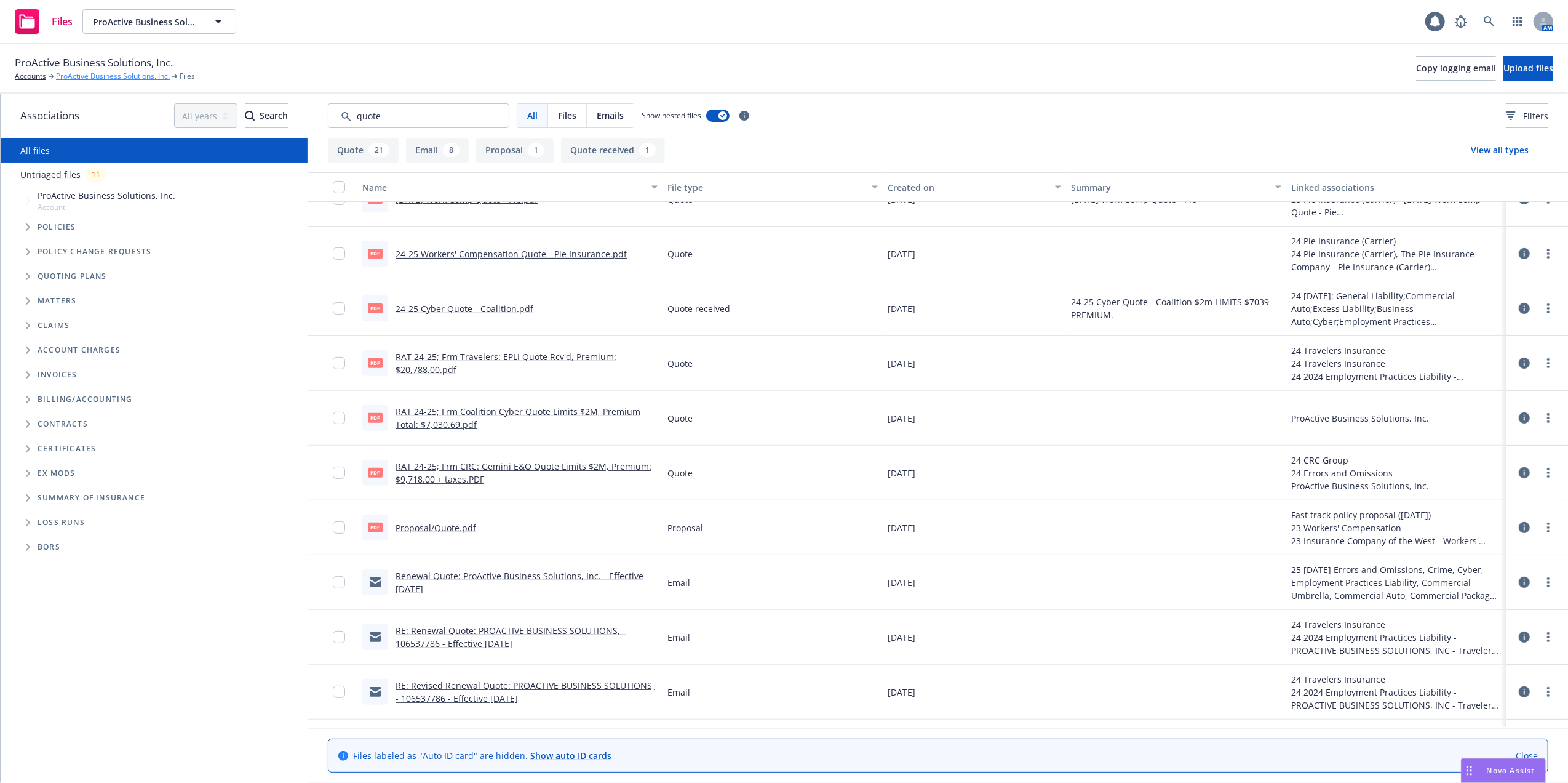
click at [68, 76] on link "ProActive Business Solutions, Inc." at bounding box center [113, 76] width 114 height 11
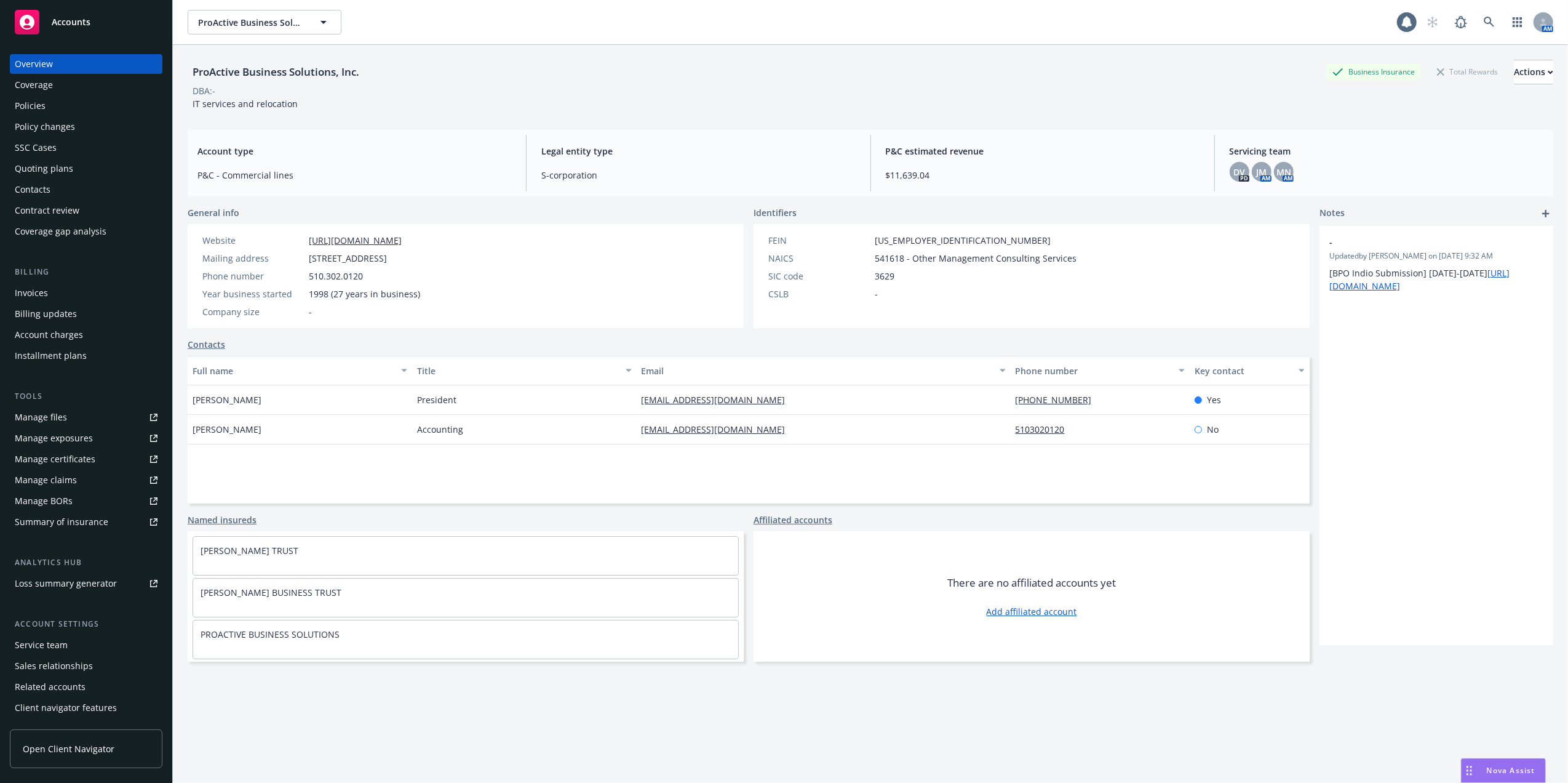
click at [35, 103] on div "Policies" at bounding box center [30, 106] width 31 height 20
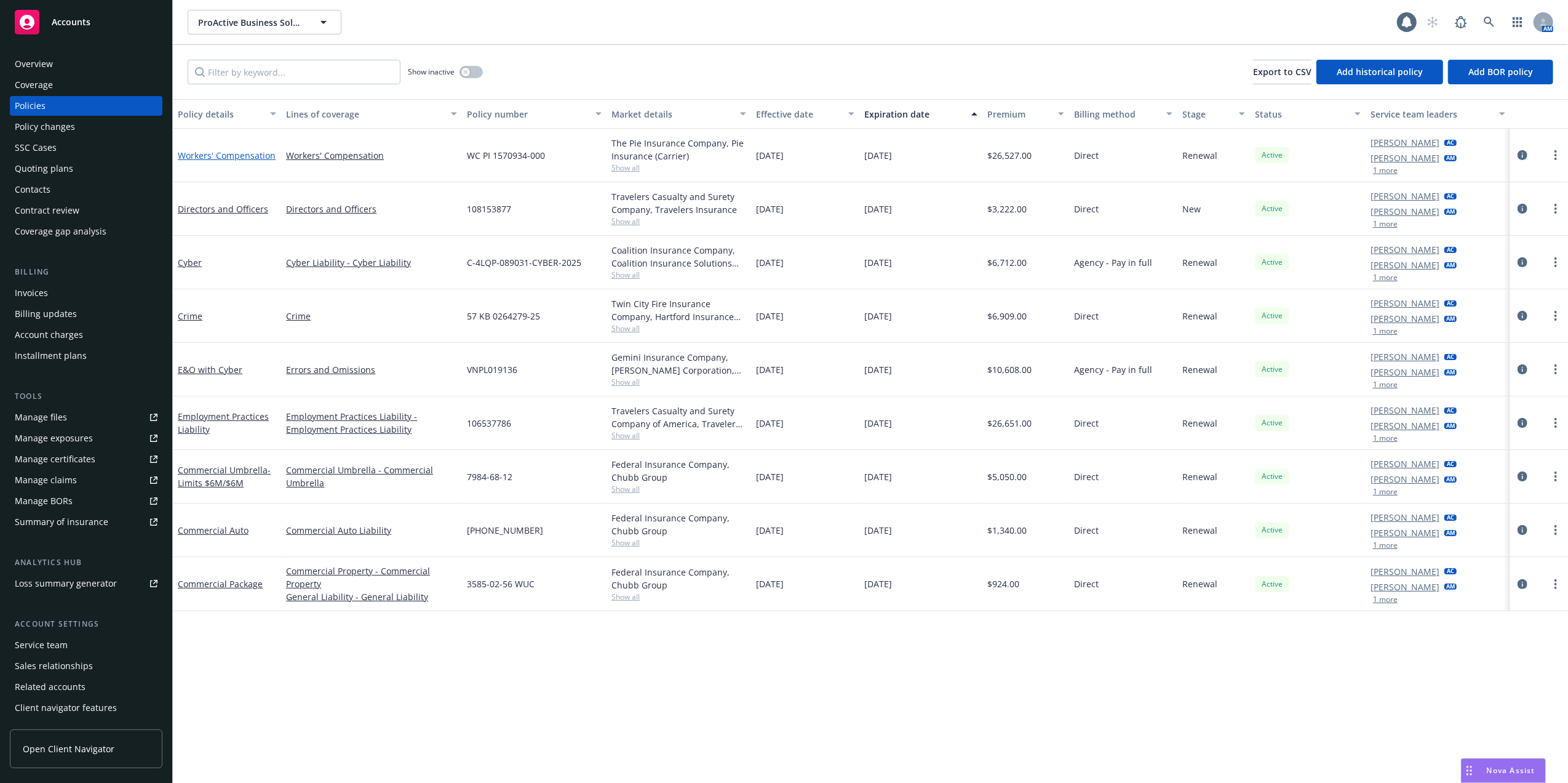
click at [245, 153] on link "Workers' Compensation" at bounding box center [227, 155] width 98 height 12
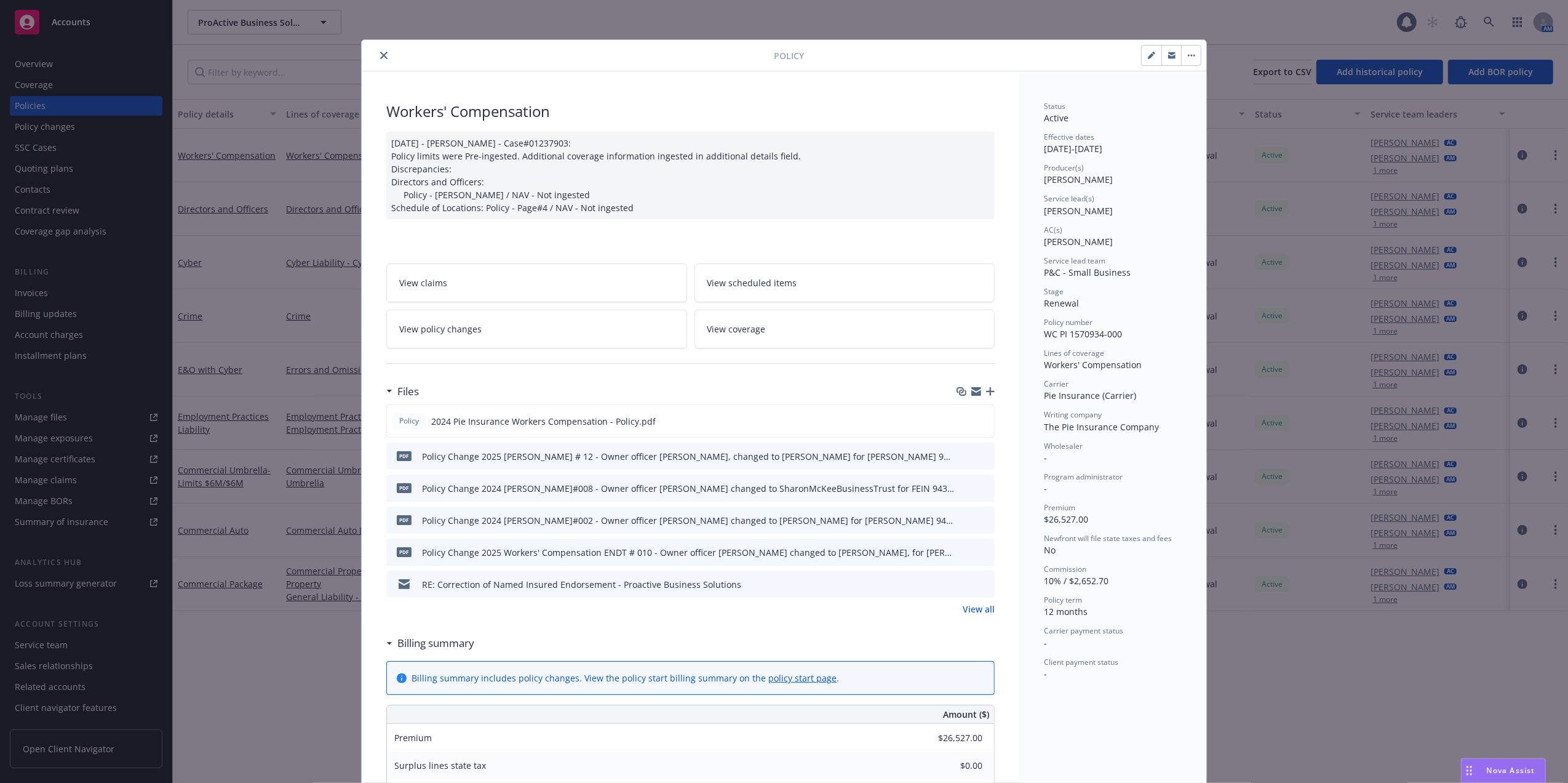
drag, startPoint x: 374, startPoint y: 54, endPoint x: 377, endPoint y: 48, distance: 6.7
click at [377, 50] on button "close" at bounding box center [384, 55] width 15 height 15
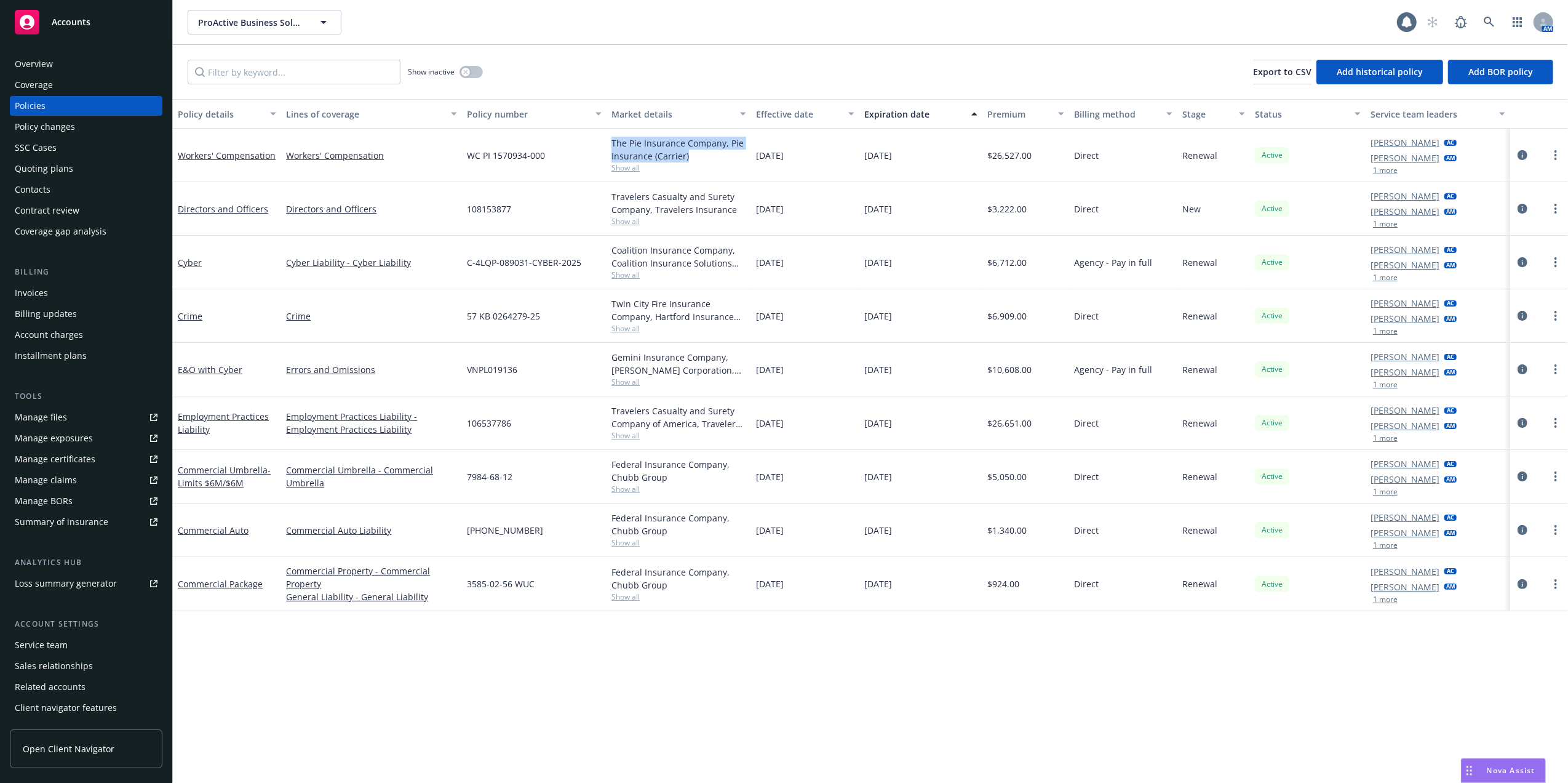
drag, startPoint x: 613, startPoint y: 139, endPoint x: 687, endPoint y: 158, distance: 76.4
click at [687, 158] on div "The Pie Insurance Company, Pie Insurance (Carrier)" at bounding box center [679, 150] width 135 height 26
copy div "The Pie Insurance Company, Pie Insurance (Carrier)"
drag, startPoint x: 468, startPoint y: 156, endPoint x: 549, endPoint y: 156, distance: 81.0
click at [549, 156] on div "WC PI 1570934-000" at bounding box center [535, 155] width 145 height 53
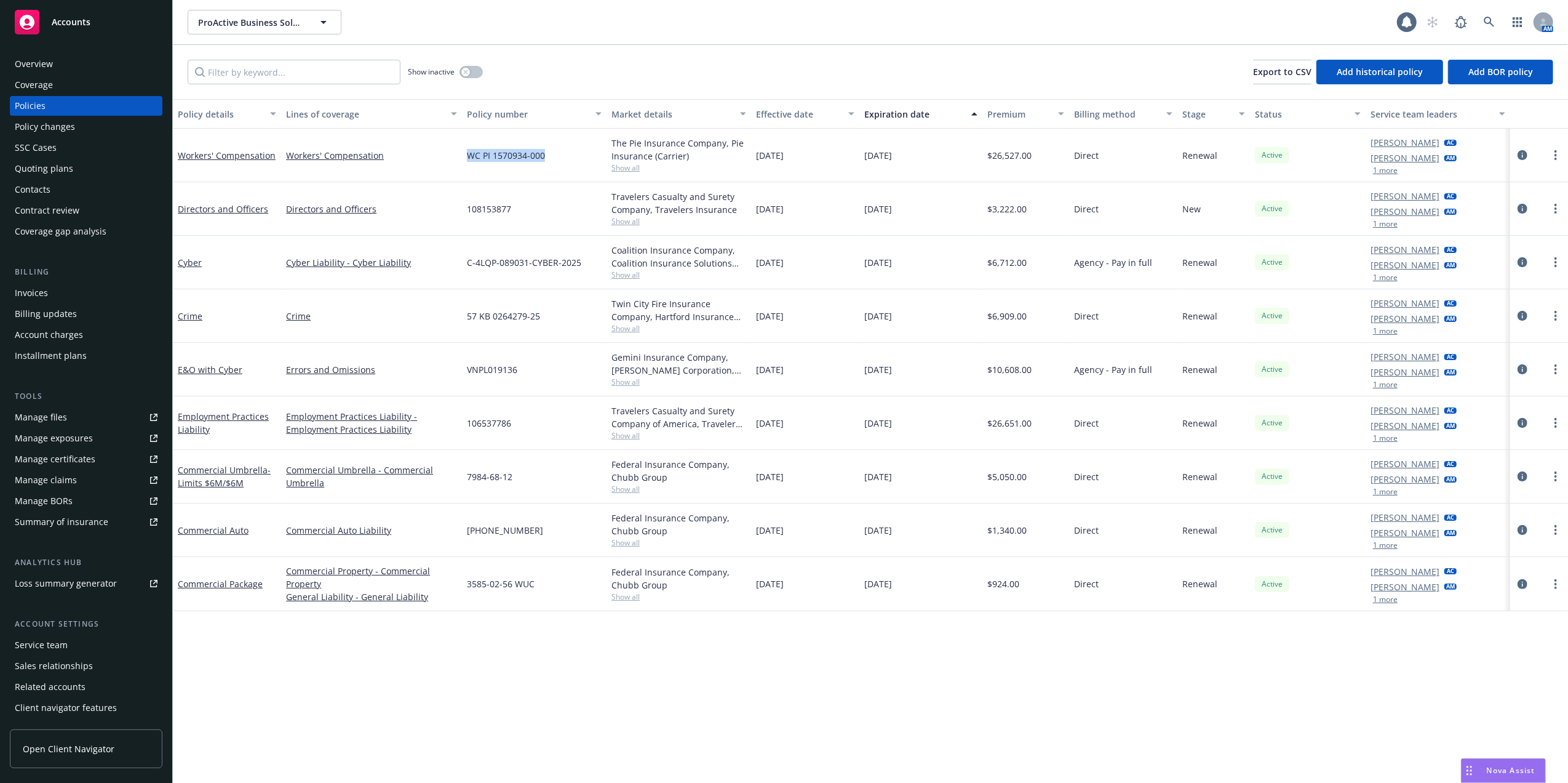
copy span "WC PI 1570934-000"
drag, startPoint x: 987, startPoint y: 155, endPoint x: 1032, endPoint y: 156, distance: 45.0
click at [1032, 156] on div "$26,527.00" at bounding box center [1026, 155] width 87 height 53
copy span "$26,527.00"
click at [82, 60] on div "Overview" at bounding box center [86, 64] width 143 height 20
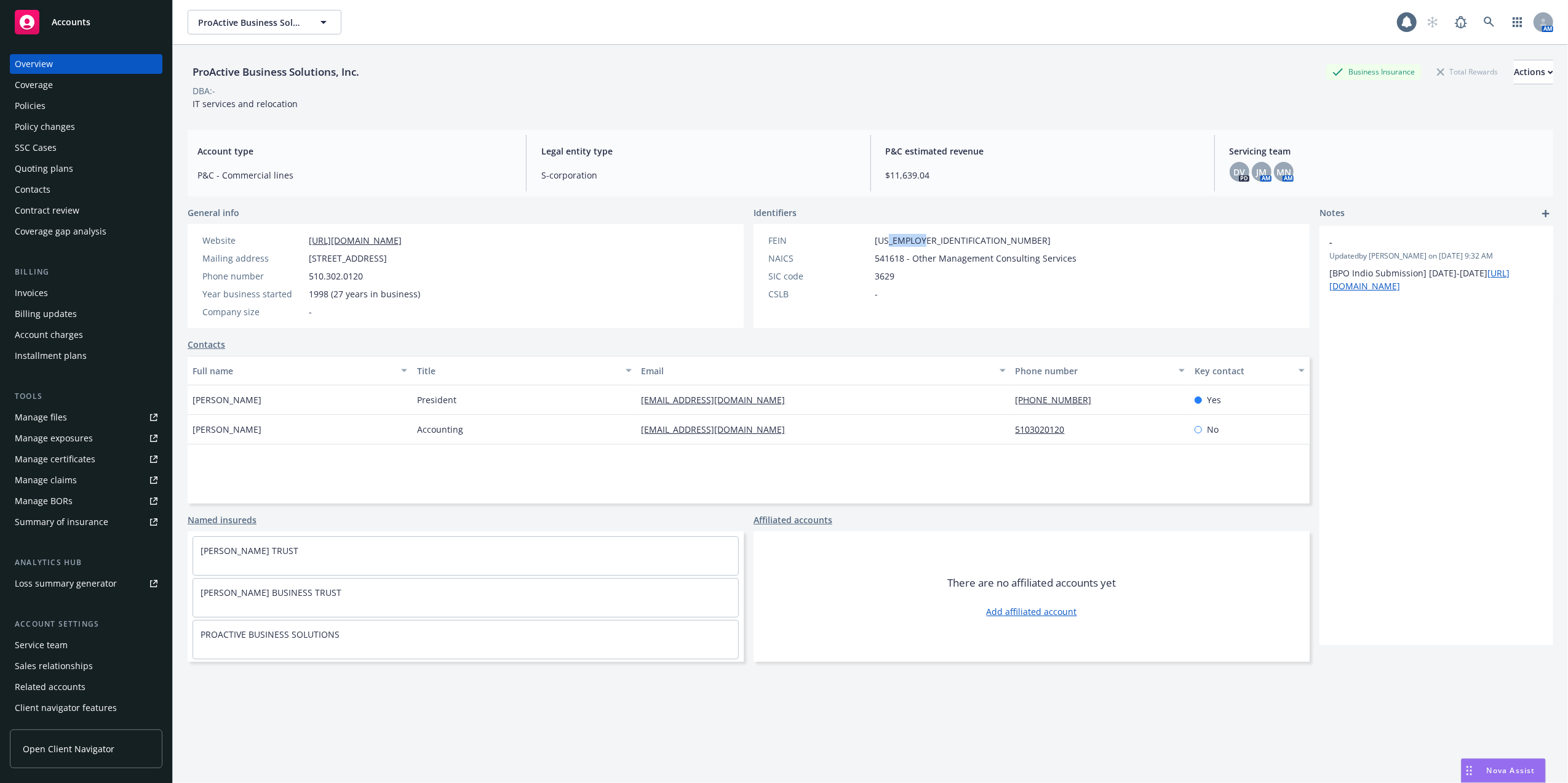
drag, startPoint x: 918, startPoint y: 237, endPoint x: 882, endPoint y: 237, distance: 36.0
click at [882, 237] on div "FEIN [US_EMPLOYER_IDENTIFICATION_NUMBER]" at bounding box center [922, 240] width 318 height 13
copy span "3311770"
click at [31, 412] on div "Manage files" at bounding box center [41, 418] width 52 height 20
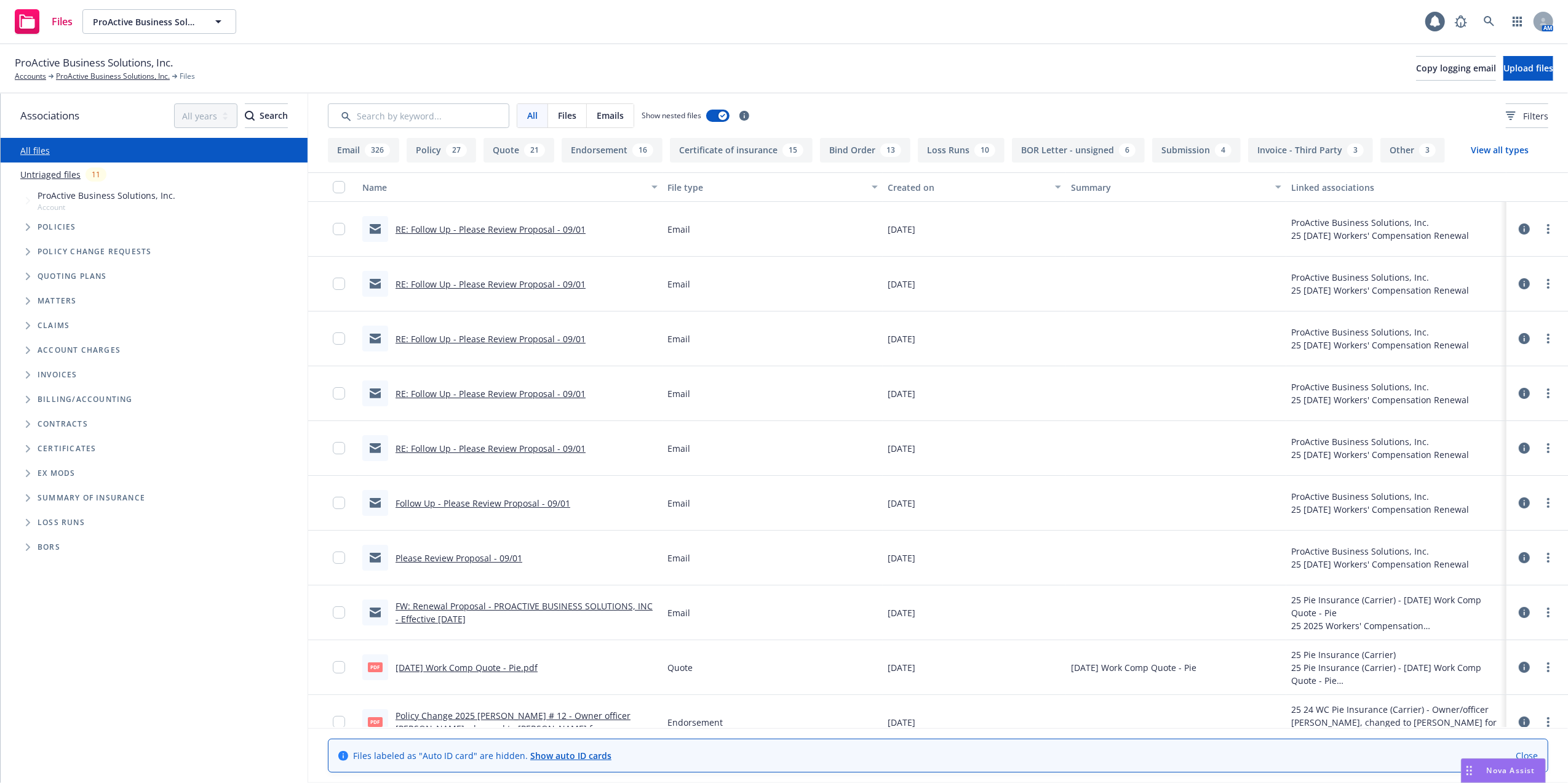
click at [451, 666] on link "[DATE] Work Comp Quote - Pie.pdf" at bounding box center [466, 667] width 142 height 12
click at [432, 112] on input "Search by keyword..." at bounding box center [419, 116] width 182 height 25
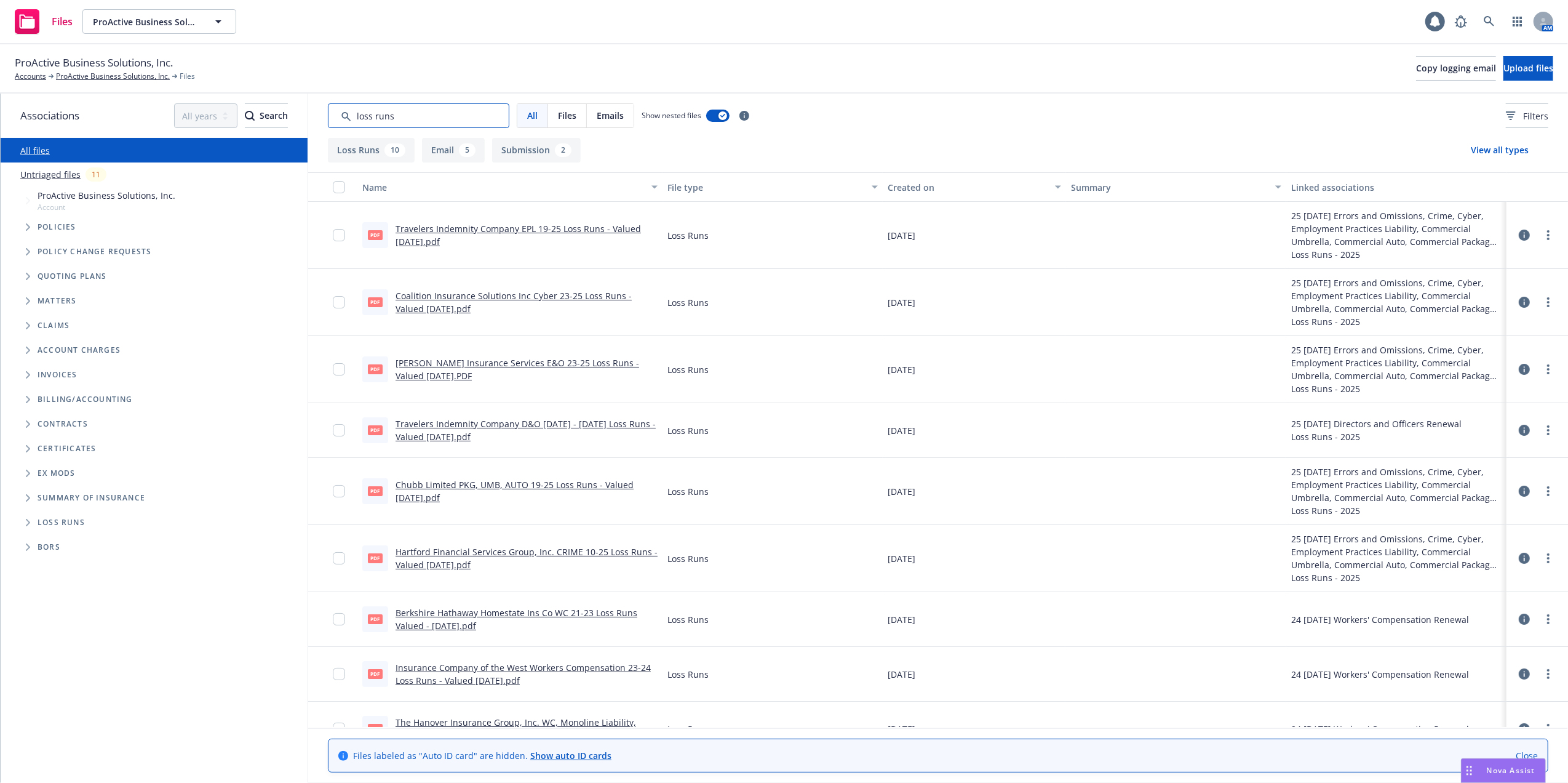
type input "loss runs"
